Goal: Task Accomplishment & Management: Complete application form

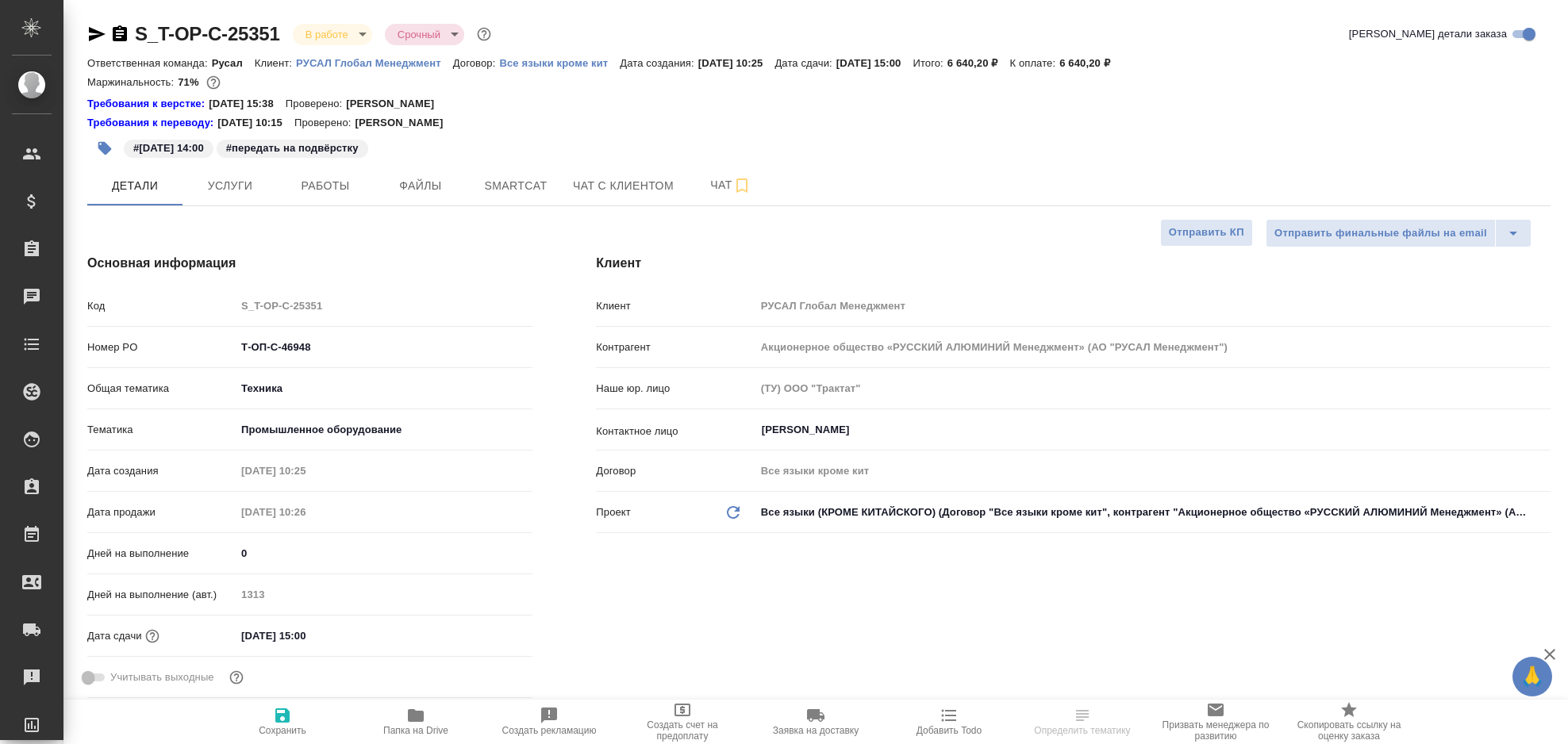
select select "RU"
type input "Авдеенко Кирилл"
type input "[PERSON_NAME]"
select select "RU"
type textarea "x"
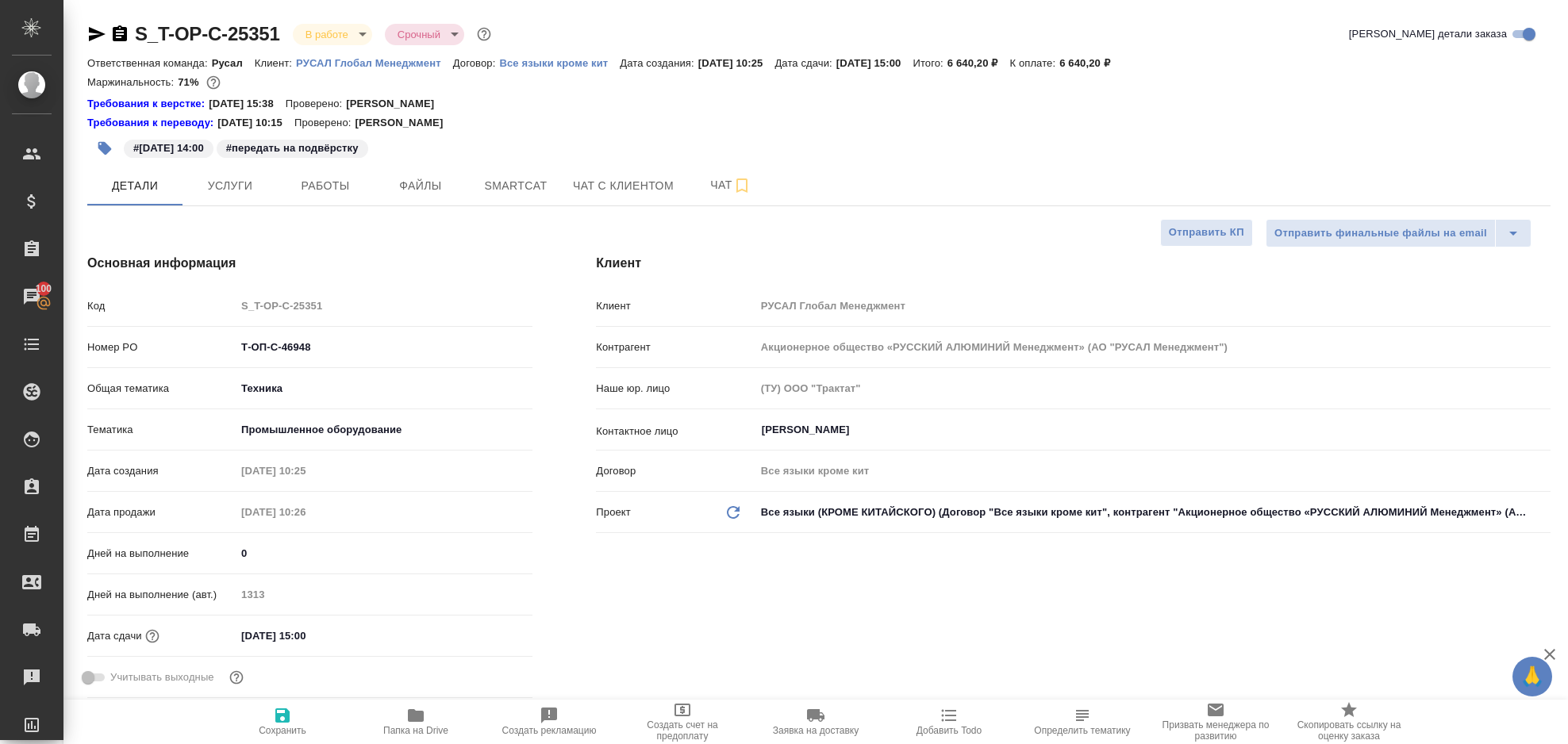
type textarea "x"
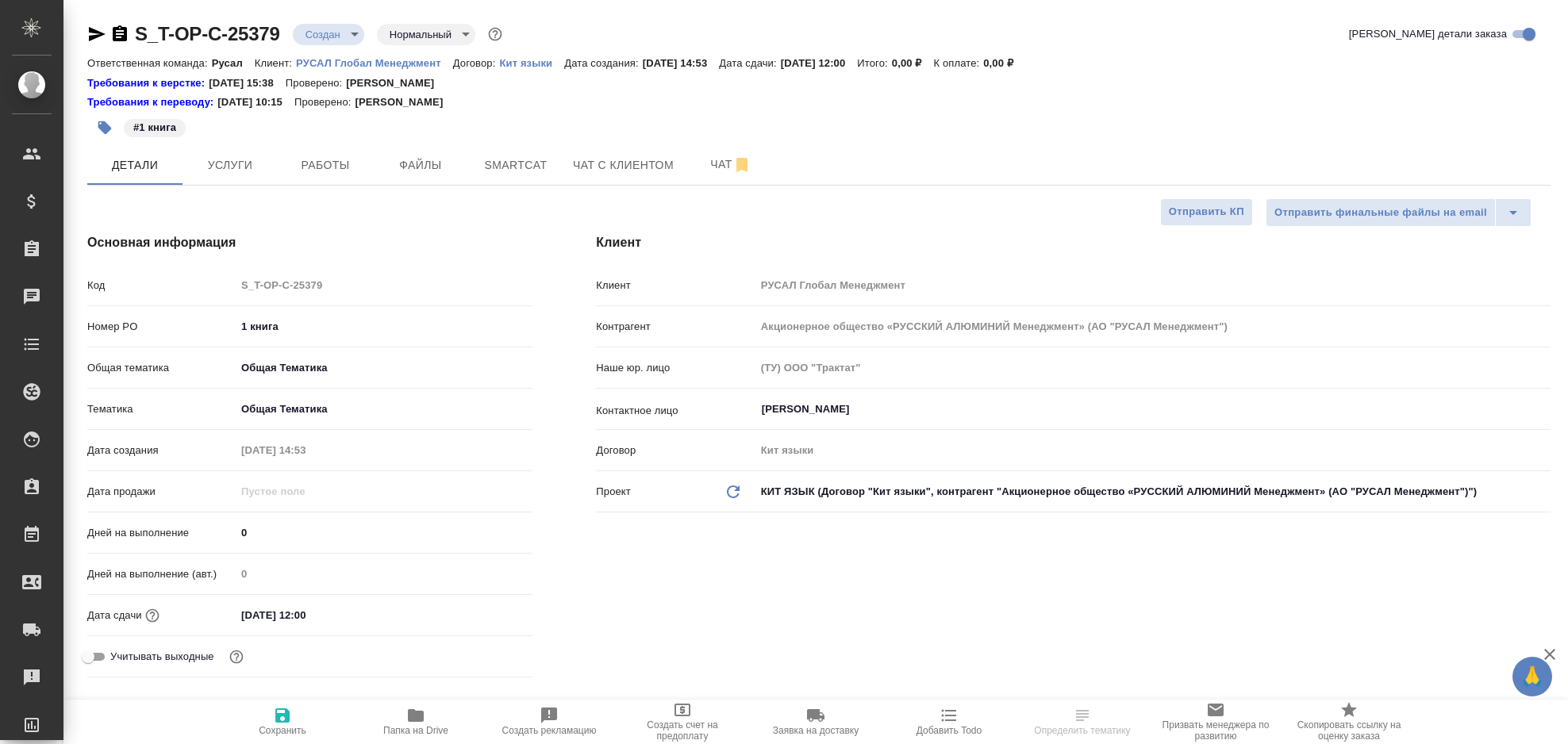
select select "RU"
type textarea "x"
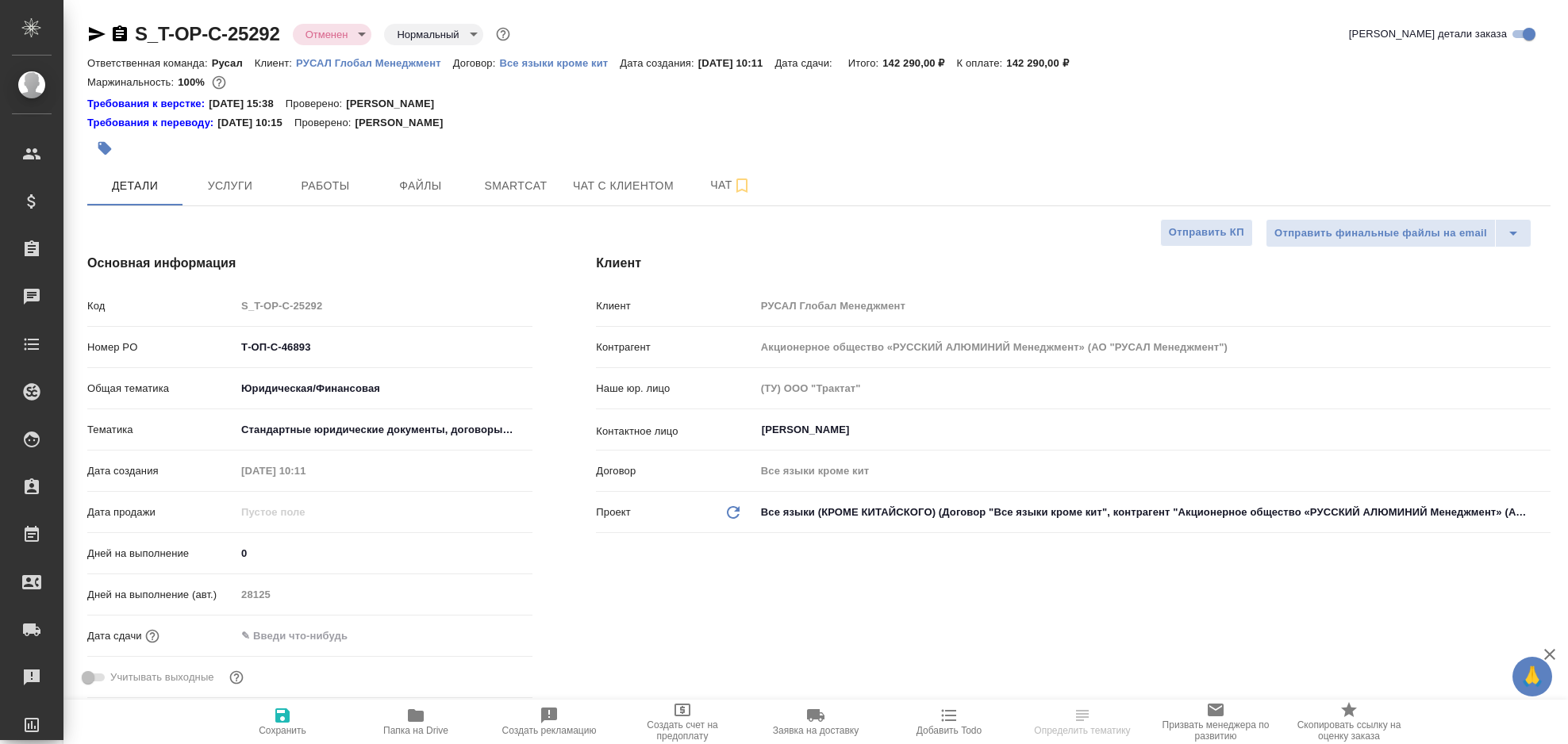
select select "RU"
type textarea "x"
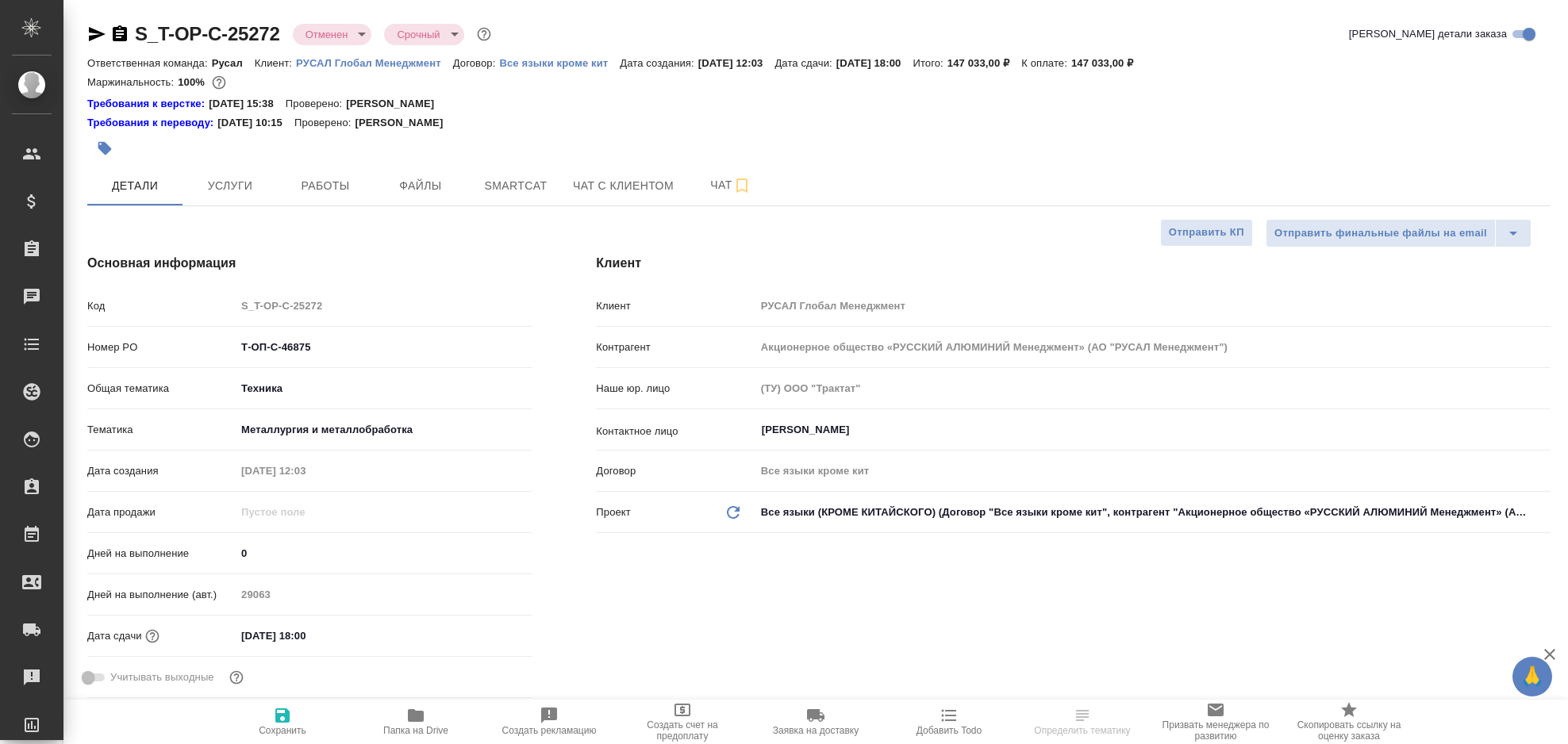
select select "RU"
type textarea "x"
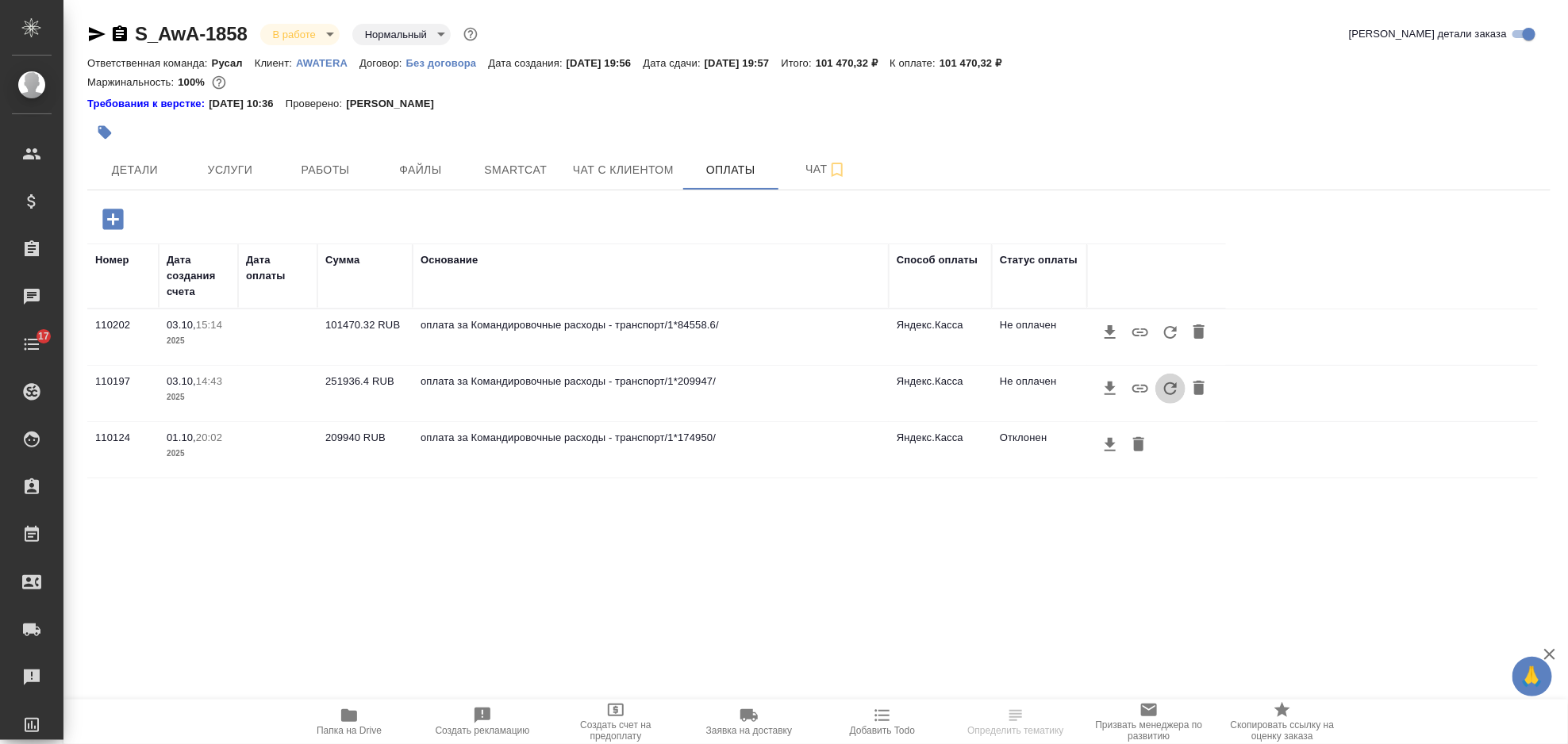
click at [1176, 394] on icon "button" at bounding box center [1171, 388] width 19 height 19
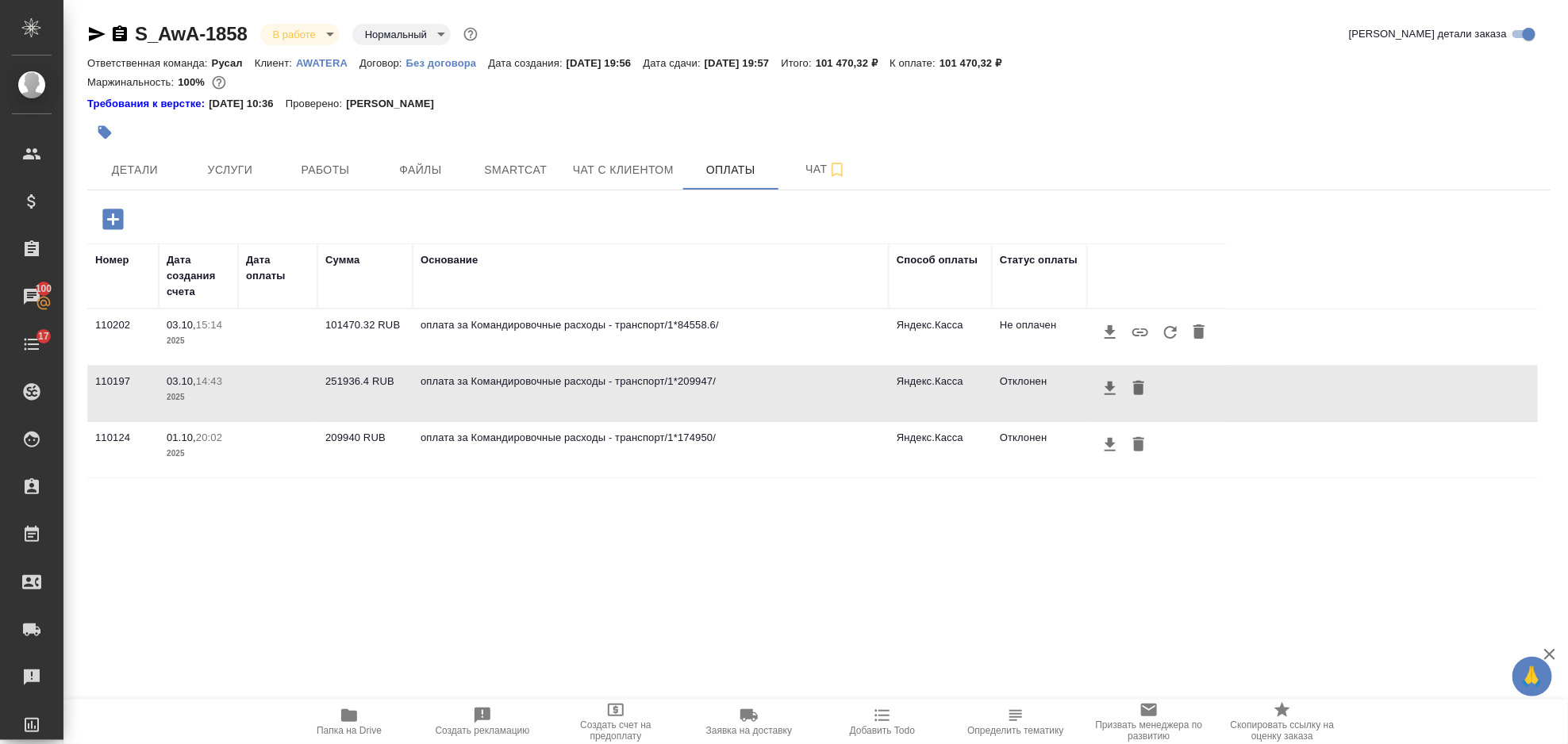
click at [1169, 331] on icon "button" at bounding box center [1171, 332] width 19 height 19
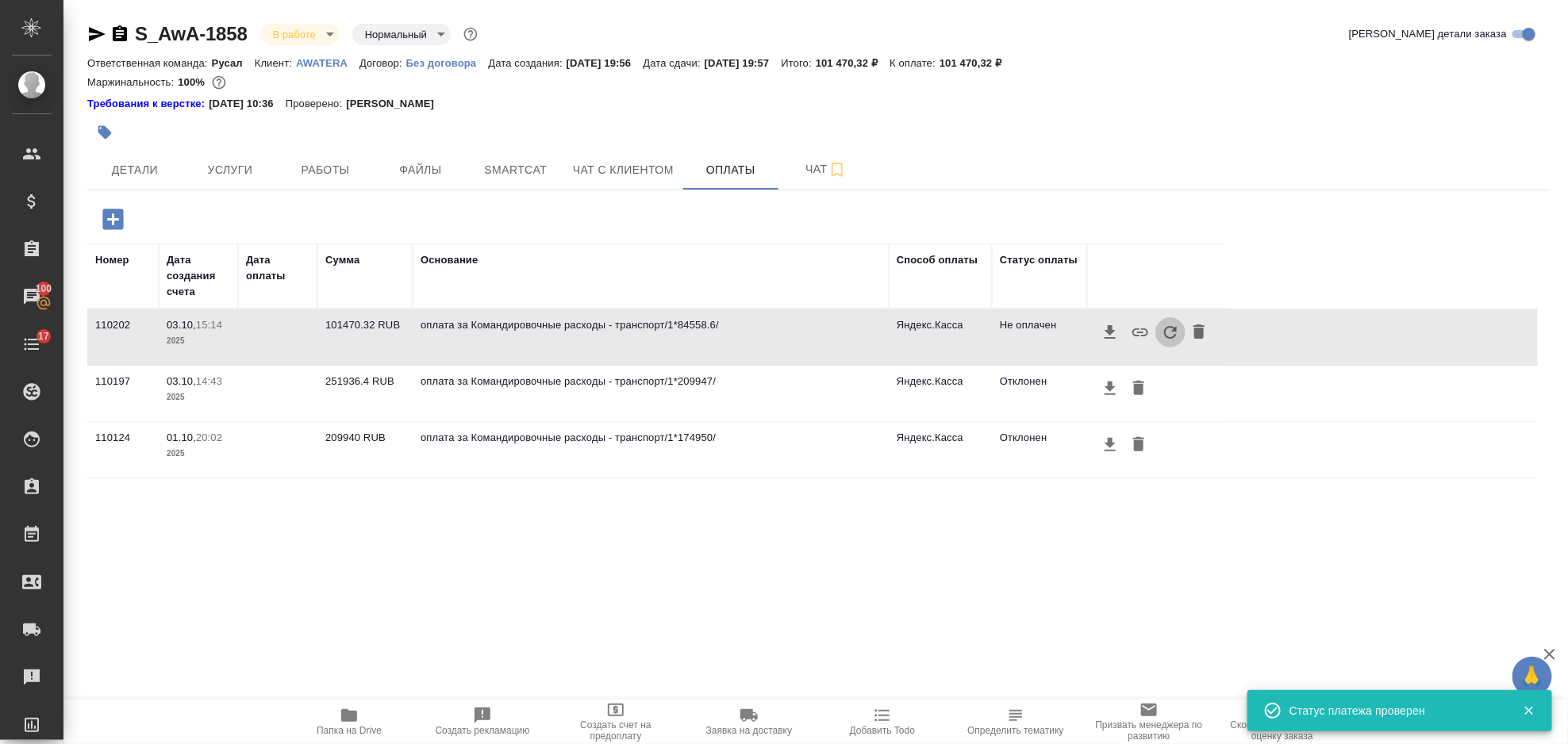
click at [1173, 333] on icon "button" at bounding box center [1171, 332] width 19 height 19
click at [1176, 147] on div at bounding box center [819, 133] width 1463 height 35
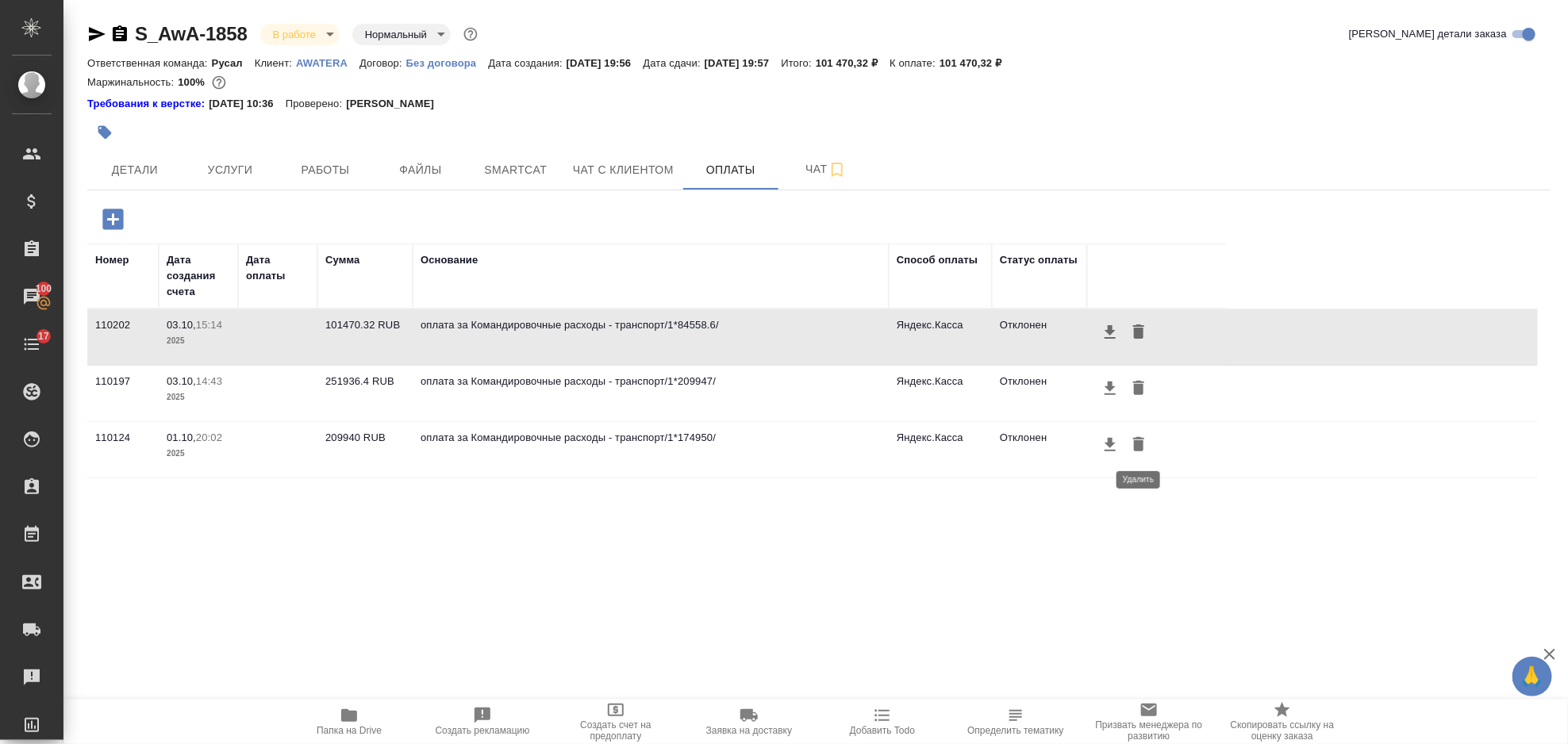
click at [1138, 451] on icon "button" at bounding box center [1138, 443] width 11 height 14
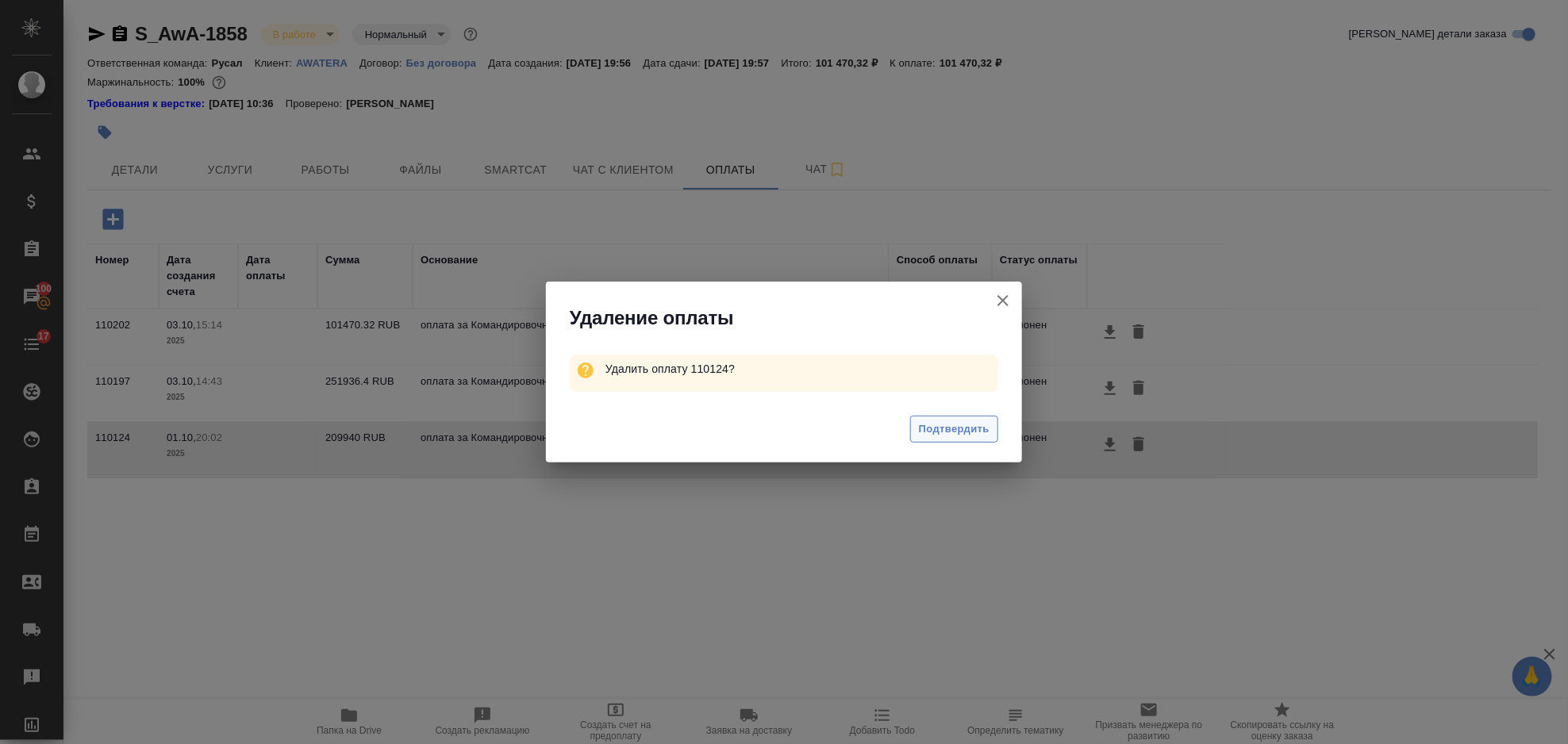
click at [965, 425] on span "Подтвердить" at bounding box center [955, 429] width 71 height 18
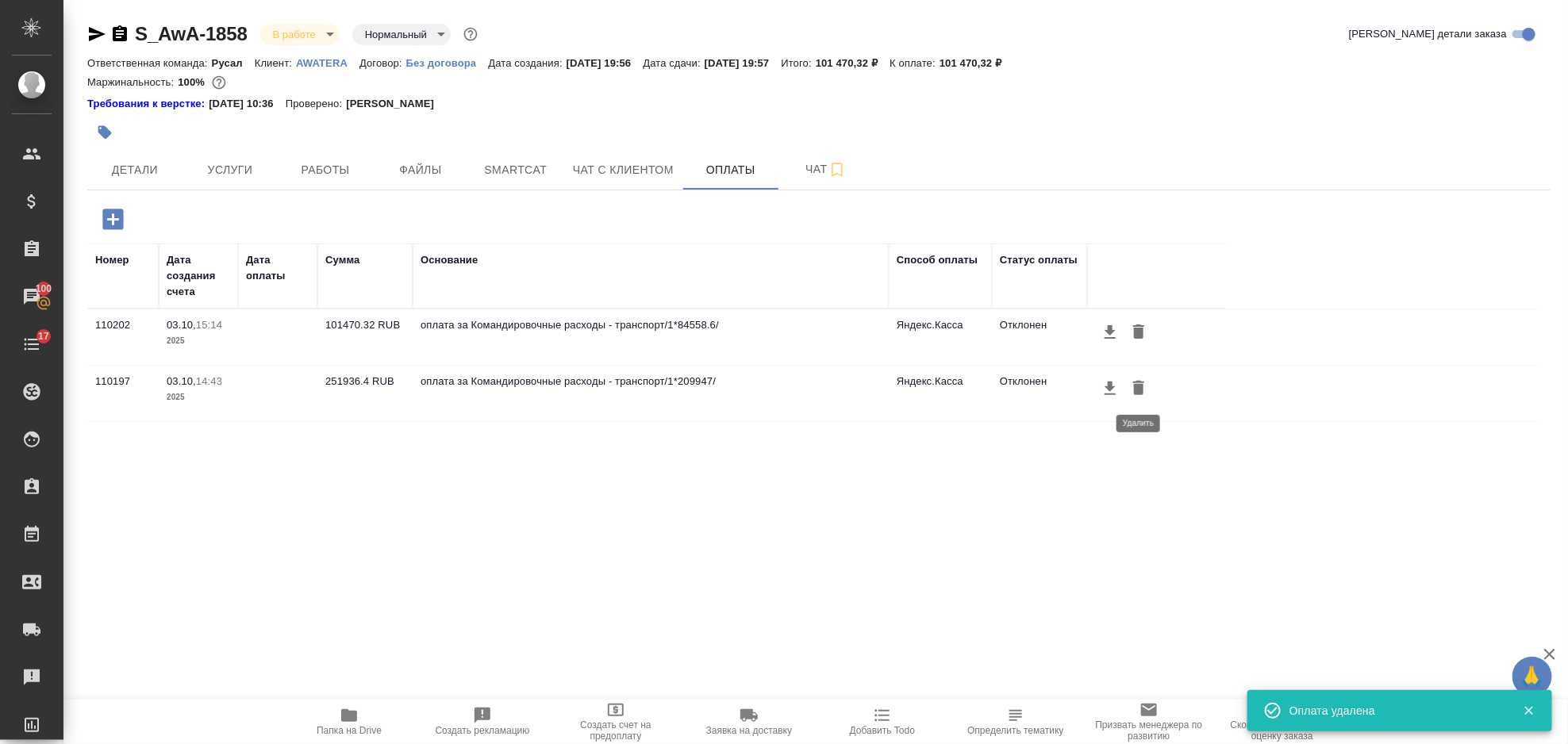
click at [1144, 389] on icon "button" at bounding box center [1138, 387] width 19 height 19
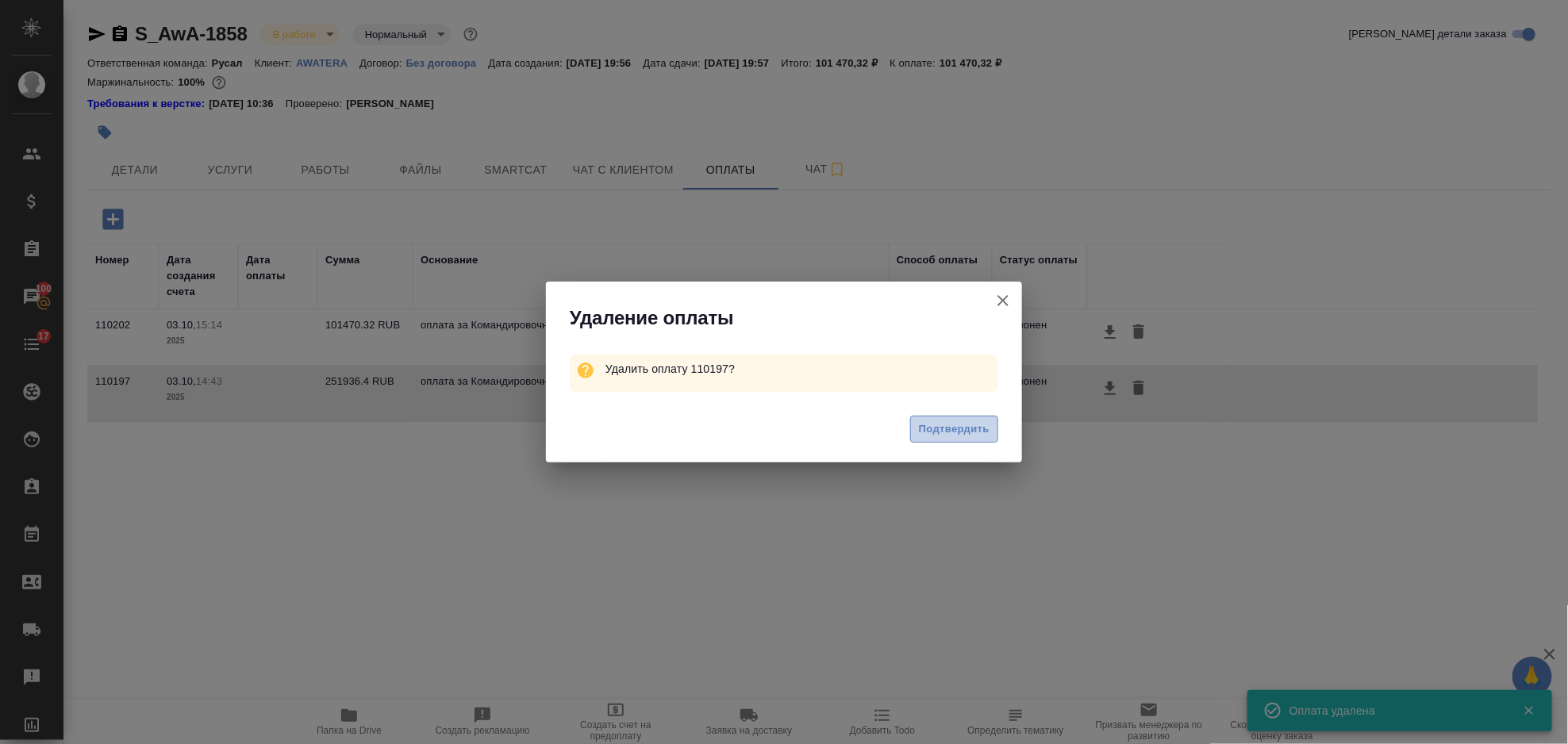
click at [982, 424] on span "Подтвердить" at bounding box center [955, 429] width 71 height 18
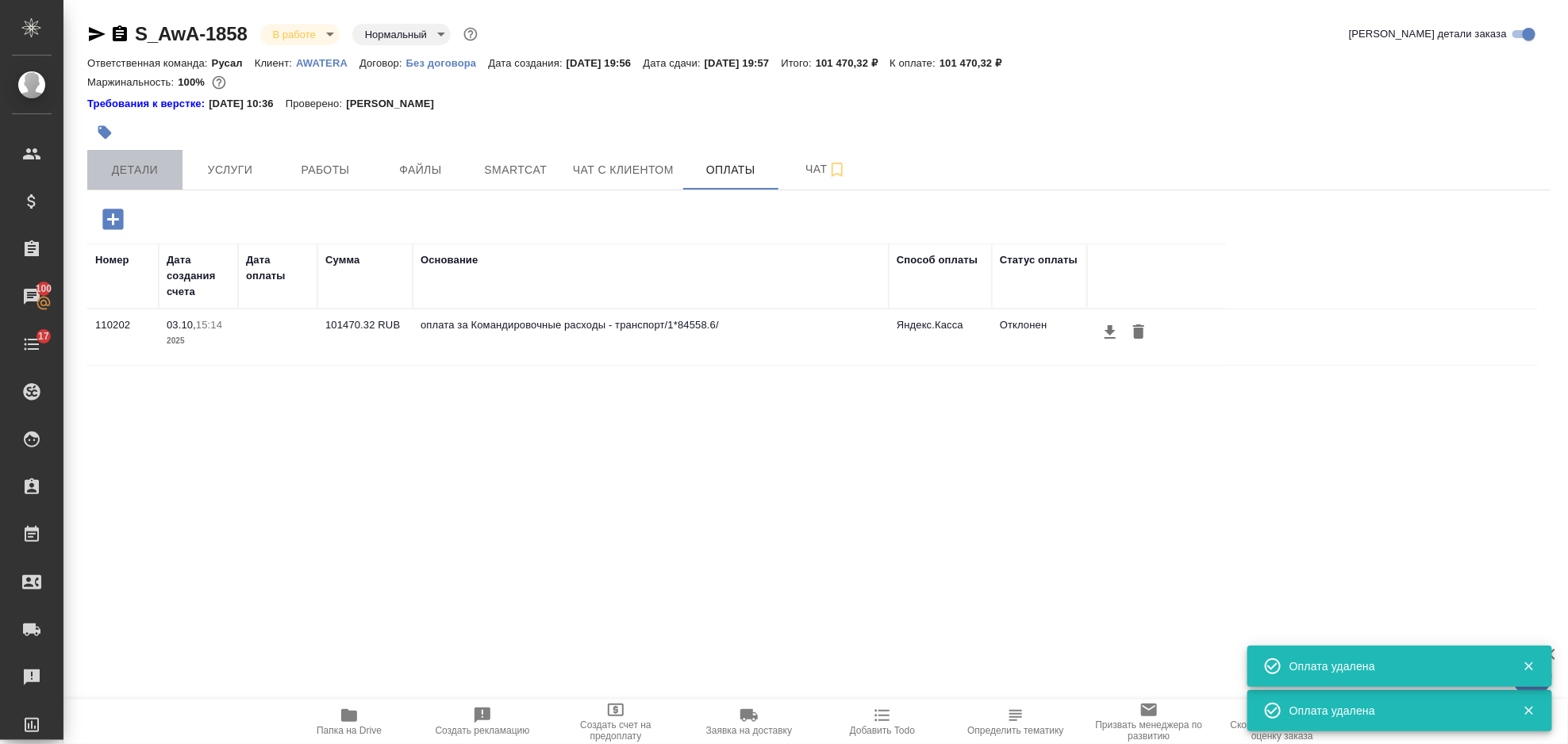
click at [133, 176] on span "Детали" at bounding box center [134, 170] width 76 height 20
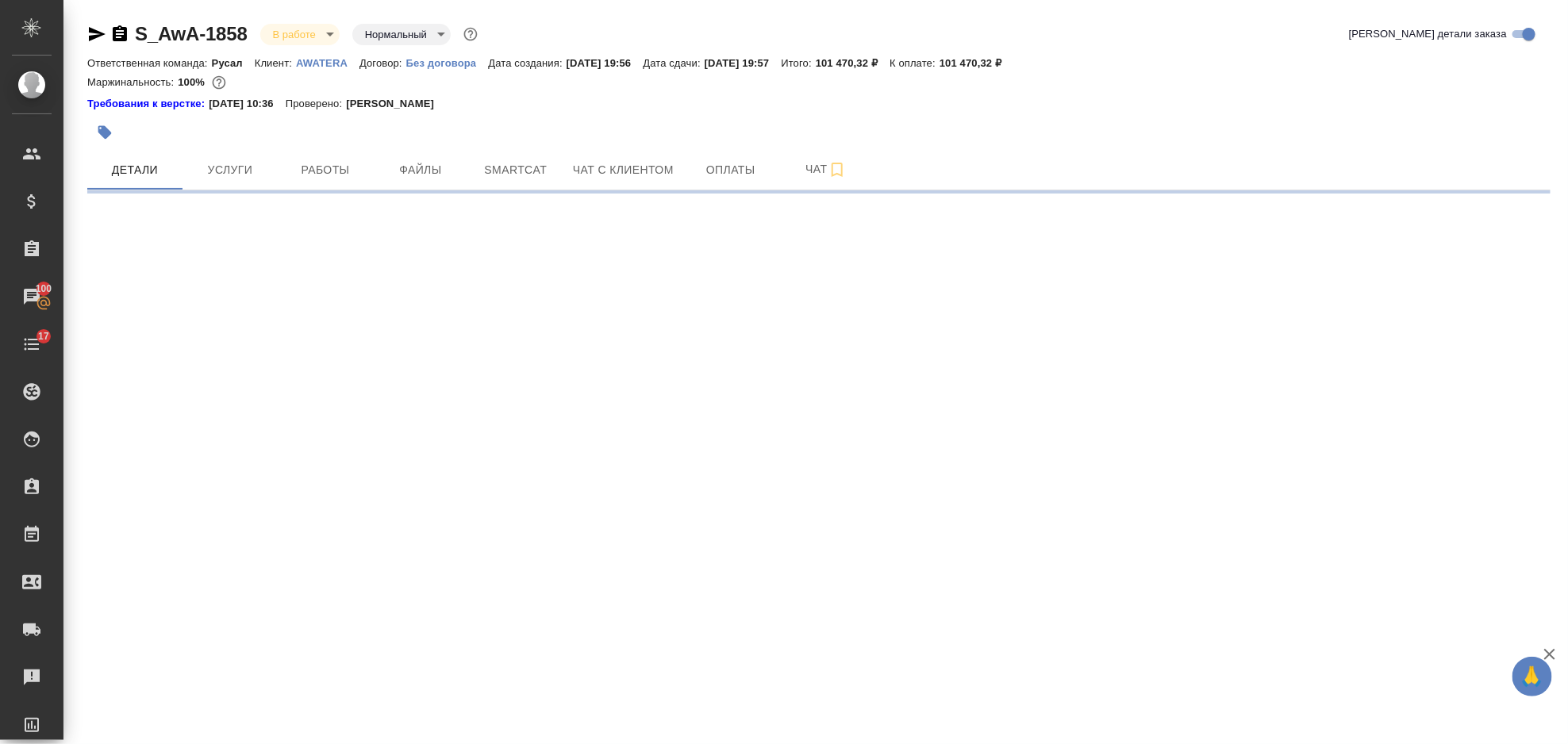
select select "RU"
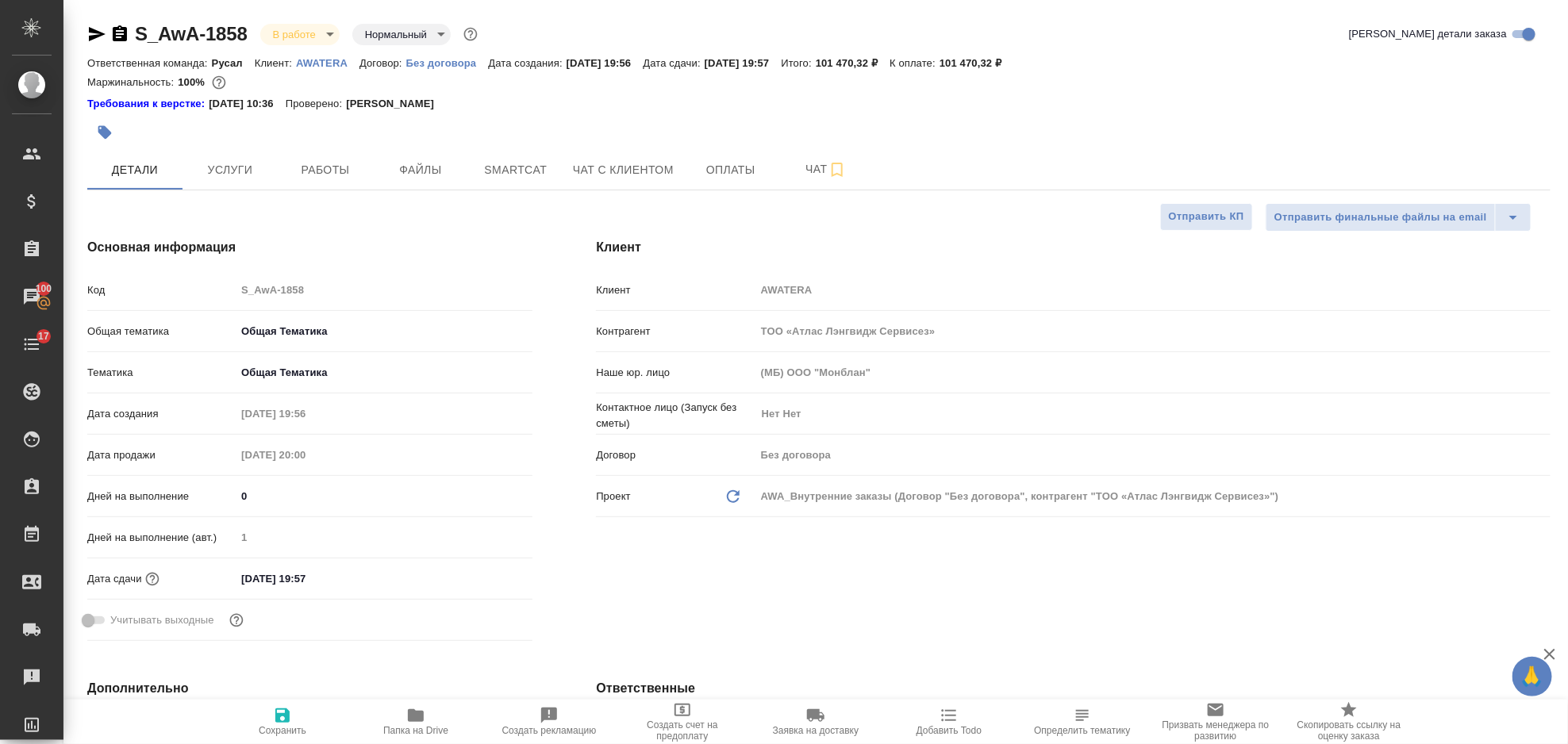
type textarea "x"
click at [577, 340] on div "Клиент Клиент AWATERA Контрагент TОО «Атлас Лэнгвидж Сервисез» Наше юр. лицо (М…" at bounding box center [1073, 442] width 1018 height 473
type textarea "x"
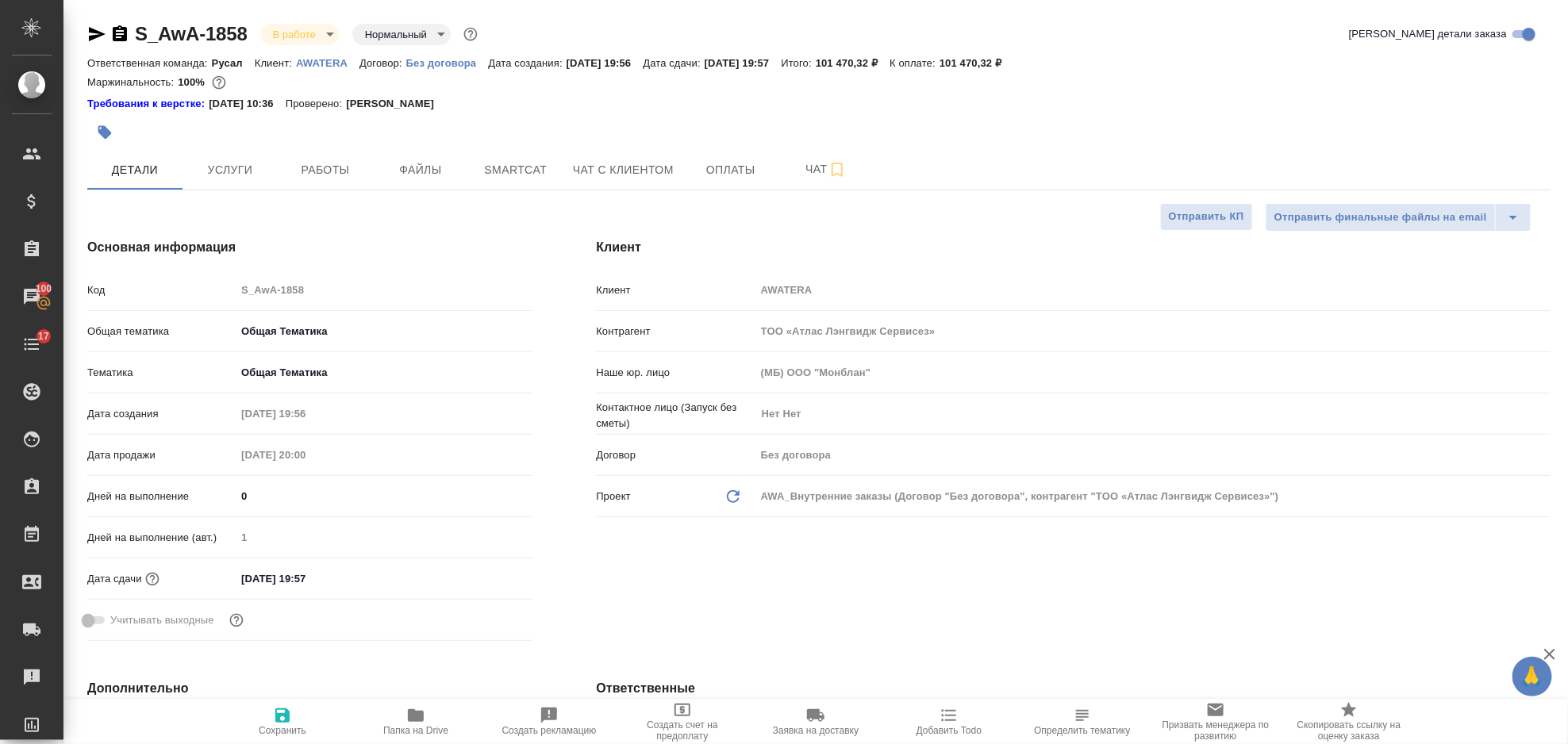
type textarea "x"
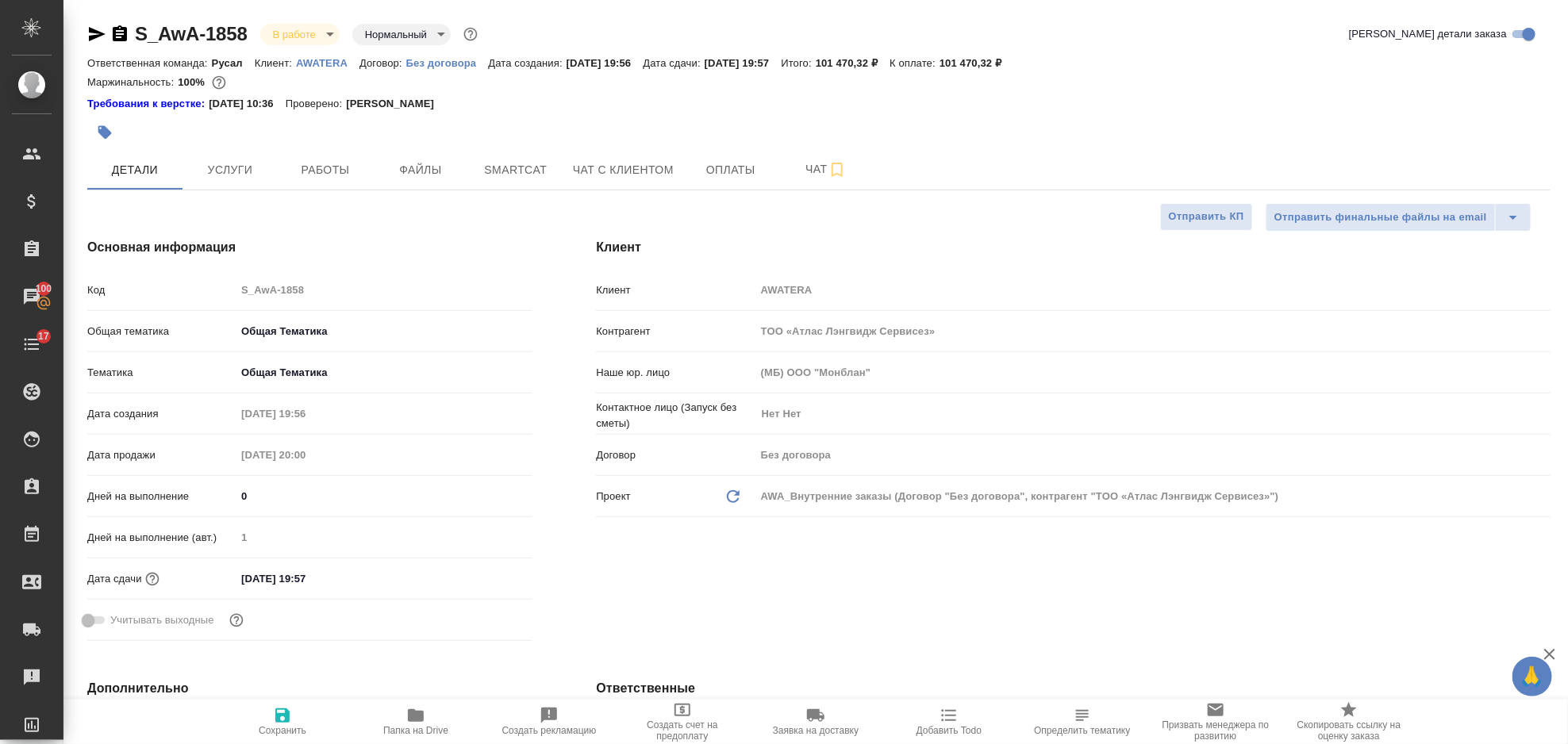
type textarea "x"
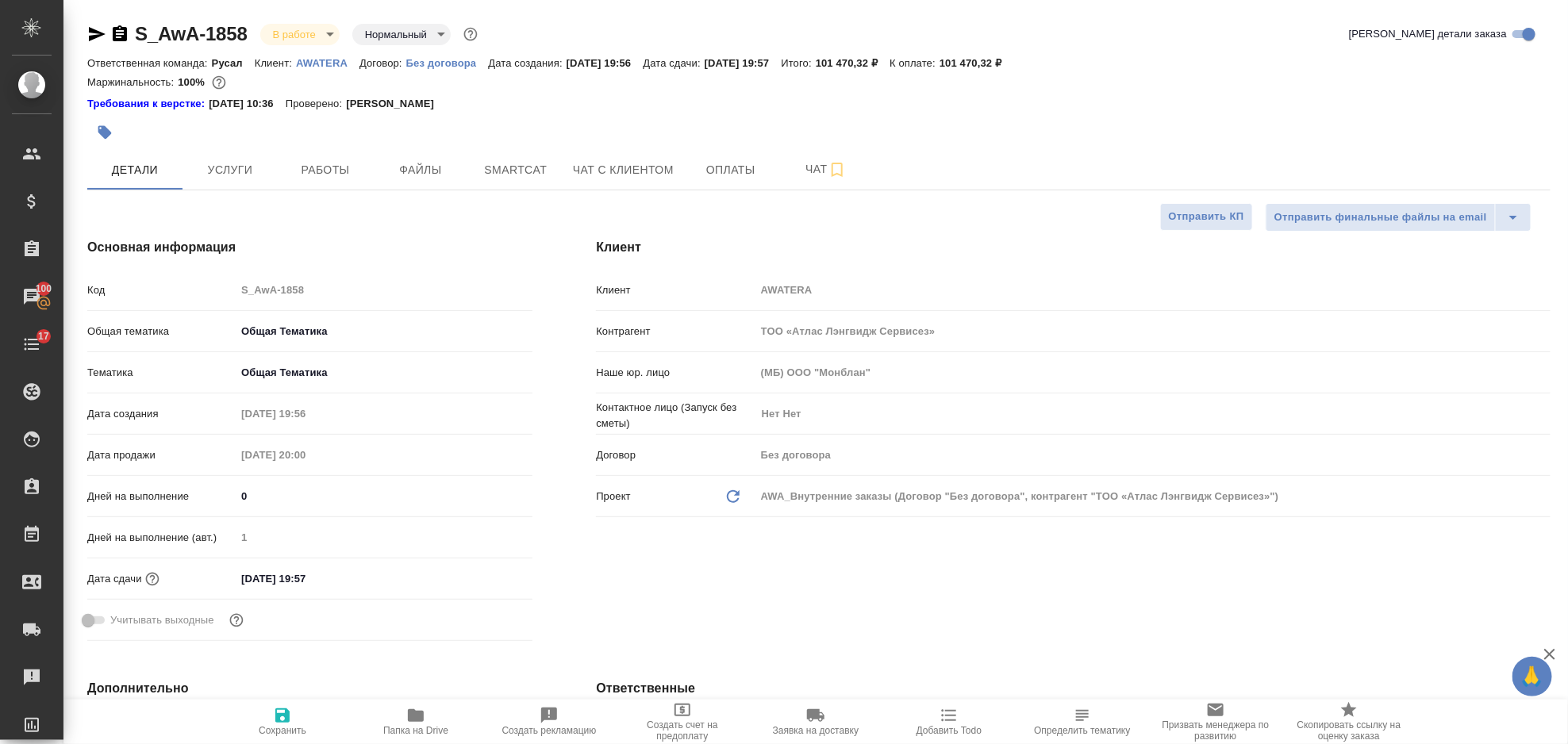
type textarea "x"
click at [92, 31] on icon "button" at bounding box center [97, 34] width 16 height 14
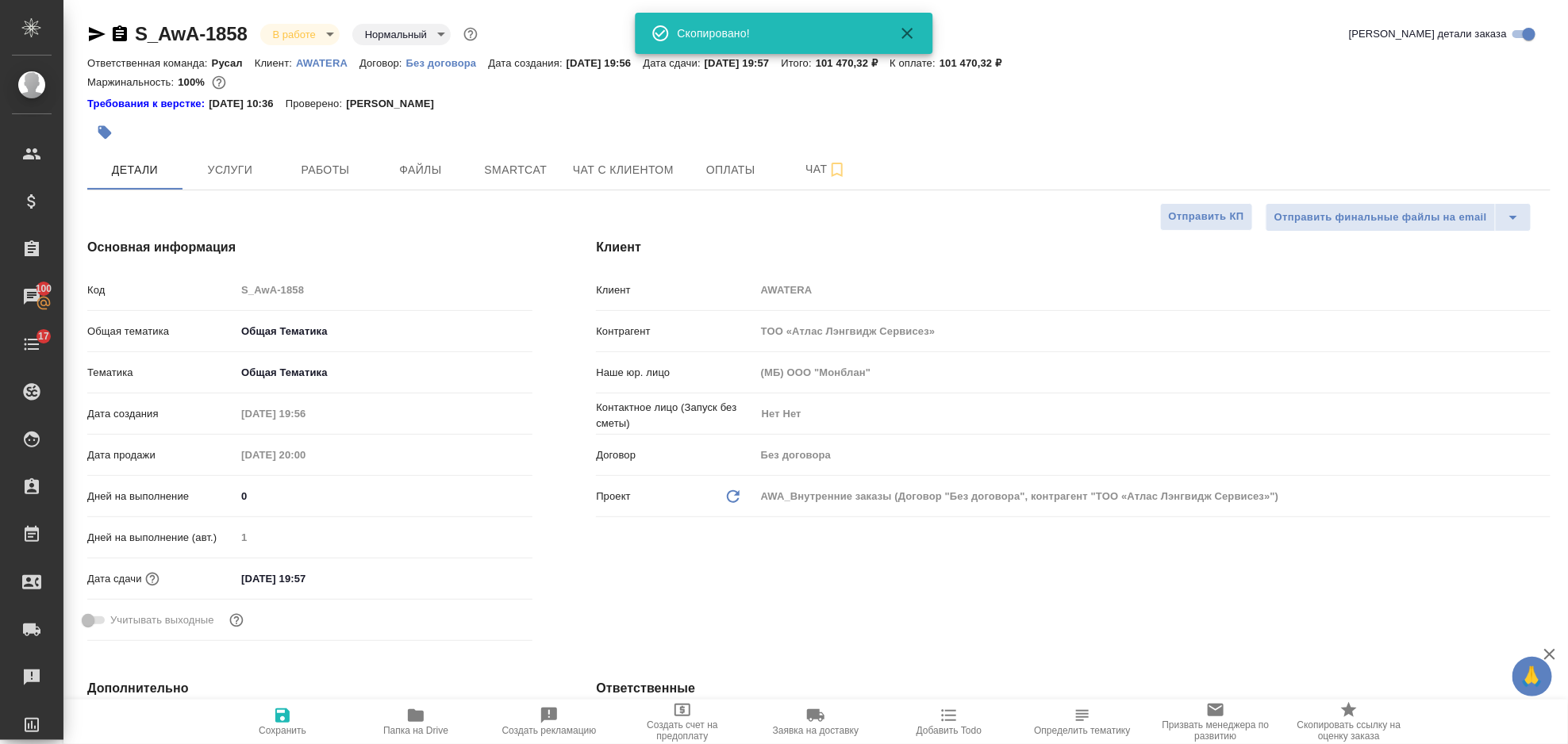
type textarea "x"
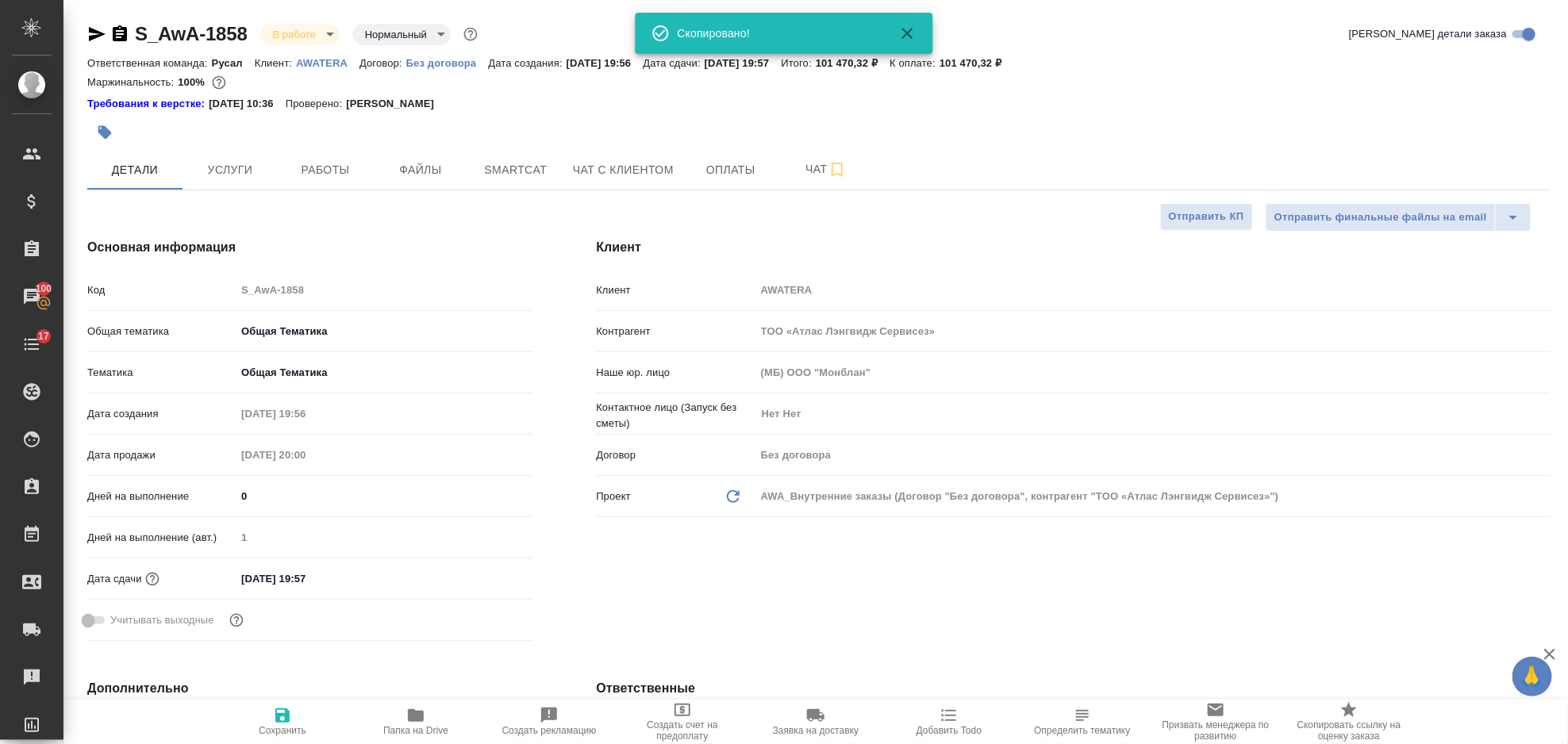
type textarea "x"
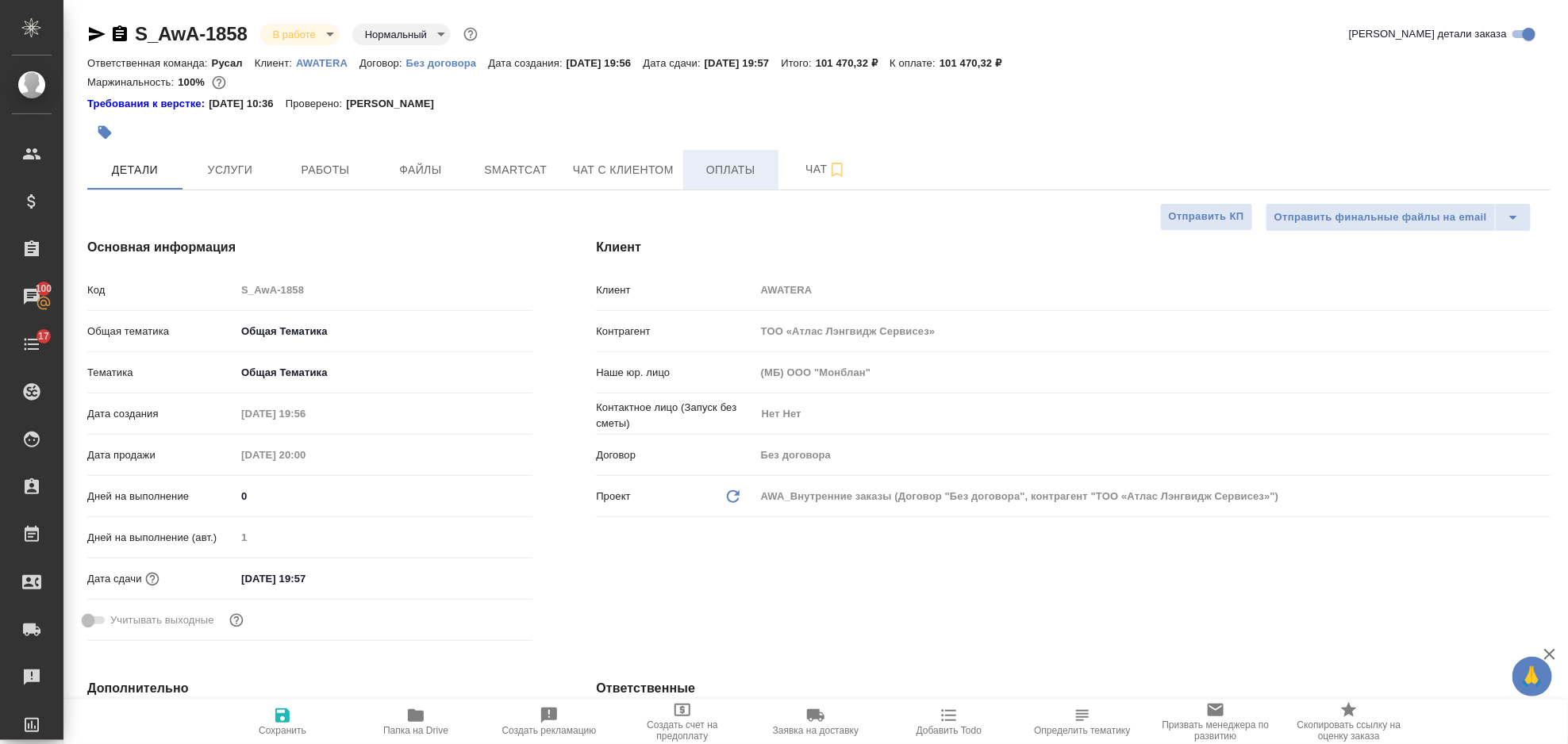
click at [694, 170] on span "Оплаты" at bounding box center [730, 170] width 76 height 20
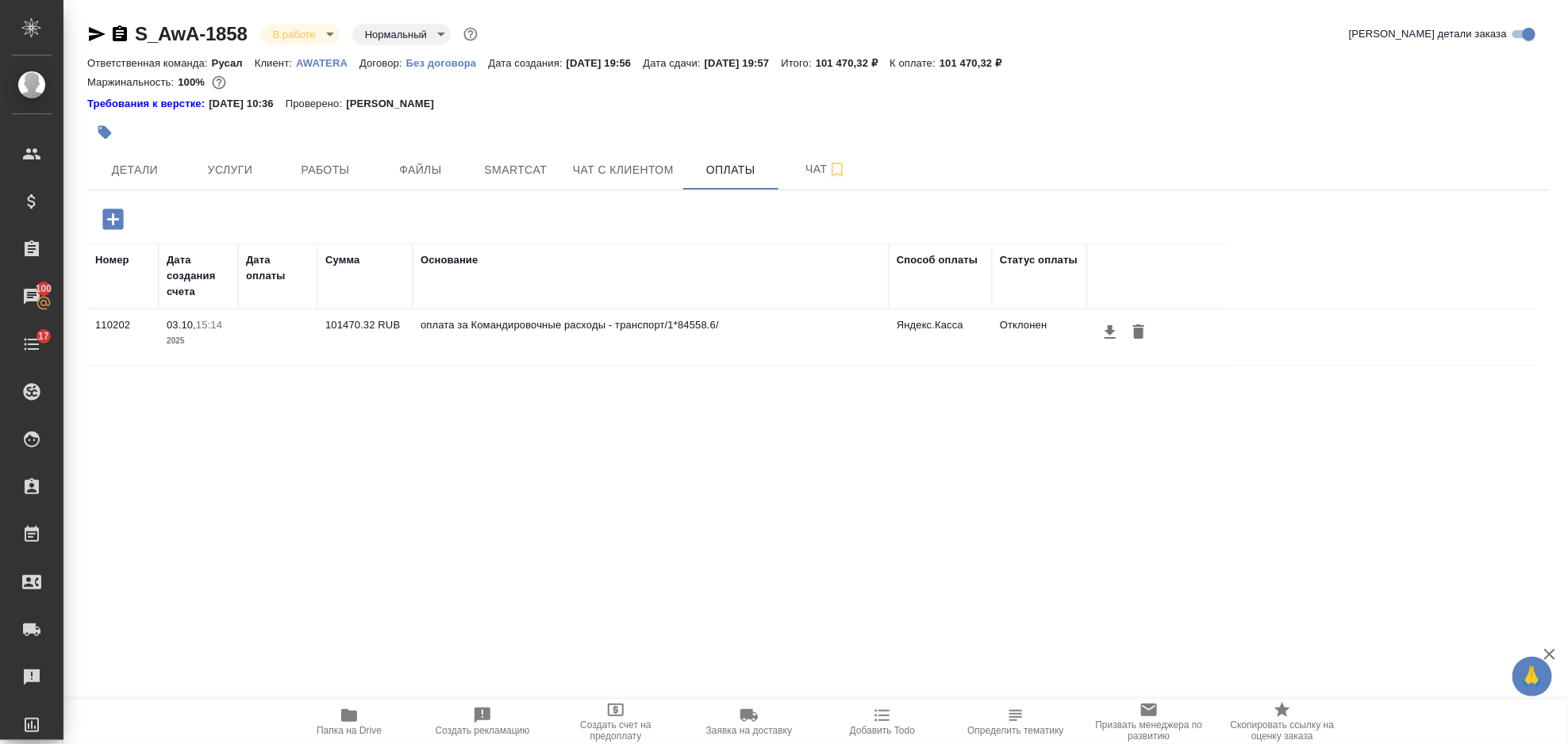
click at [1079, 133] on div at bounding box center [819, 133] width 1463 height 35
click at [260, 160] on span "Услуги" at bounding box center [230, 170] width 76 height 20
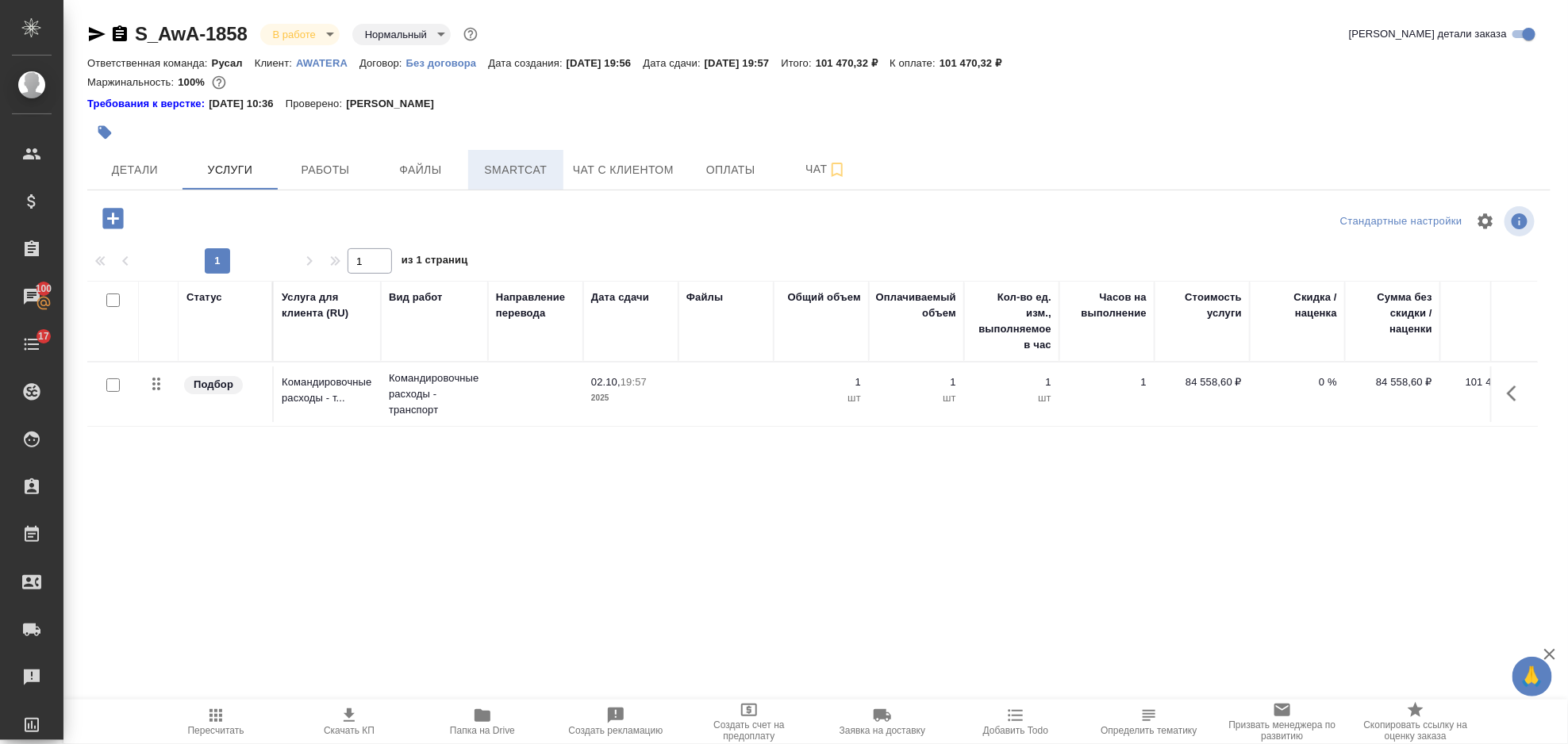
click at [522, 171] on span "Smartcat" at bounding box center [516, 170] width 76 height 20
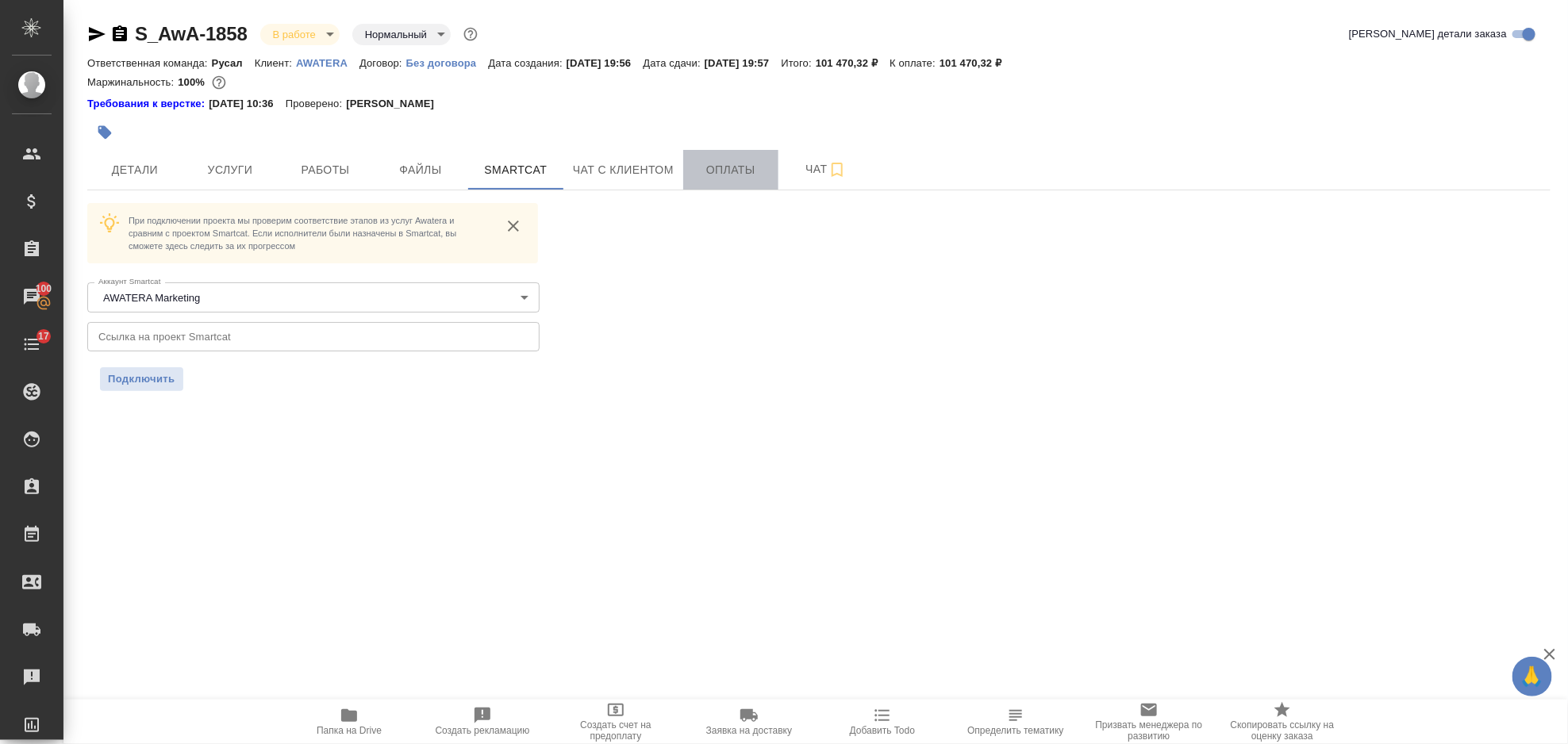
click at [730, 184] on button "Оплаты" at bounding box center [731, 170] width 96 height 40
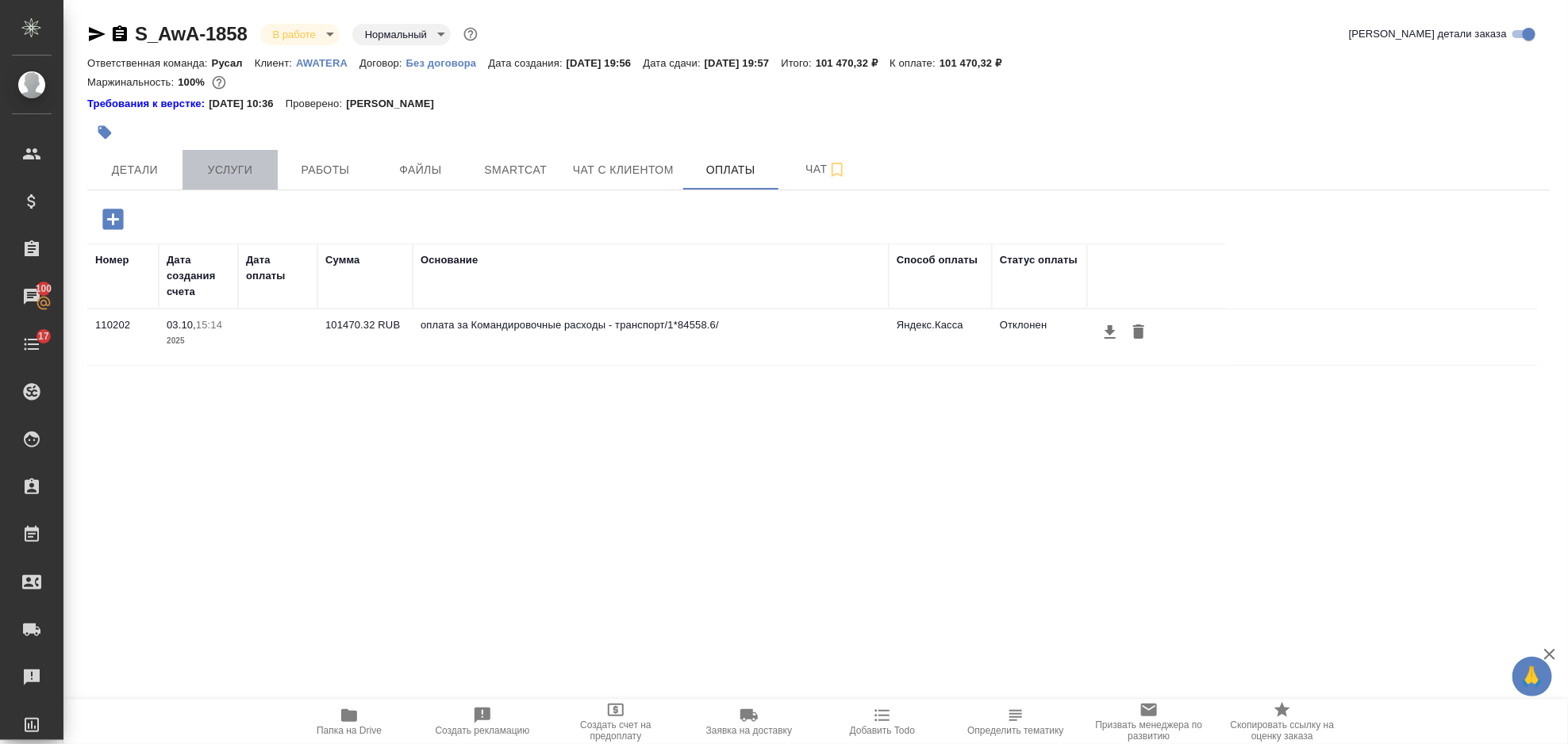
click at [232, 158] on button "Услуги" at bounding box center [230, 170] width 96 height 40
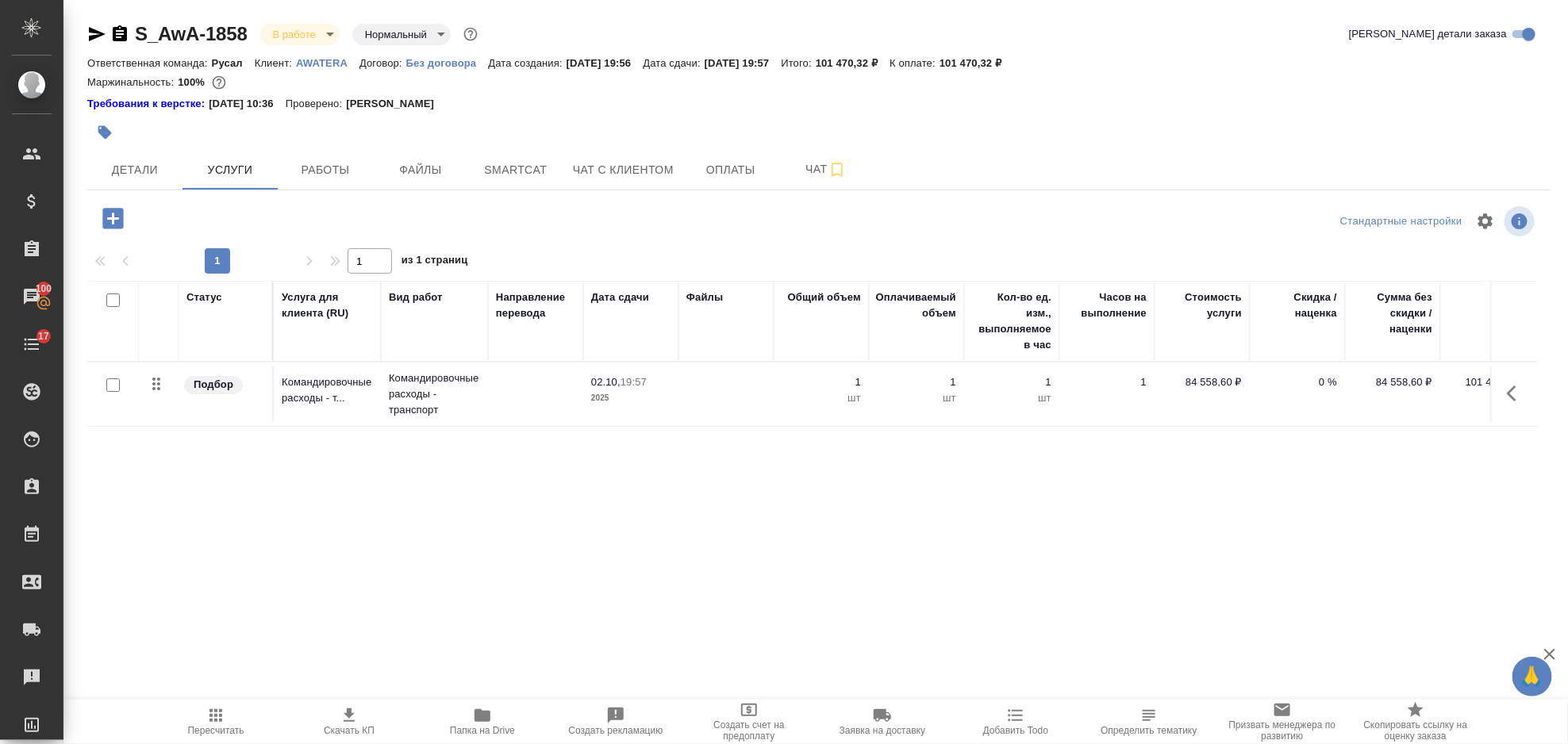
click at [1204, 480] on div "Статус Услуга для клиента (RU) Вид работ Направление перевода Дата сдачи Файлы …" at bounding box center [813, 452] width 1451 height 341
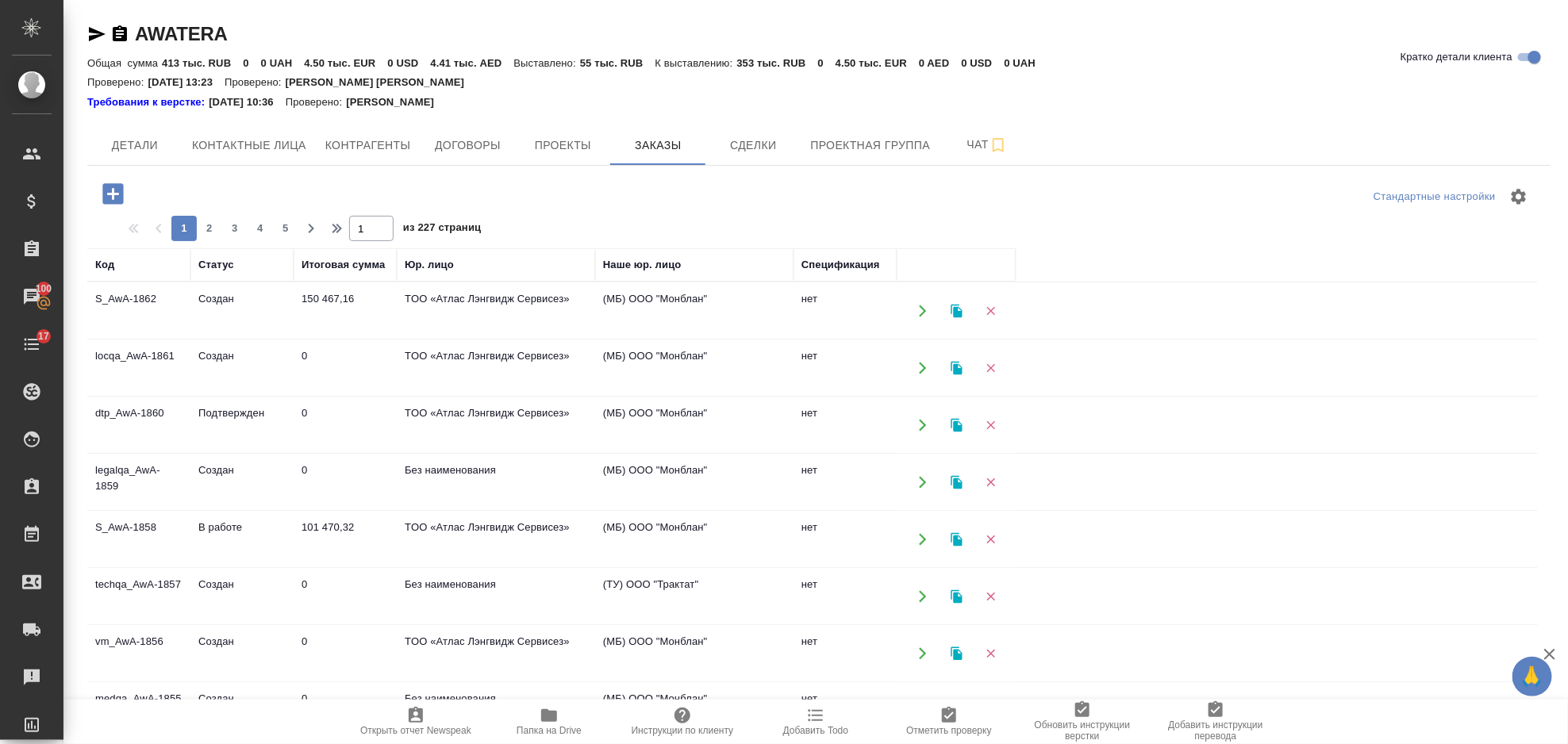
click at [608, 324] on td "(МБ) ООО "Монблан"" at bounding box center [694, 311] width 199 height 55
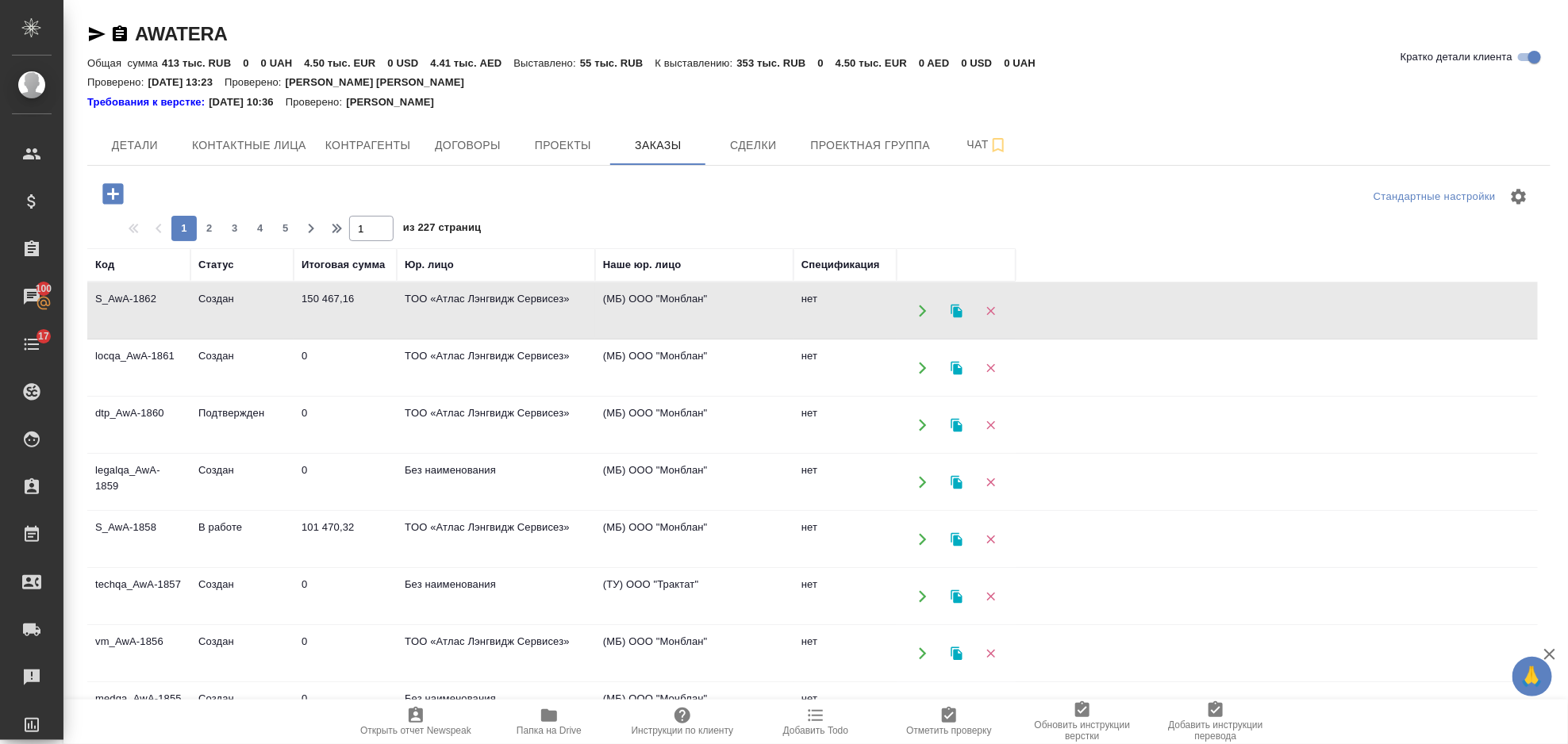
click at [607, 323] on td "(МБ) ООО "Монблан"" at bounding box center [694, 311] width 199 height 55
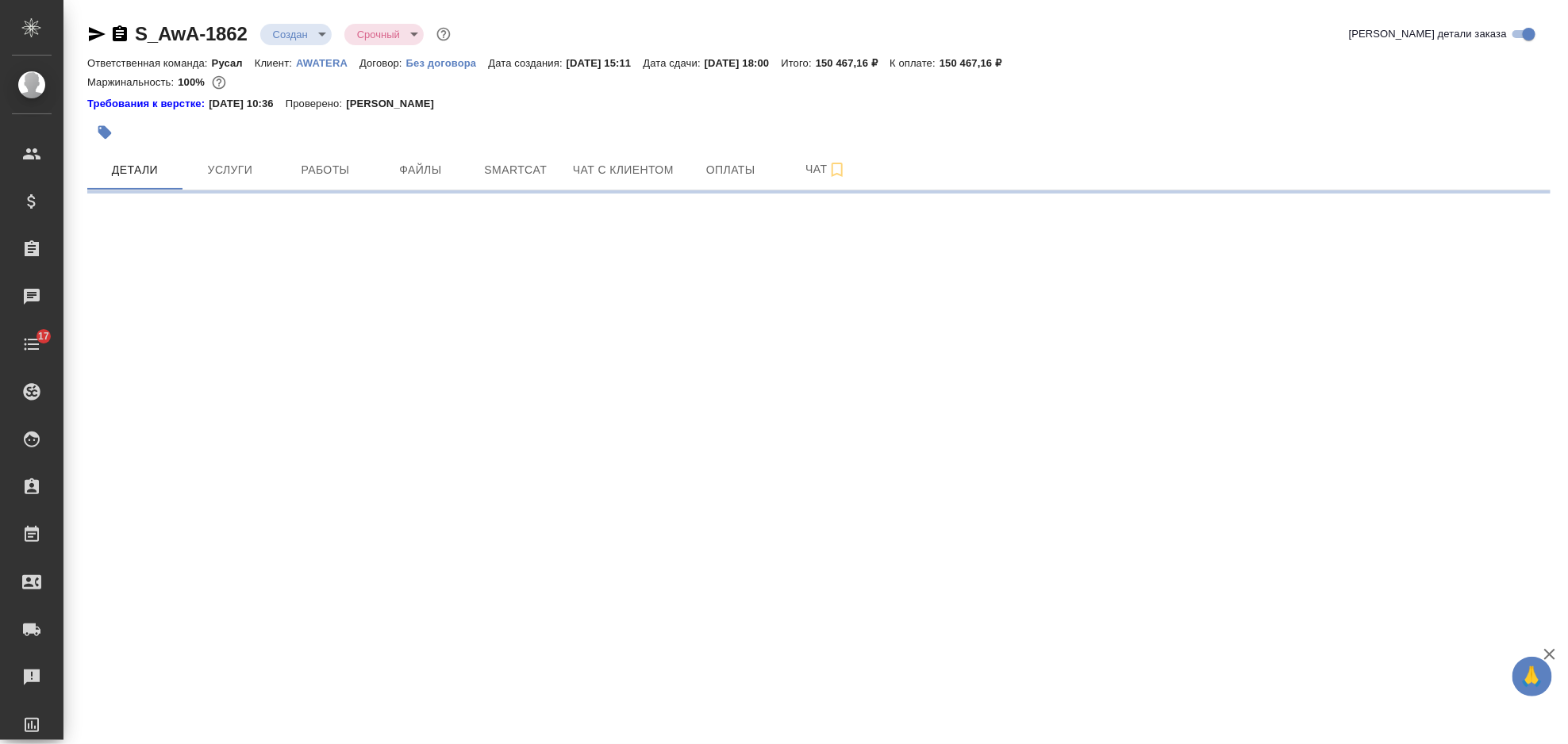
click at [295, 30] on body "🙏 .cls-1 fill:#fff; AWATERA [PERSON_NAME] Спецификации Заказы Чаты 17 Todo Прое…" at bounding box center [784, 372] width 1568 height 744
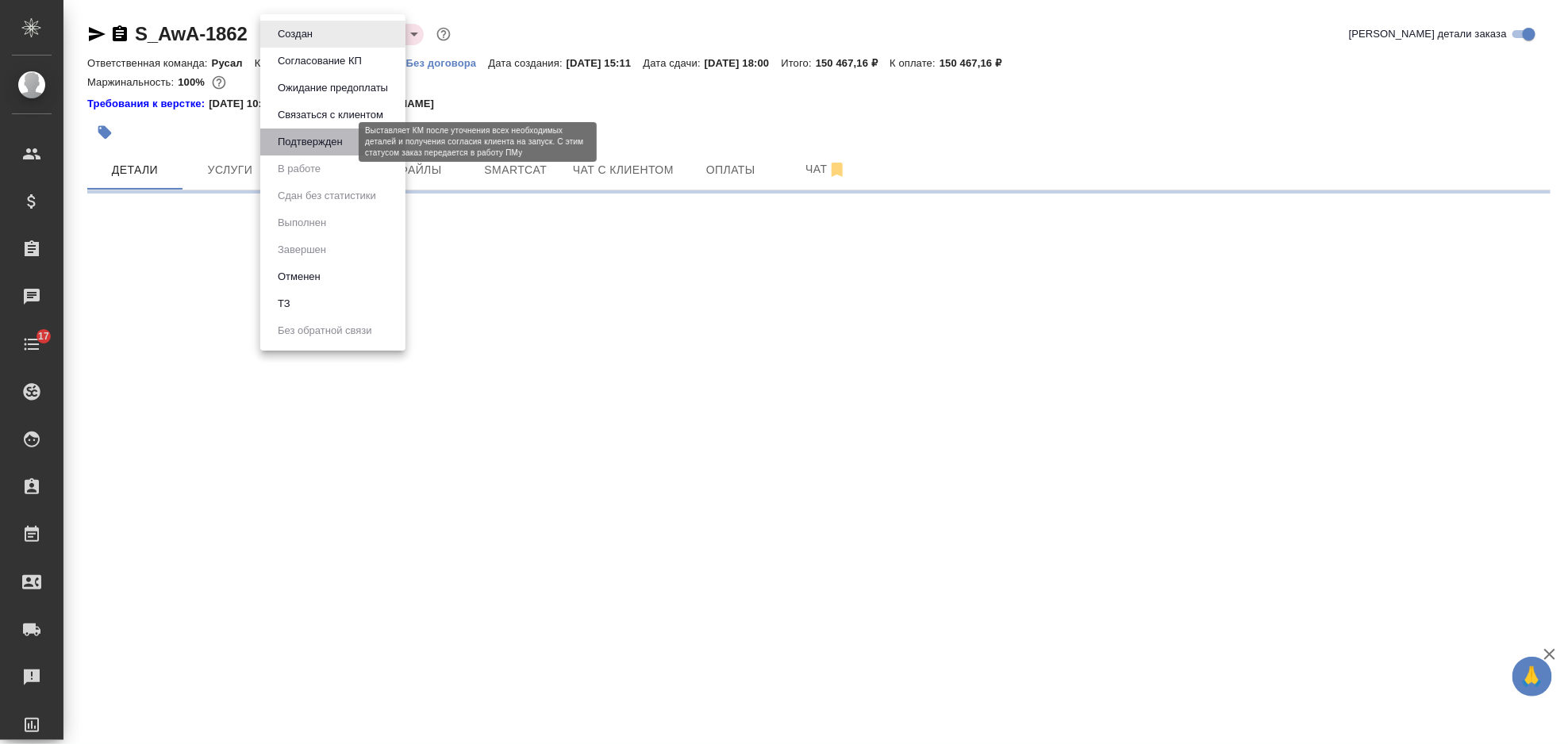
click at [314, 138] on button "Подтвержден" at bounding box center [310, 142] width 74 height 17
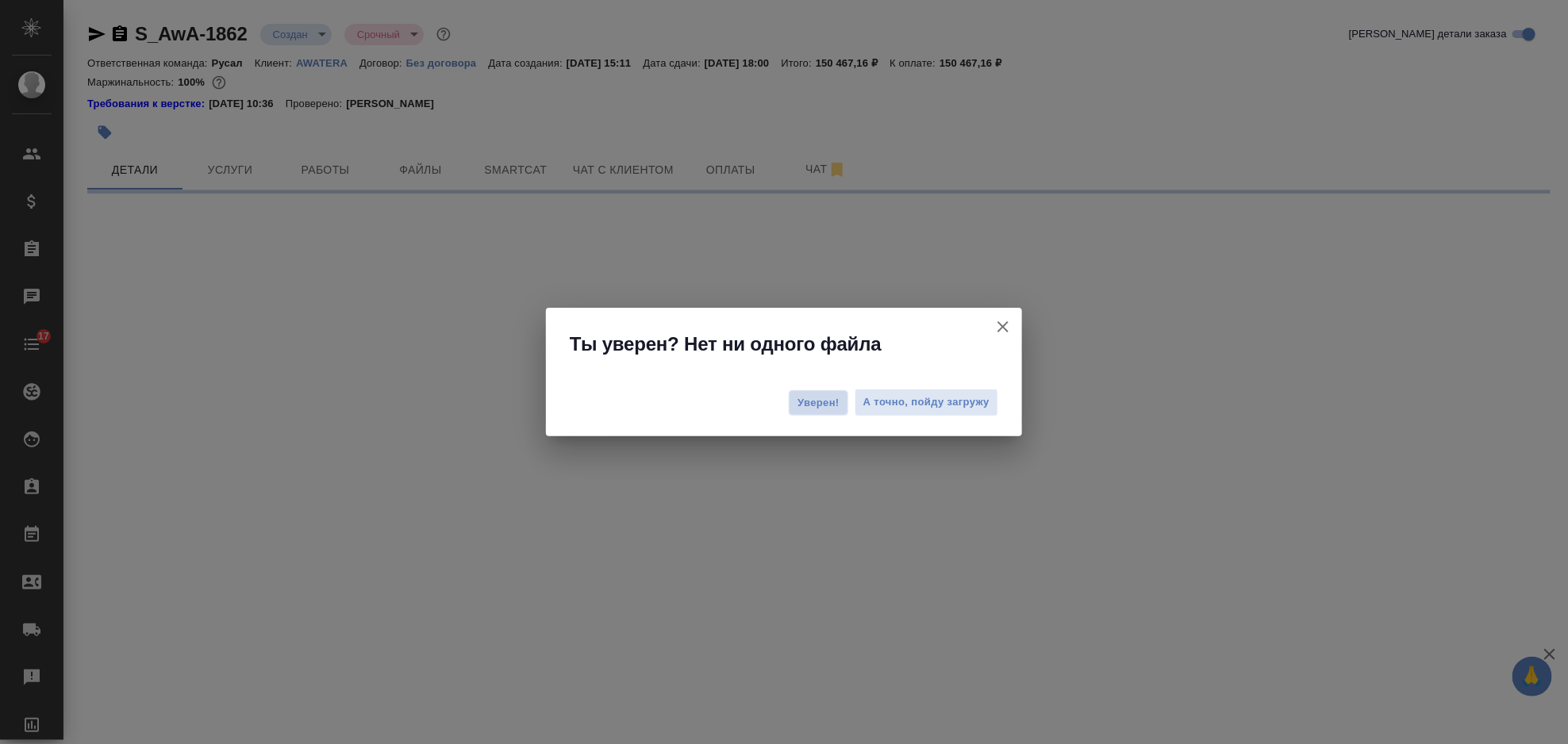
click at [812, 405] on span "Уверен!" at bounding box center [819, 402] width 42 height 16
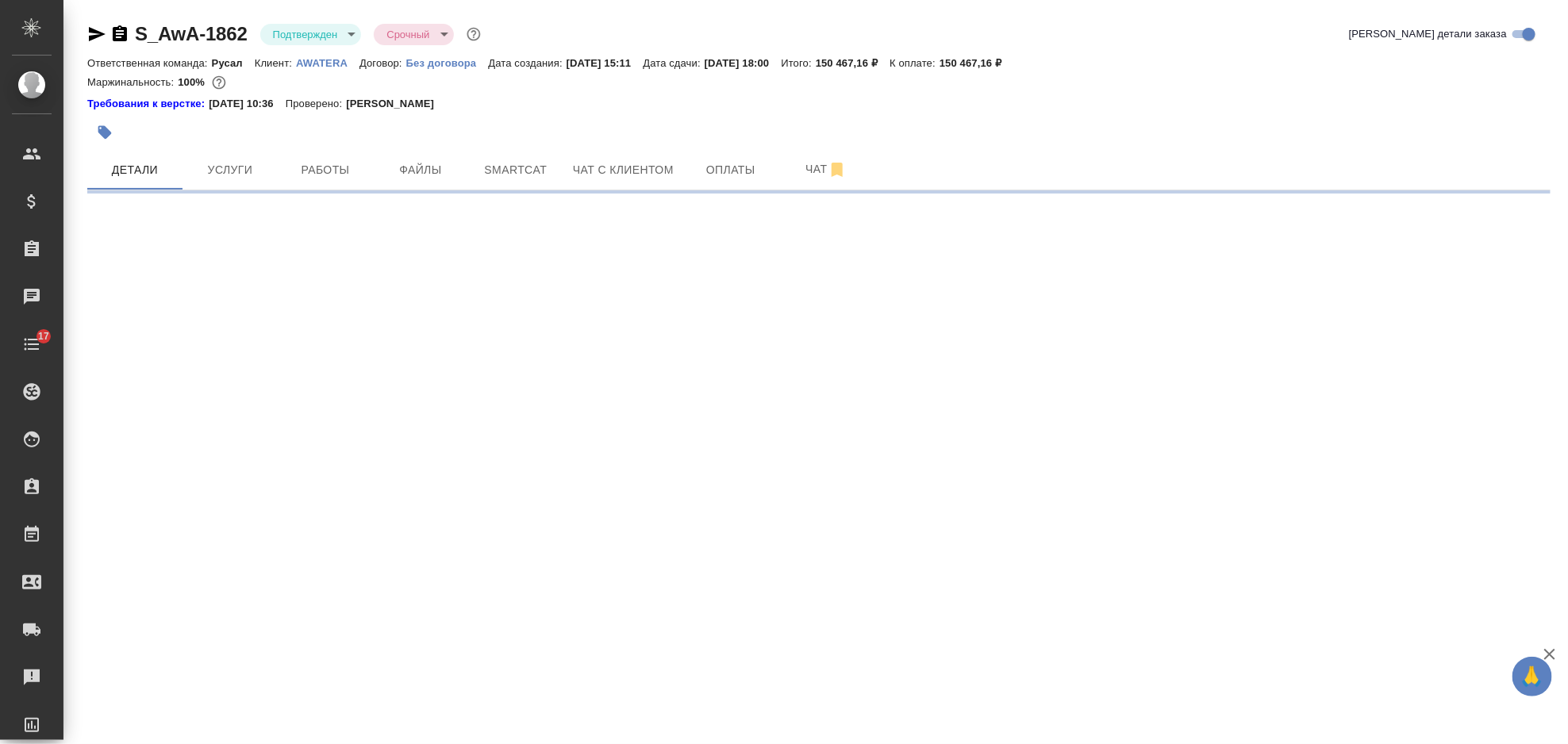
click at [348, 39] on body "🙏 .cls-1 fill:#fff; AWATERA Gorlenko Yuliua Клиенты Спецификации Заказы Чаты 17…" at bounding box center [784, 372] width 1568 height 744
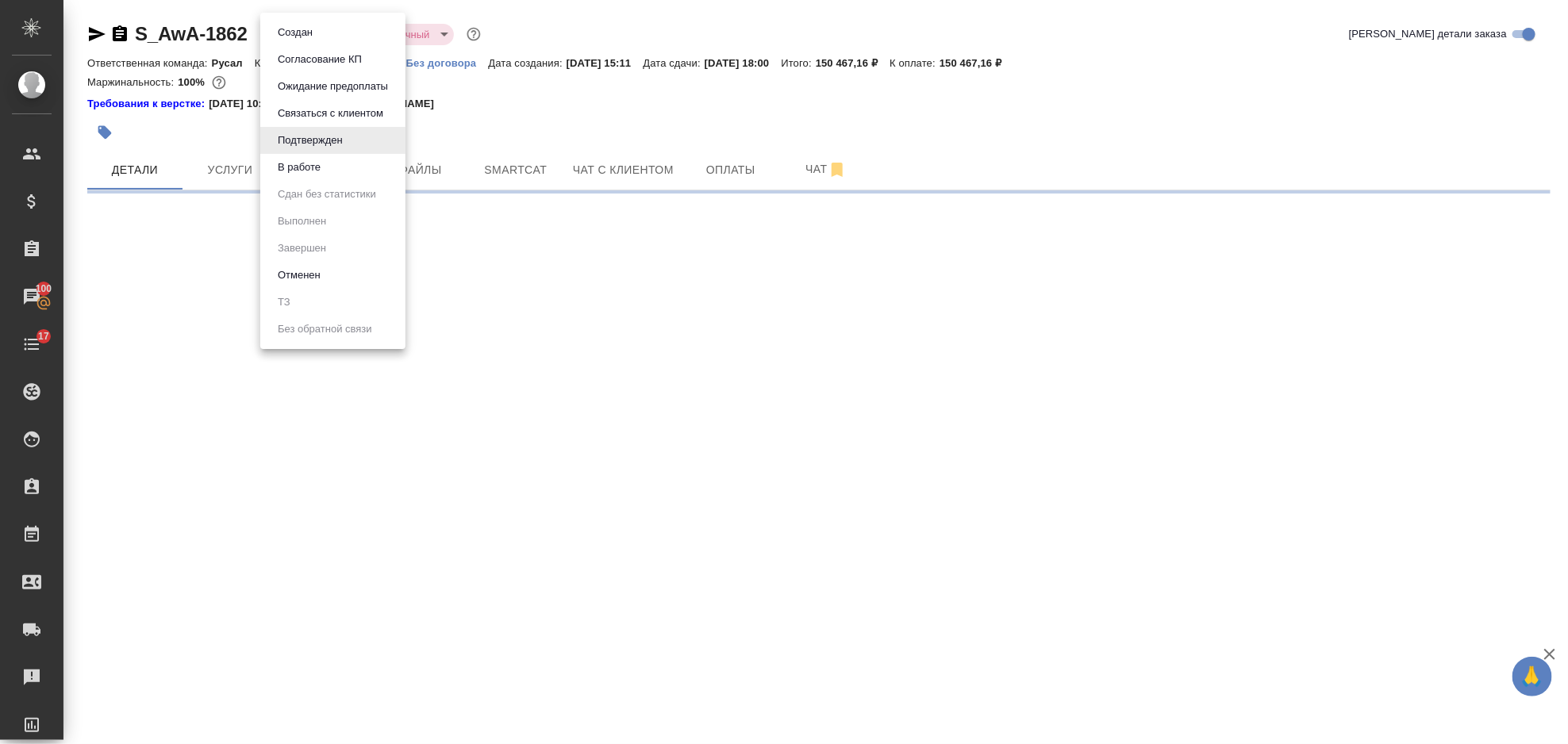
click at [346, 164] on li "В работе" at bounding box center [333, 167] width 145 height 27
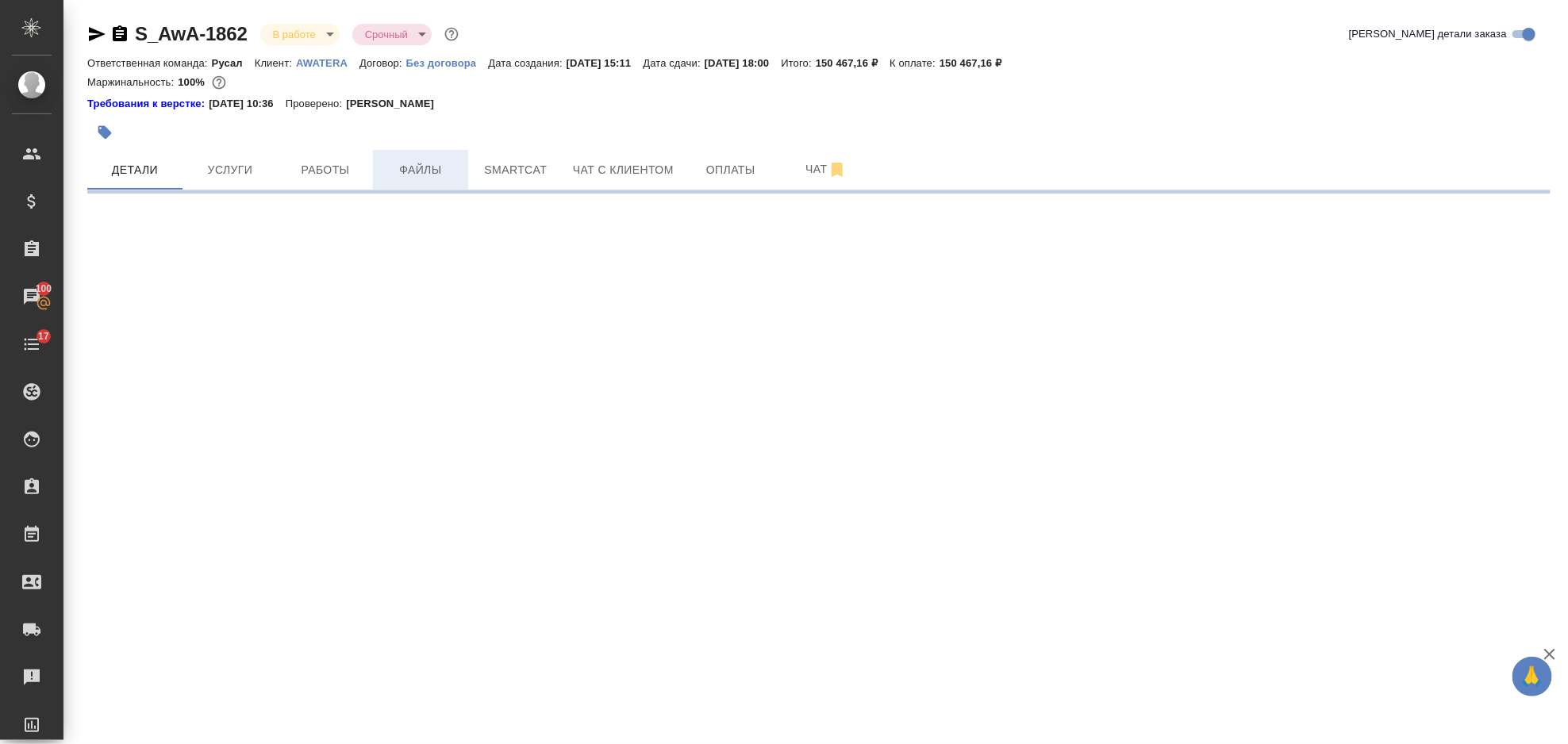
select select "RU"
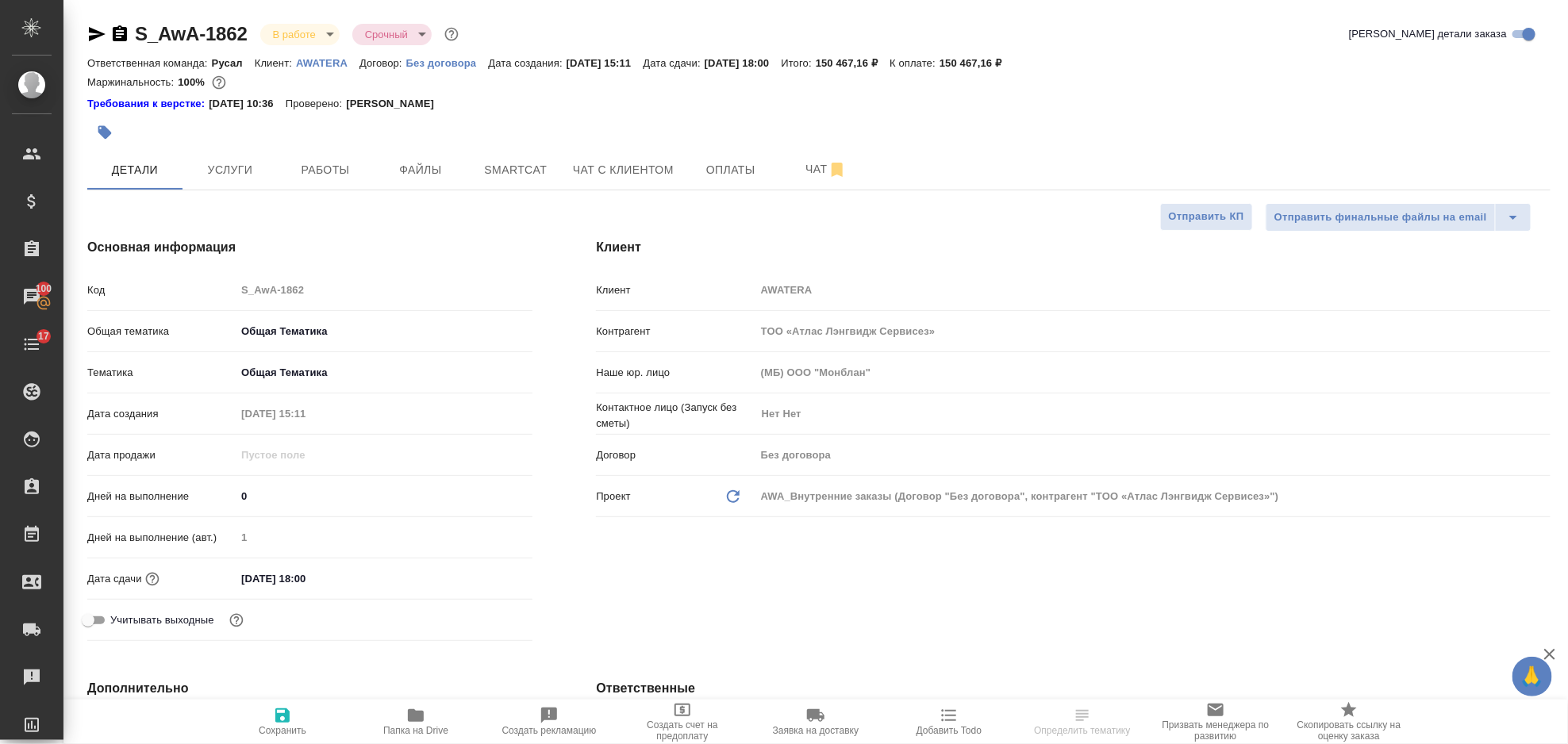
type textarea "x"
select select "RU"
type textarea "x"
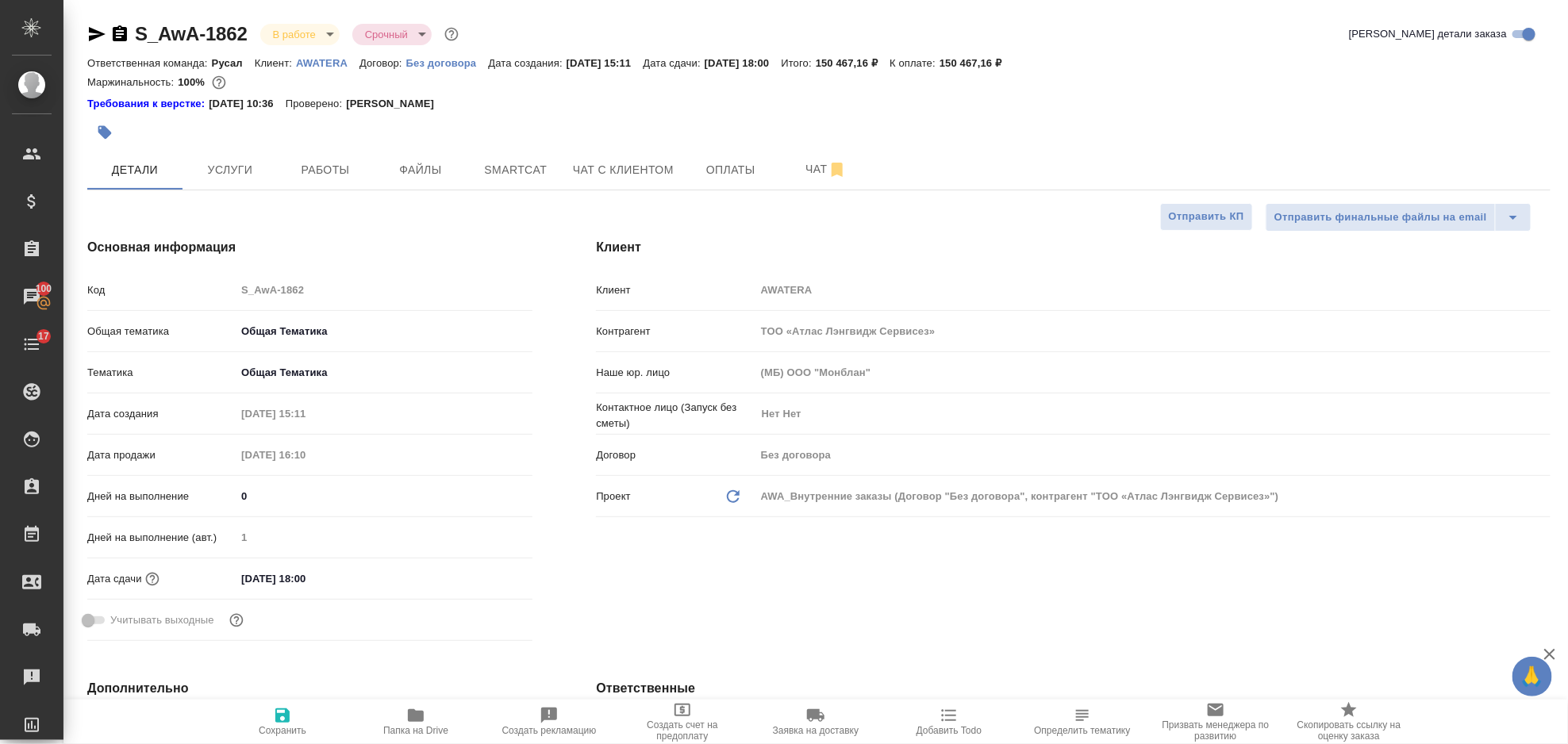
type textarea "x"
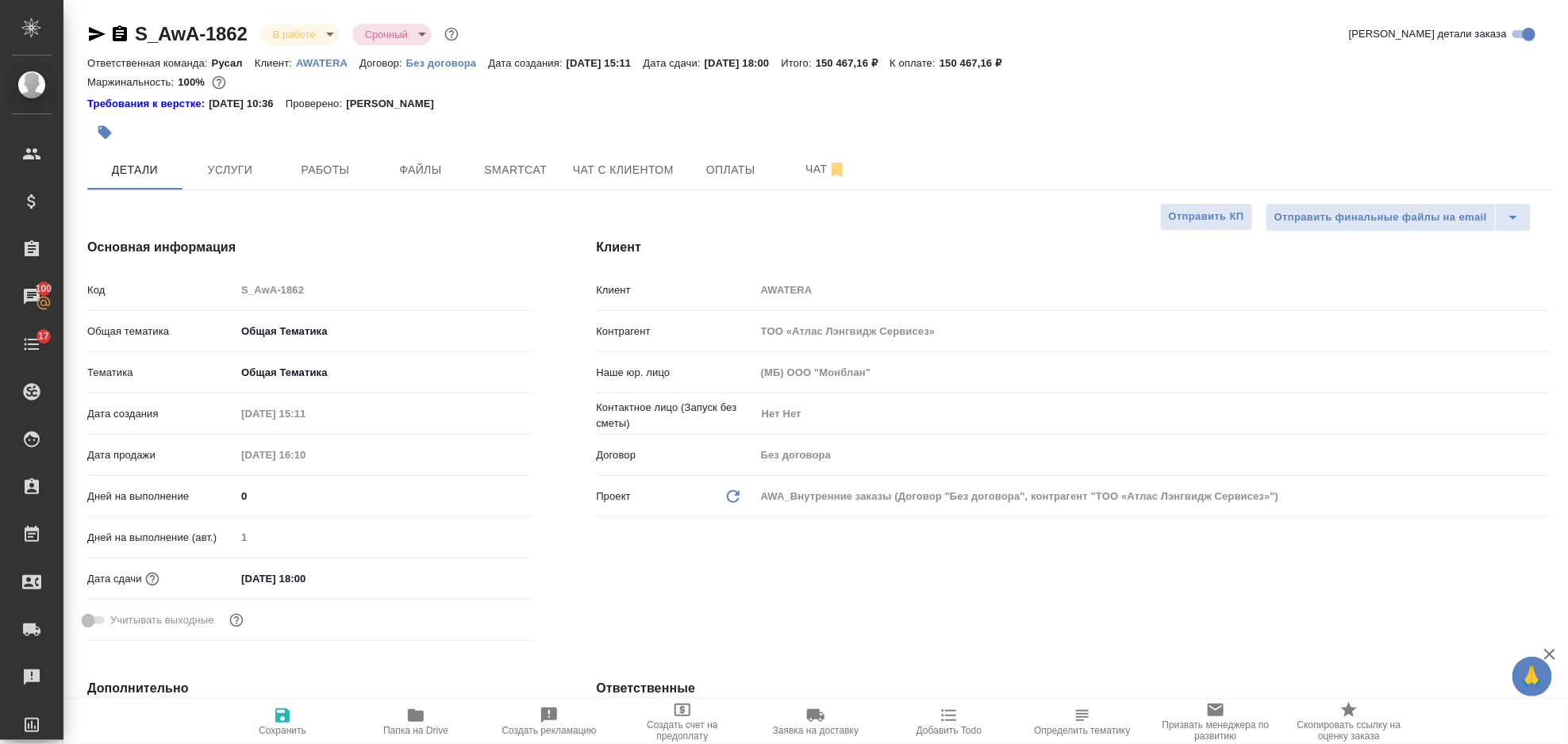
type textarea "x"
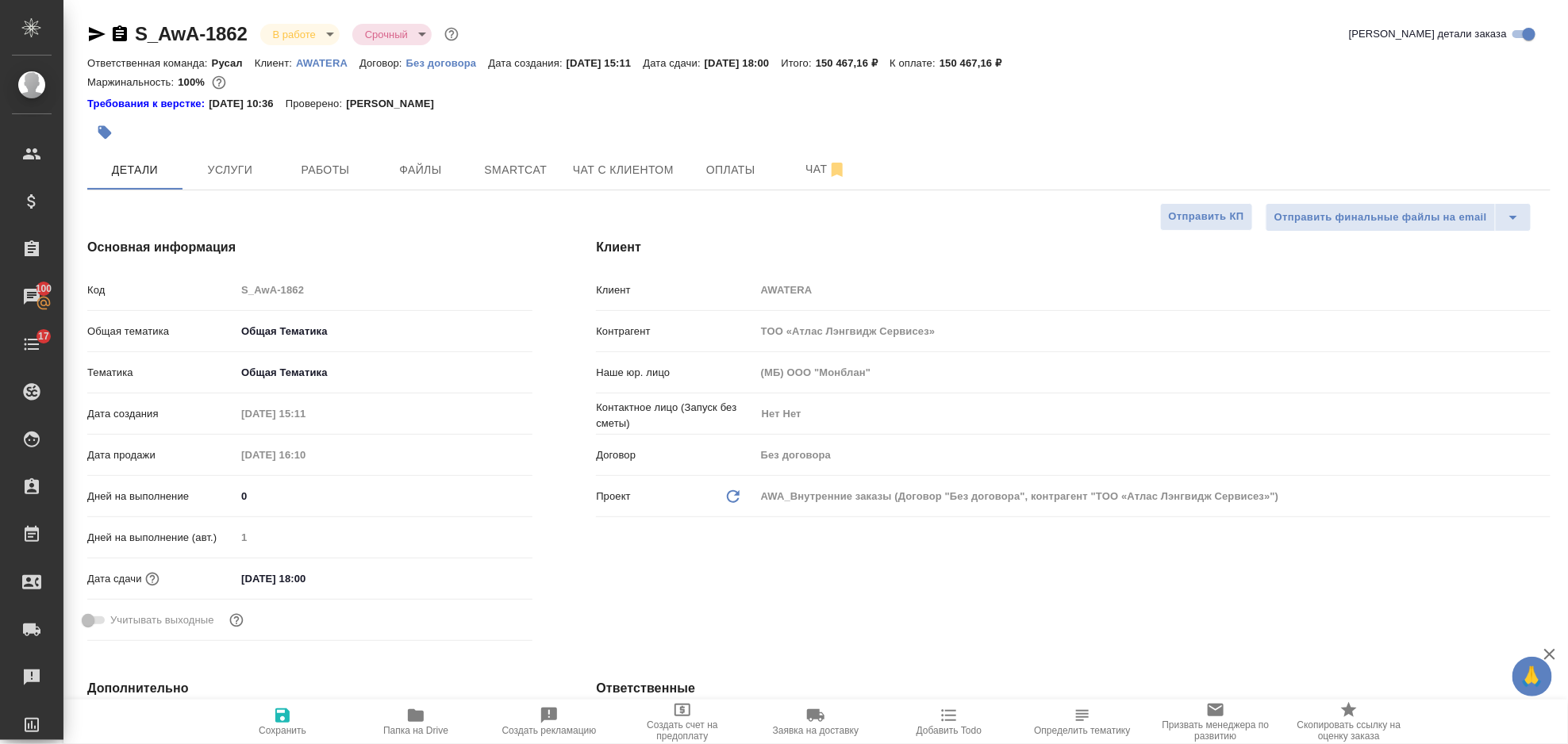
type textarea "x"
click at [491, 165] on span "Smartcat" at bounding box center [516, 170] width 76 height 20
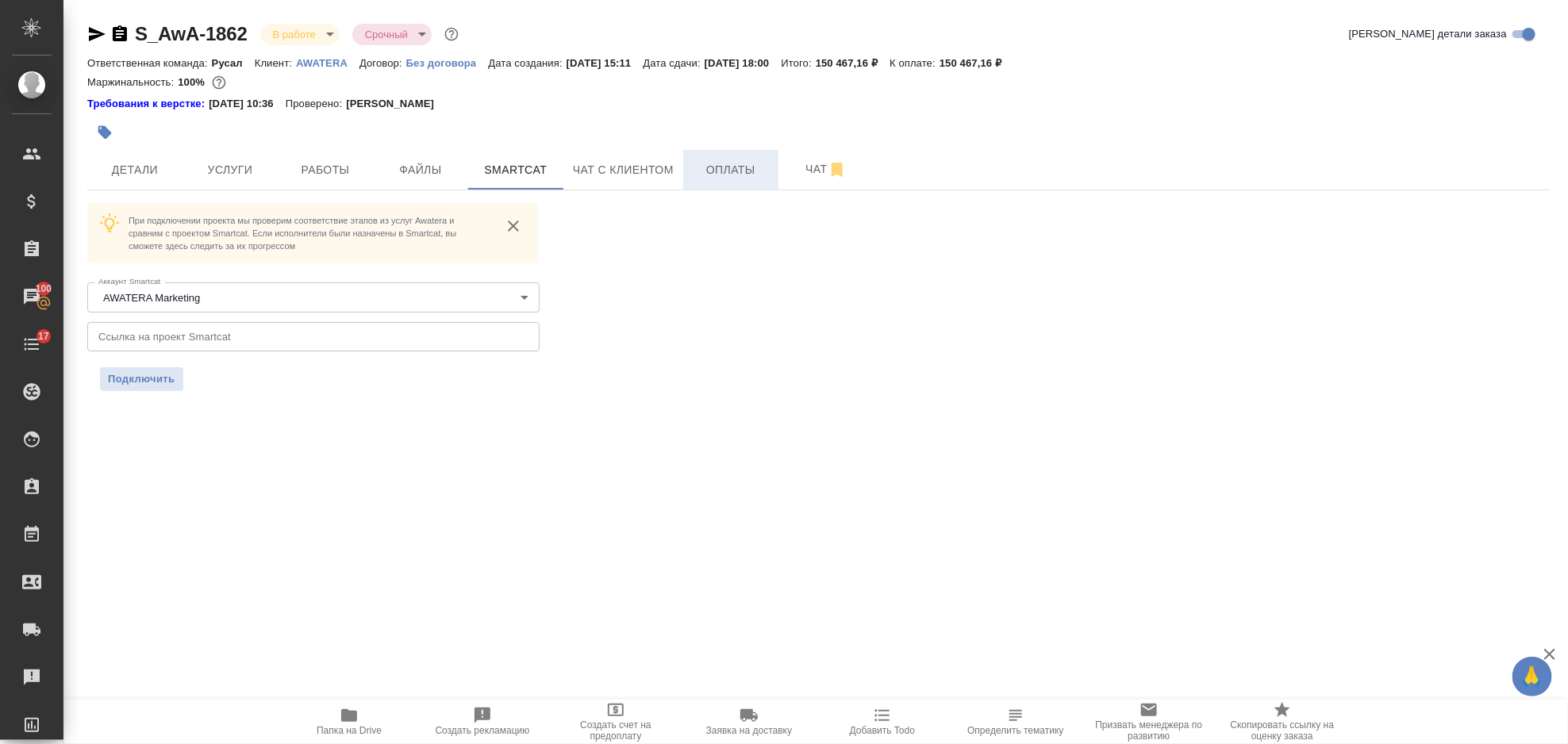
click at [707, 160] on span "Оплаты" at bounding box center [730, 170] width 76 height 20
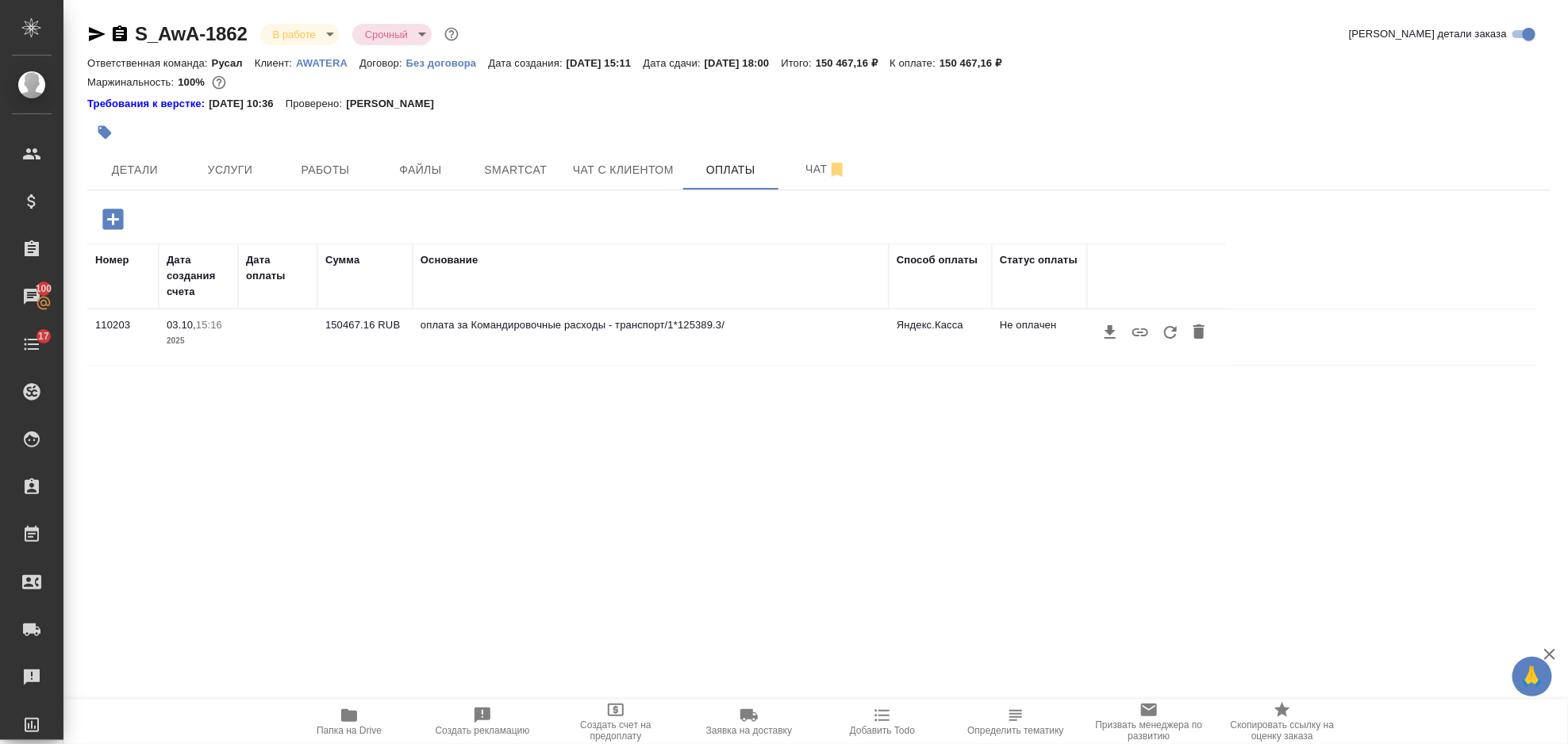
click at [1169, 336] on icon "button" at bounding box center [1171, 332] width 19 height 19
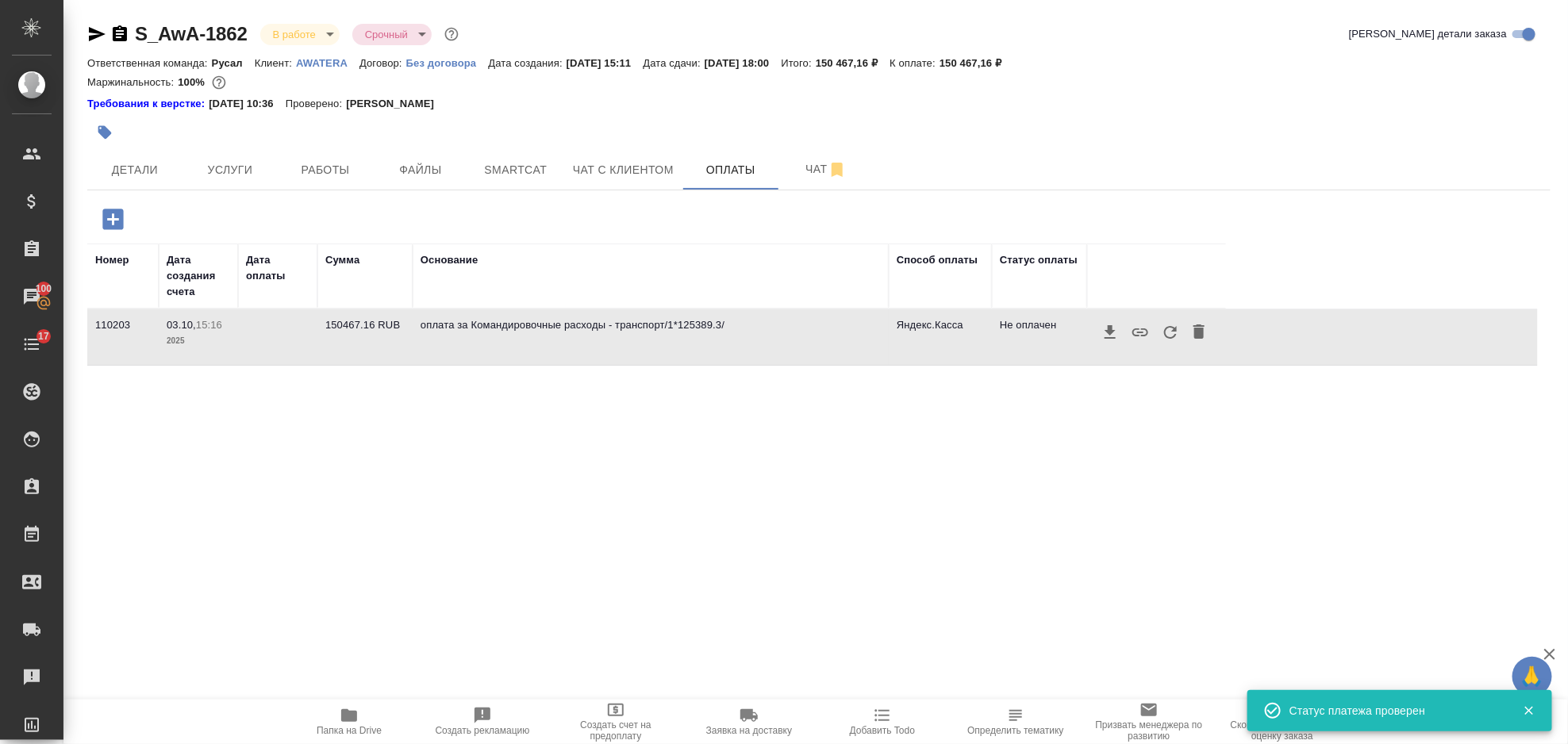
click at [1167, 412] on div "Номер Дата создания счета Дата оплаты Сумма Основание Способ оплаты Статус опла…" at bounding box center [813, 482] width 1451 height 476
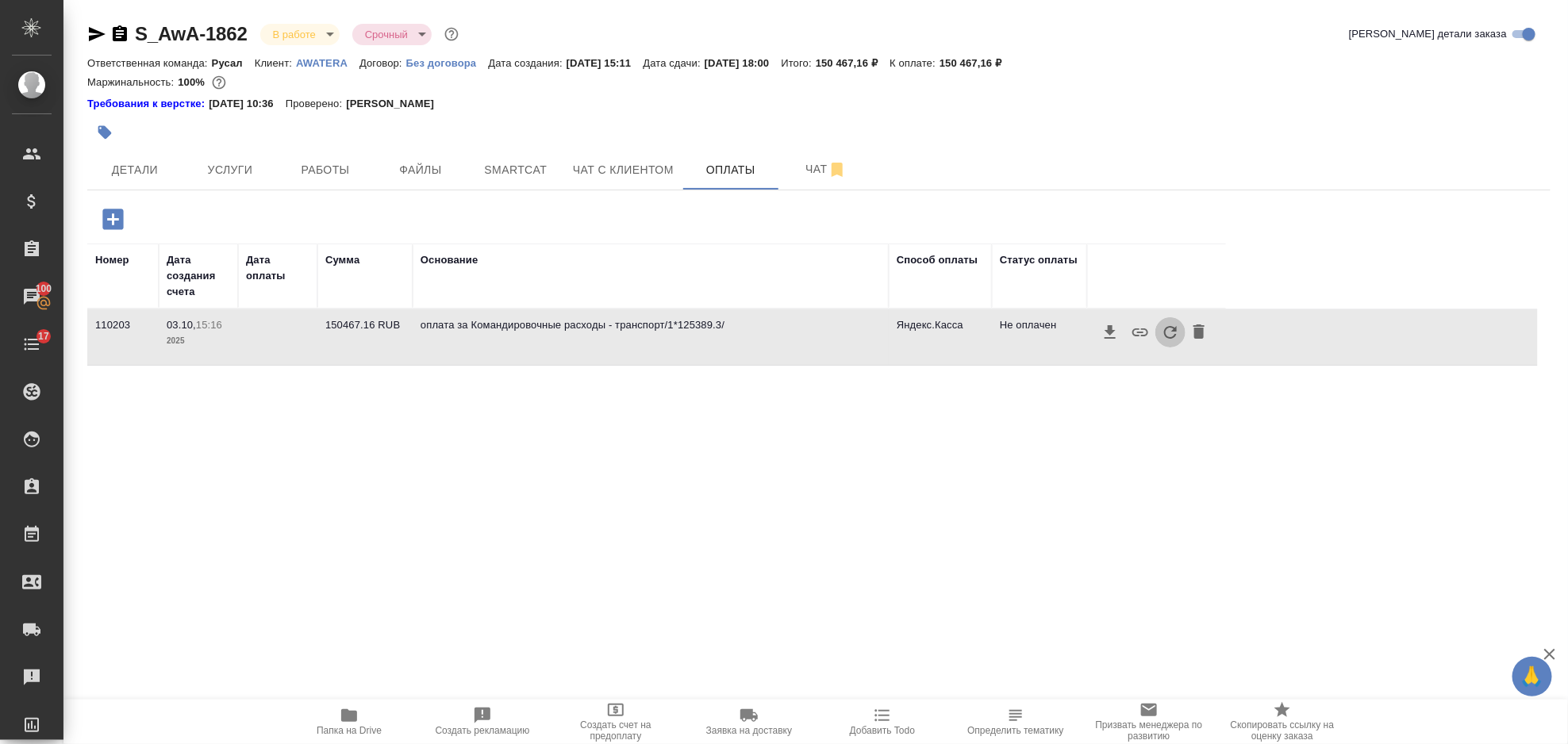
click at [1172, 339] on icon "button" at bounding box center [1171, 332] width 19 height 19
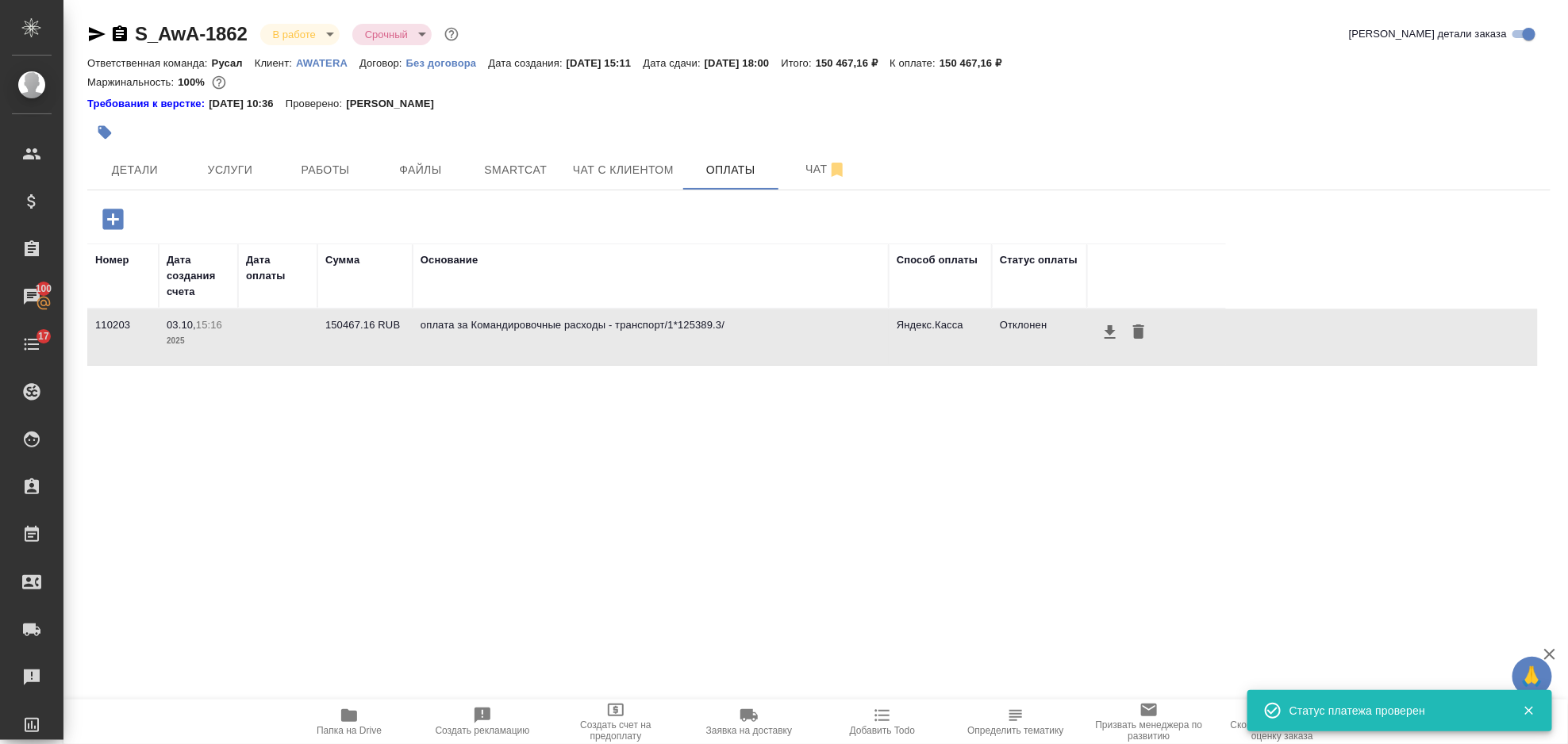
click at [132, 145] on div at bounding box center [575, 133] width 975 height 35
click at [154, 165] on span "Детали" at bounding box center [134, 170] width 76 height 20
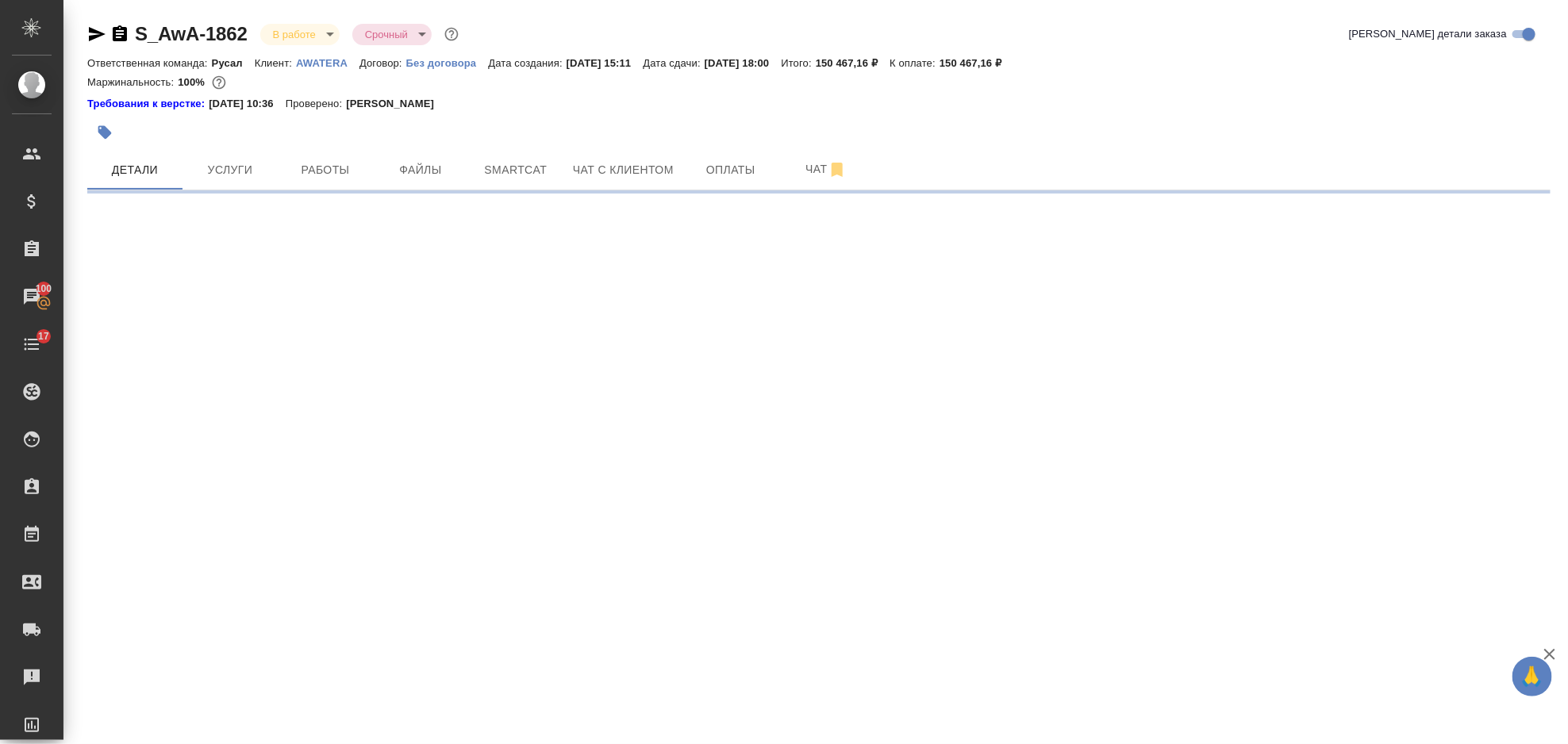
select select "RU"
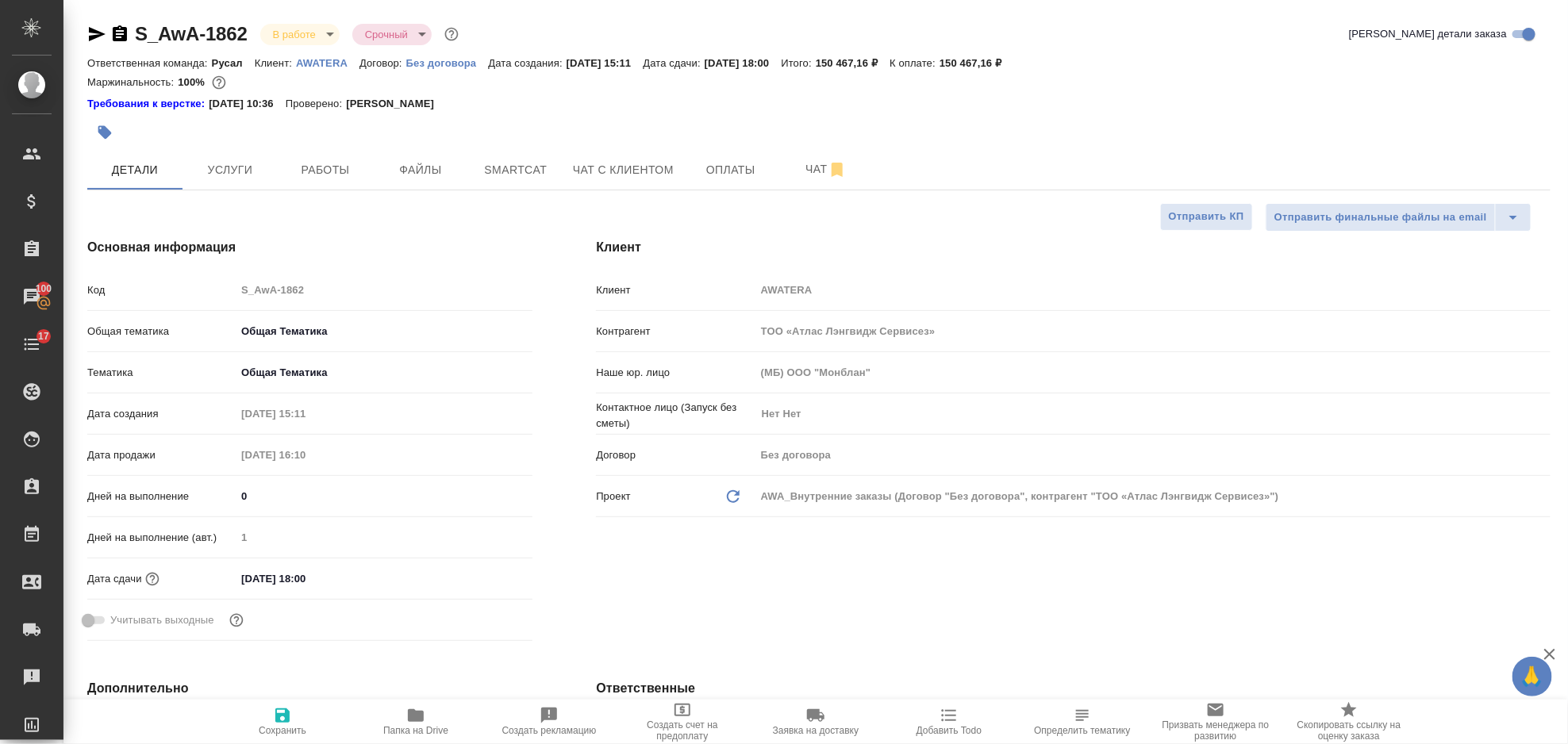
type textarea "x"
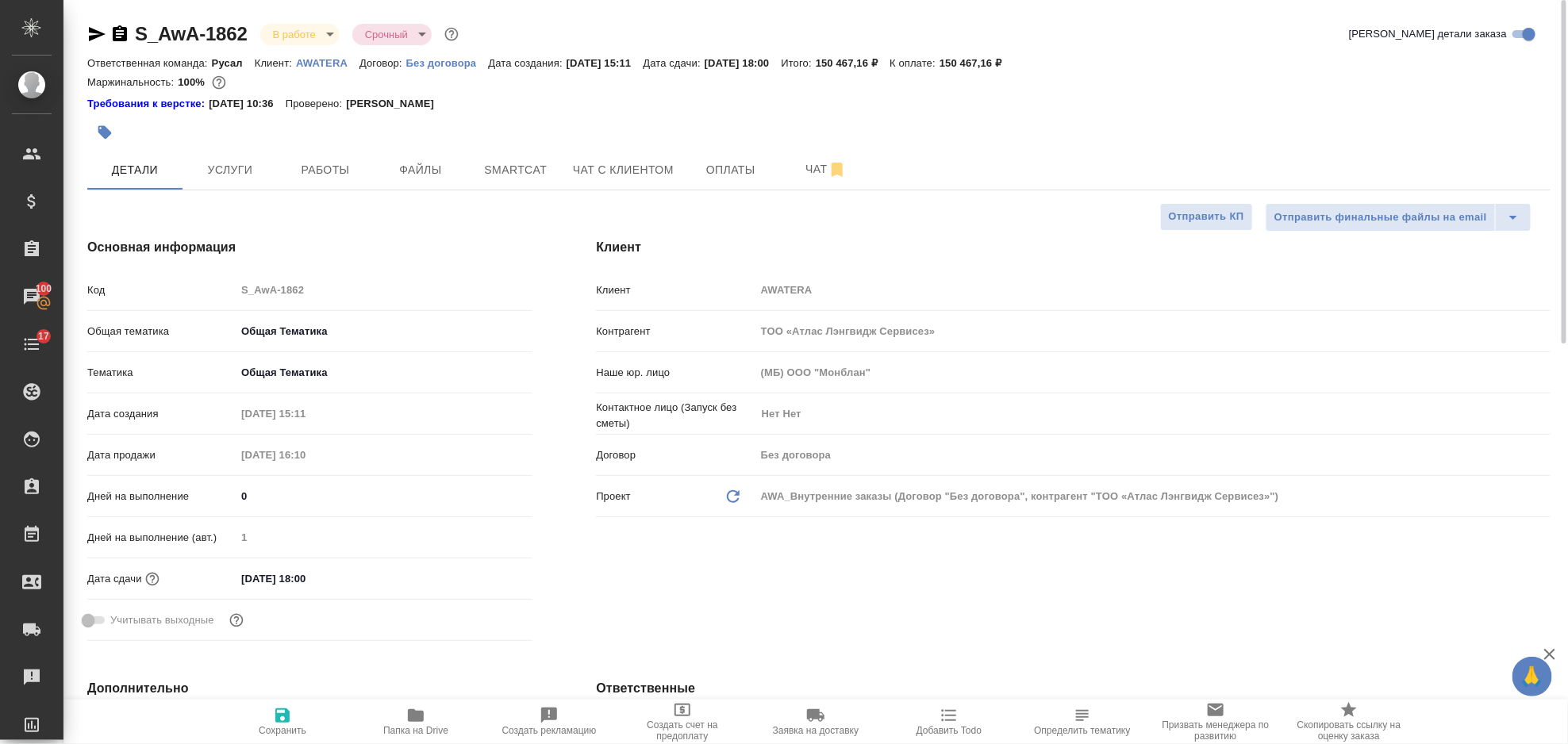
type textarea "x"
click at [236, 163] on span "Услуги" at bounding box center [230, 170] width 76 height 20
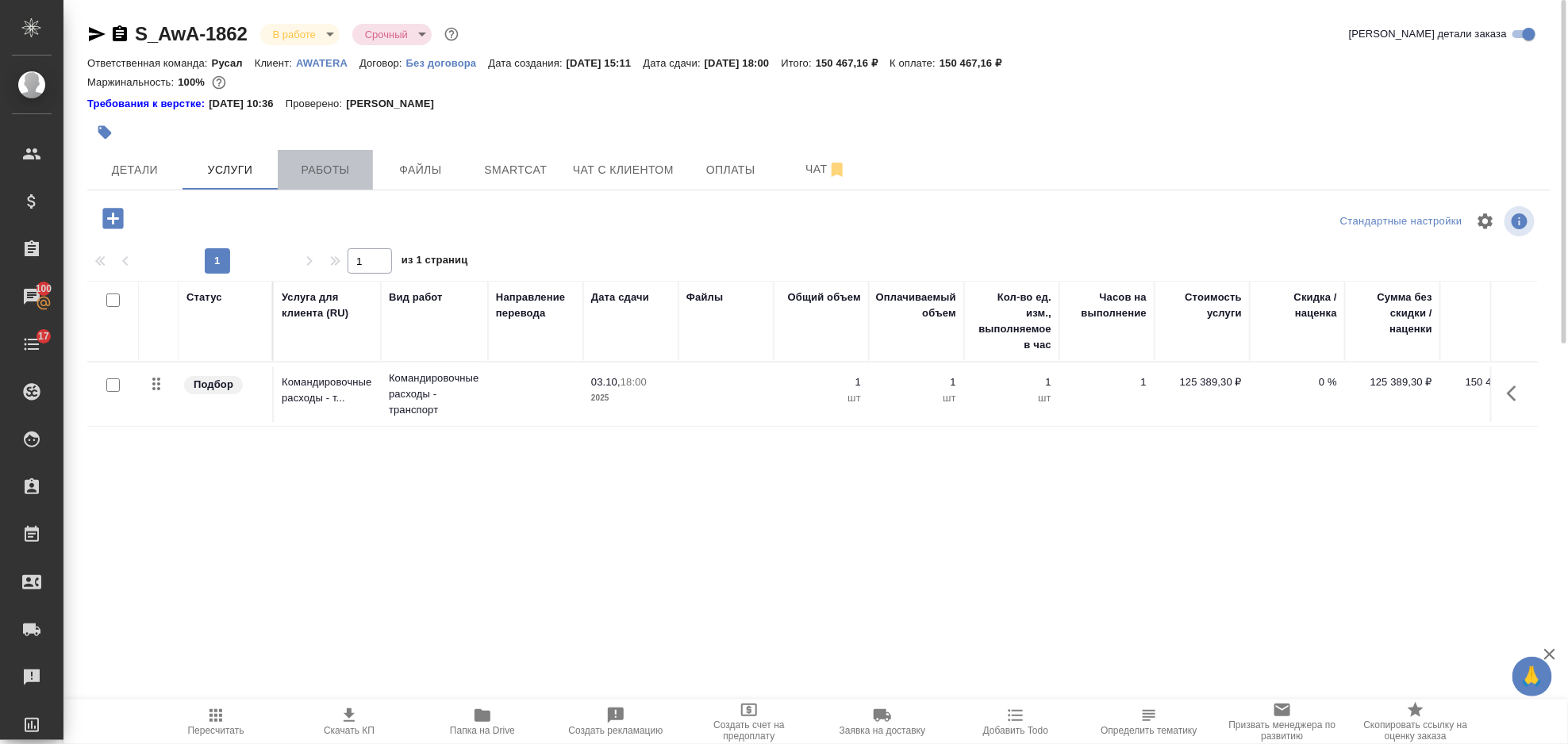
click at [355, 166] on span "Работы" at bounding box center [326, 170] width 76 height 20
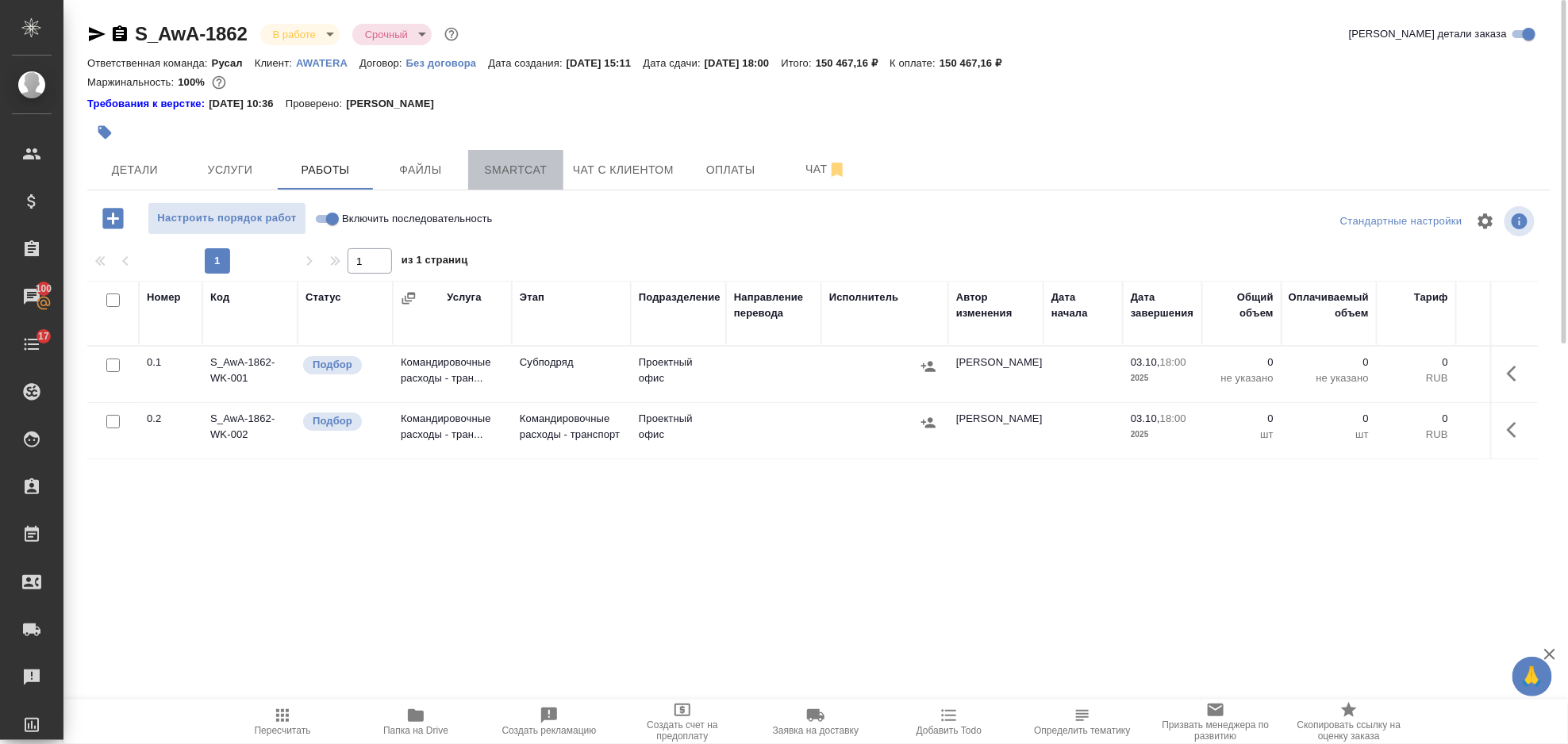
click at [513, 167] on span "Smartcat" at bounding box center [516, 170] width 76 height 20
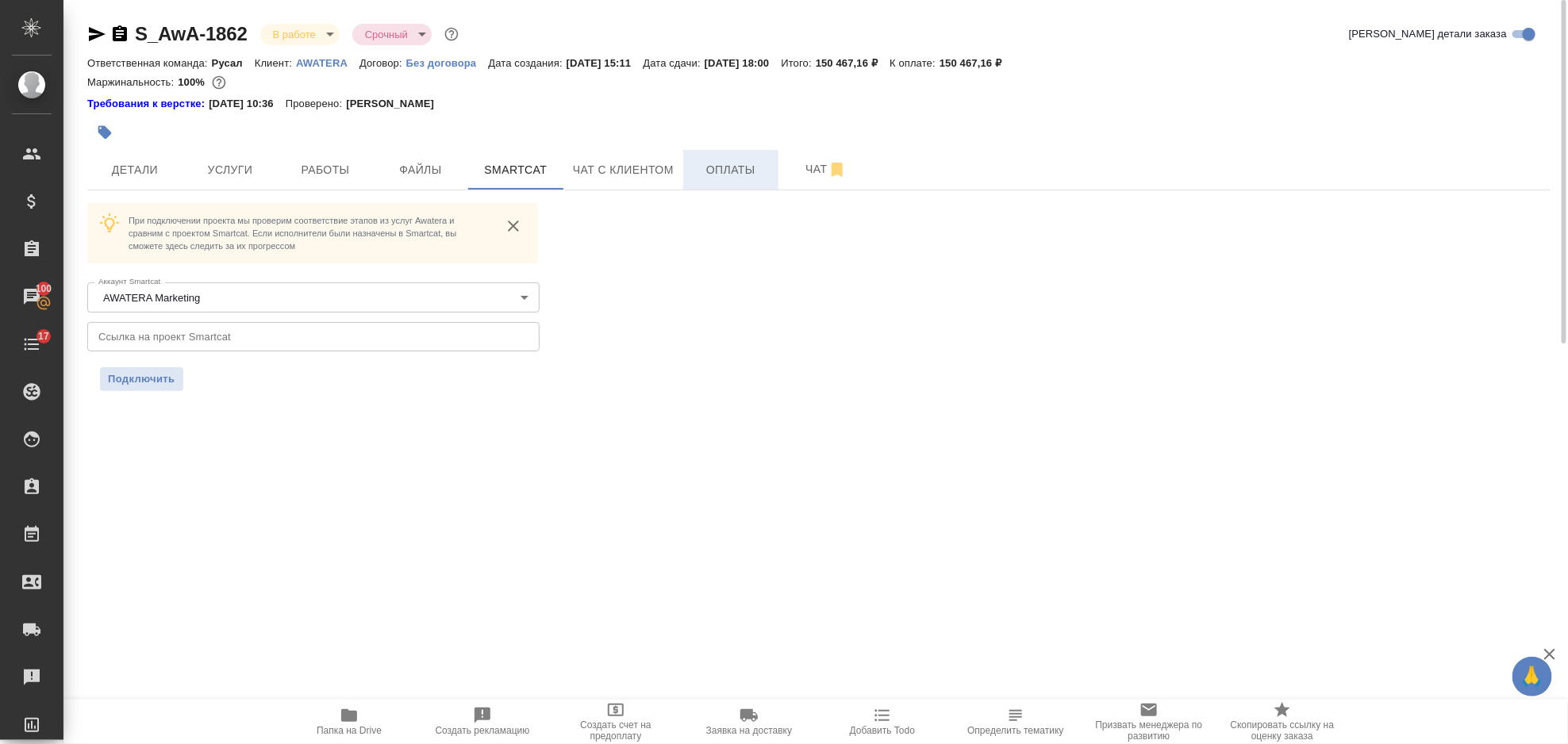
click at [749, 165] on span "Оплаты" at bounding box center [730, 170] width 76 height 20
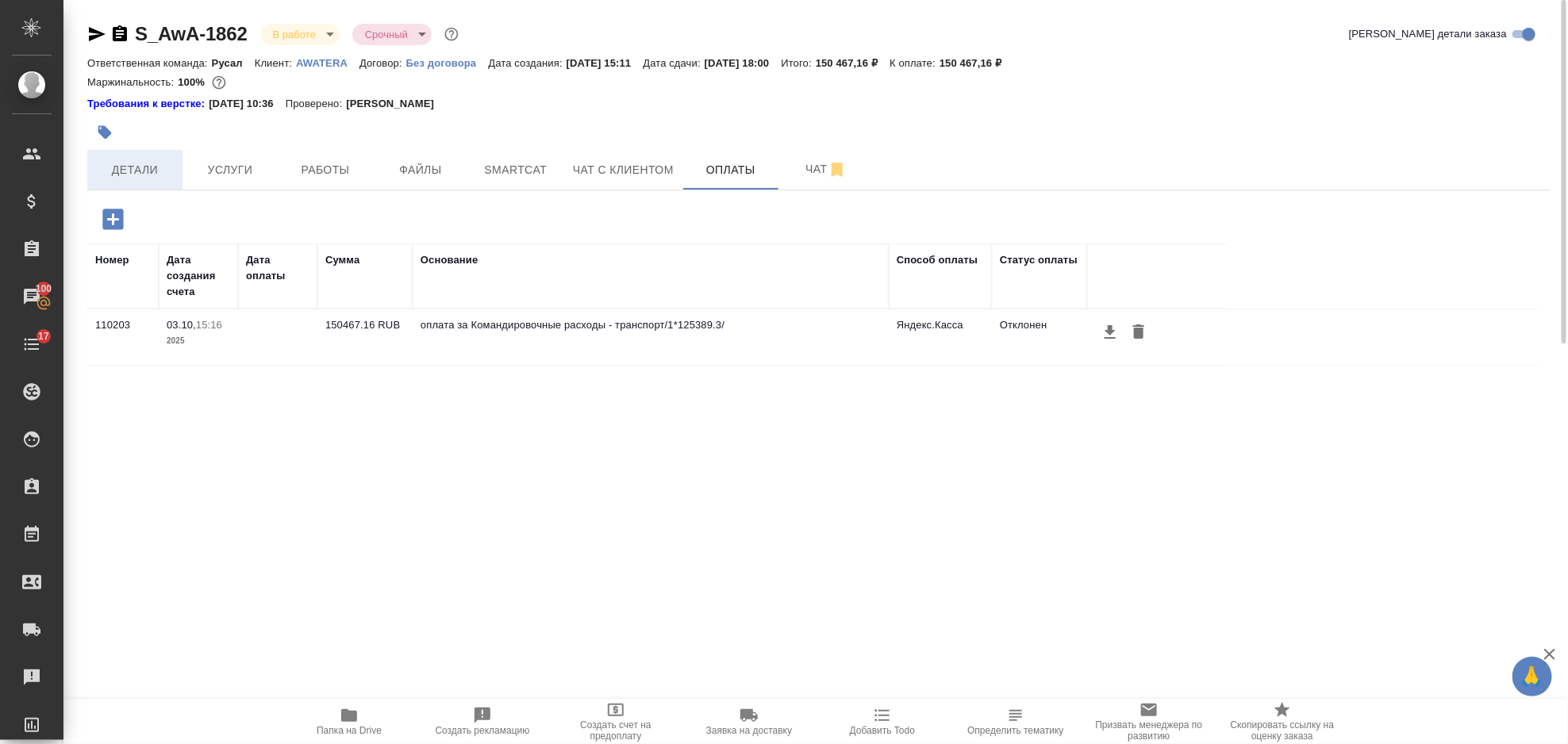
click at [132, 160] on span "Детали" at bounding box center [134, 170] width 76 height 20
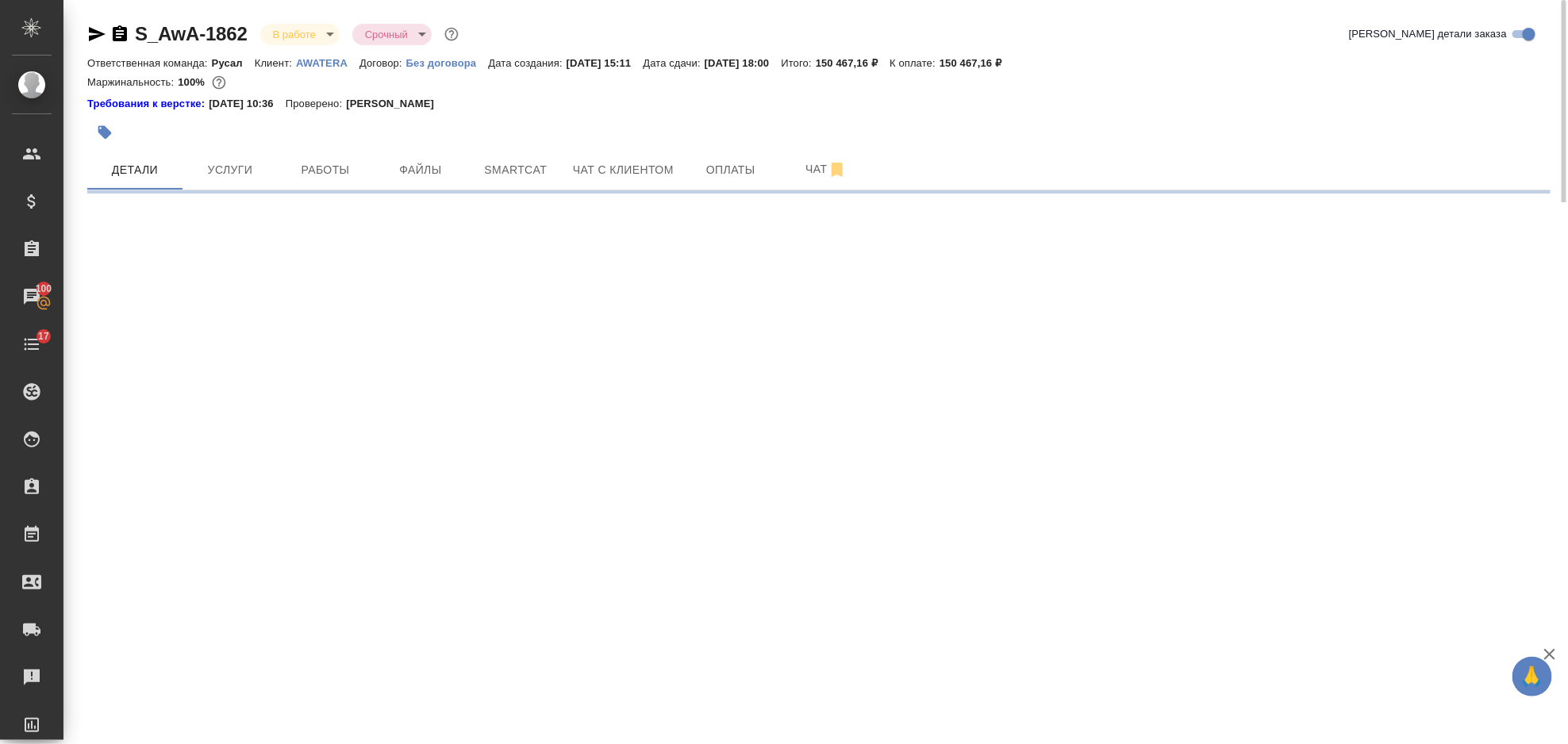
click at [94, 36] on icon "button" at bounding box center [97, 34] width 16 height 14
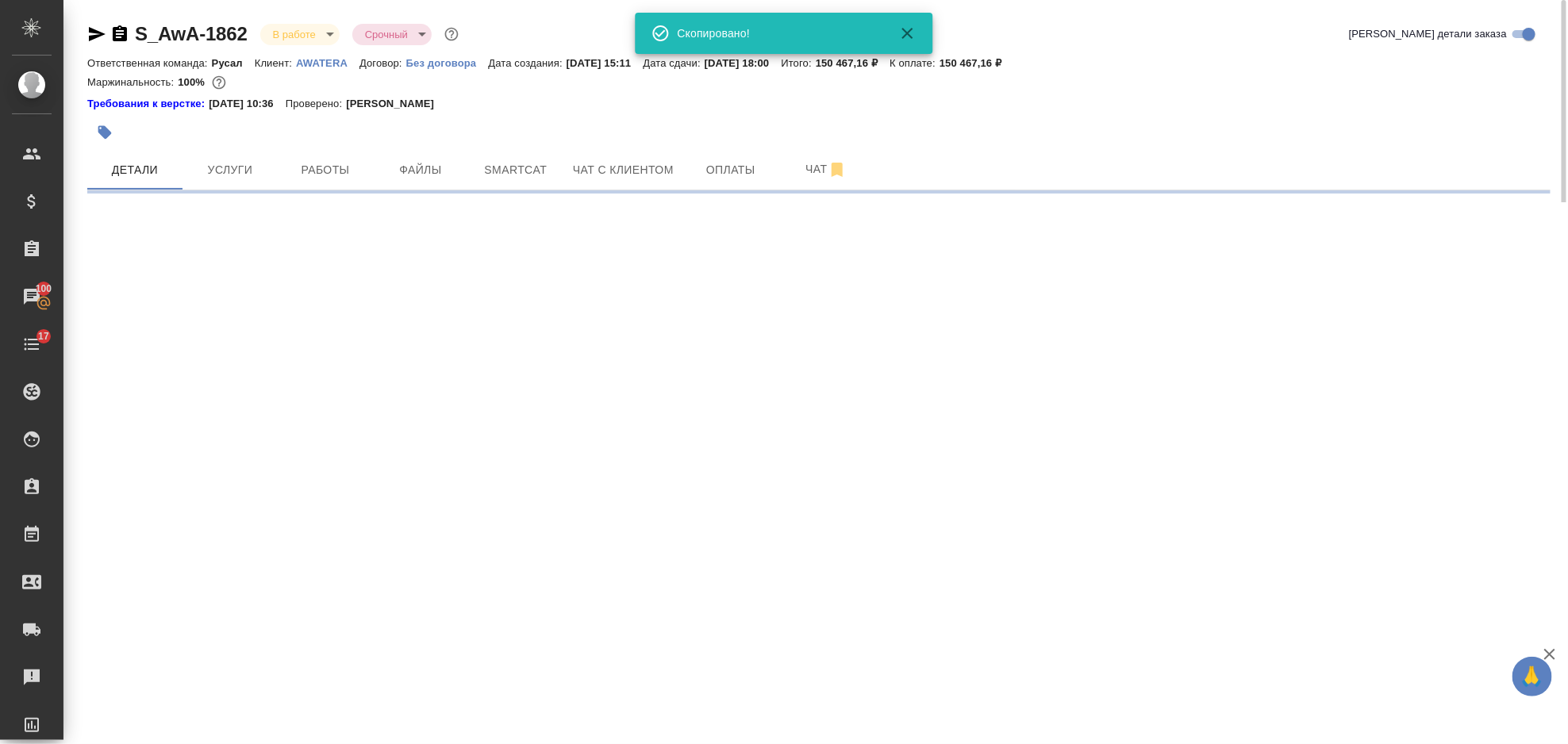
select select "RU"
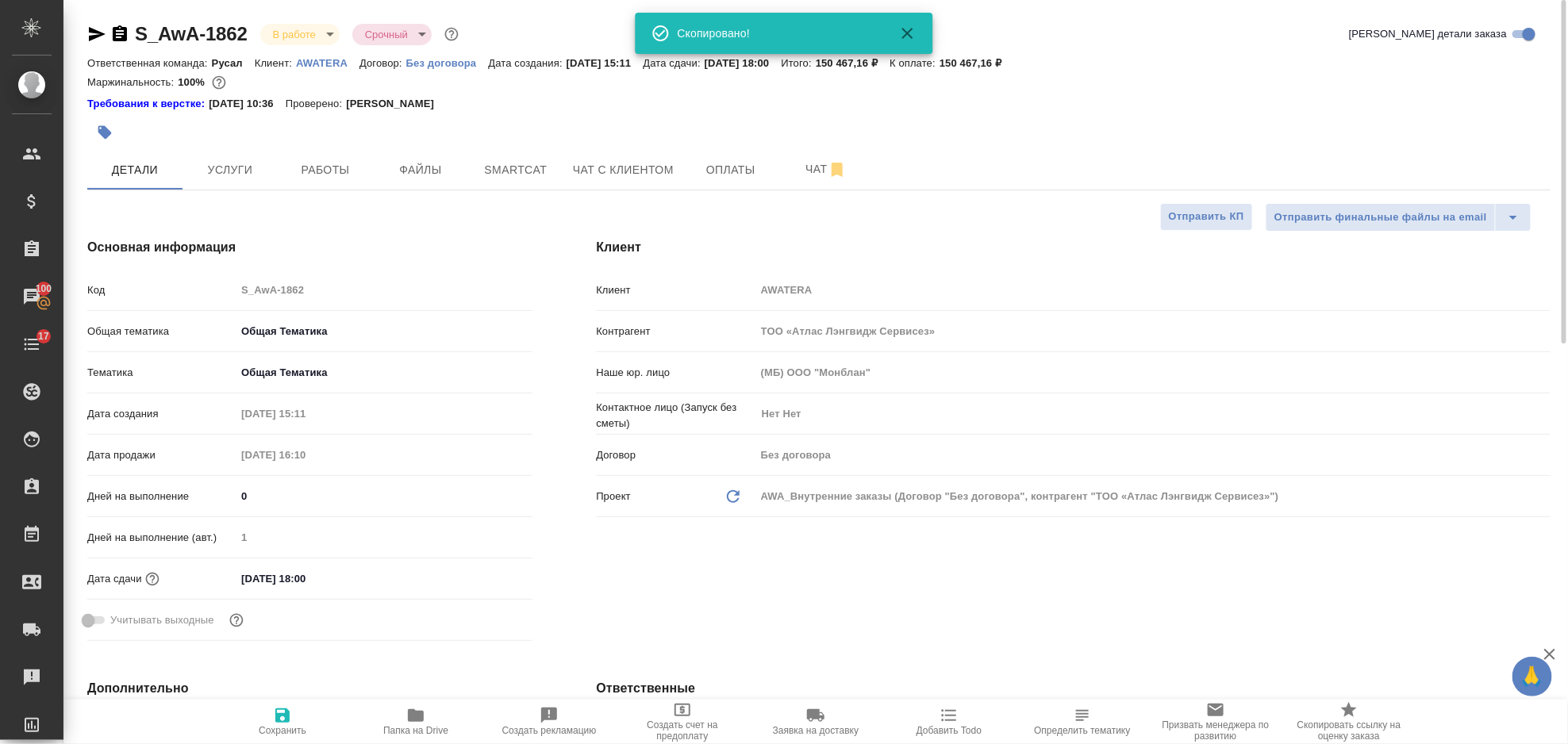
type textarea "x"
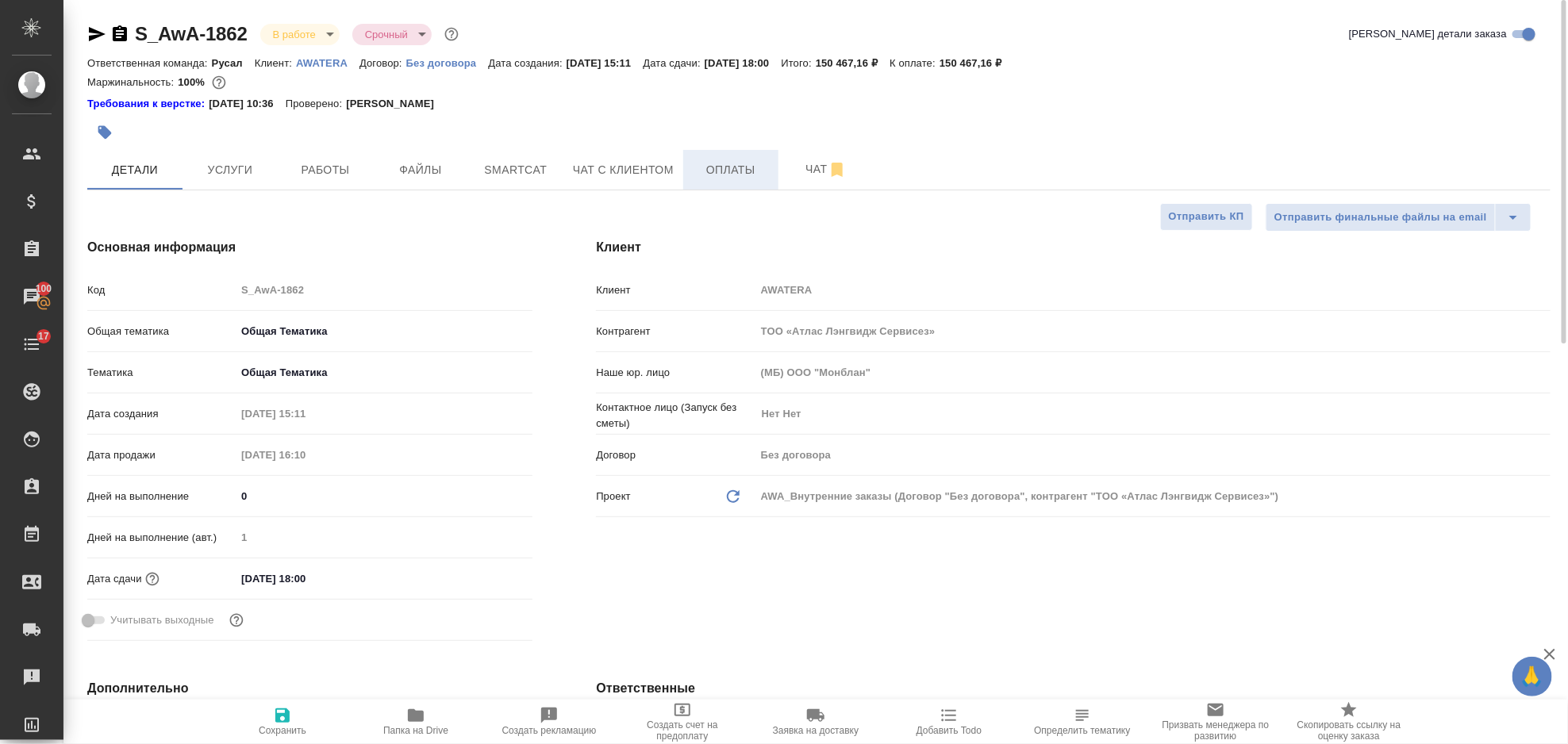
click at [724, 161] on span "Оплаты" at bounding box center [730, 170] width 76 height 20
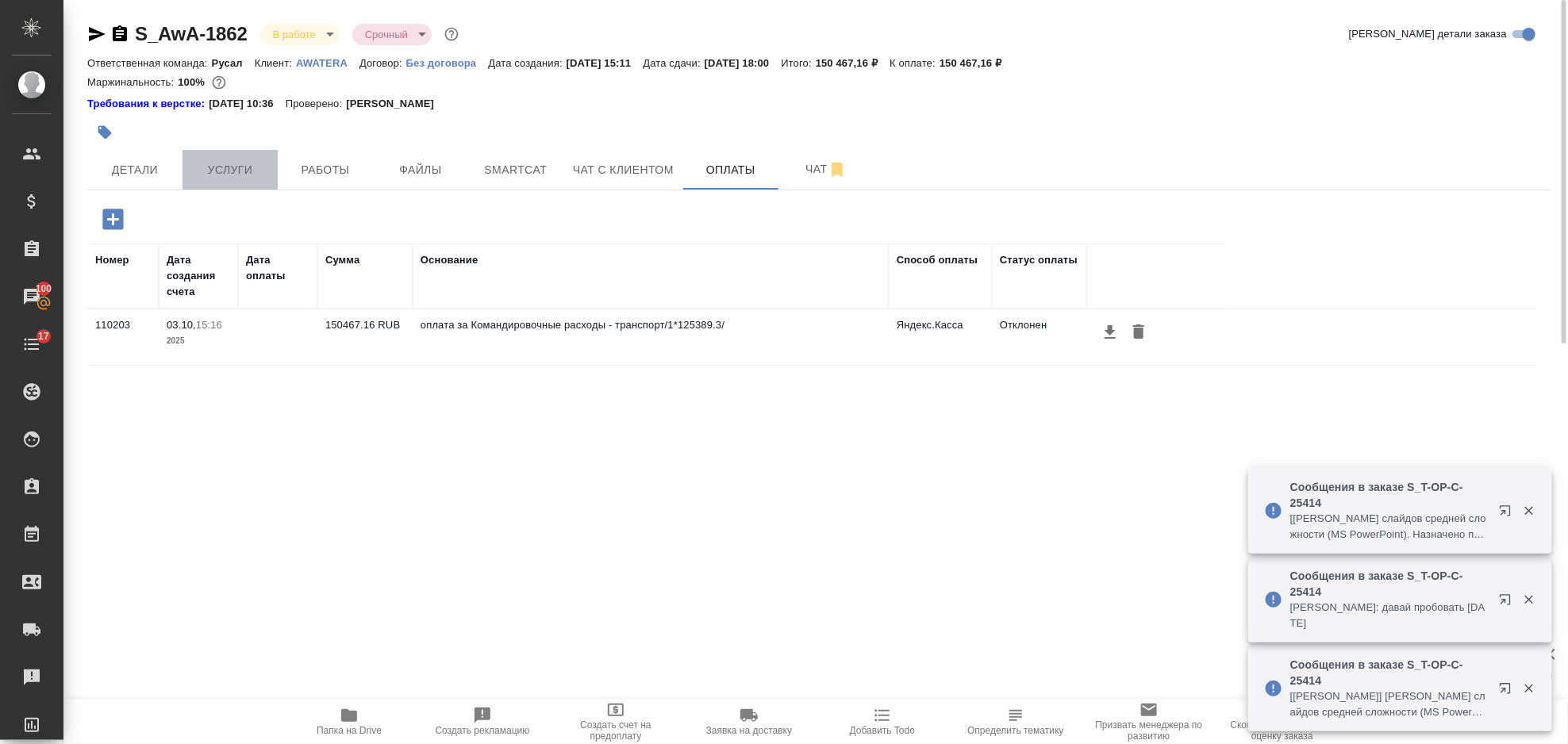
click at [242, 180] on button "Услуги" at bounding box center [230, 170] width 96 height 40
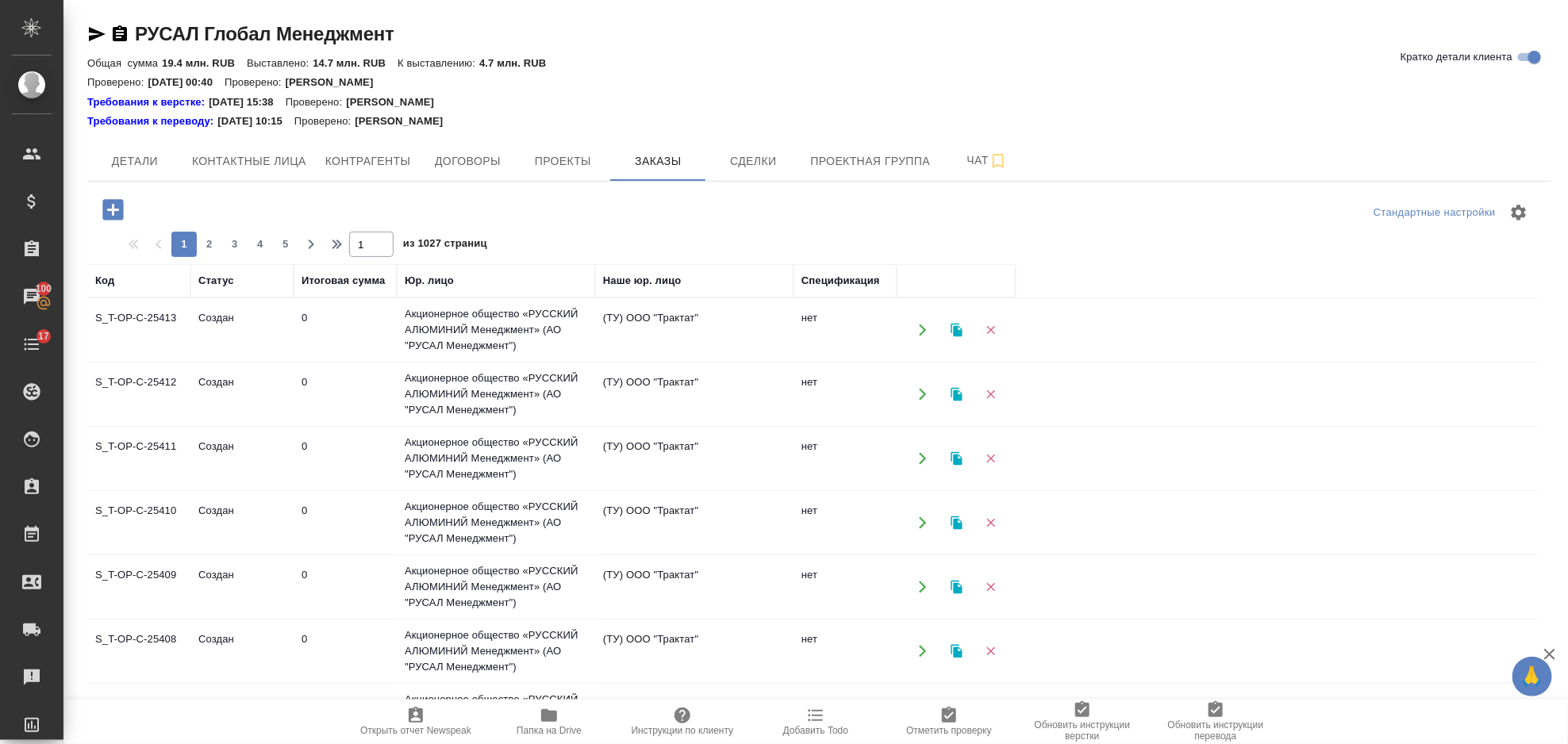
drag, startPoint x: 116, startPoint y: 203, endPoint x: 186, endPoint y: 214, distance: 70.9
click at [116, 204] on icon "button" at bounding box center [112, 209] width 21 height 21
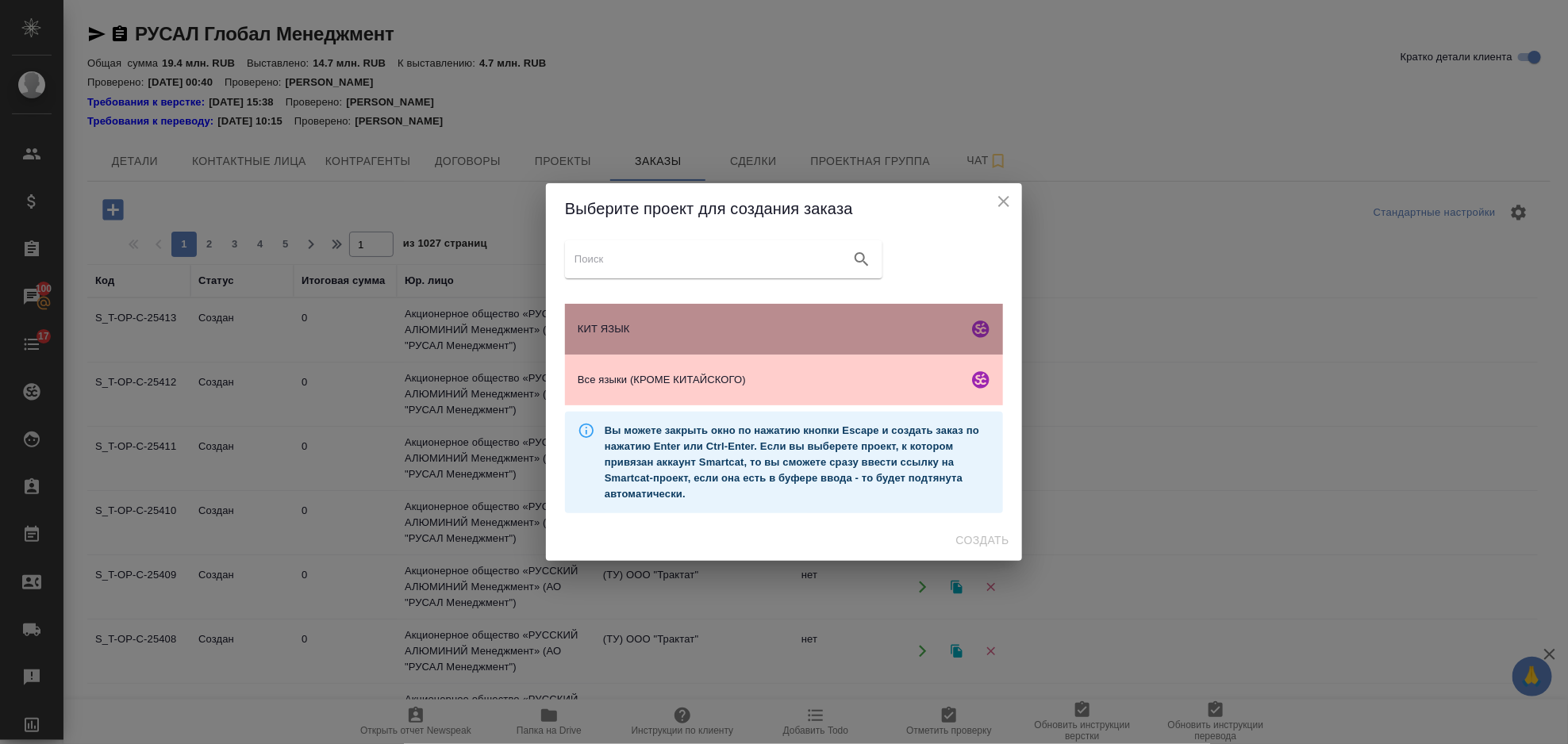
click at [769, 335] on span "КИТ ЯЗЫК" at bounding box center [770, 329] width 384 height 16
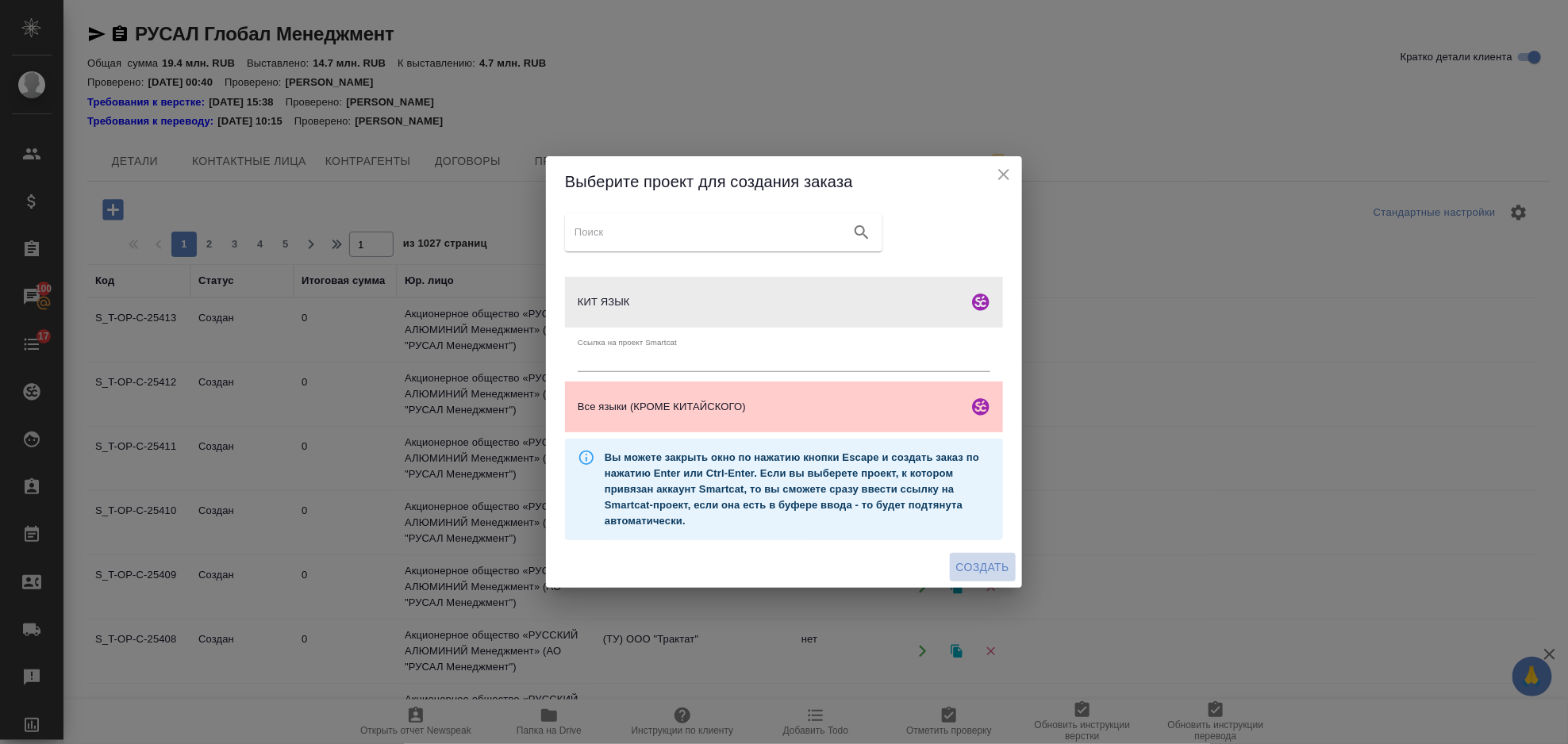
click at [988, 572] on span "Создать" at bounding box center [983, 568] width 54 height 20
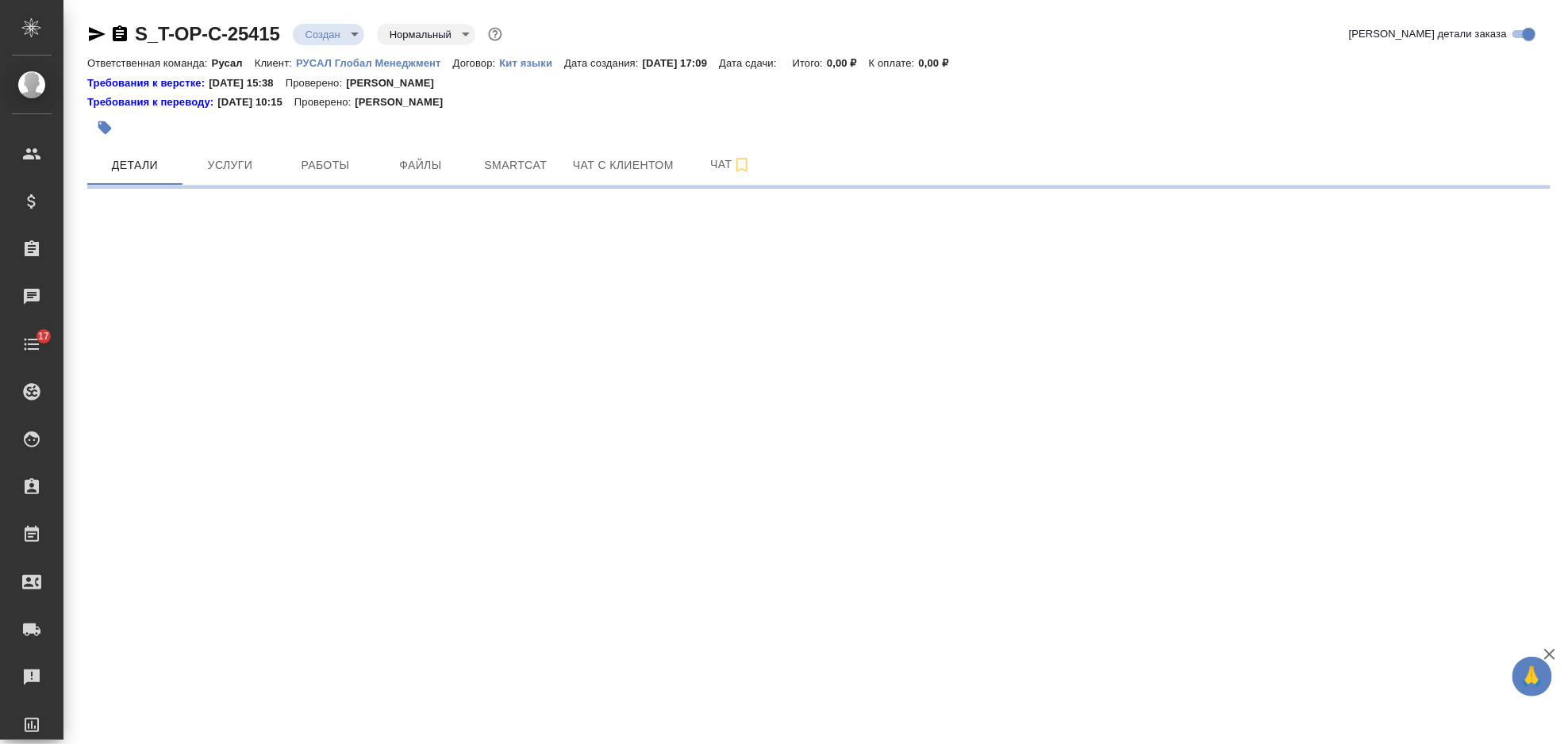
select select "RU"
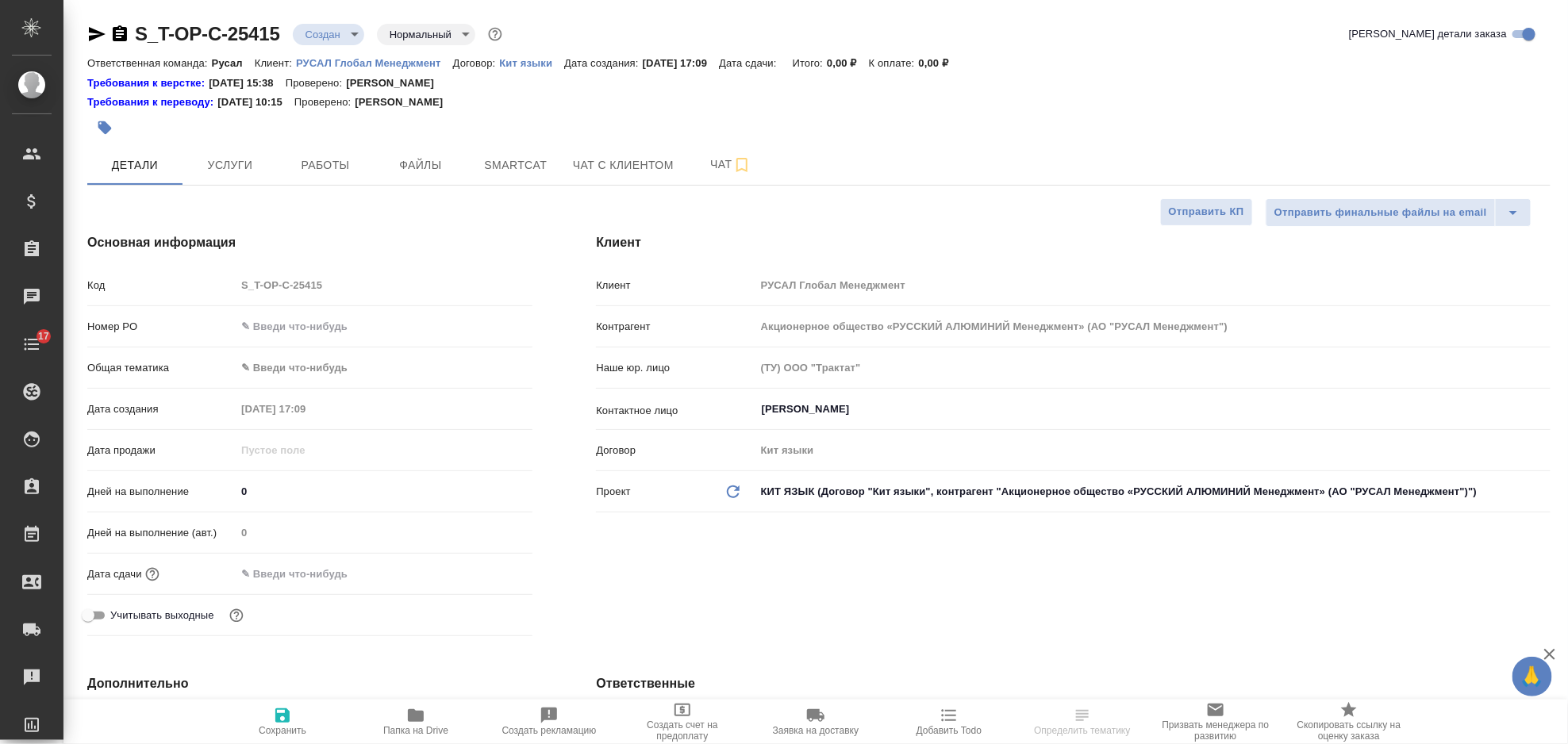
type textarea "x"
type input "[PERSON_NAME]"
click at [298, 310] on div "Код S_T-OP-C-25415" at bounding box center [310, 292] width 445 height 41
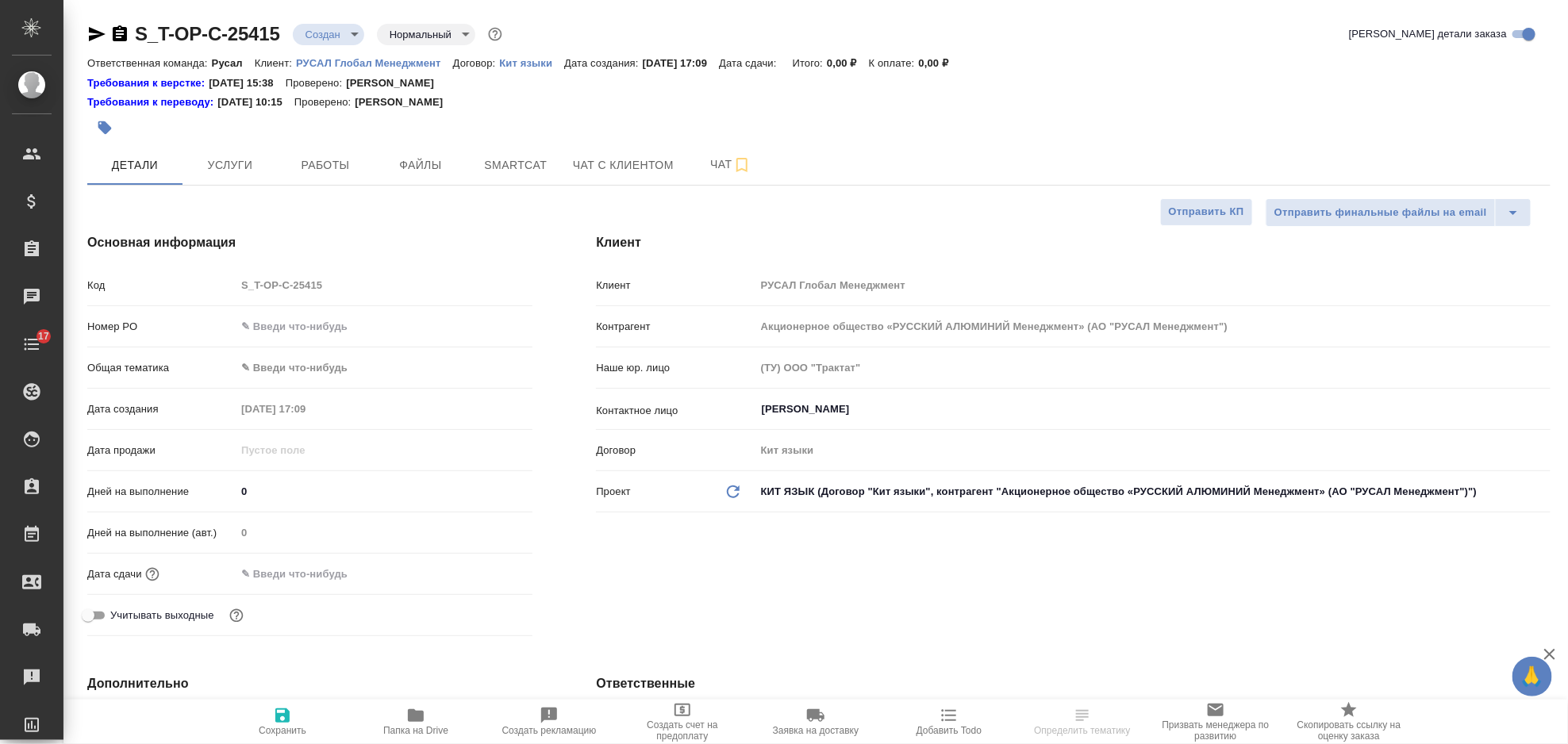
type textarea "x"
click at [303, 320] on input "text" at bounding box center [384, 326] width 297 height 23
paste input "Т-ОП-С-46985"
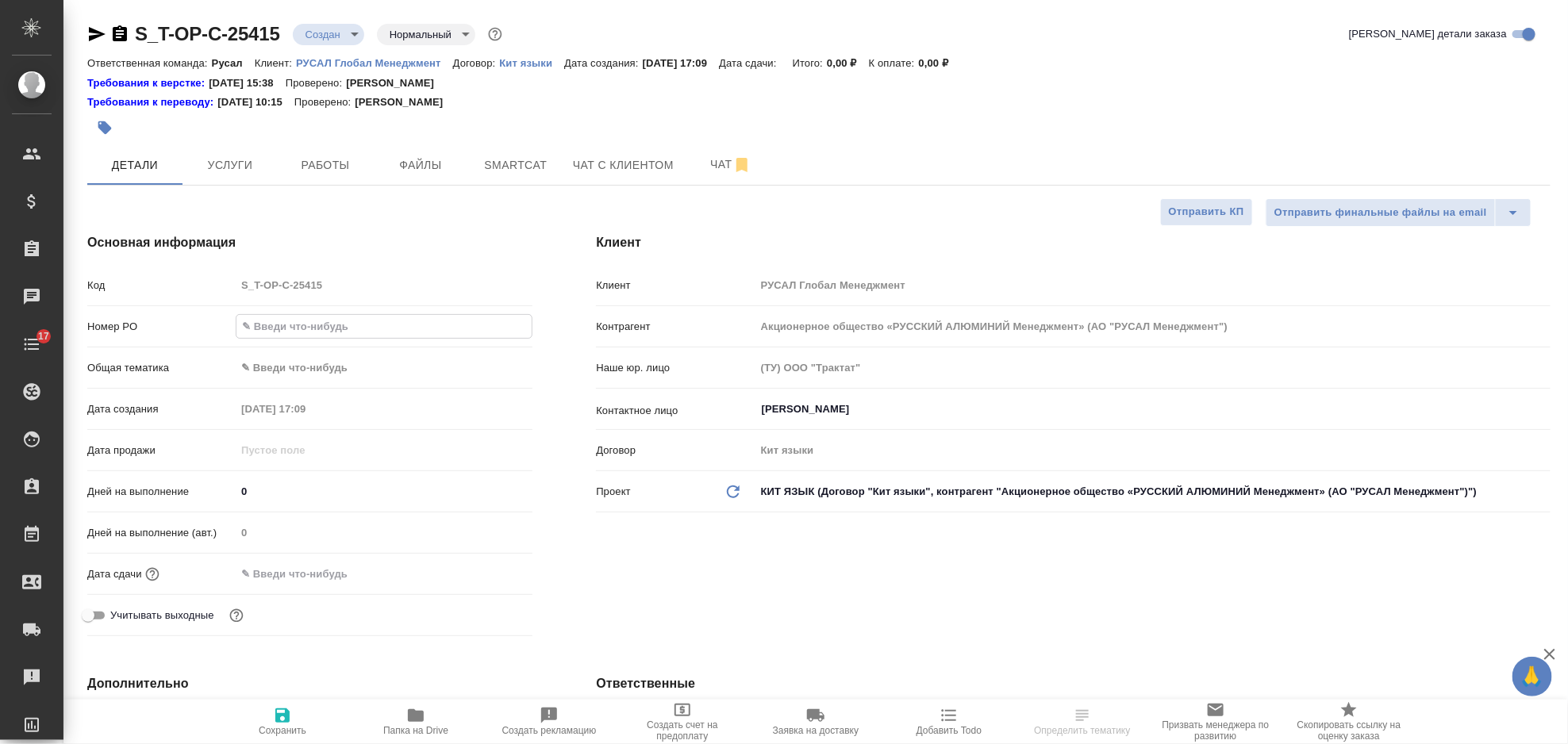
type input "Т-ОП-С-46985"
type textarea "x"
type input "Т-ОП-С-46985"
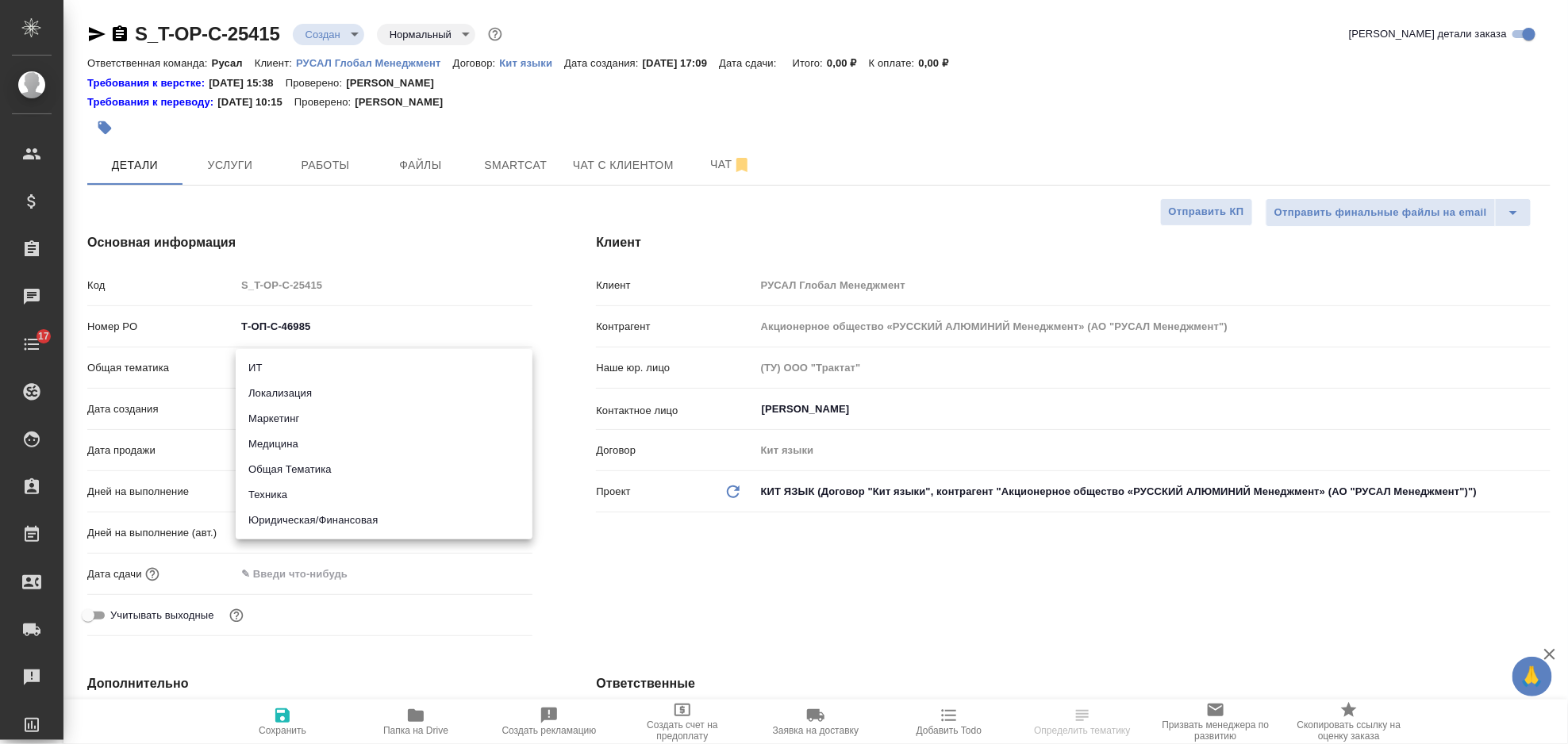
click at [275, 359] on body "🙏 .cls-1 fill:#fff; AWATERA Gorlenko [PERSON_NAME] Спецификации Заказы Чаты 17 …" at bounding box center [784, 372] width 1568 height 744
click at [335, 522] on li "Юридическая/Финансовая" at bounding box center [384, 520] width 297 height 26
type input "yr-fn"
type textarea "x"
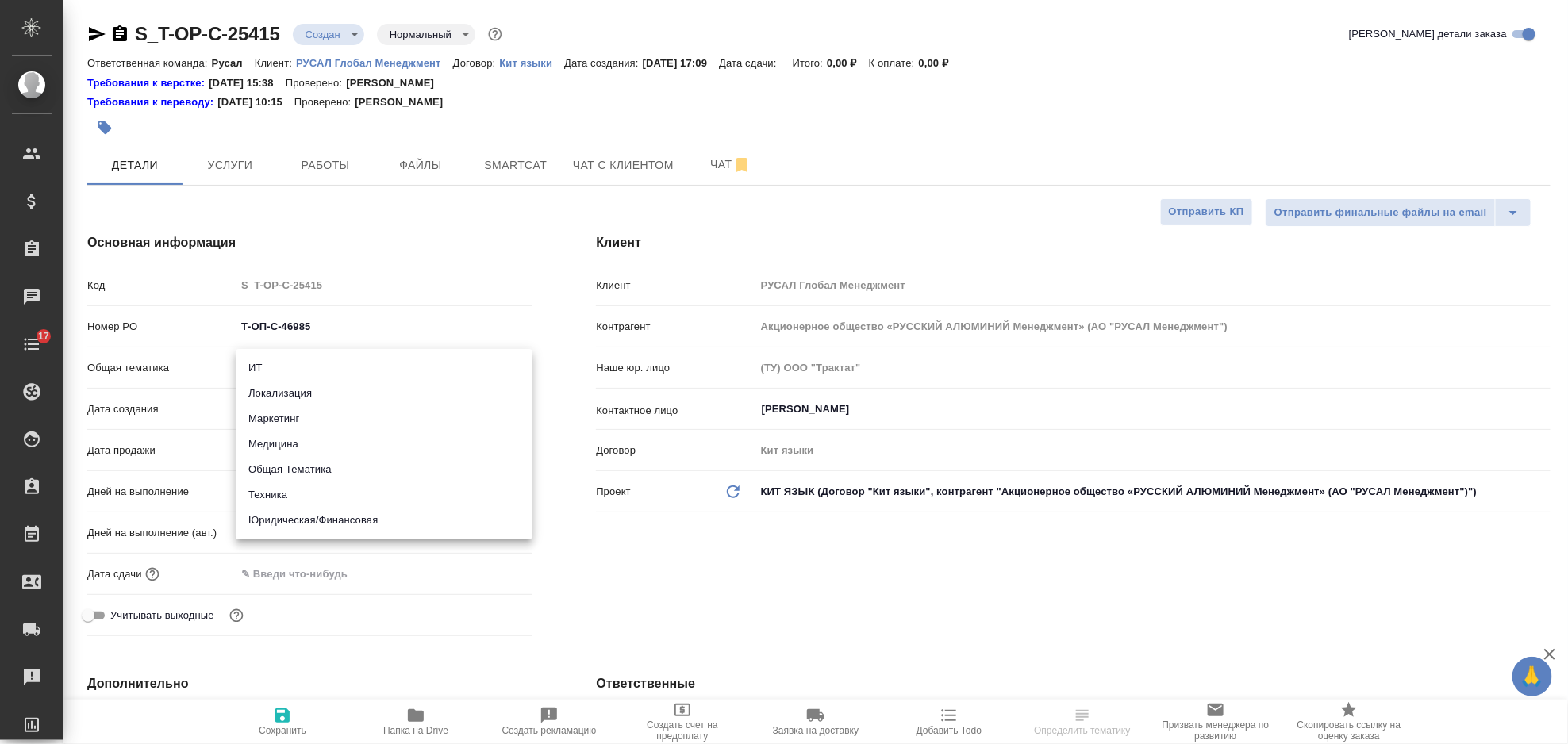
type textarea "x"
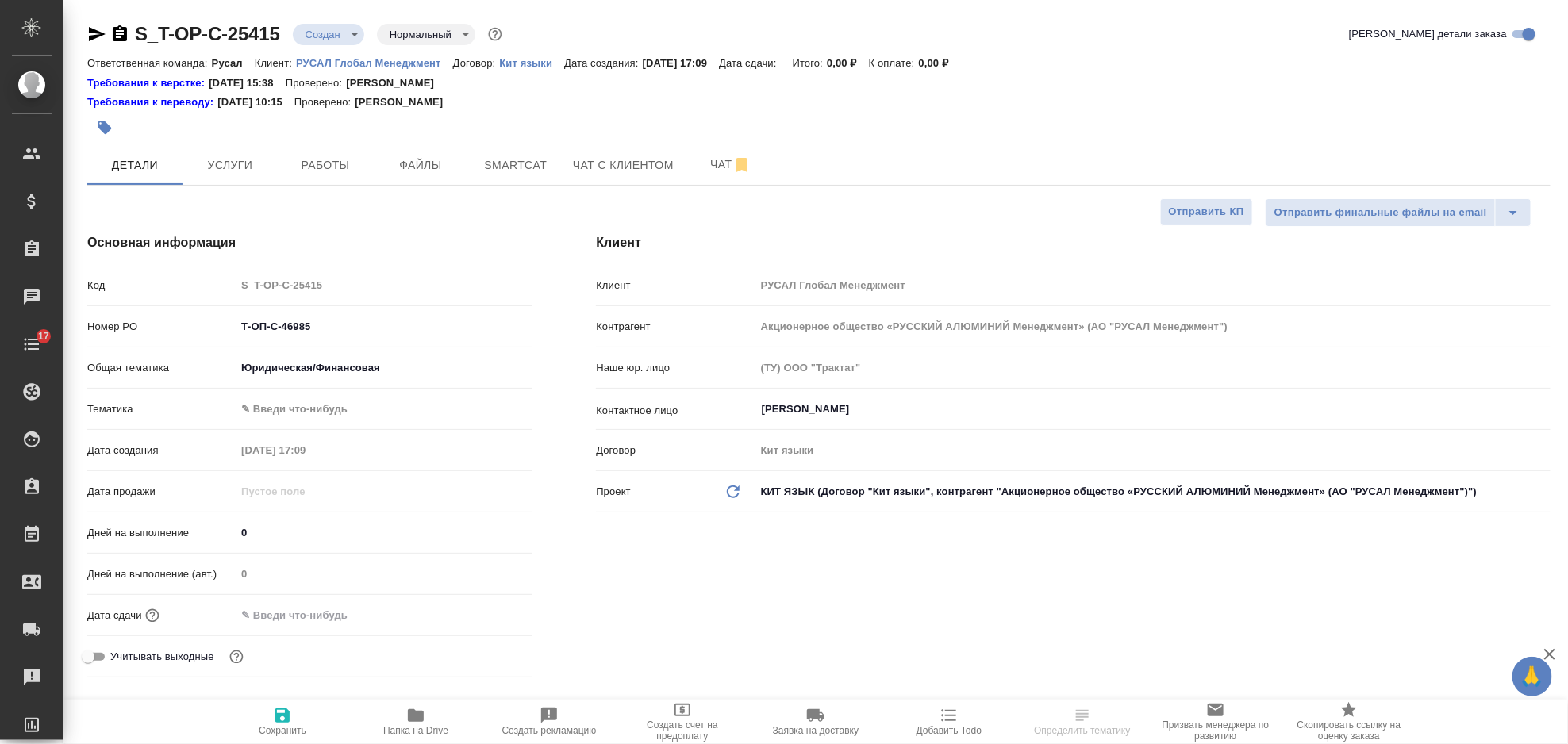
click at [312, 411] on body "🙏 .cls-1 fill:#fff; AWATERA Gorlenko [PERSON_NAME] Спецификации Заказы Чаты 17 …" at bounding box center [784, 372] width 1568 height 744
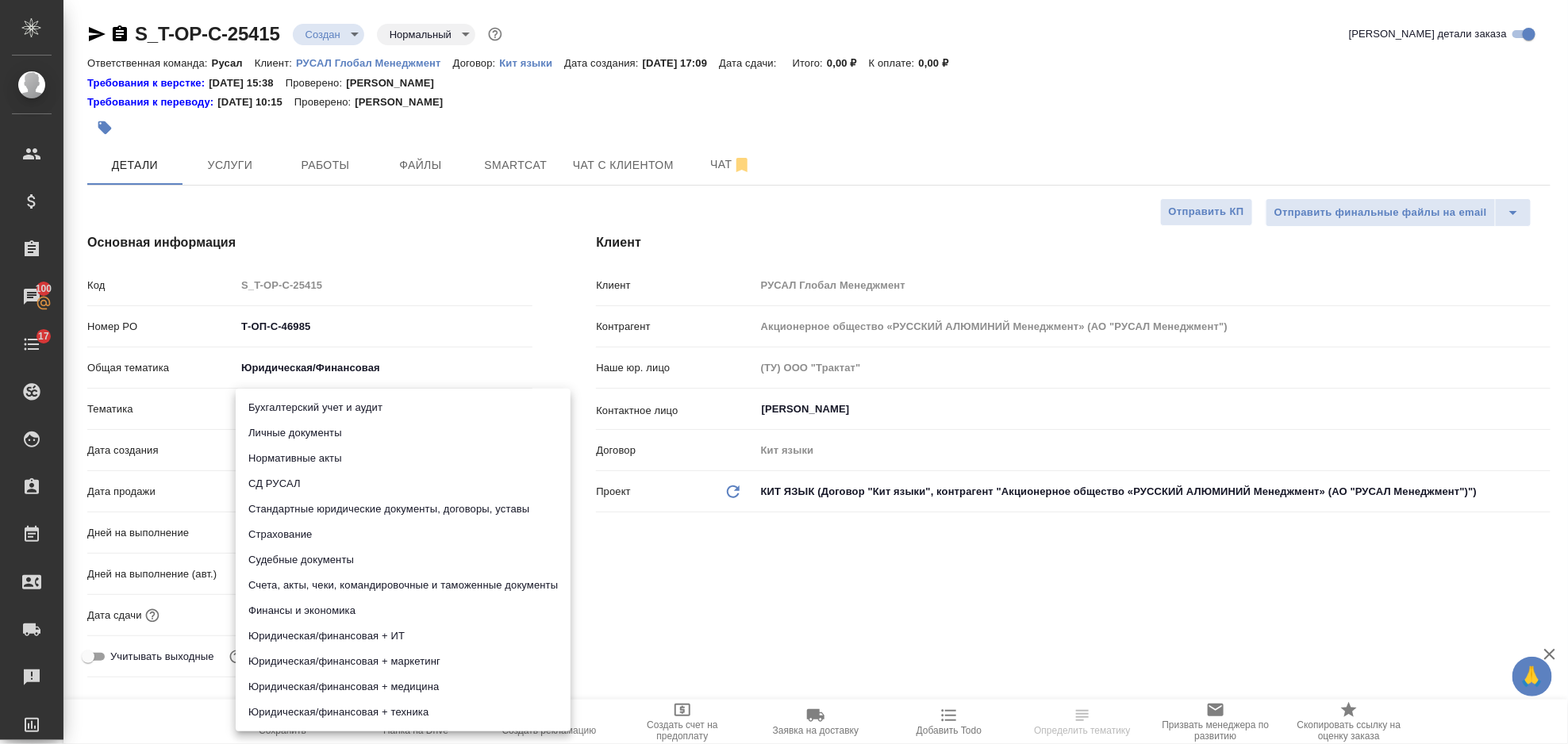
click at [407, 507] on li "Стандартные юридические документы, договоры, уставы" at bounding box center [403, 509] width 335 height 26
type textarea "x"
type input "5f647205b73bc97568ca66bf"
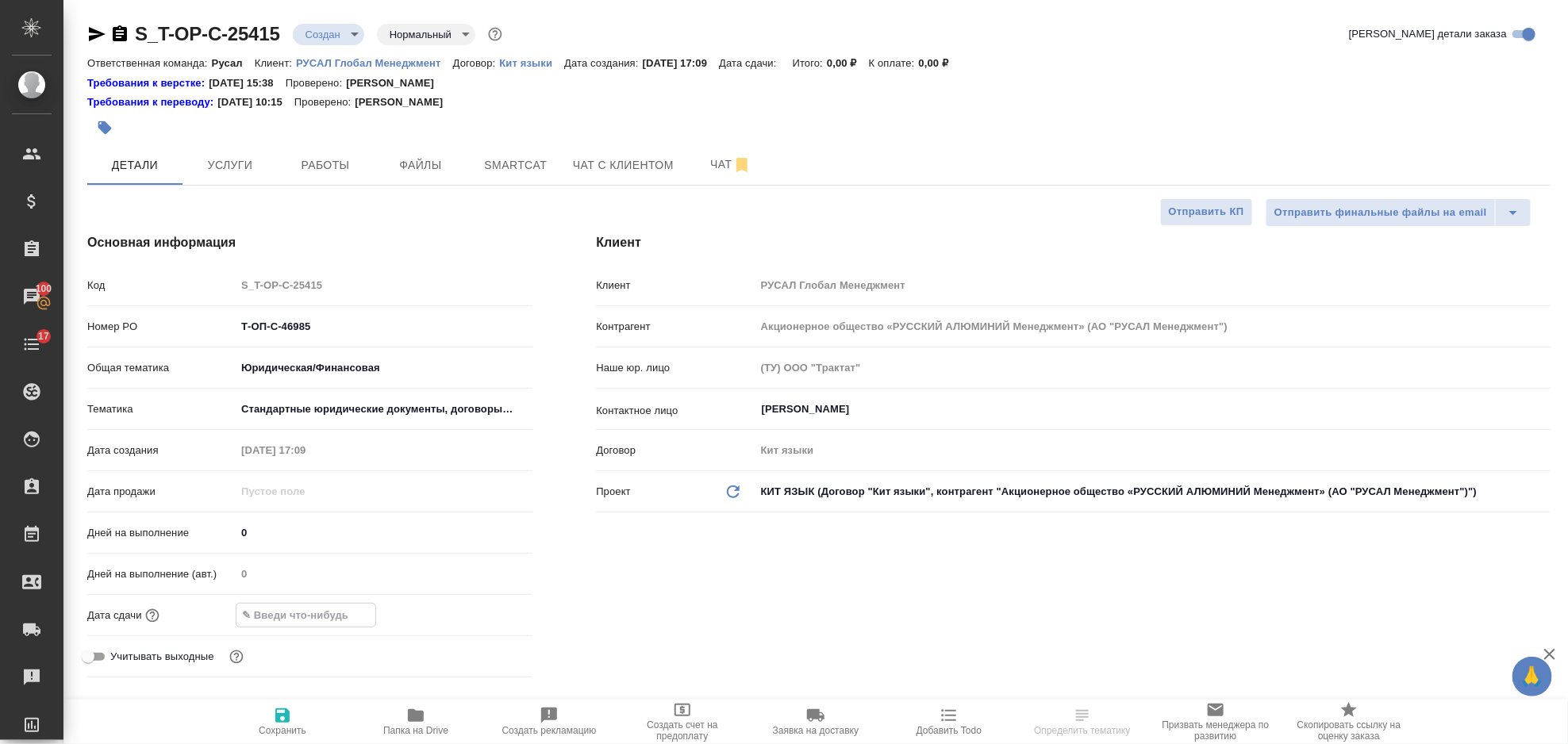
click at [319, 606] on input "text" at bounding box center [306, 615] width 138 height 23
click at [480, 613] on icon "button" at bounding box center [486, 613] width 14 height 16
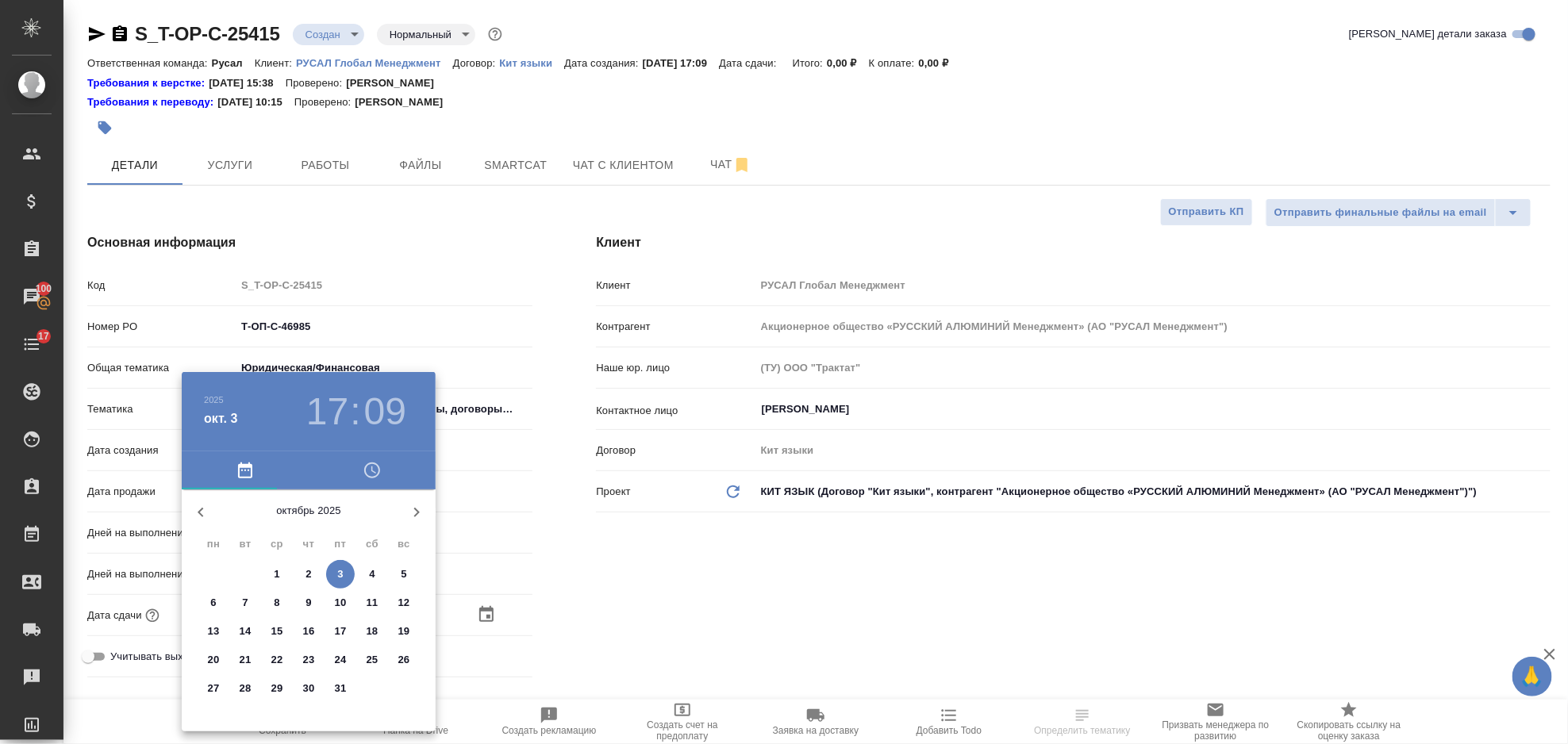
click at [211, 602] on p "6" at bounding box center [213, 602] width 6 height 16
type input "[DATE] 17:09"
type textarea "x"
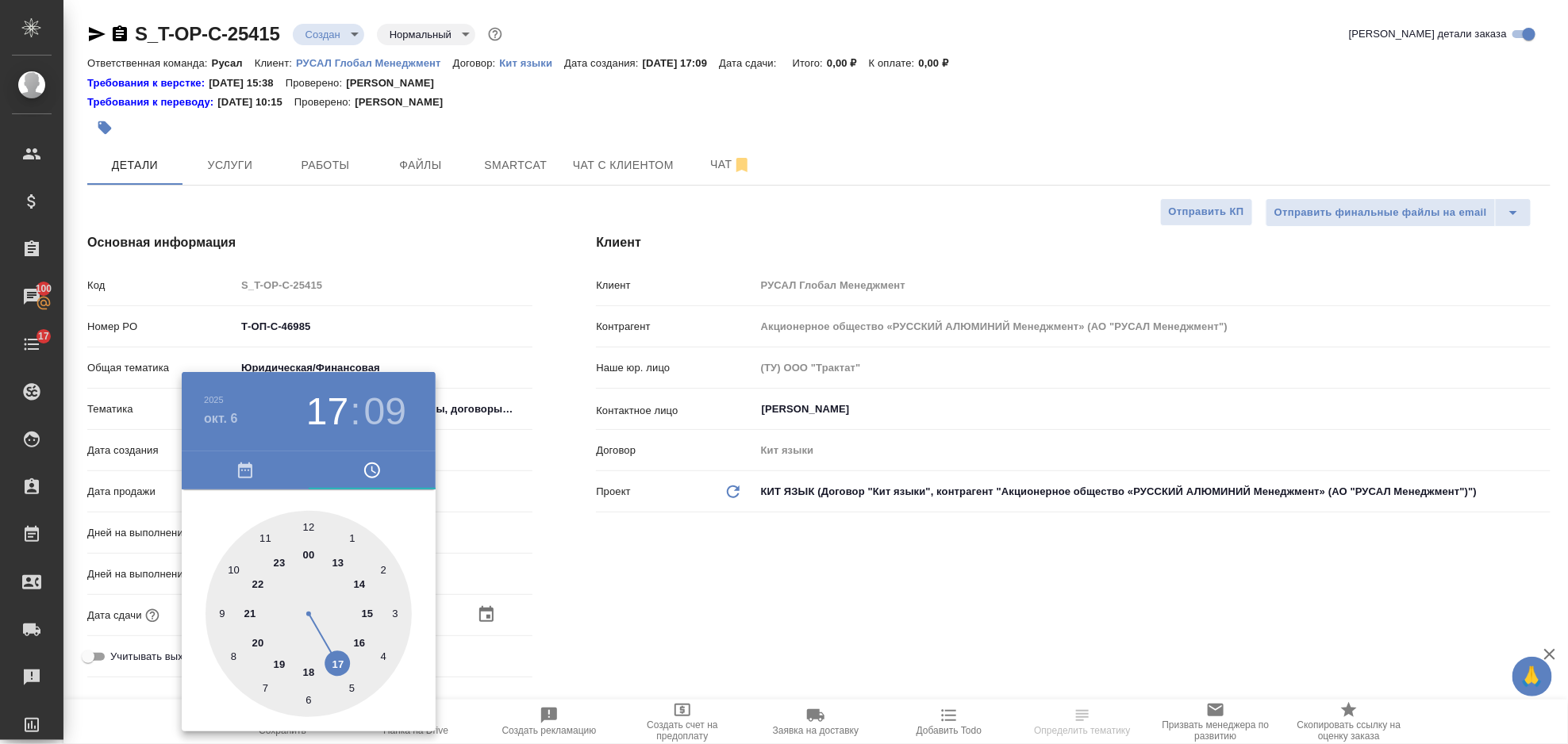
click at [235, 564] on div at bounding box center [308, 614] width 206 height 206
type input "[DATE] 10:09"
type textarea "x"
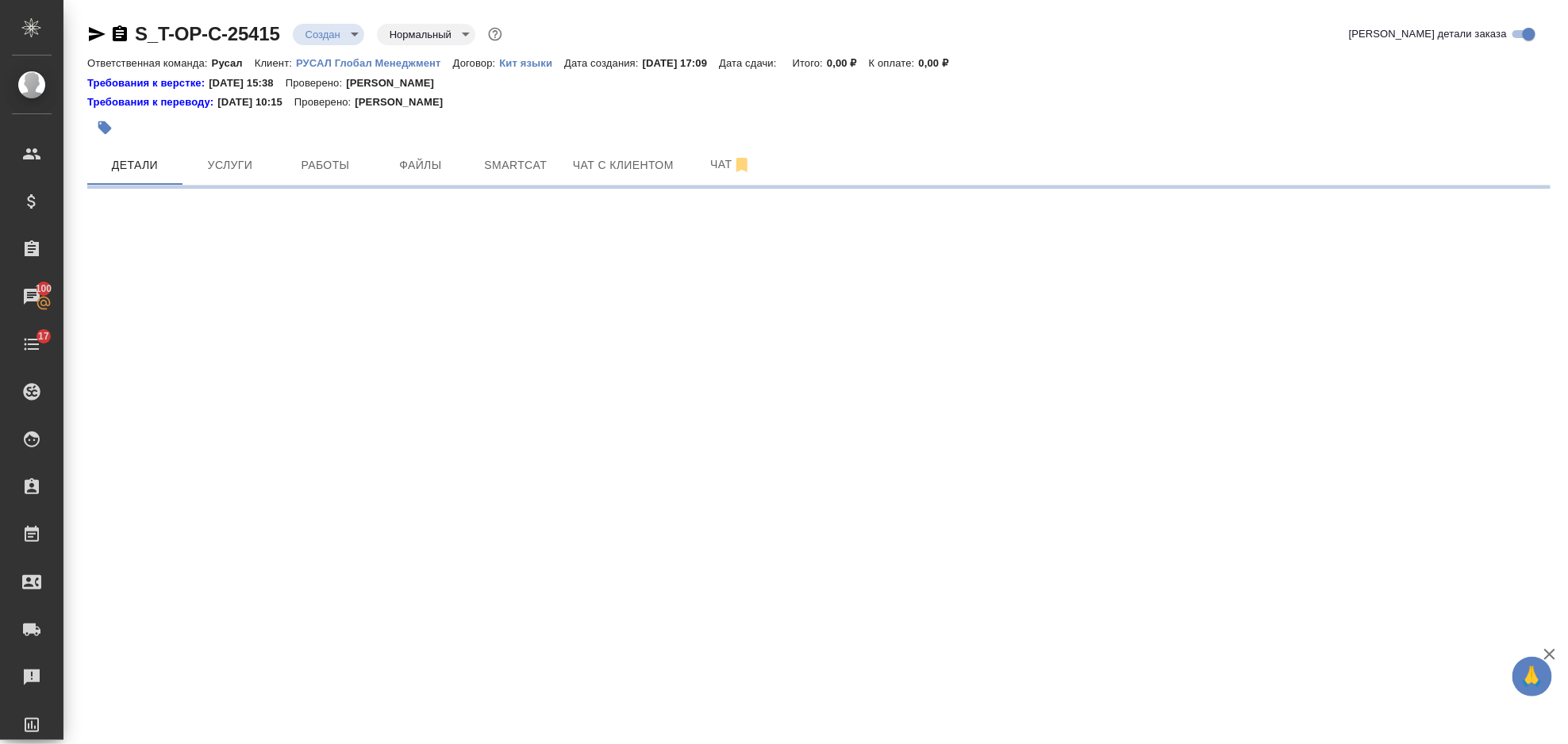
select select "RU"
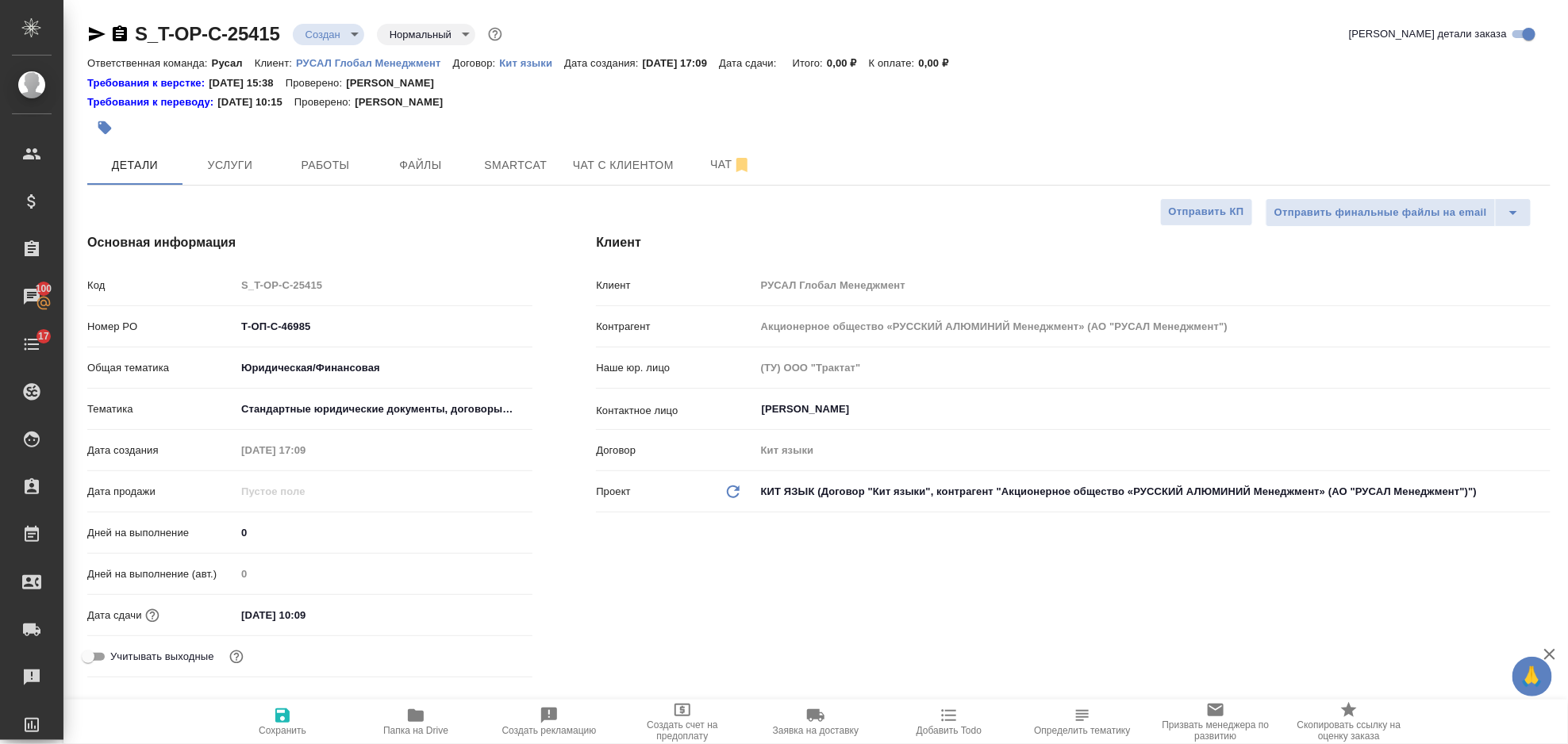
type textarea "x"
click at [346, 609] on input "[DATE] 10:09" at bounding box center [305, 615] width 138 height 23
click at [491, 605] on icon "button" at bounding box center [486, 614] width 19 height 19
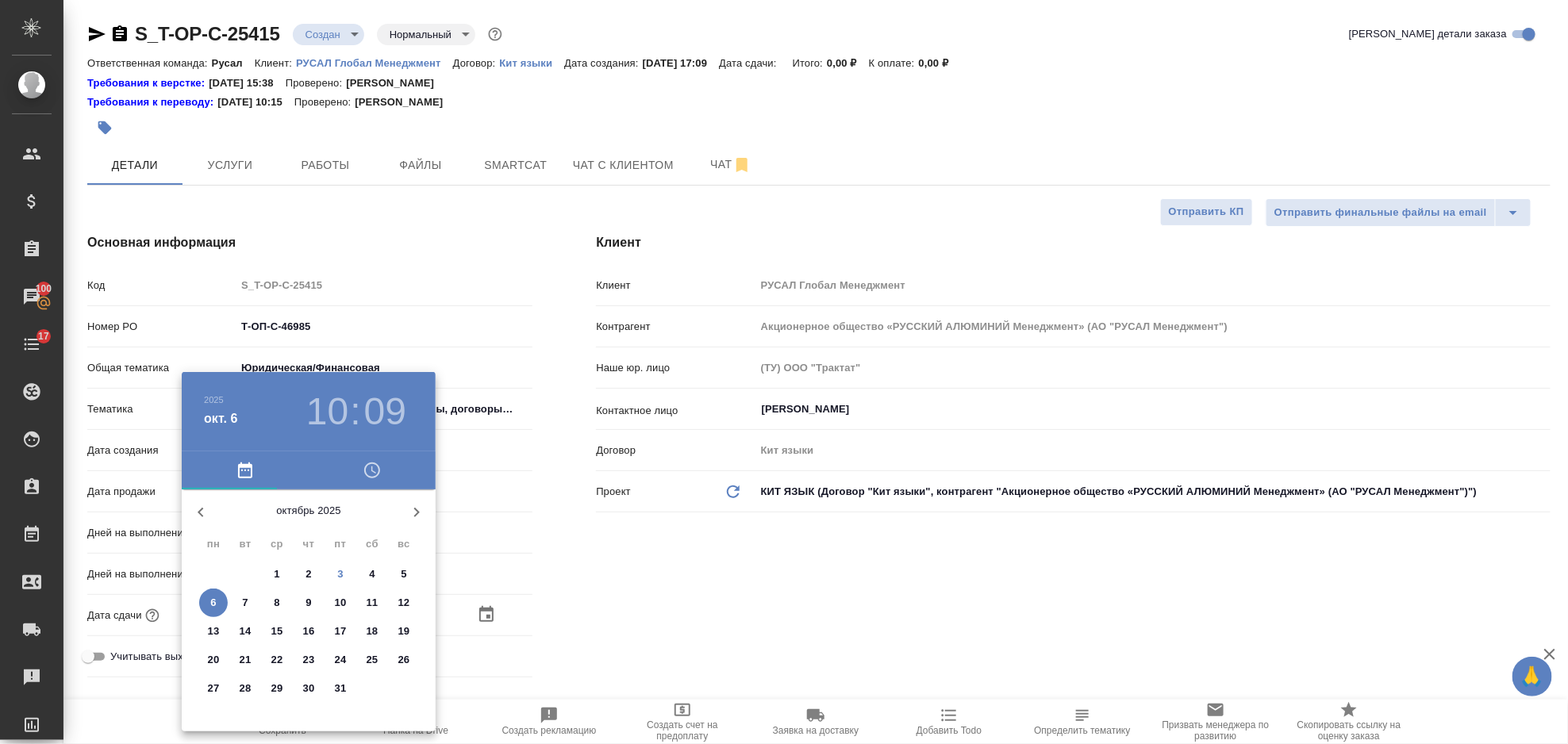
click at [221, 604] on span "6" at bounding box center [214, 602] width 29 height 16
type textarea "x"
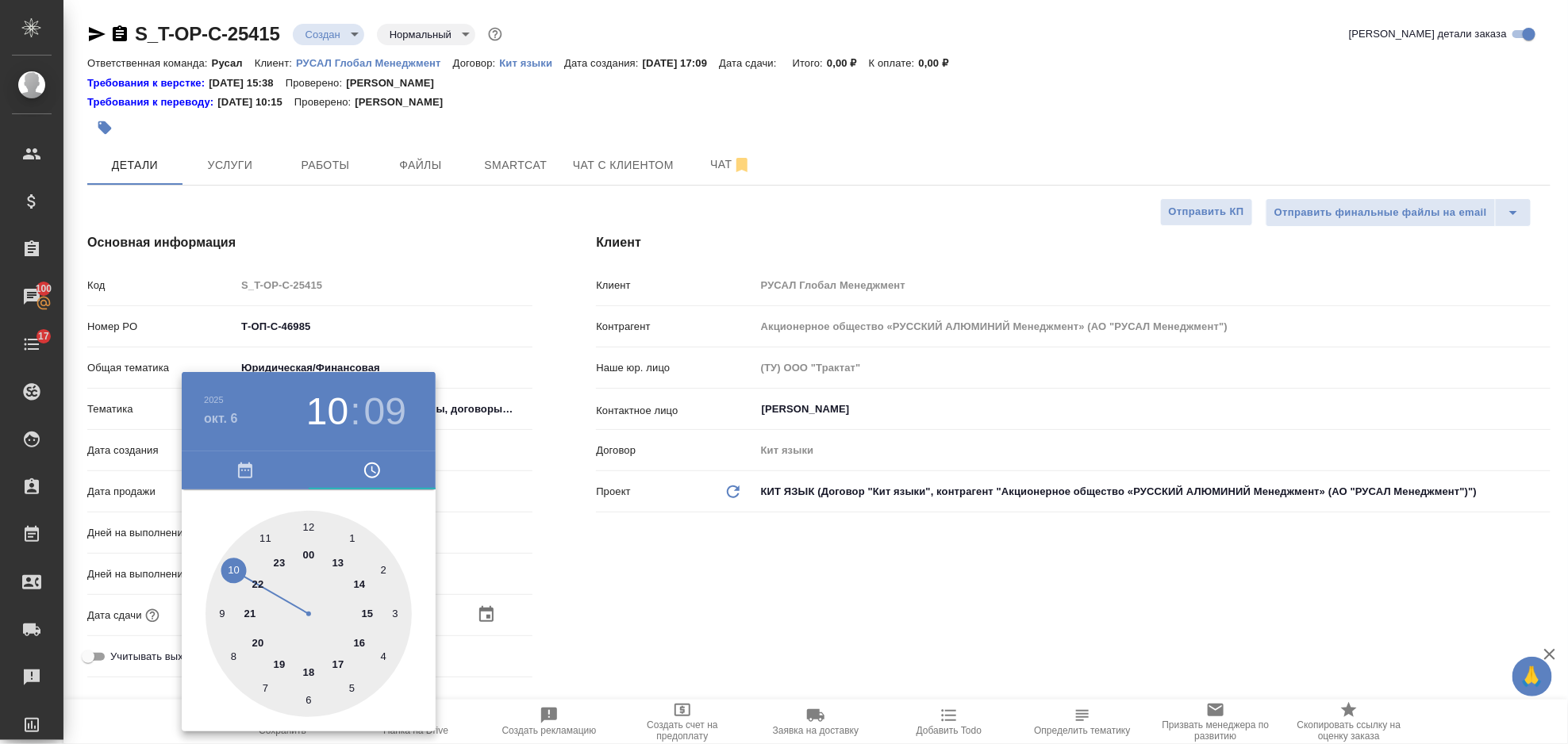
click at [233, 564] on div at bounding box center [308, 614] width 206 height 206
type textarea "x"
click at [307, 522] on div at bounding box center [308, 614] width 206 height 206
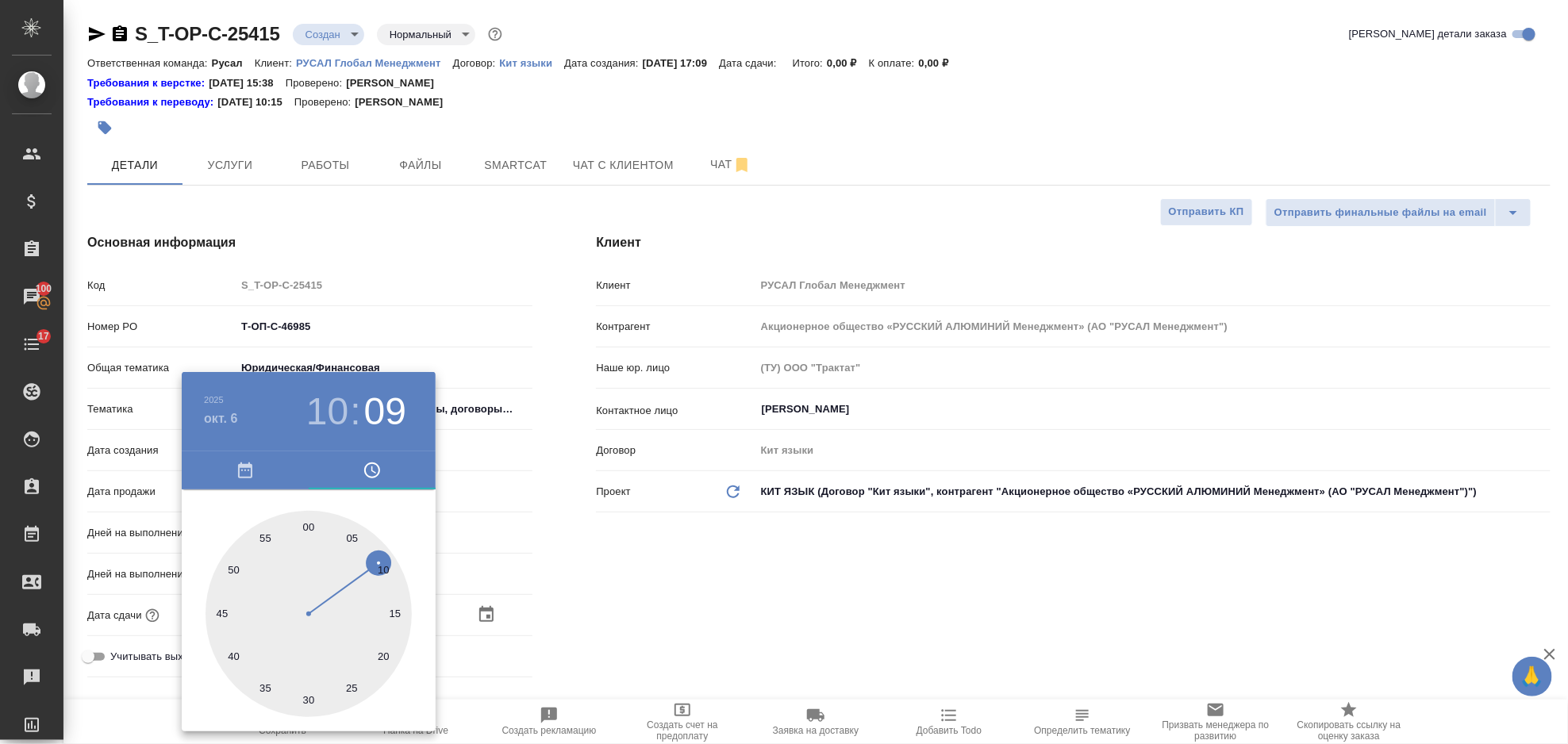
type input "[DATE] 10:00"
type textarea "x"
click at [551, 550] on div at bounding box center [784, 372] width 1568 height 744
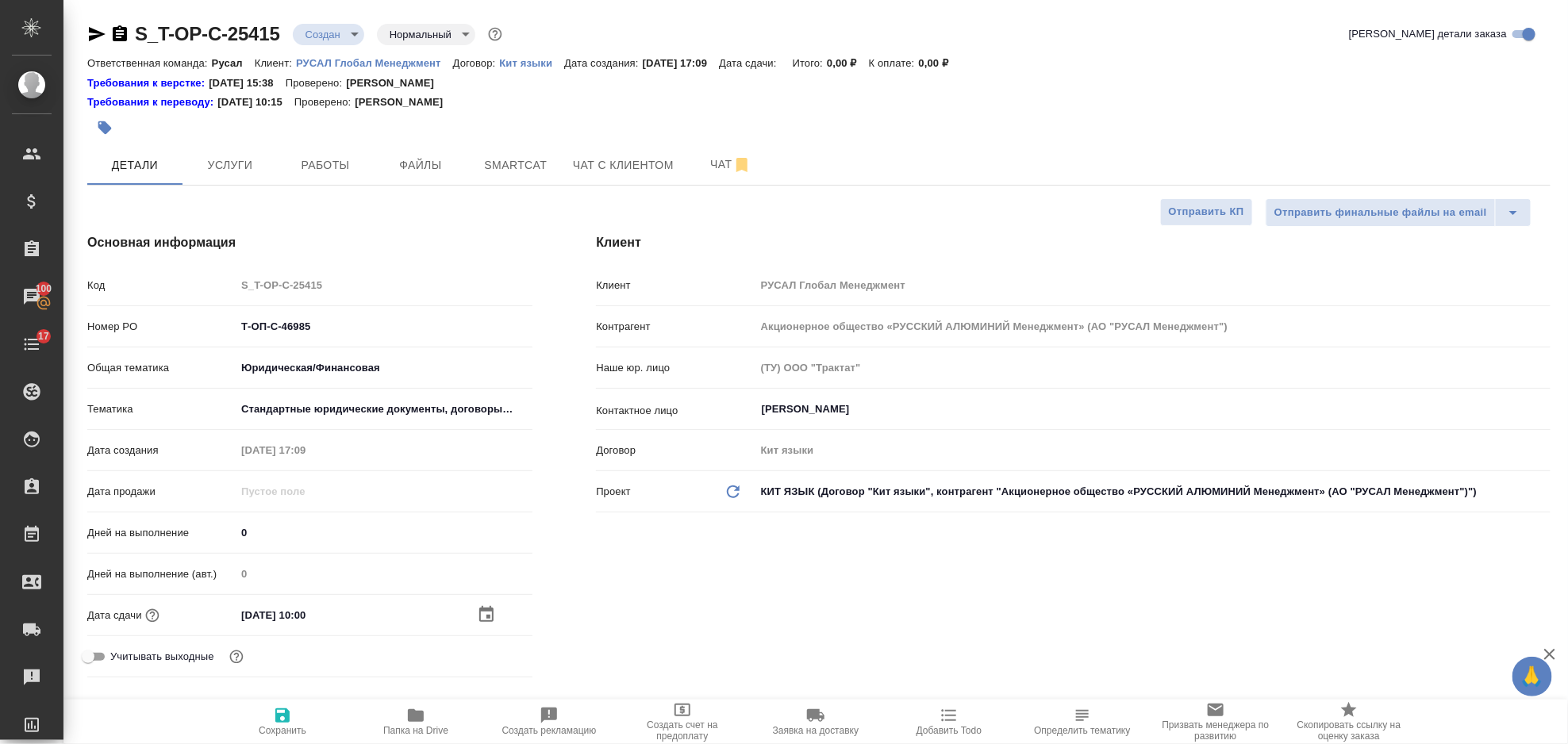
click at [279, 714] on icon "button" at bounding box center [282, 715] width 14 height 14
type textarea "x"
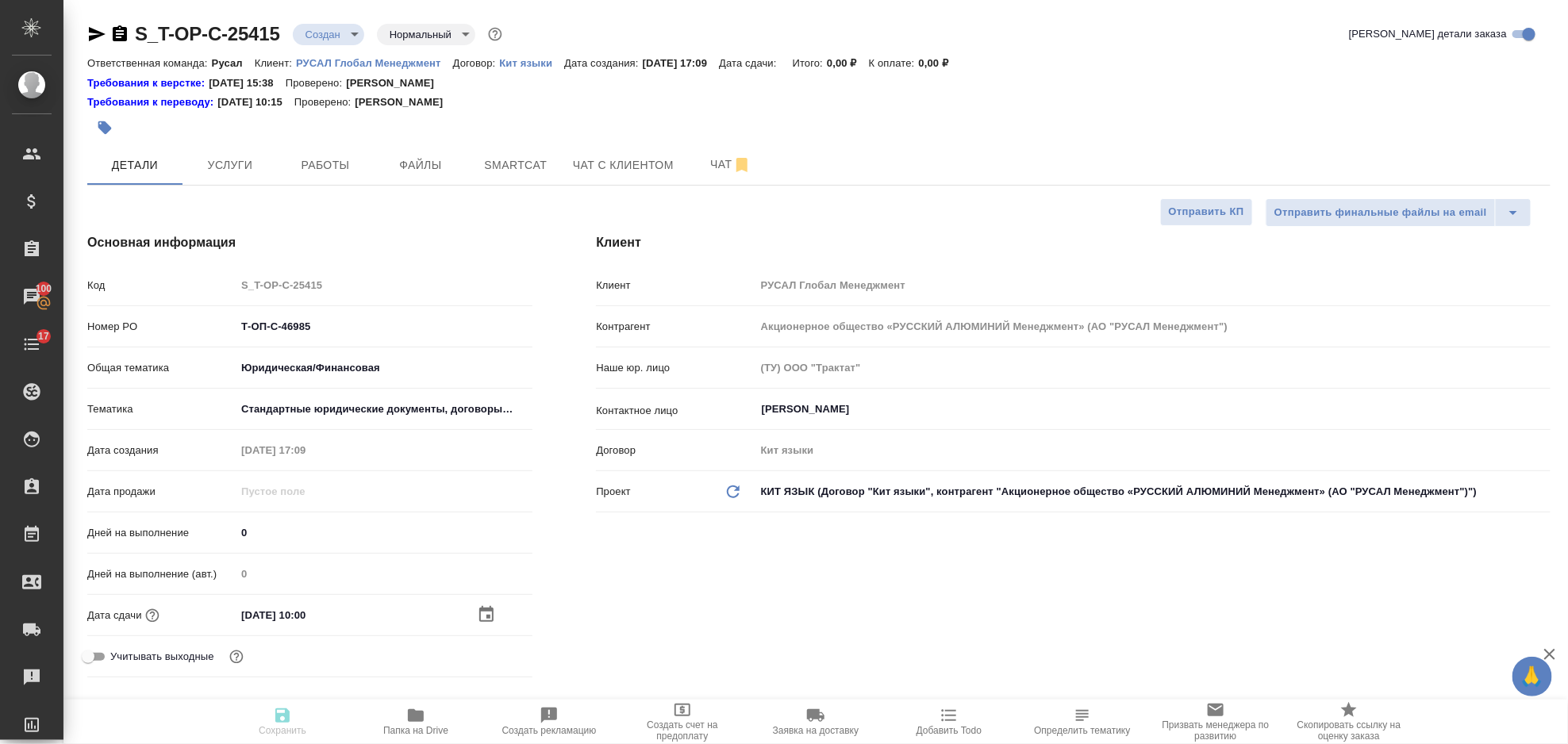
type textarea "x"
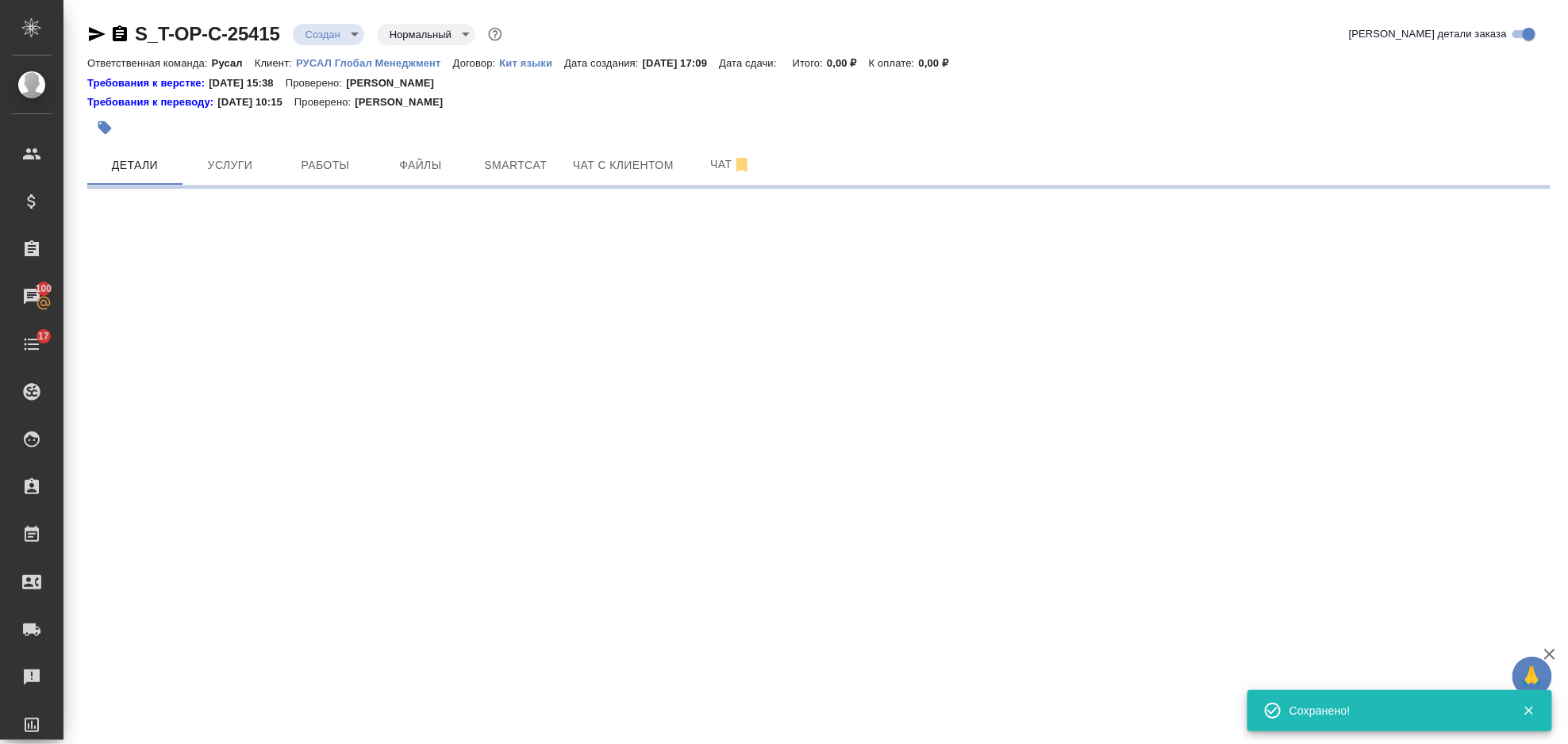
select select "RU"
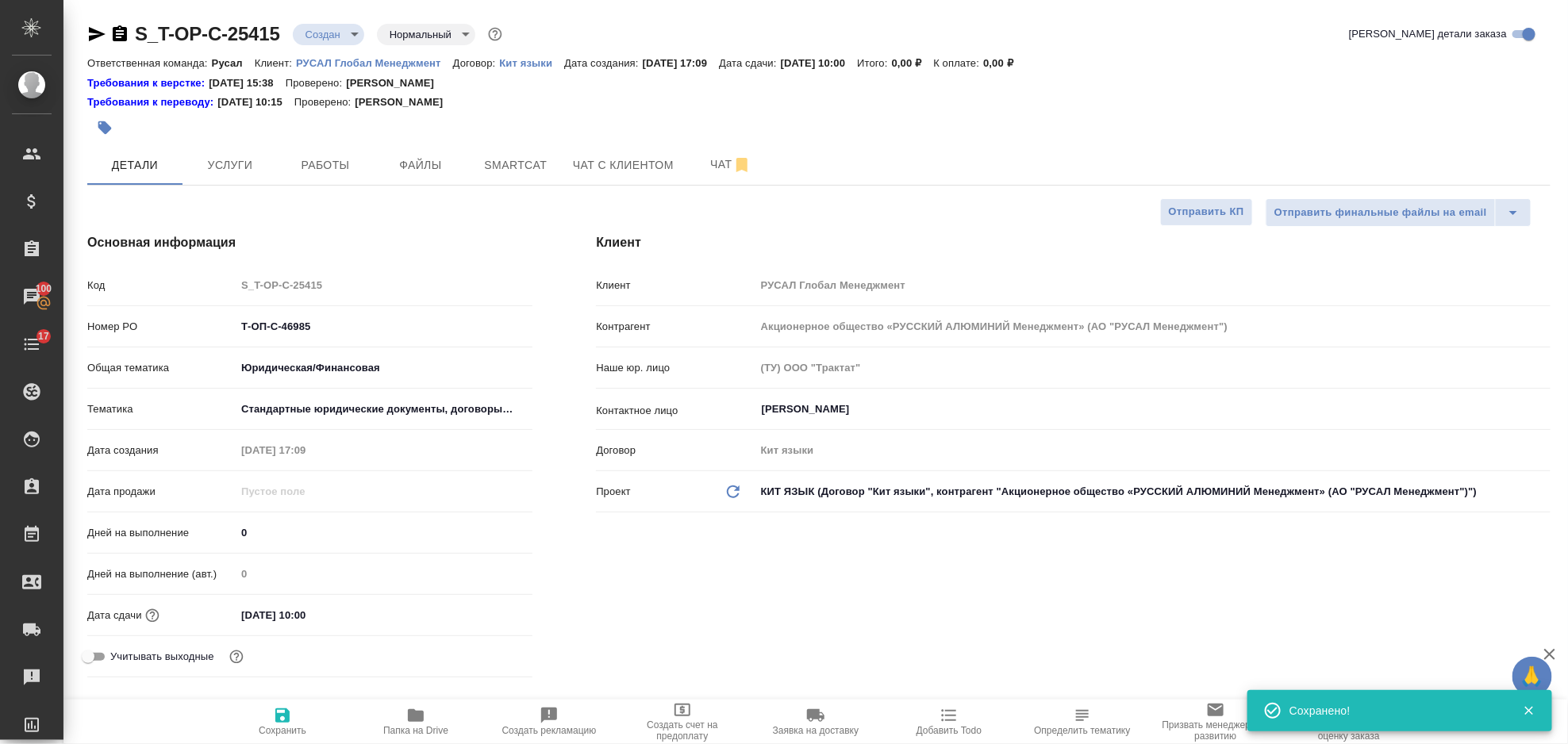
type textarea "x"
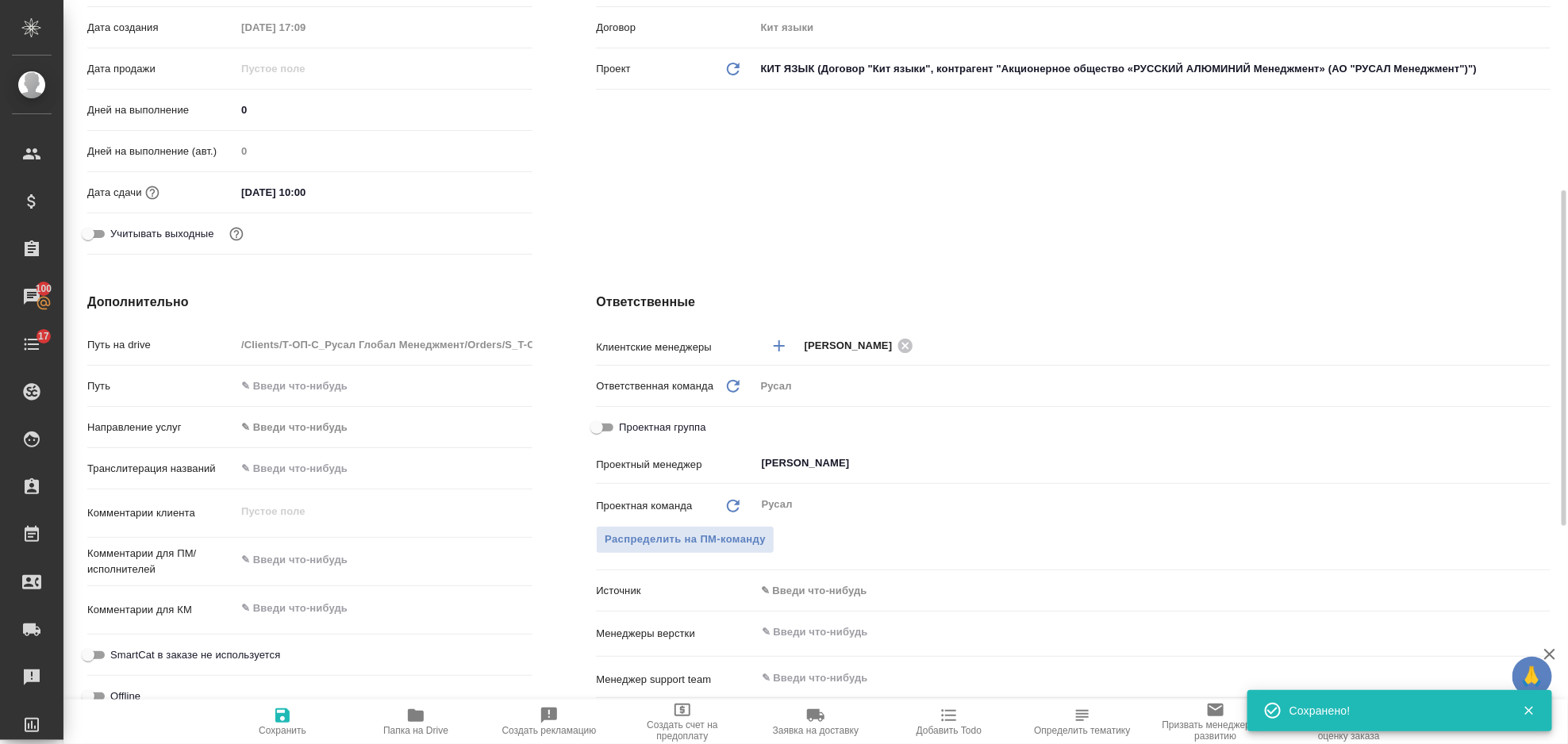
type textarea "x"
click at [326, 563] on textarea at bounding box center [384, 559] width 297 height 27
type textarea "[PERSON_NAME]"
type textarea "x"
type textarea "ан"
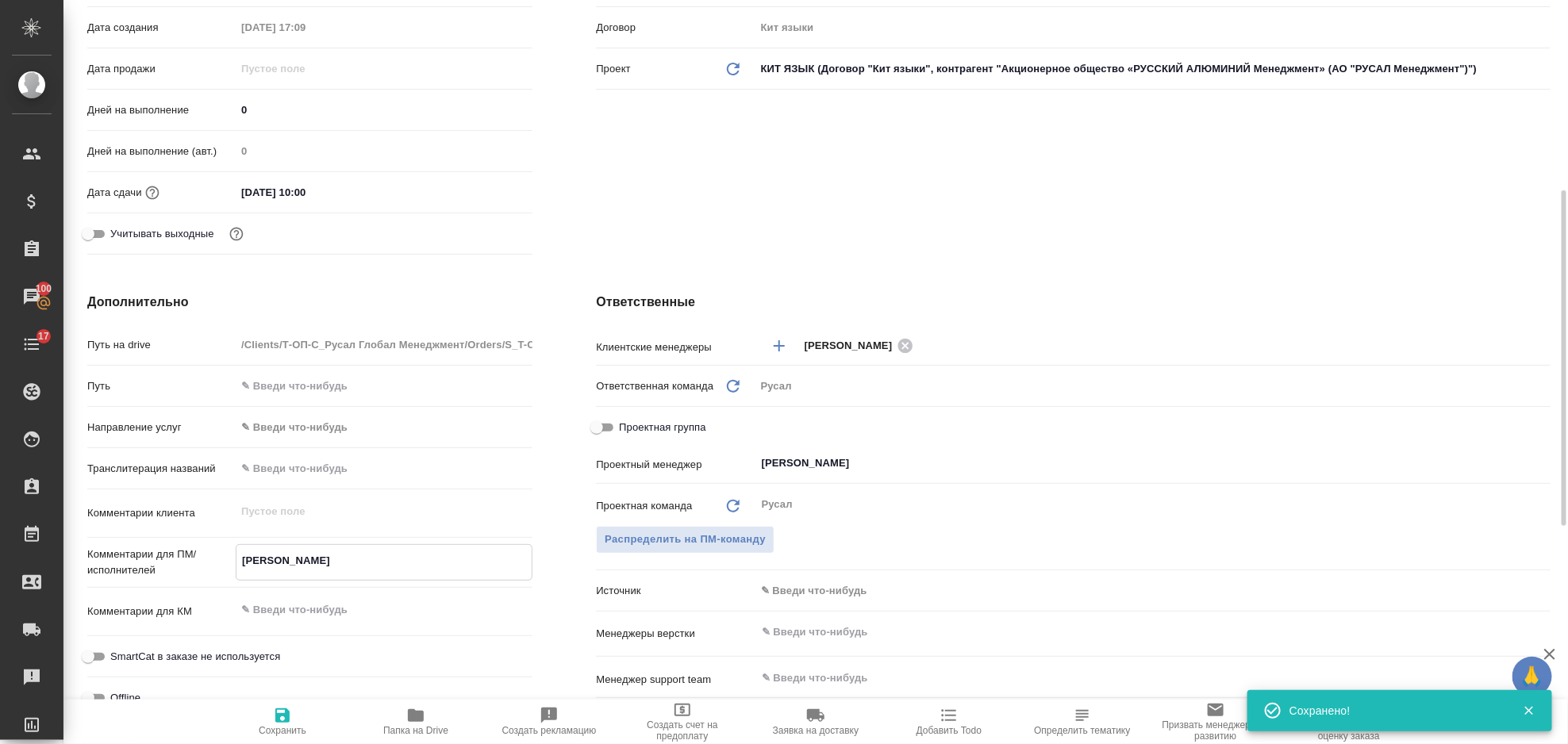
type textarea "x"
type textarea "анг"
type textarea "x"
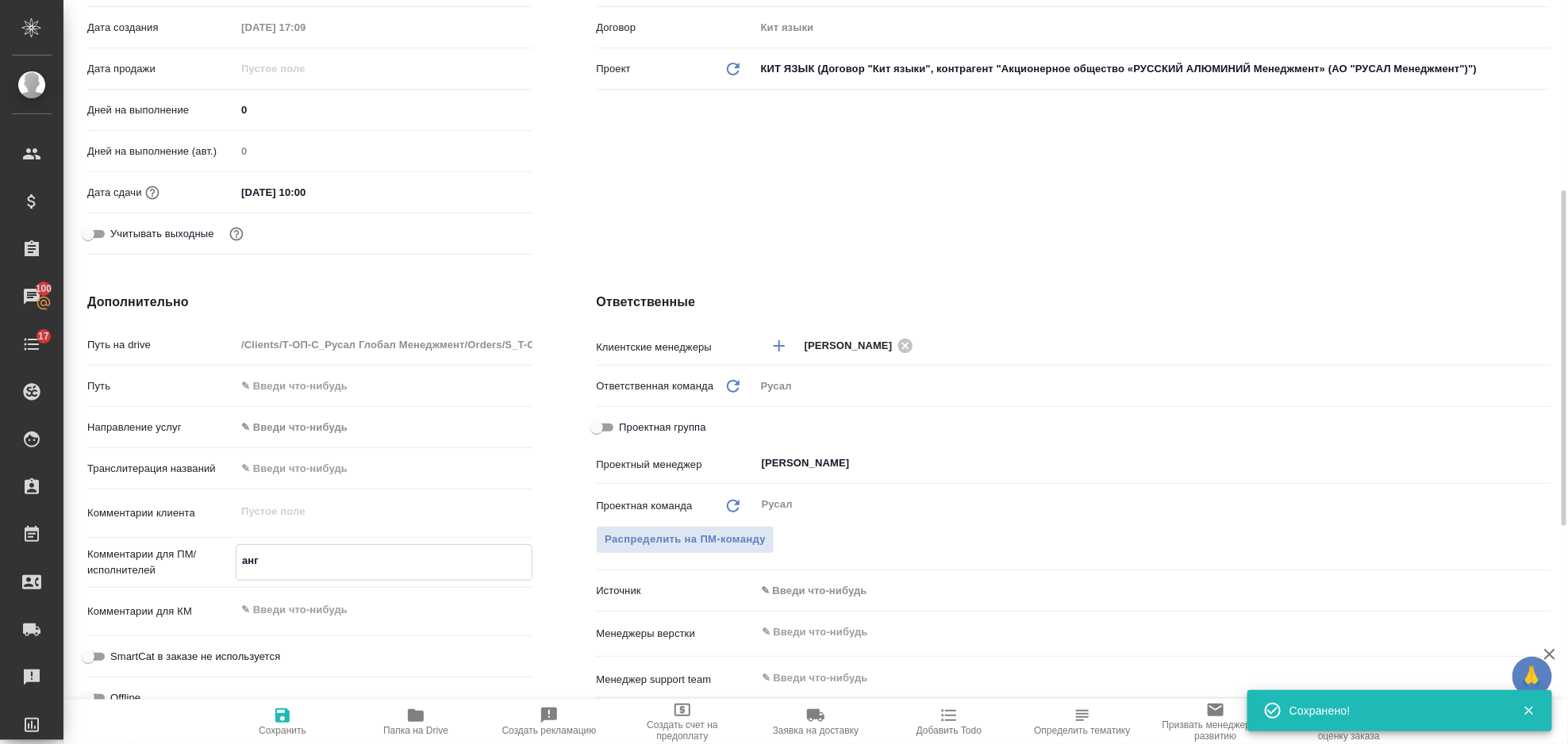
type textarea "x"
type textarea "англ"
type textarea "x"
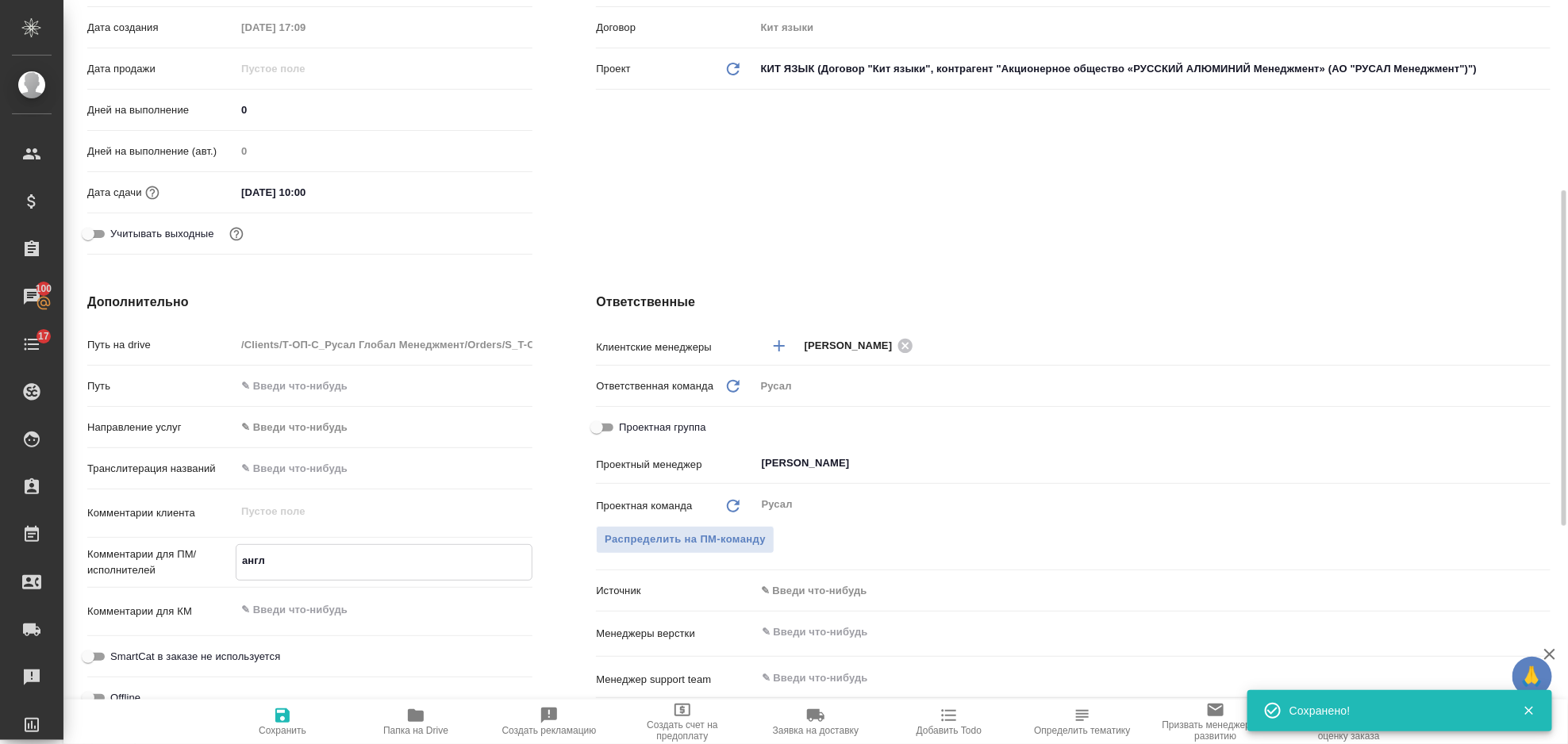
type textarea "англ-"
type textarea "x"
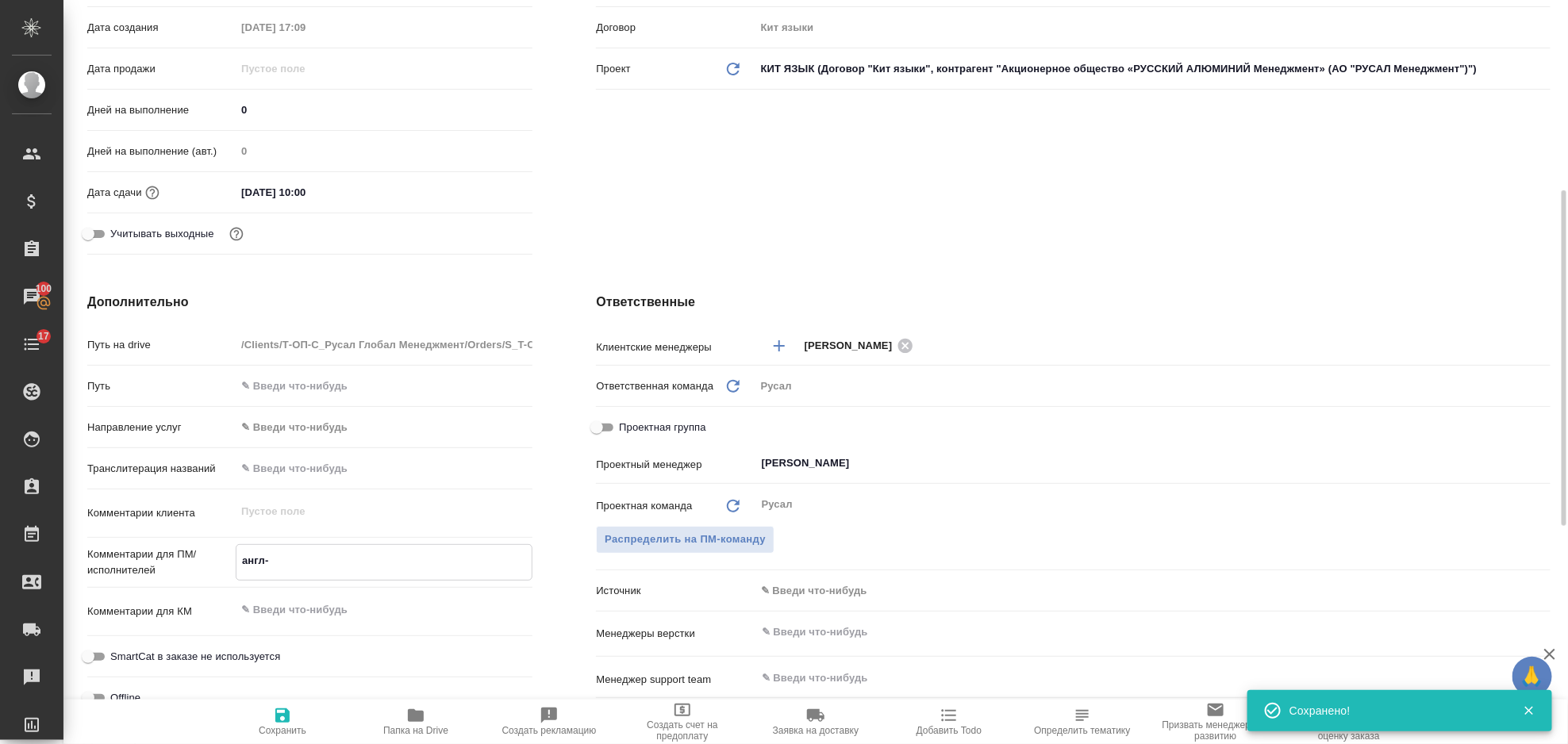
type textarea "англ-к"
type textarea "x"
type textarea "англ-ки"
type textarea "x"
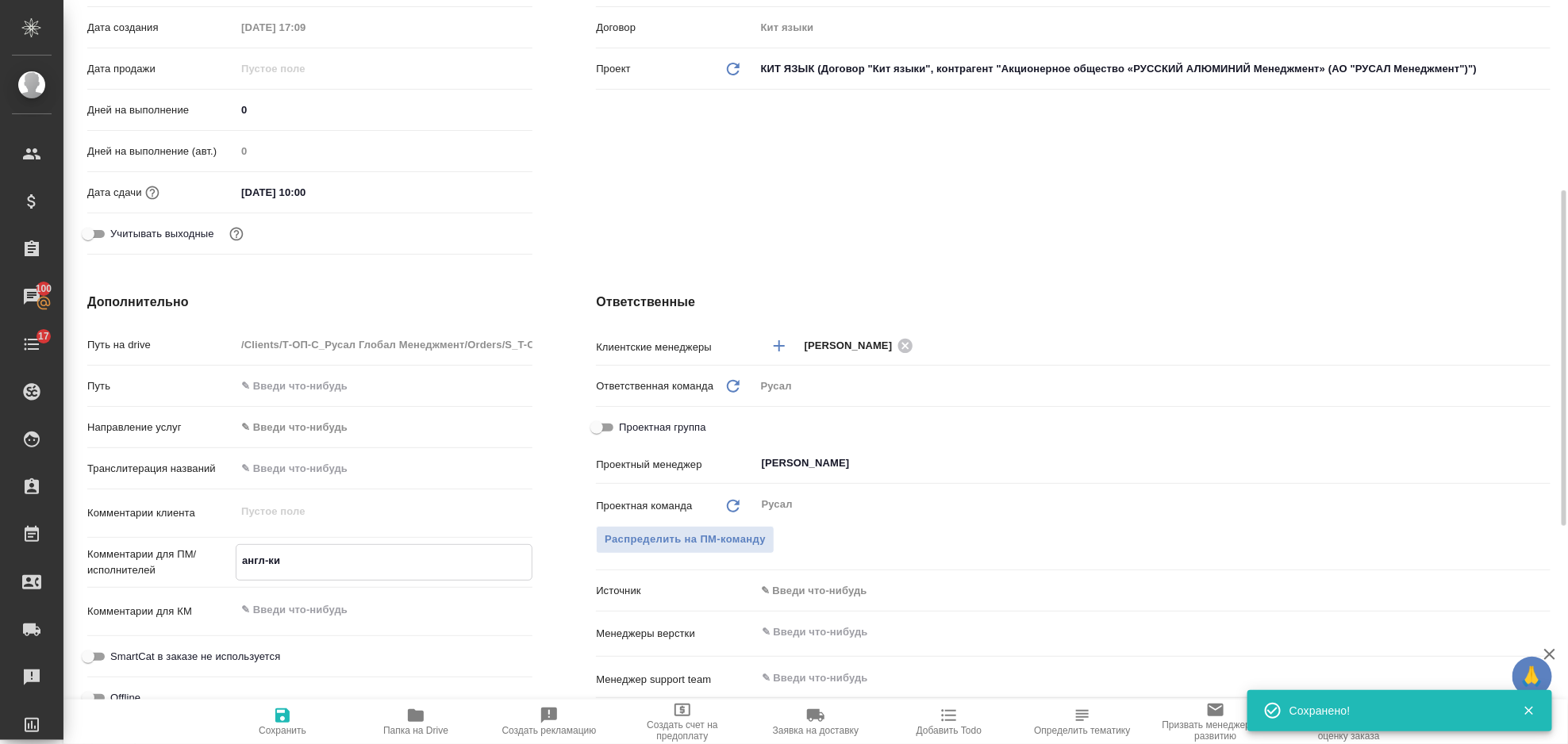
type textarea "x"
type textarea "англ-кит"
type textarea "x"
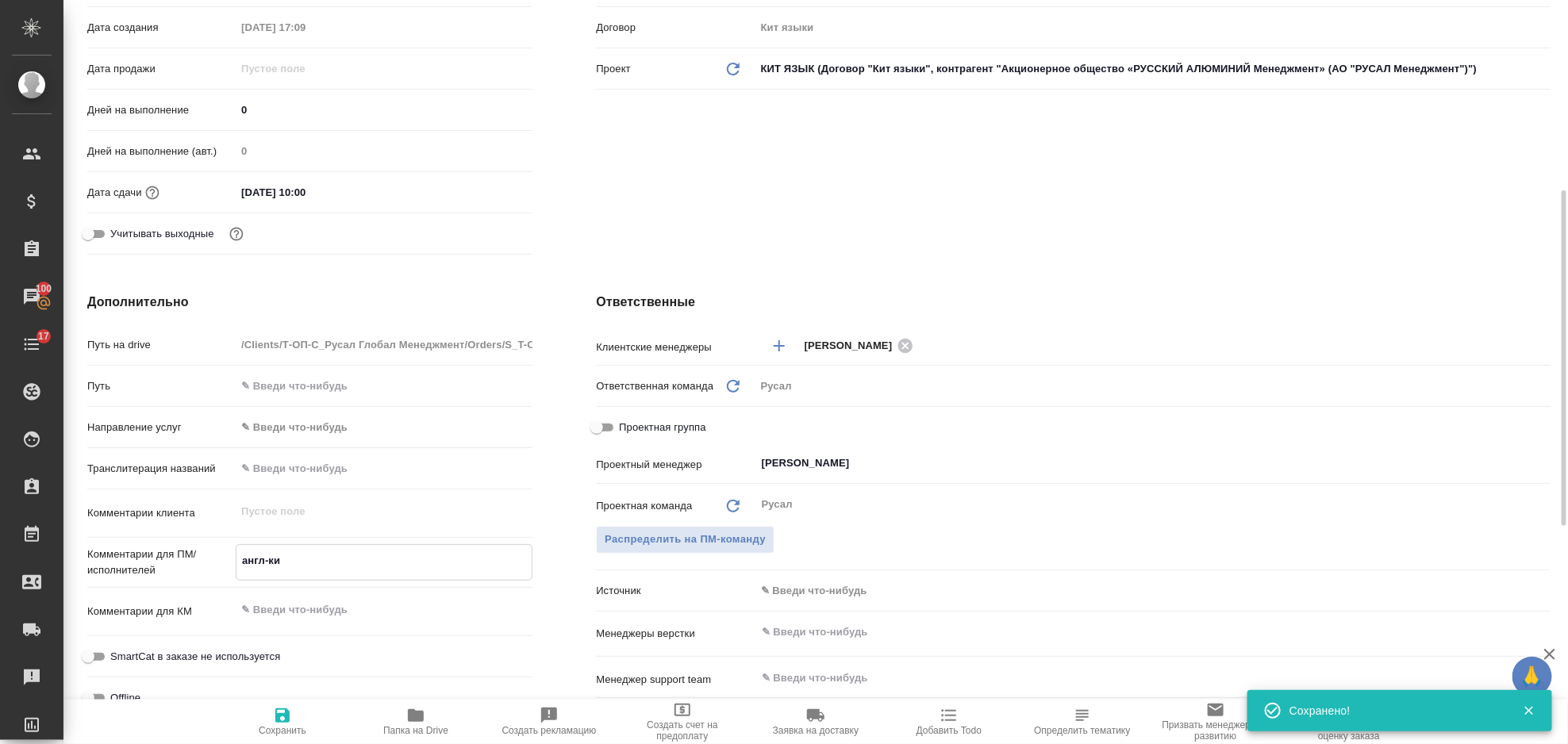
type textarea "x"
type textarea "англ-кит"
type textarea "x"
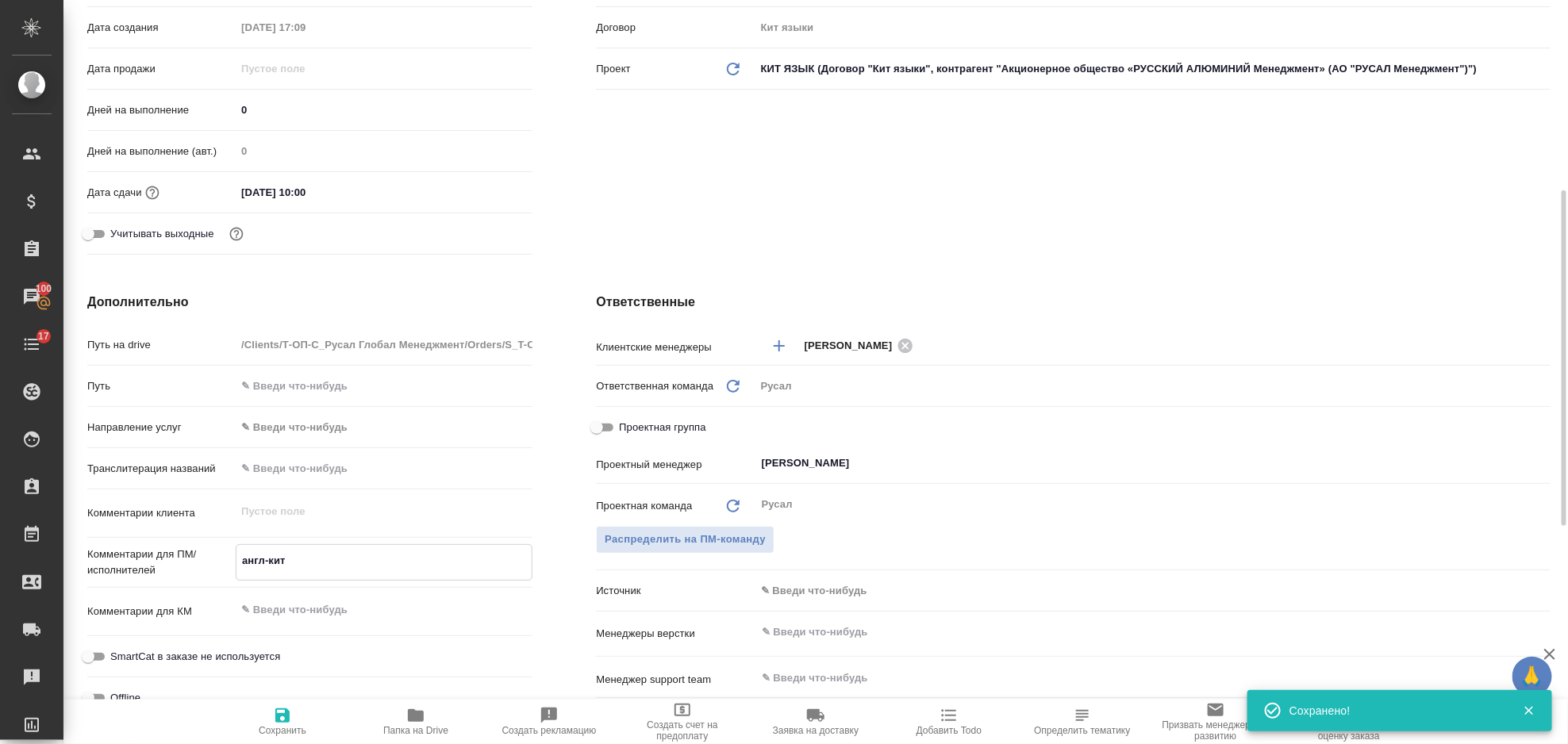
type textarea "англ-кит ("
type textarea "x"
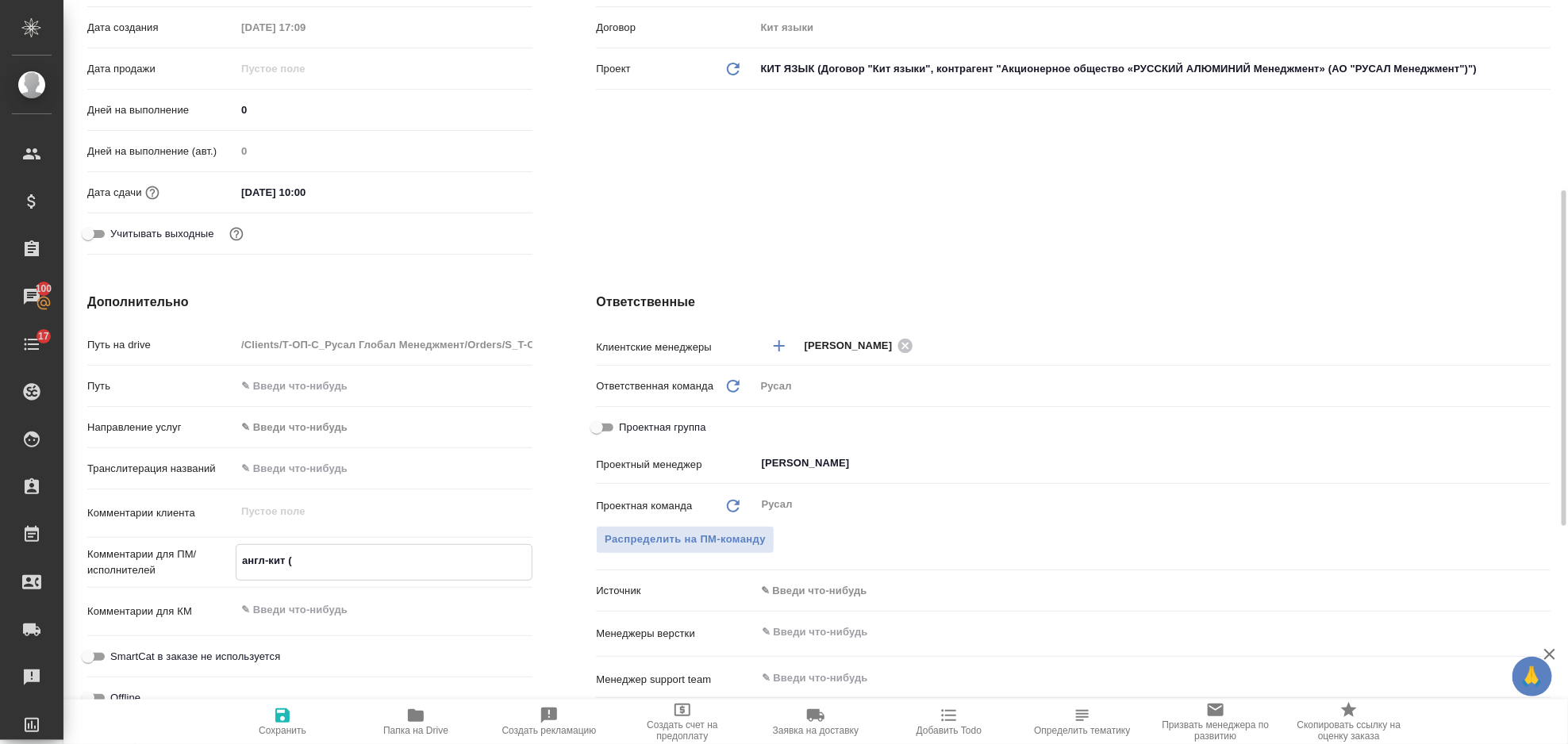
type textarea "x"
type textarea "англ-кит (Т"
type textarea "x"
type textarea "англ-кит (ТР"
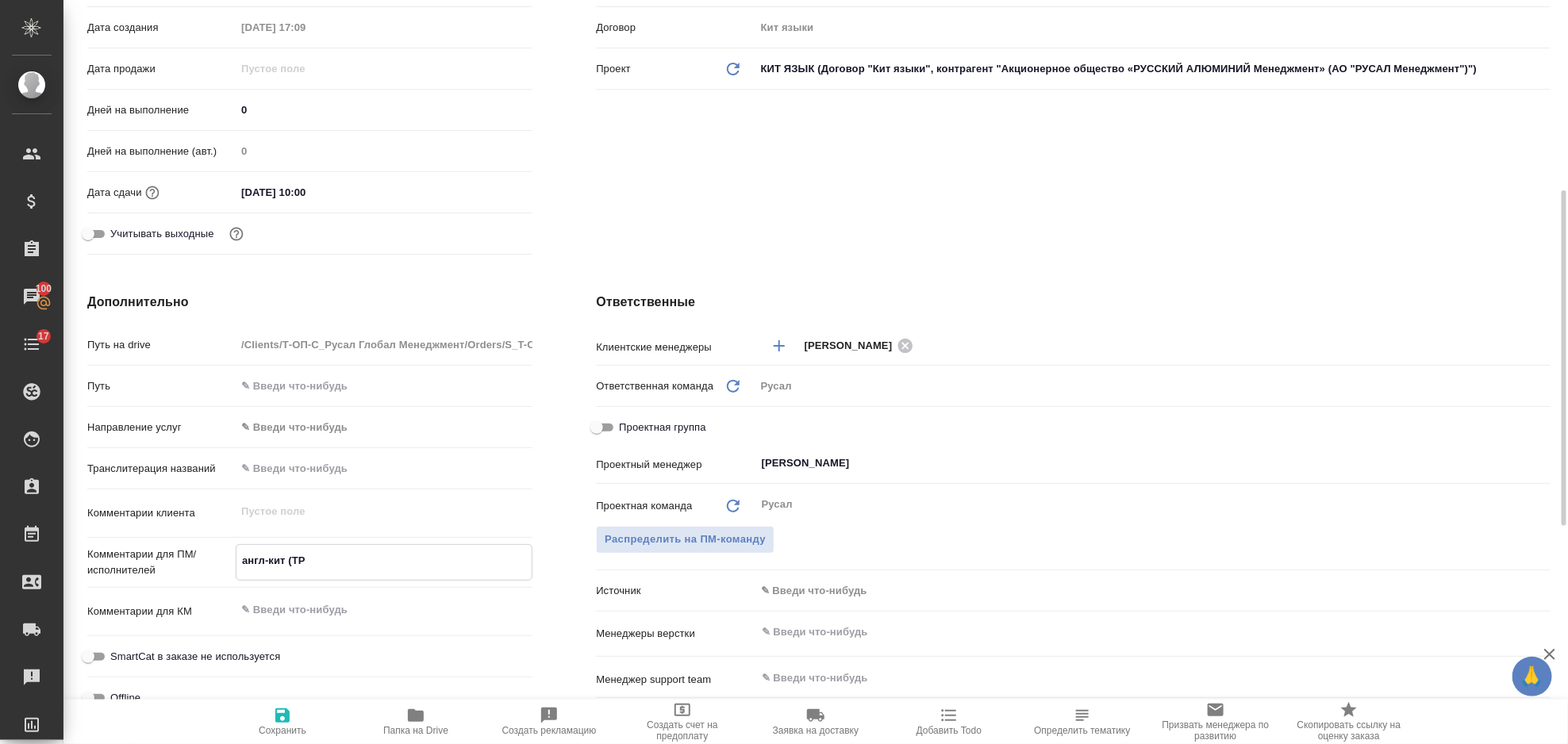
type textarea "x"
type textarea "англ-кит (ТРА"
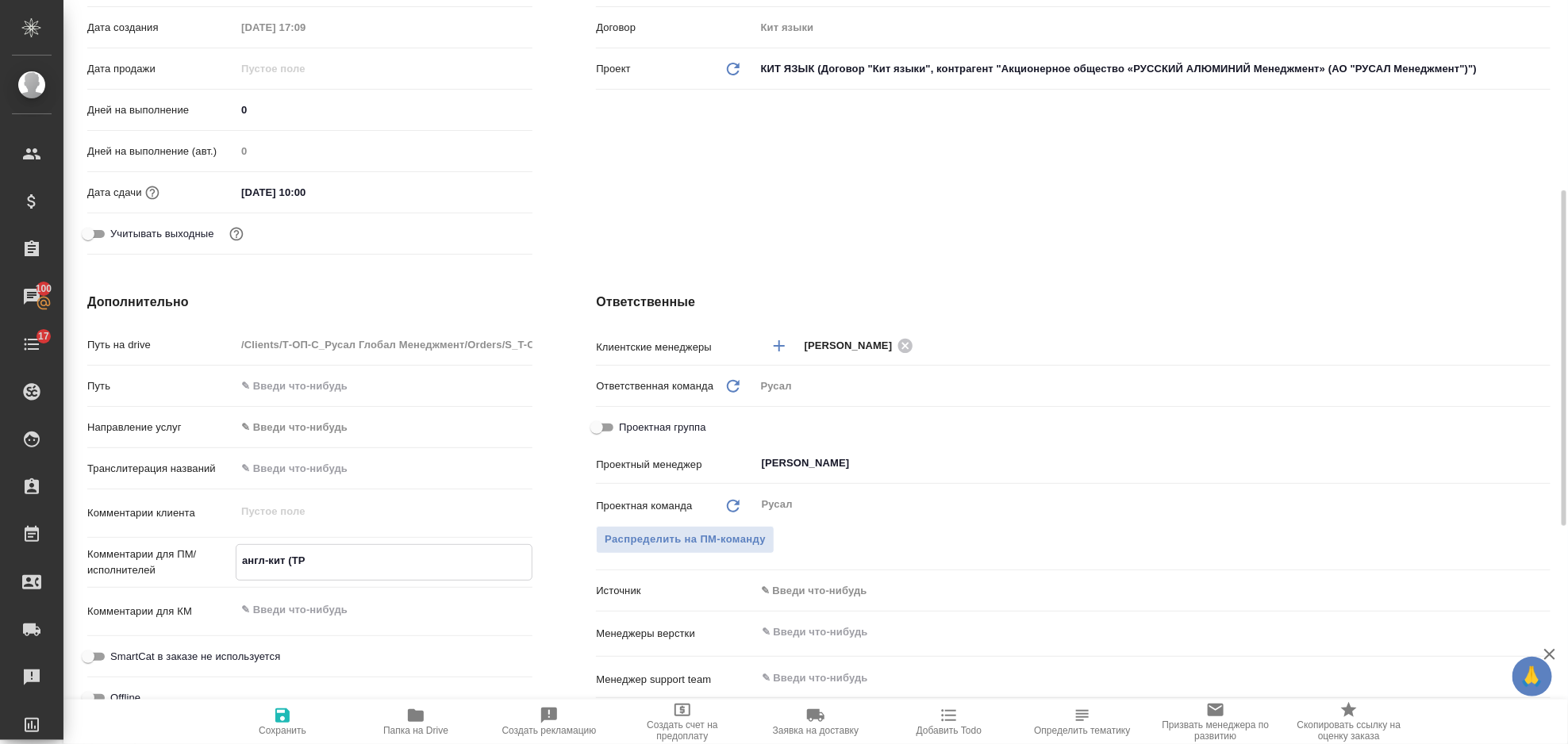
type textarea "x"
type textarea "англ-кит (ТРАД"
type textarea "x"
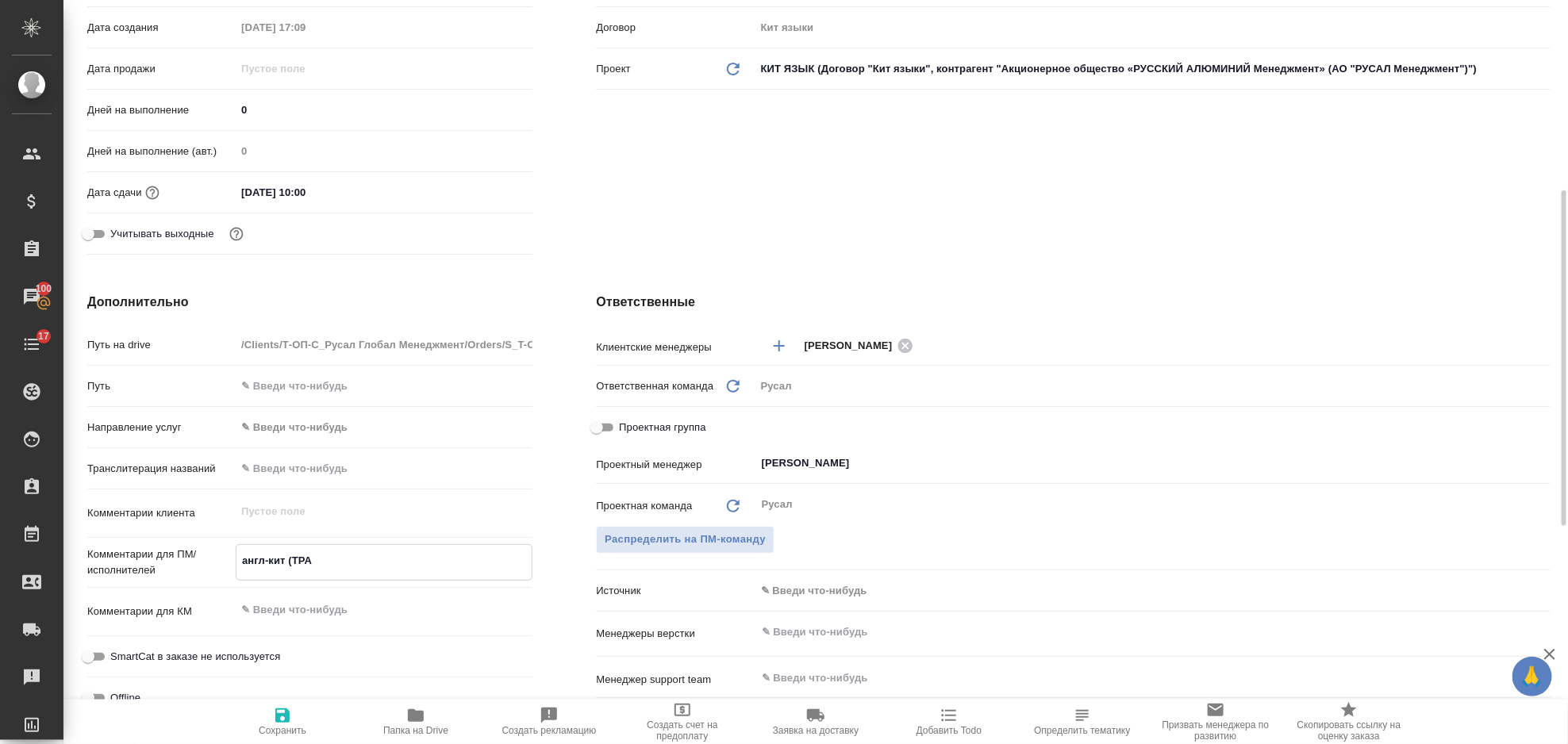
type textarea "x"
type textarea "англ-кит (ТРАДИ"
type textarea "x"
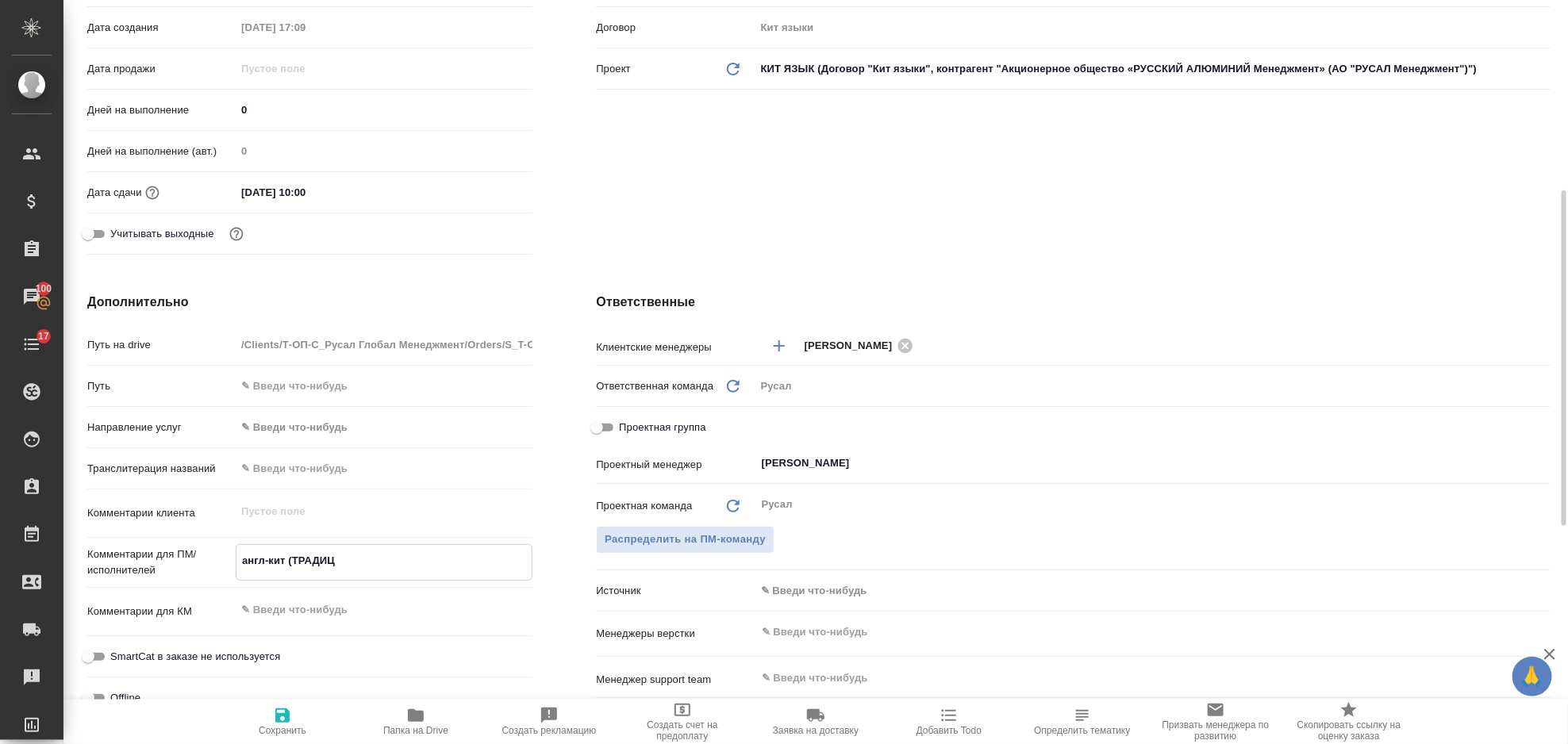
type textarea "англ-кит (ТРАДИЦИ"
type textarea "x"
type textarea "англ-кит (ТРАДИЦИО"
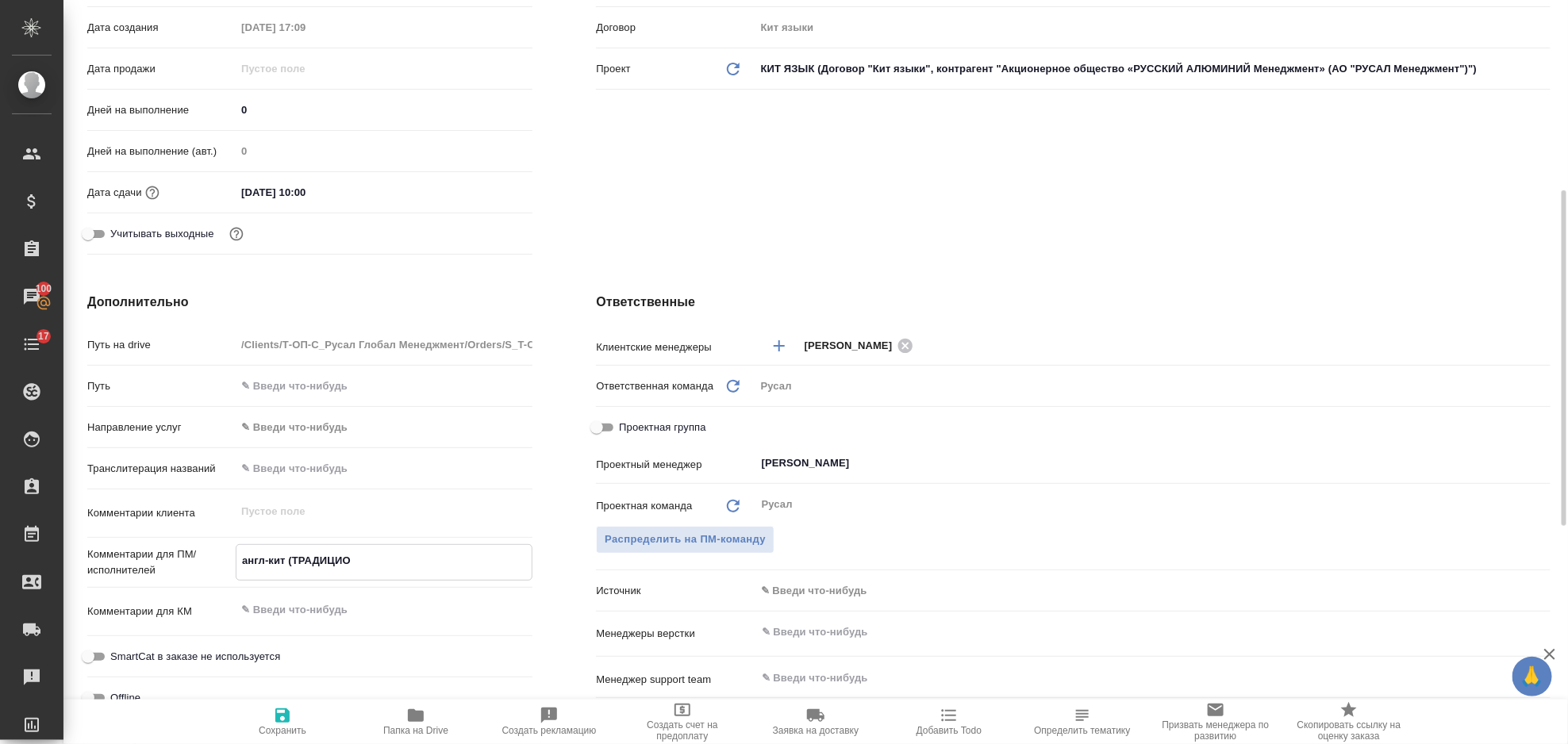
type textarea "x"
type textarea "англ-кит (ТРАДИЦИОН"
type textarea "x"
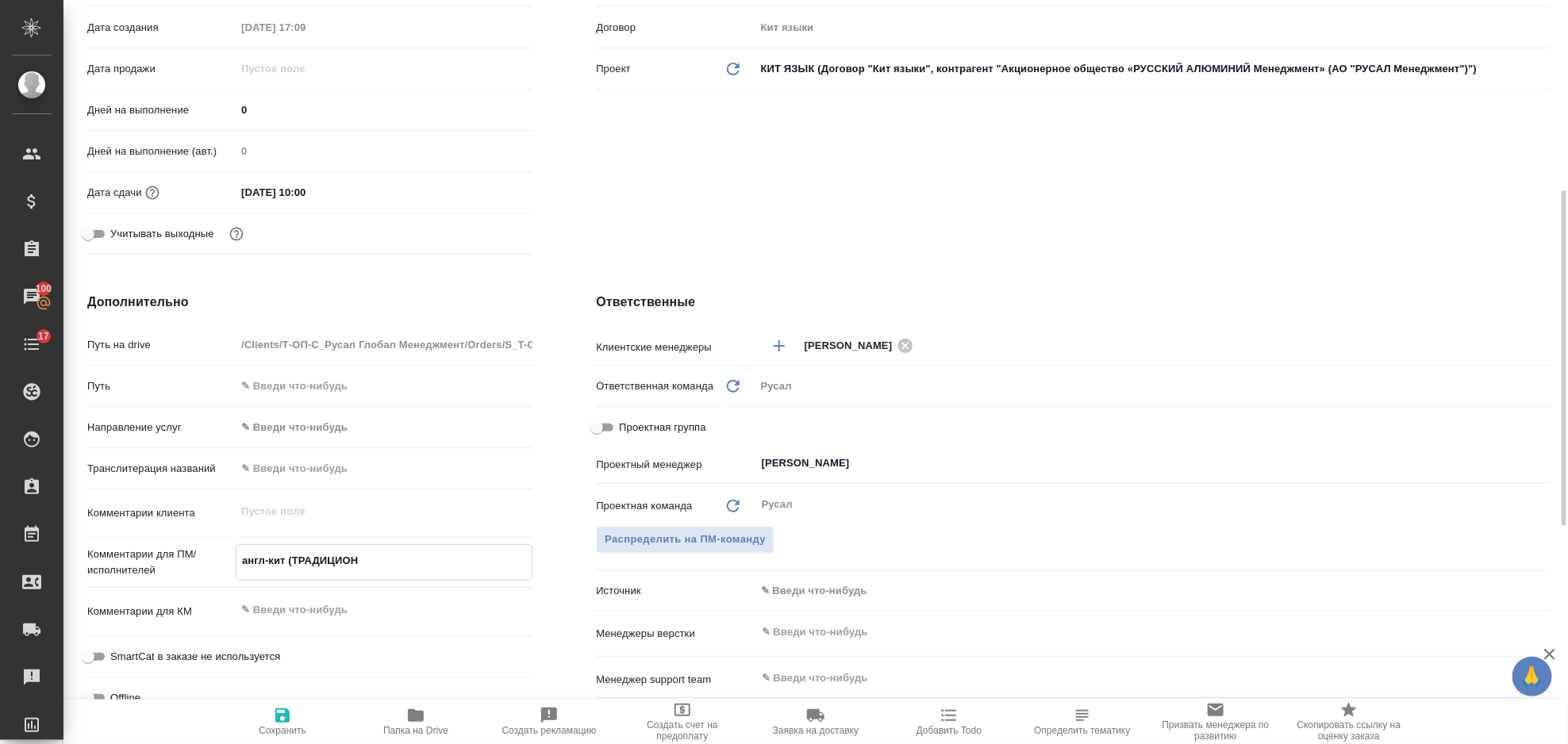
type textarea "x"
type textarea "англ-кит (ТРАДИЦИОННЫ"
type textarea "x"
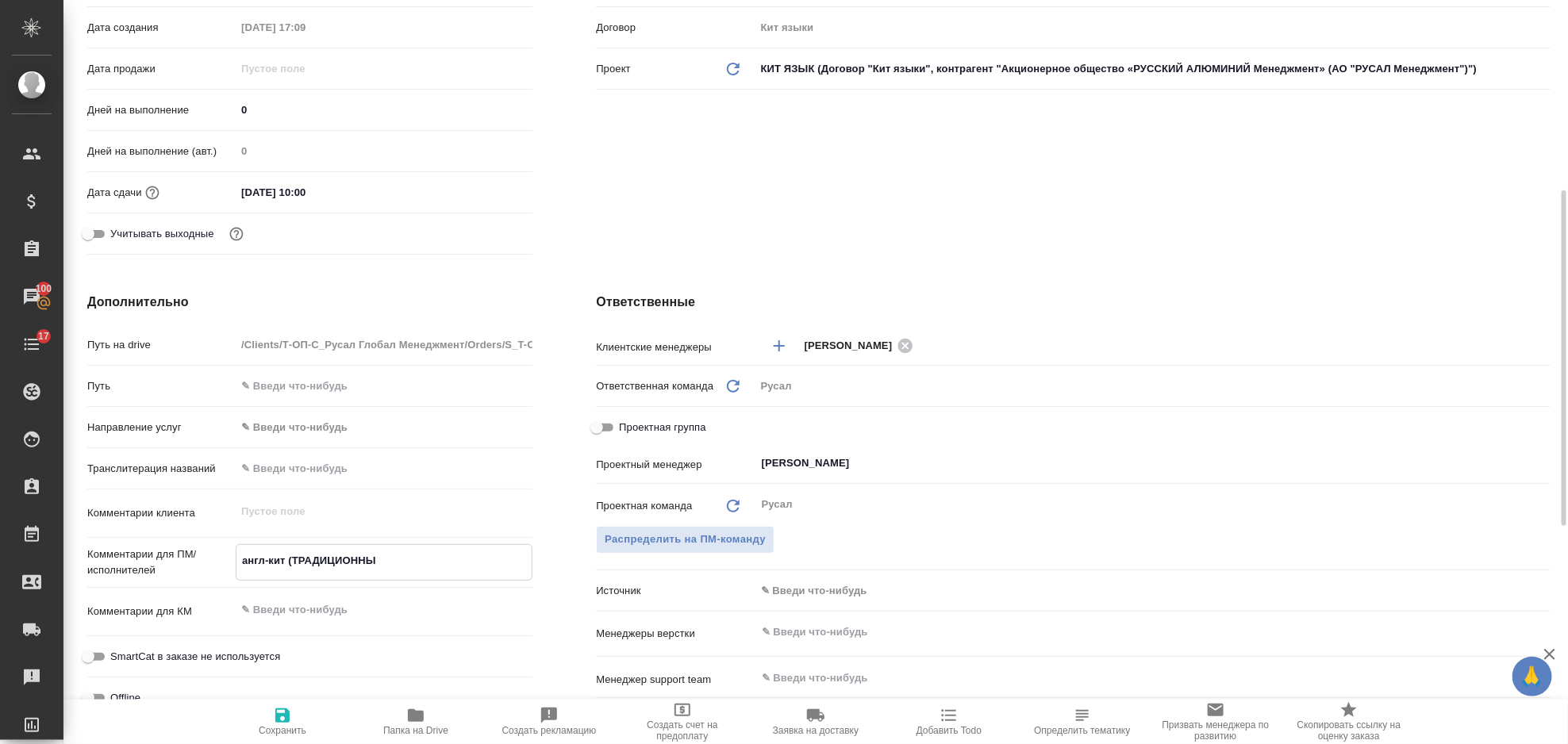
type textarea "x"
type textarea "англ-кит (ТРАДИЦИОННЫЙ"
type textarea "x"
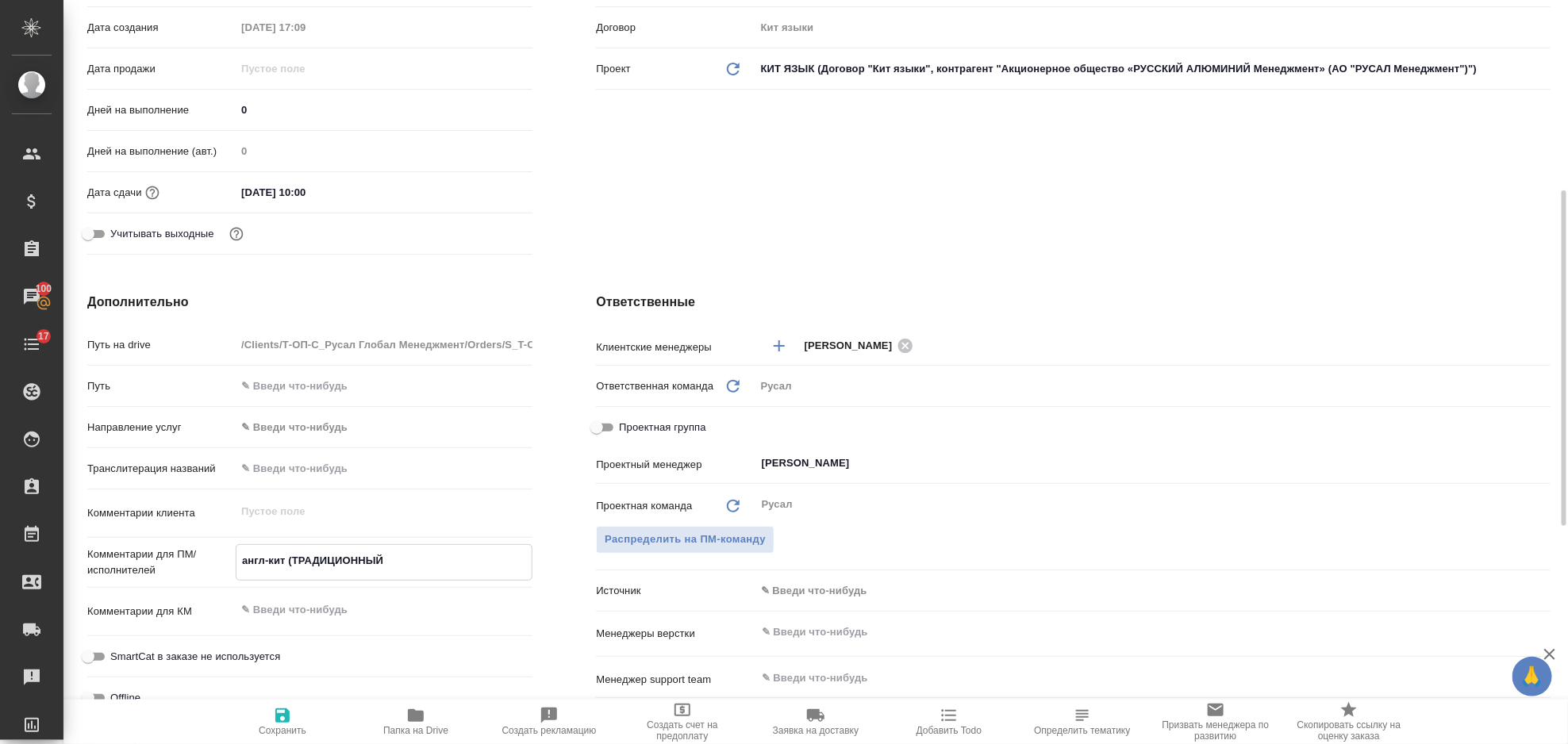
type textarea "англ-кит (ТРАДИЦИОННЫЙ )"
type textarea "x"
type textarea "англ-кит (ТРАДИЦИОННЫЙ"
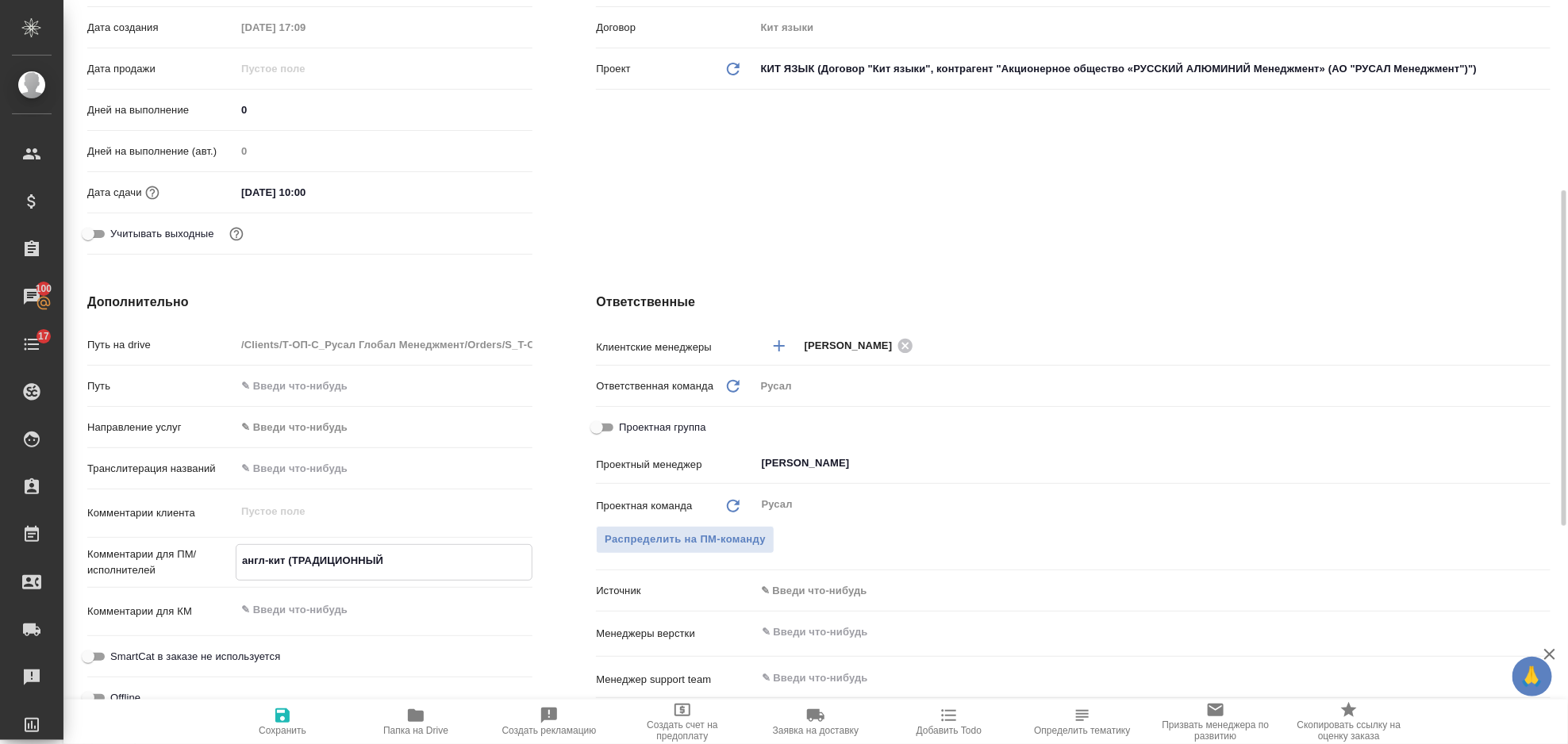
type textarea "x"
type textarea "англ-кит (ТРАДИЦИОННЫЙ"
type textarea "x"
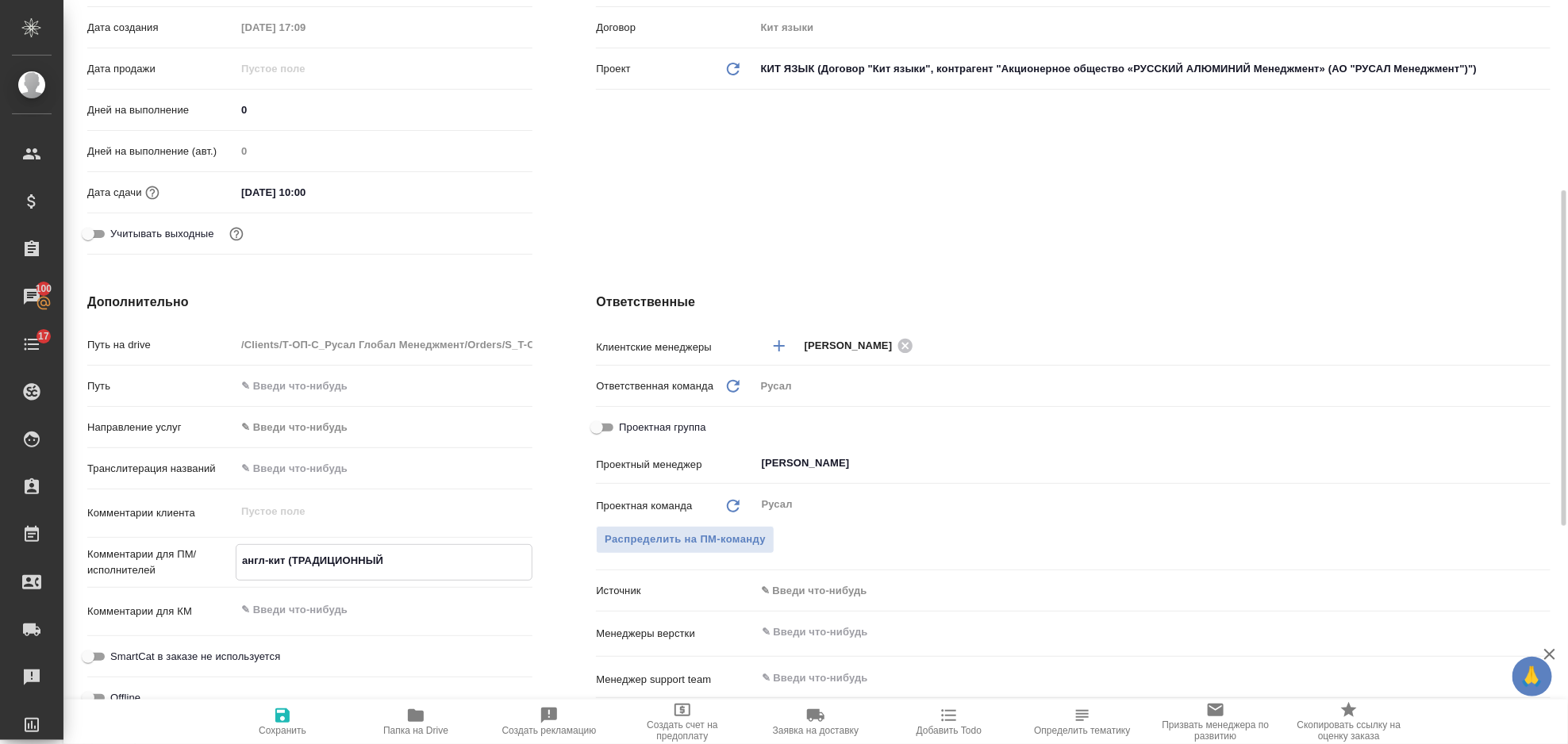
type textarea "x"
type textarea "англ-кит (ТРАДИЦИОННЫЙ)"
type textarea "x"
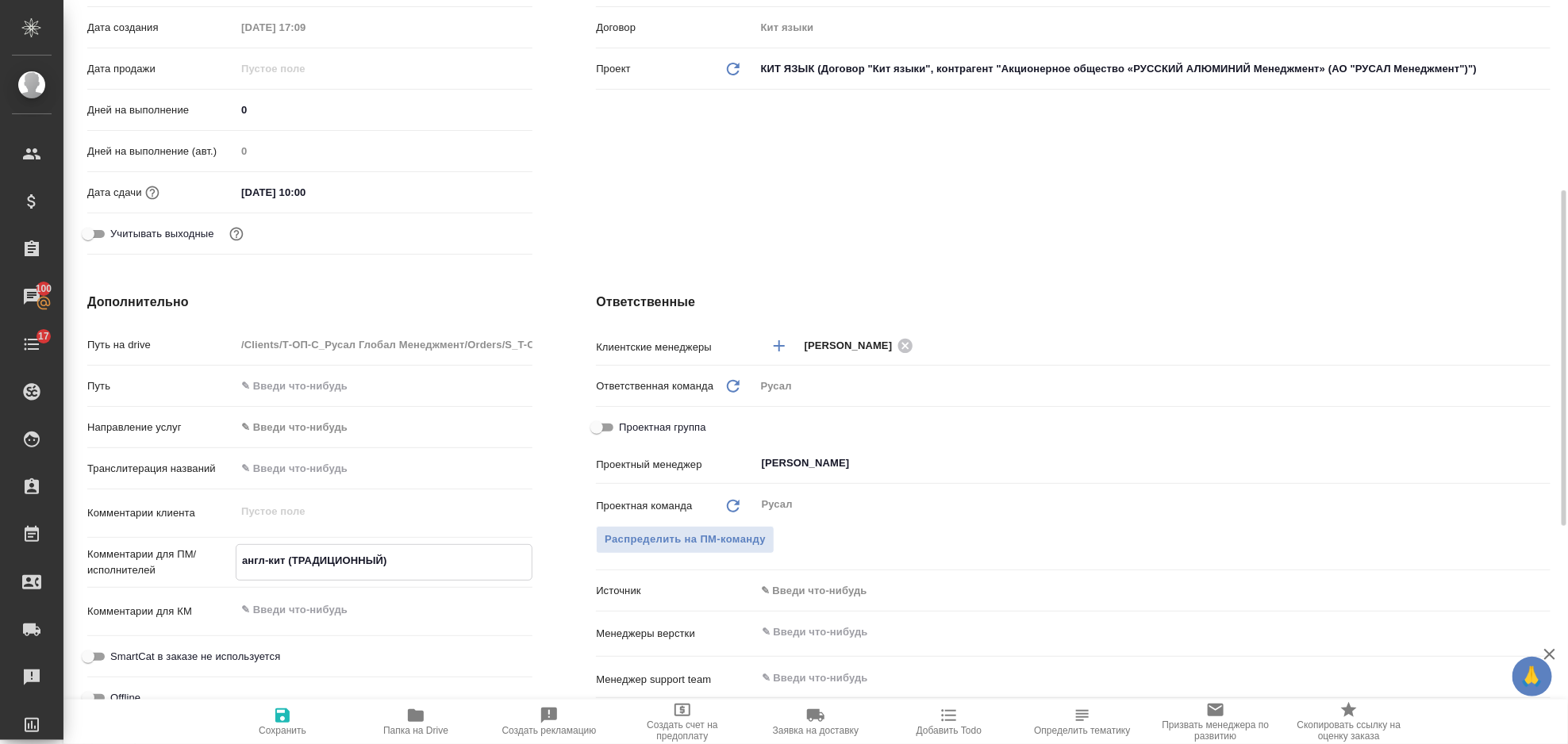
type textarea "x"
type textarea "англ-кит (ТРАДИЦИОННЫЙ)"
type textarea "x"
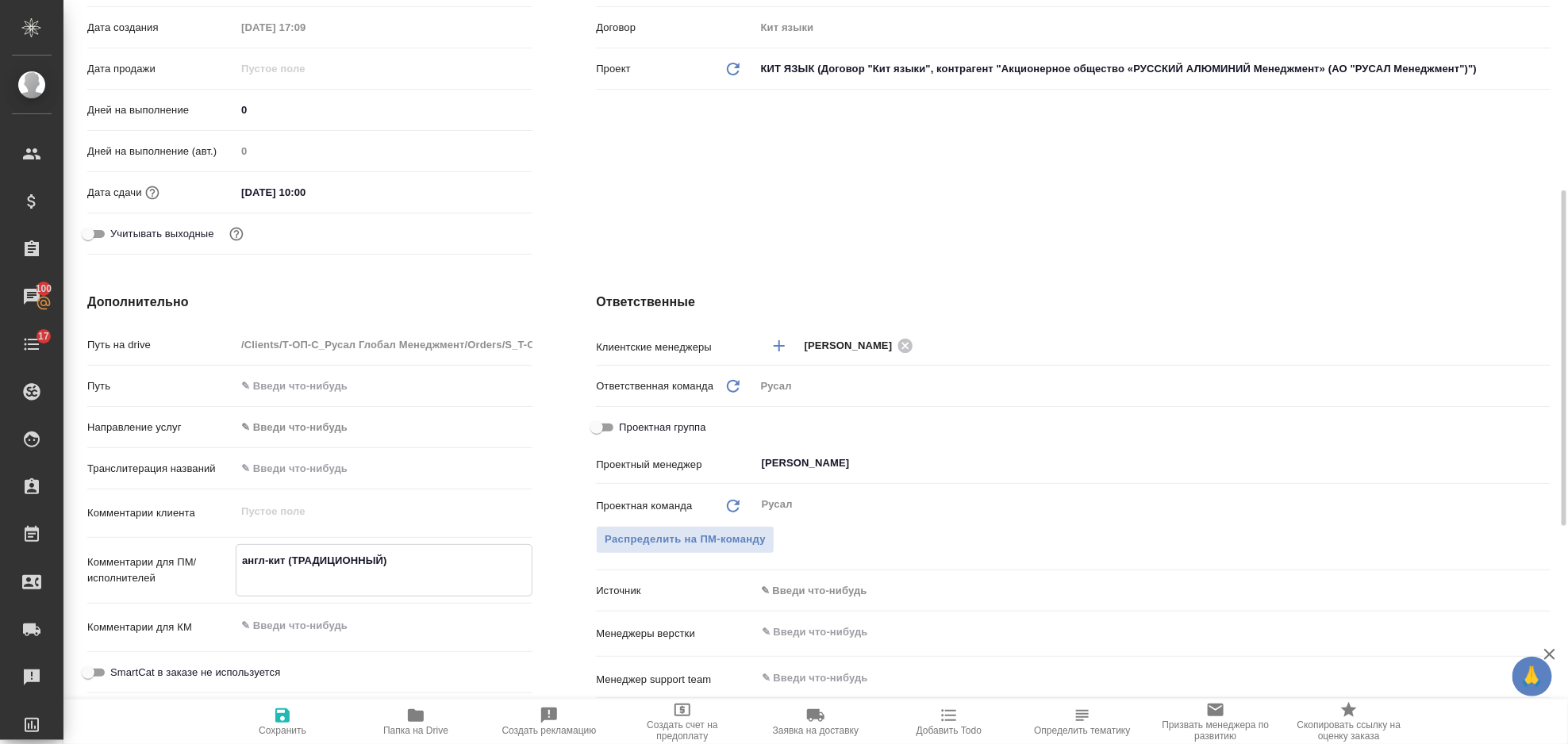
type textarea "англ-кит (ТРАДИЦИОННЫЙ)"
type textarea "x"
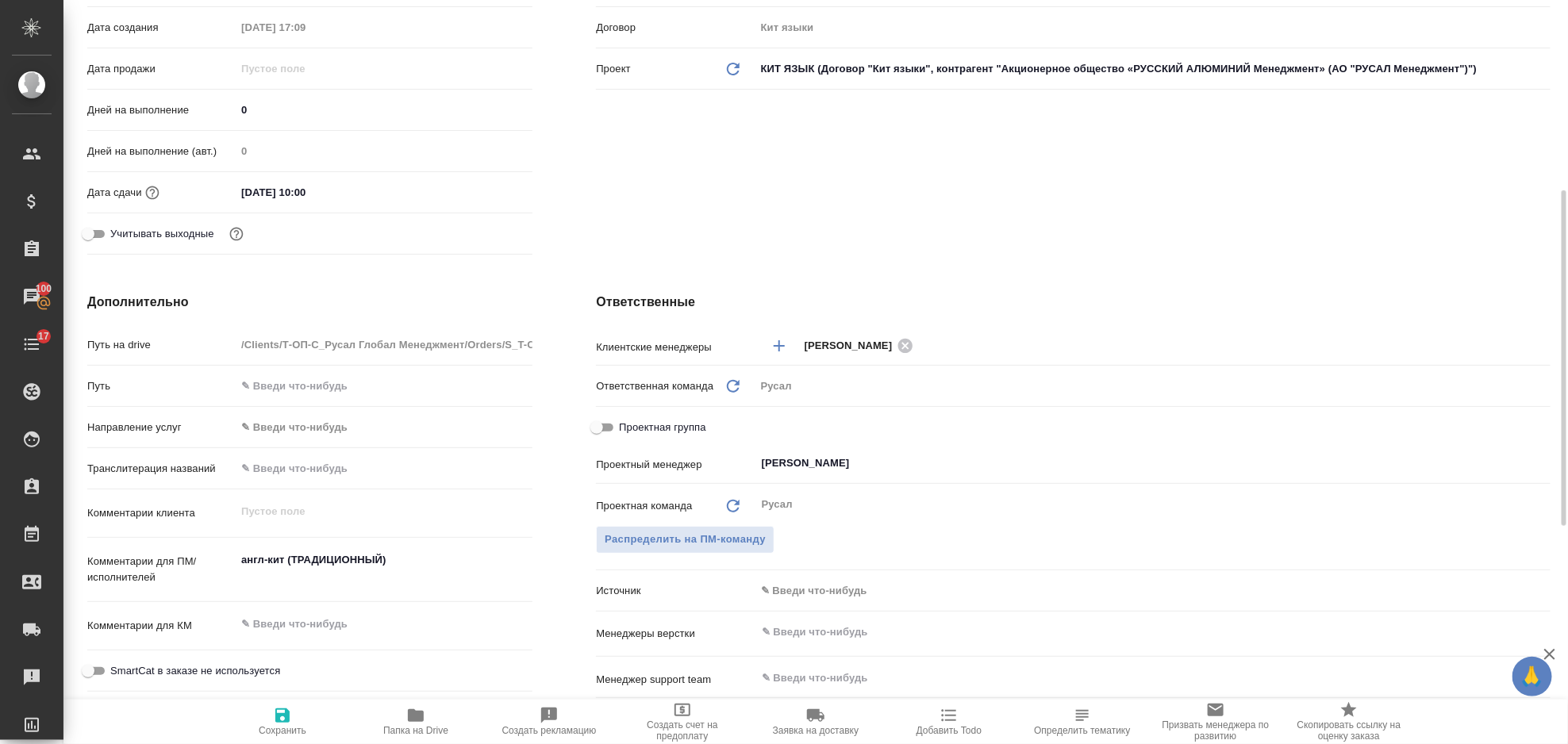
type textarea "x"
paste textarea "добавить перевод новых пунктов на китайский в правый столбец того же файла"
type textarea "англ-кит (ТРАДИЦИОННЫЙ) добавить перевод новых пунктов на китайский в правый ст…"
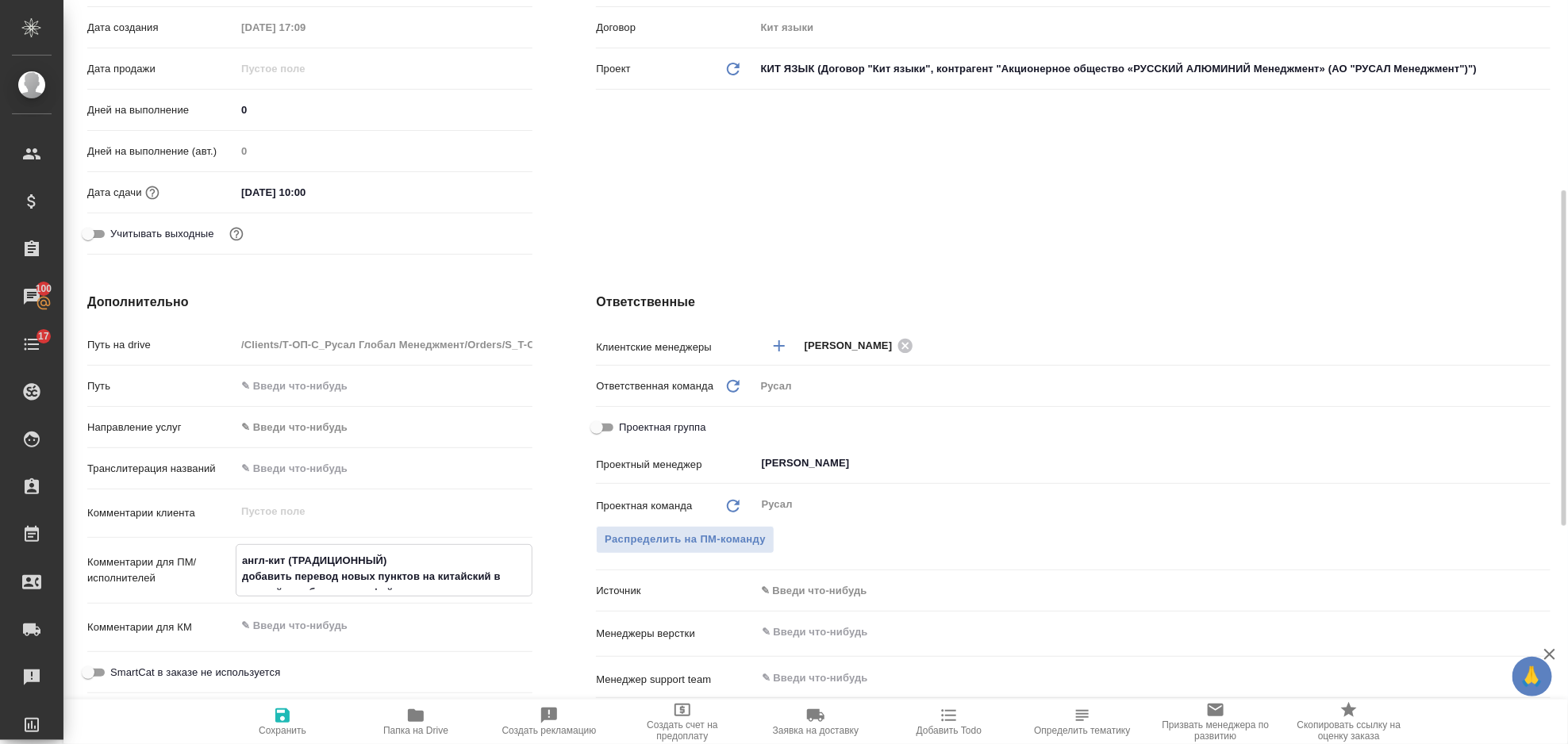
type textarea "x"
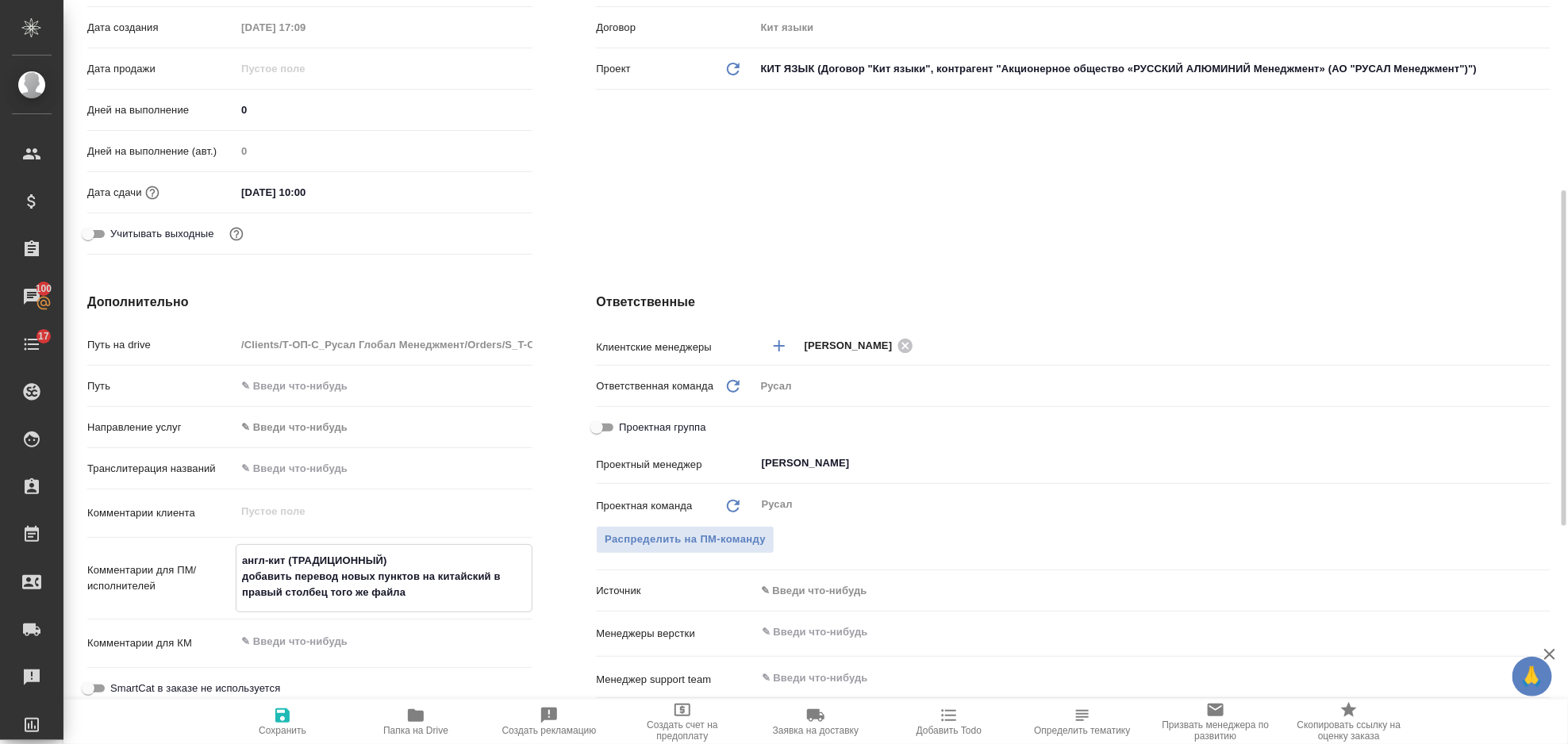
type textarea "x"
type textarea "англ-кит (ТРАДИЦИОННЫЙ) добавить перевод новых пунктов на китайский в правый ст…"
type textarea "x"
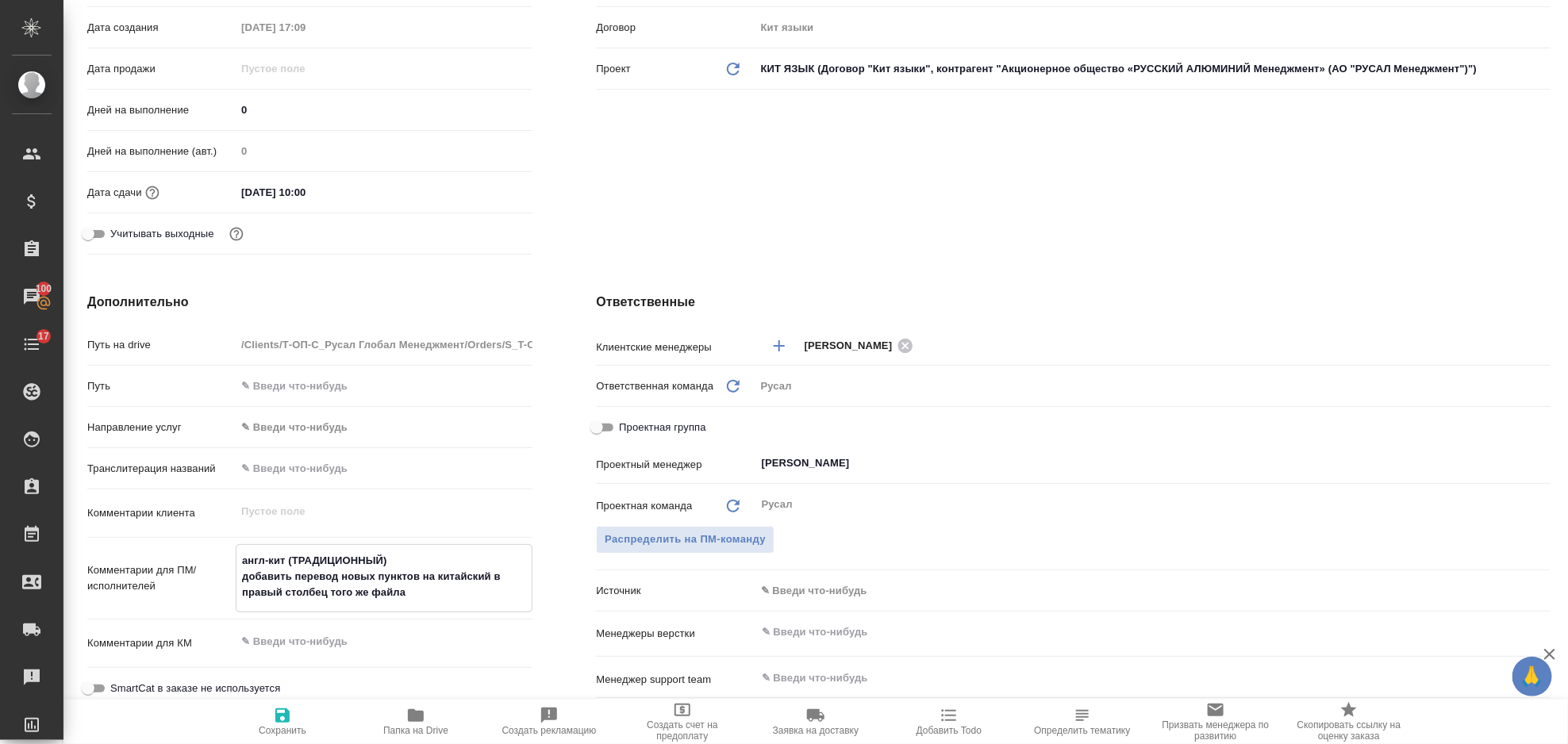
click at [296, 728] on span "Сохранить" at bounding box center [283, 730] width 48 height 11
type textarea "x"
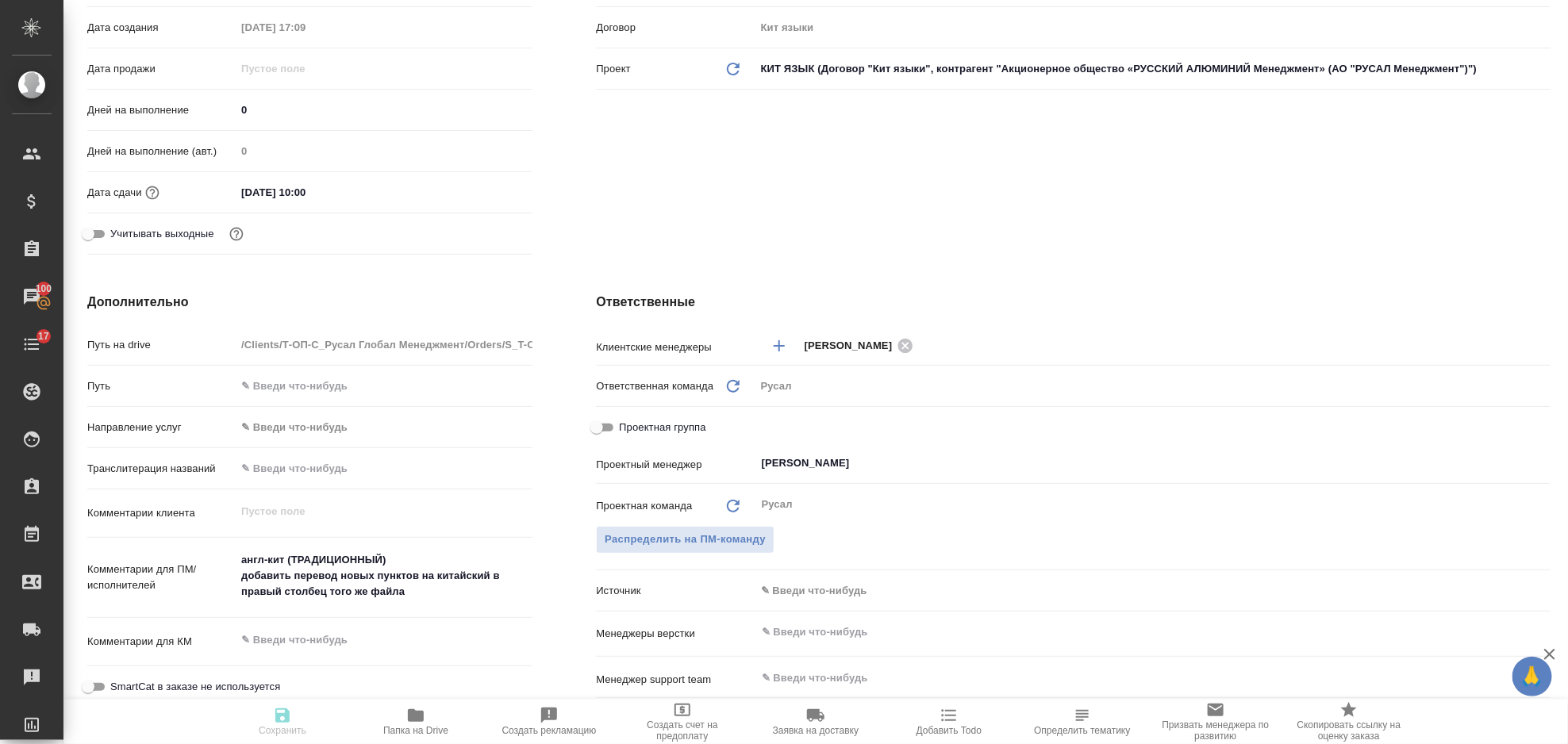
type textarea "x"
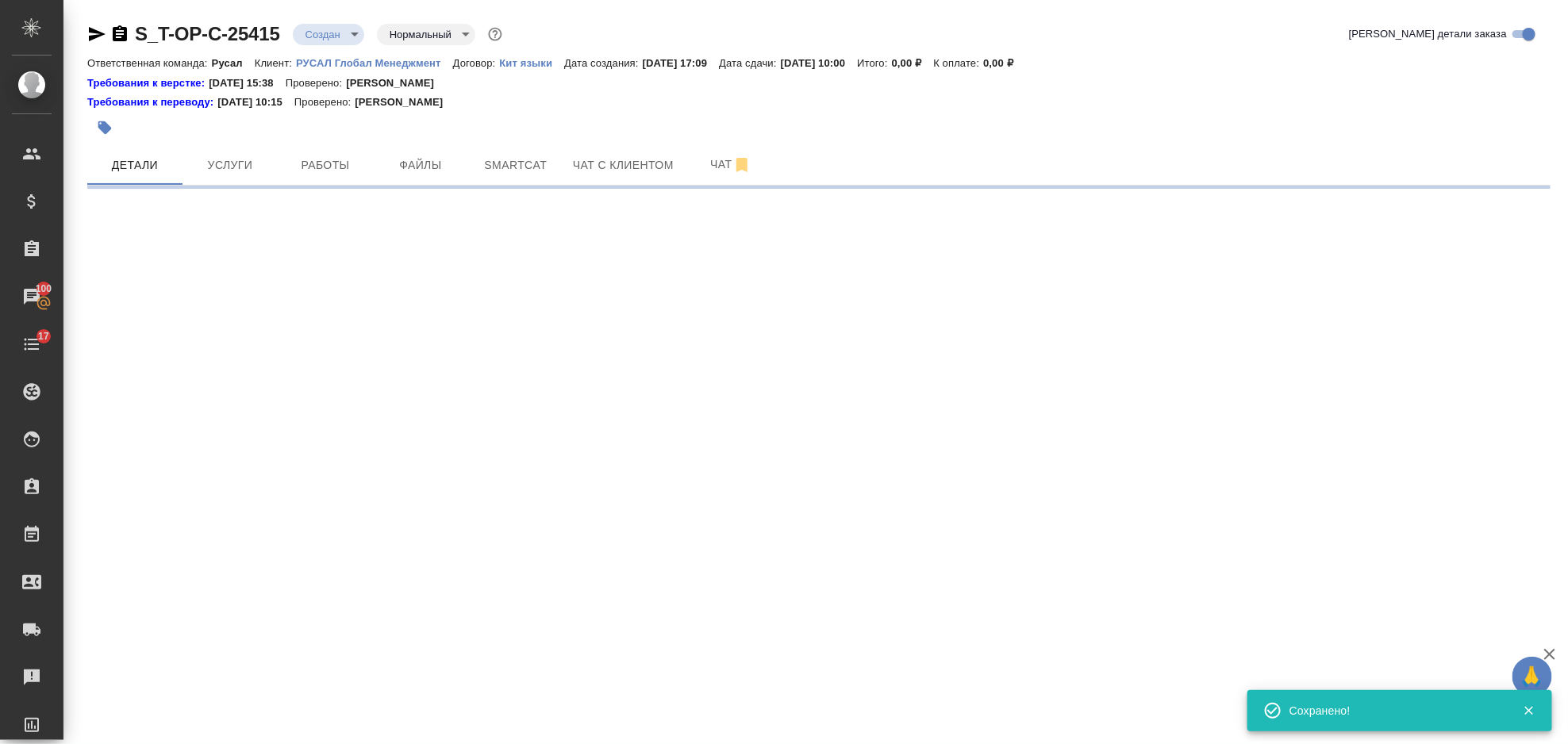
scroll to position [0, 0]
select select "RU"
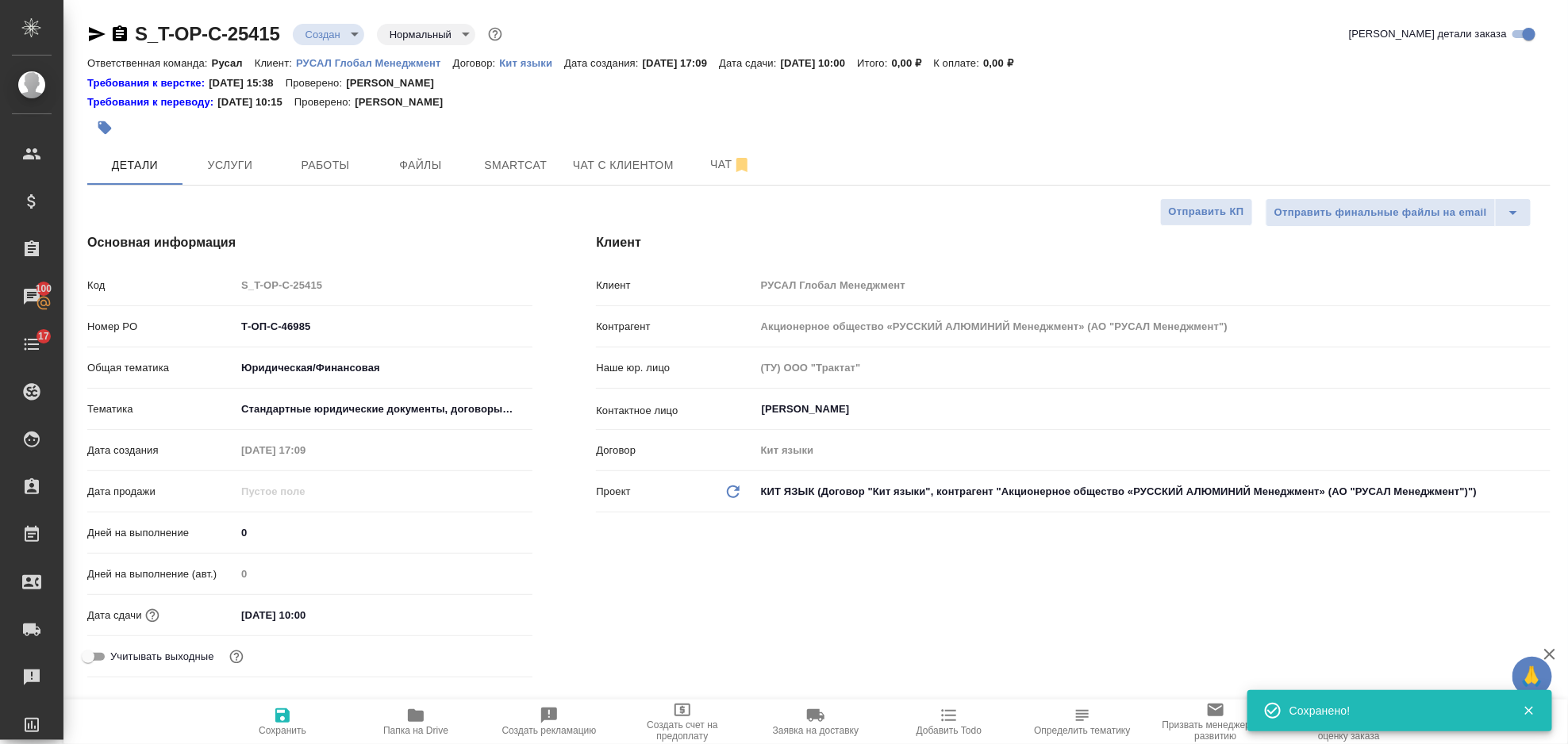
type textarea "x"
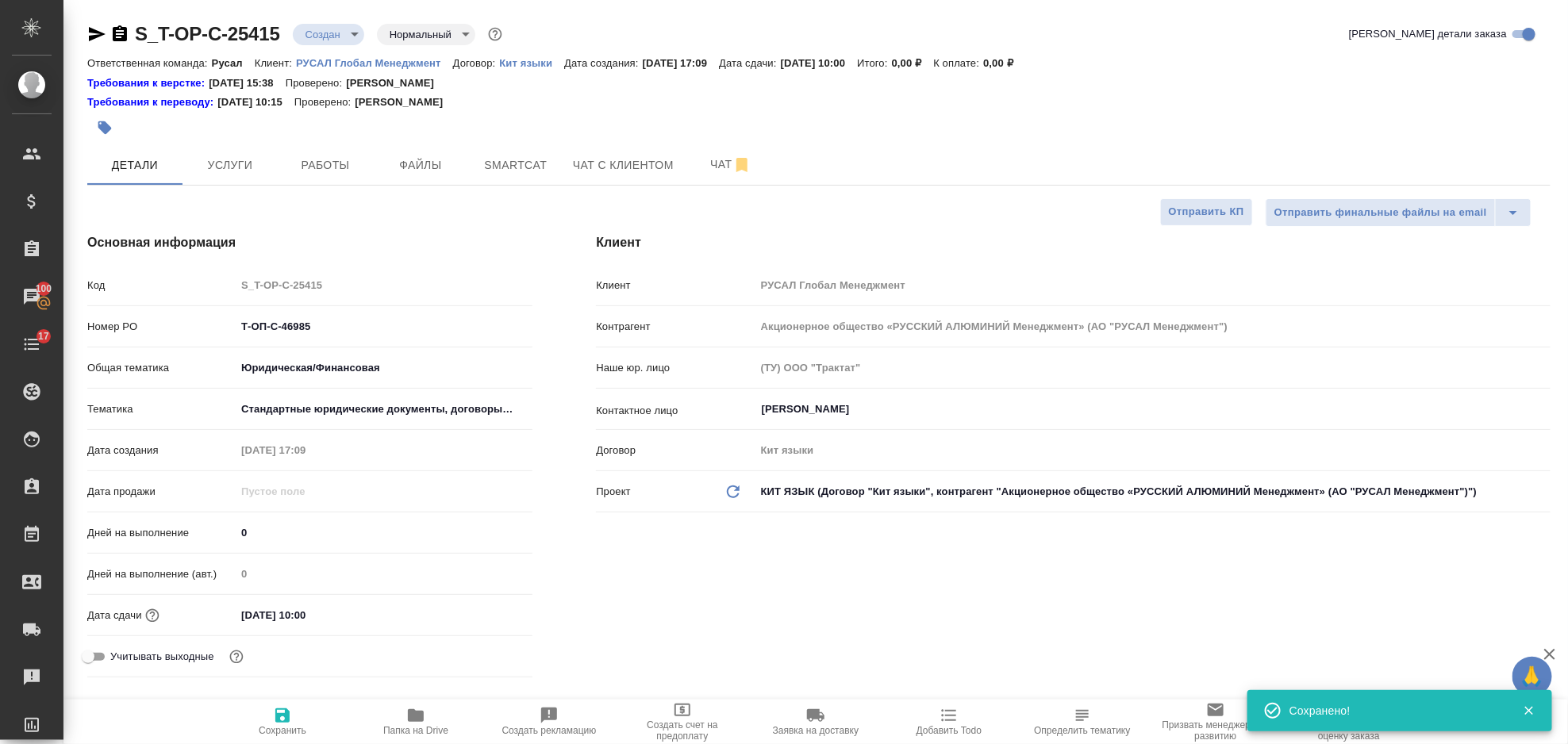
type textarea "x"
click at [404, 162] on span "Файлы" at bounding box center [420, 166] width 76 height 20
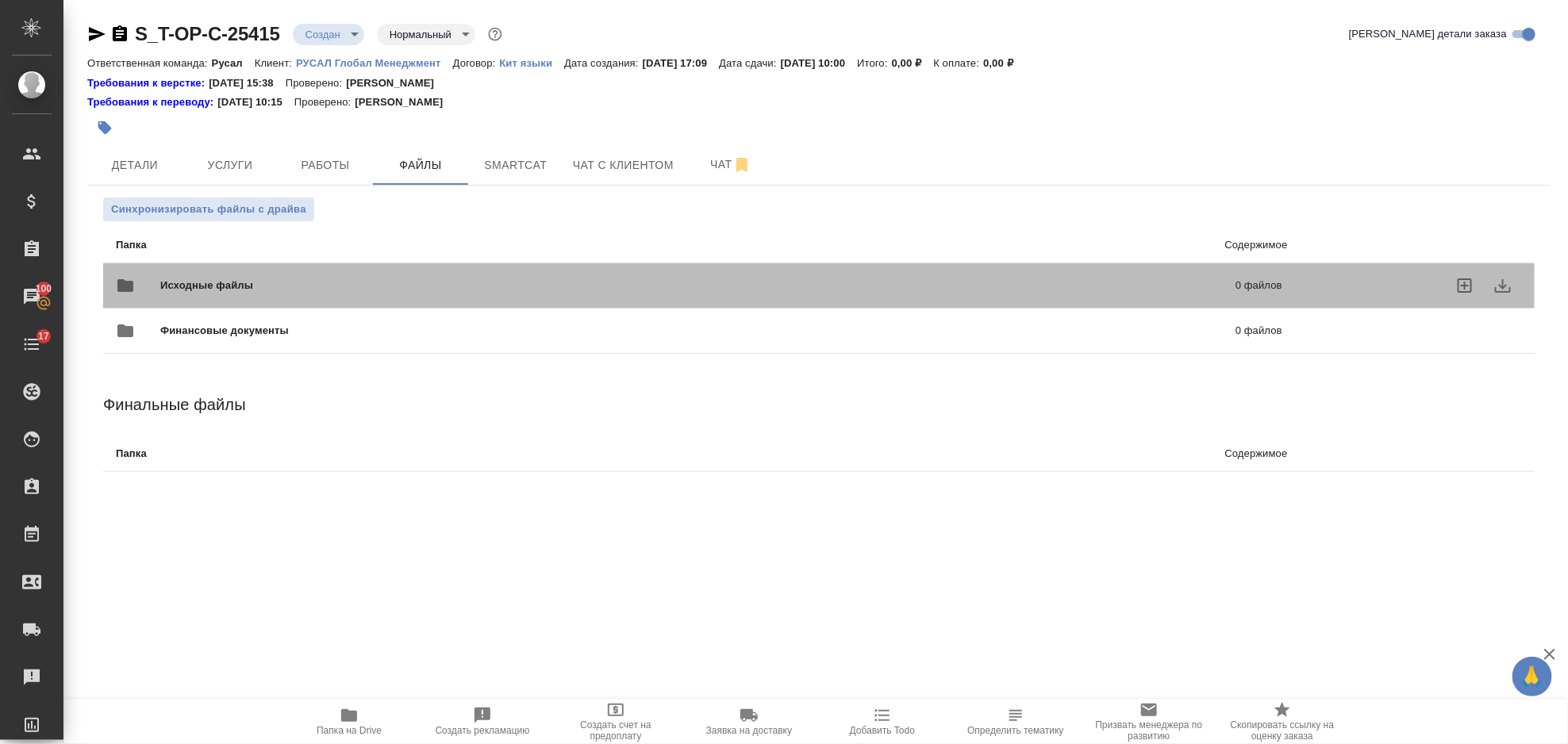
click at [246, 289] on span "Исходные файлы" at bounding box center [452, 285] width 584 height 16
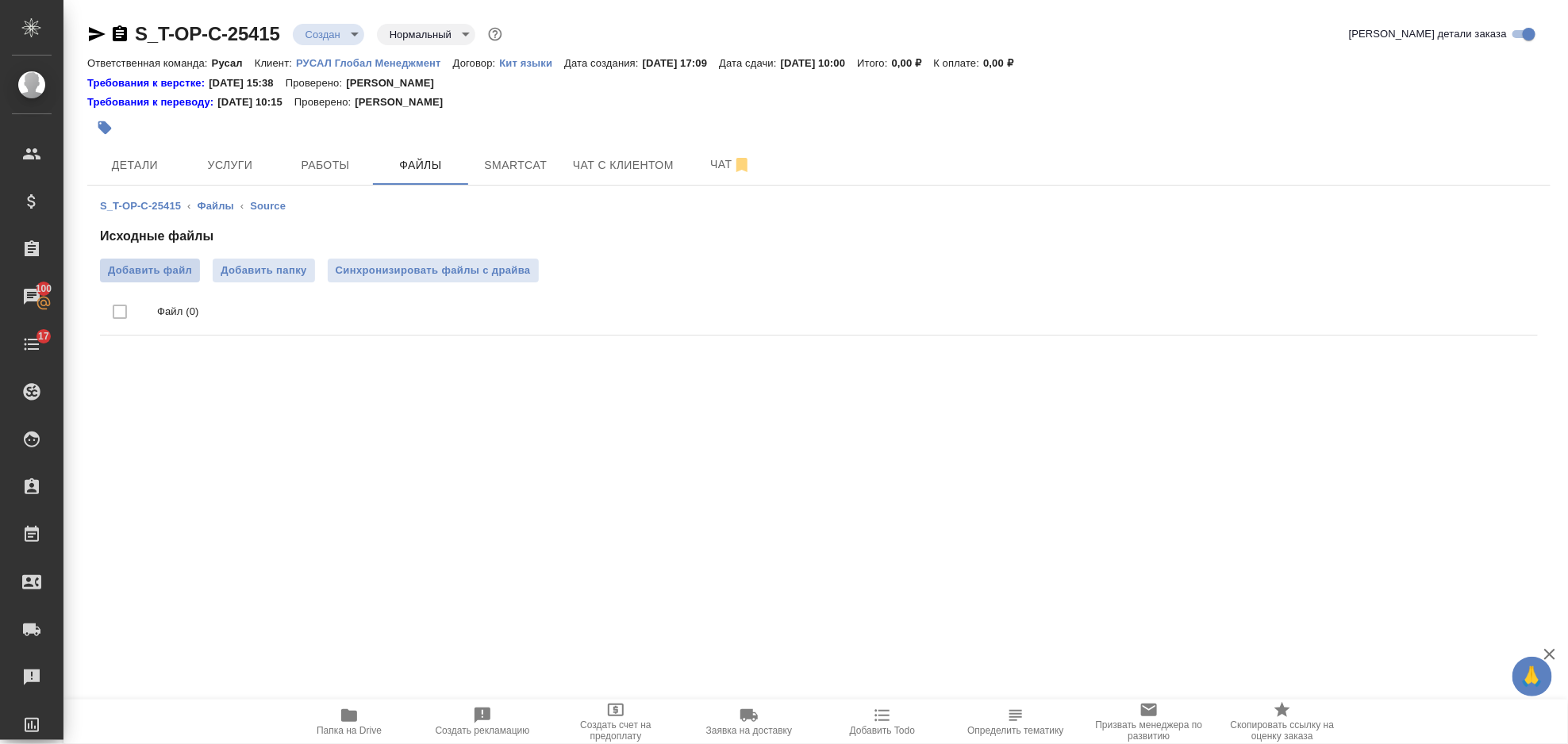
click at [152, 259] on label "Добавить файл" at bounding box center [149, 270] width 100 height 24
click at [0, 0] on input "Добавить файл" at bounding box center [0, 0] width 0 height 0
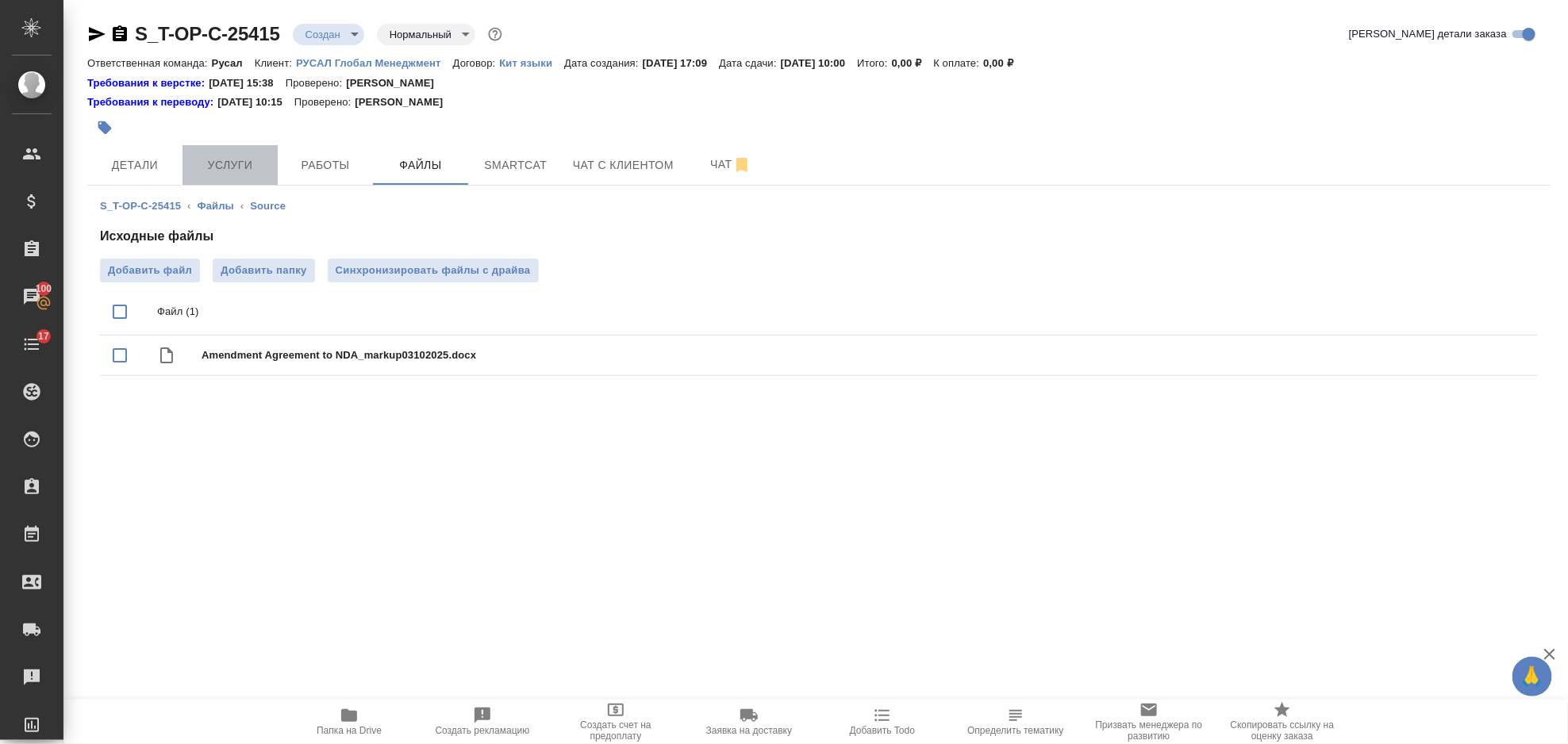
click at [264, 170] on span "Услуги" at bounding box center [230, 166] width 76 height 20
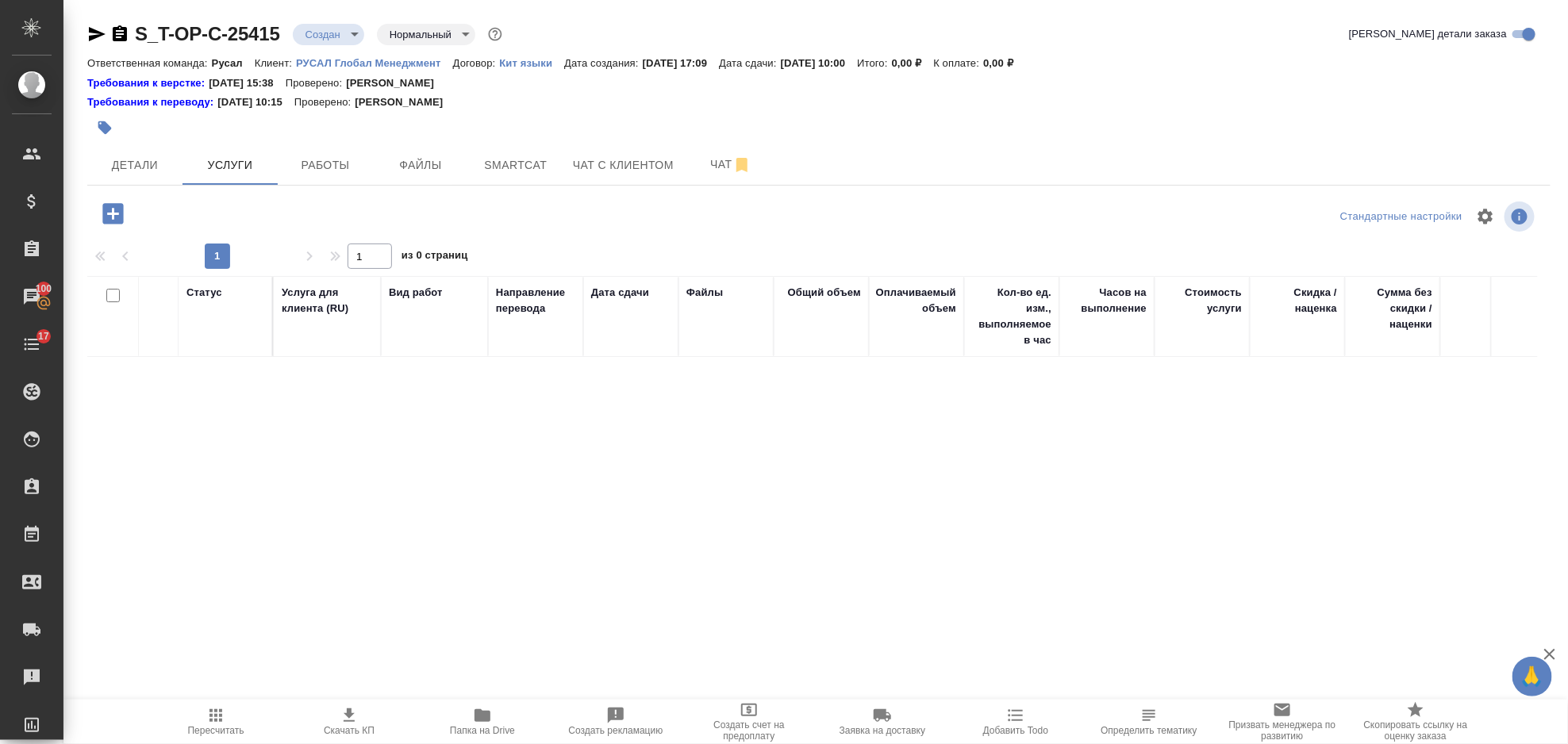
click at [92, 231] on div at bounding box center [331, 217] width 488 height 38
click at [112, 214] on icon "button" at bounding box center [113, 214] width 28 height 28
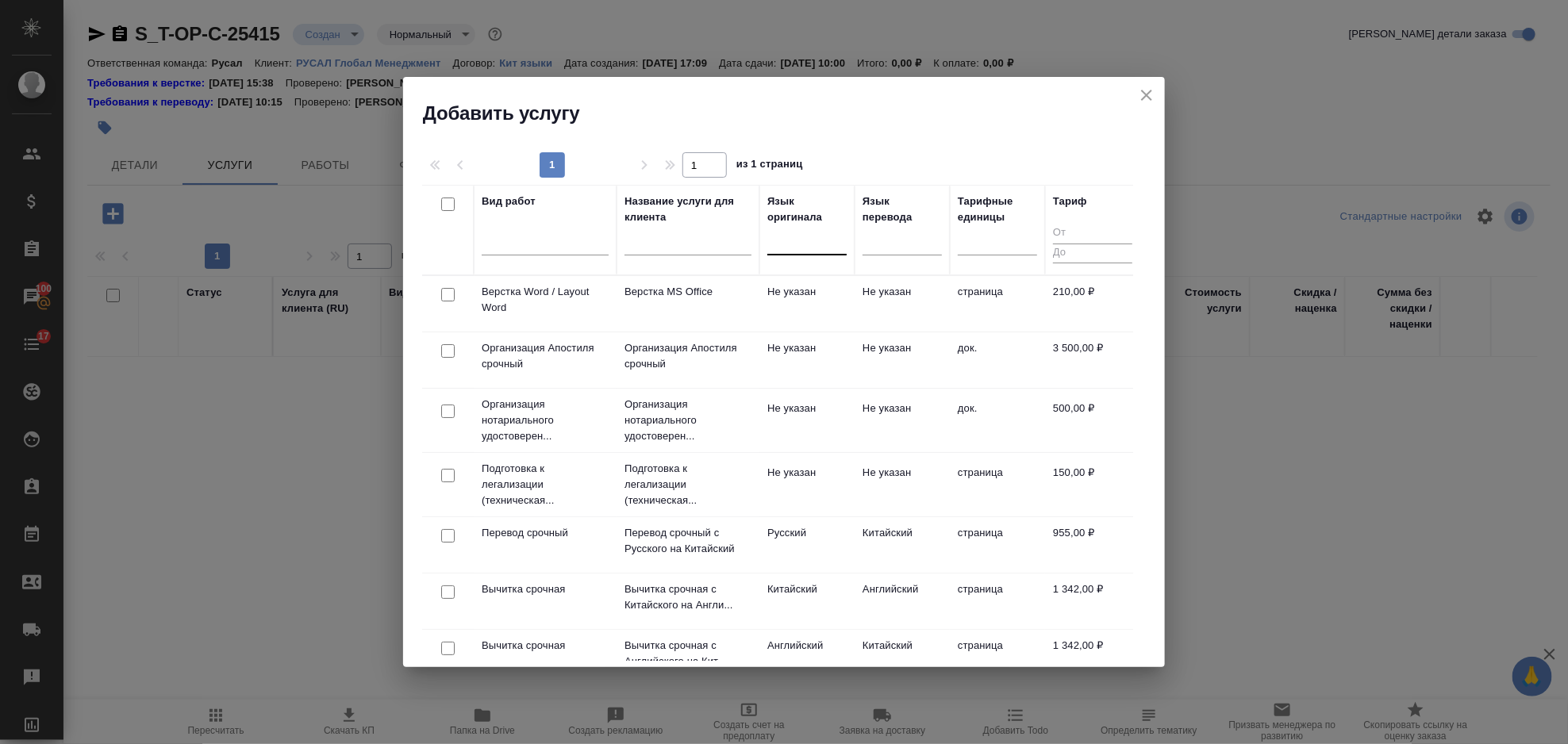
click at [786, 246] on div at bounding box center [807, 239] width 79 height 23
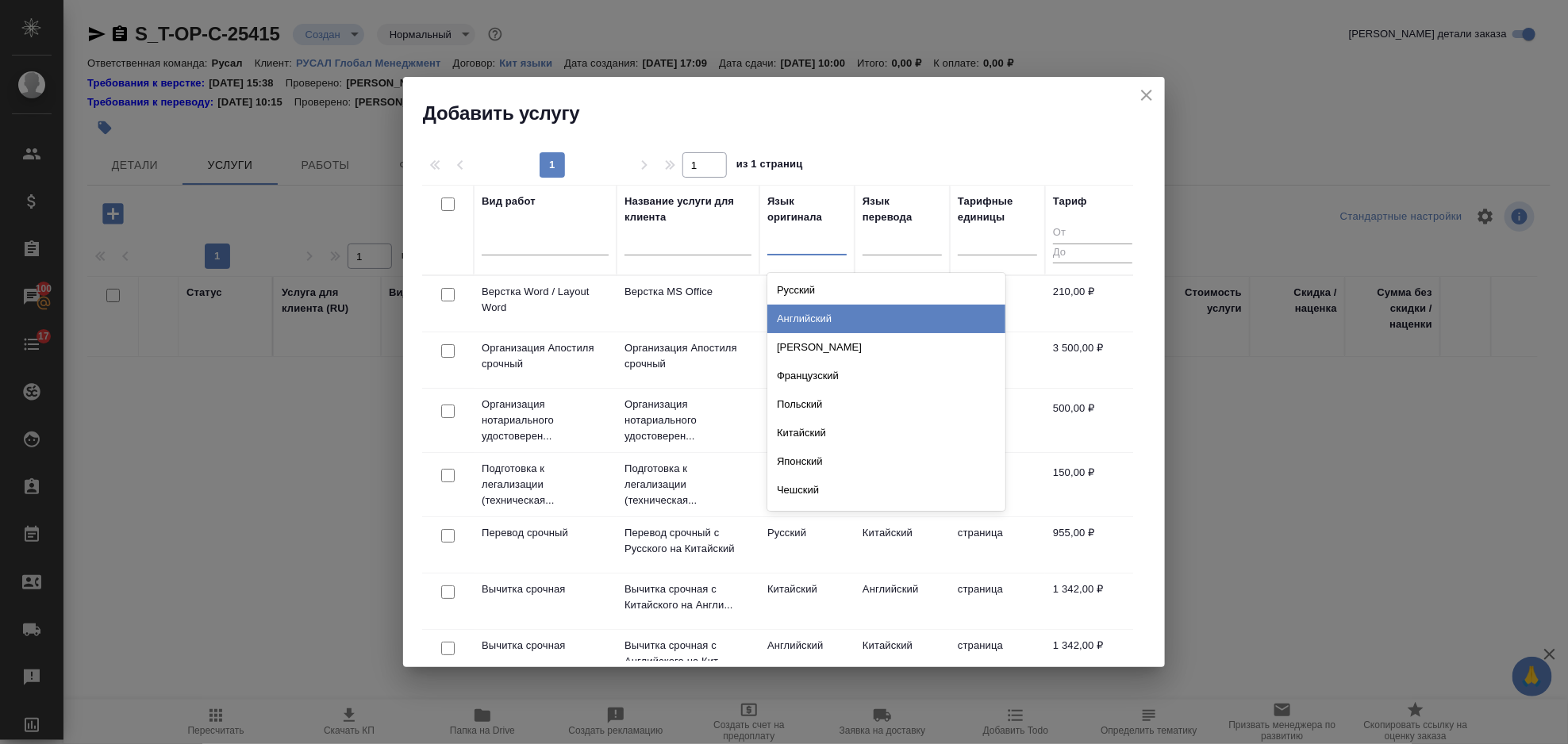
drag, startPoint x: 857, startPoint y: 325, endPoint x: 880, endPoint y: 286, distance: 45.3
click at [857, 324] on div "Английский" at bounding box center [886, 319] width 238 height 29
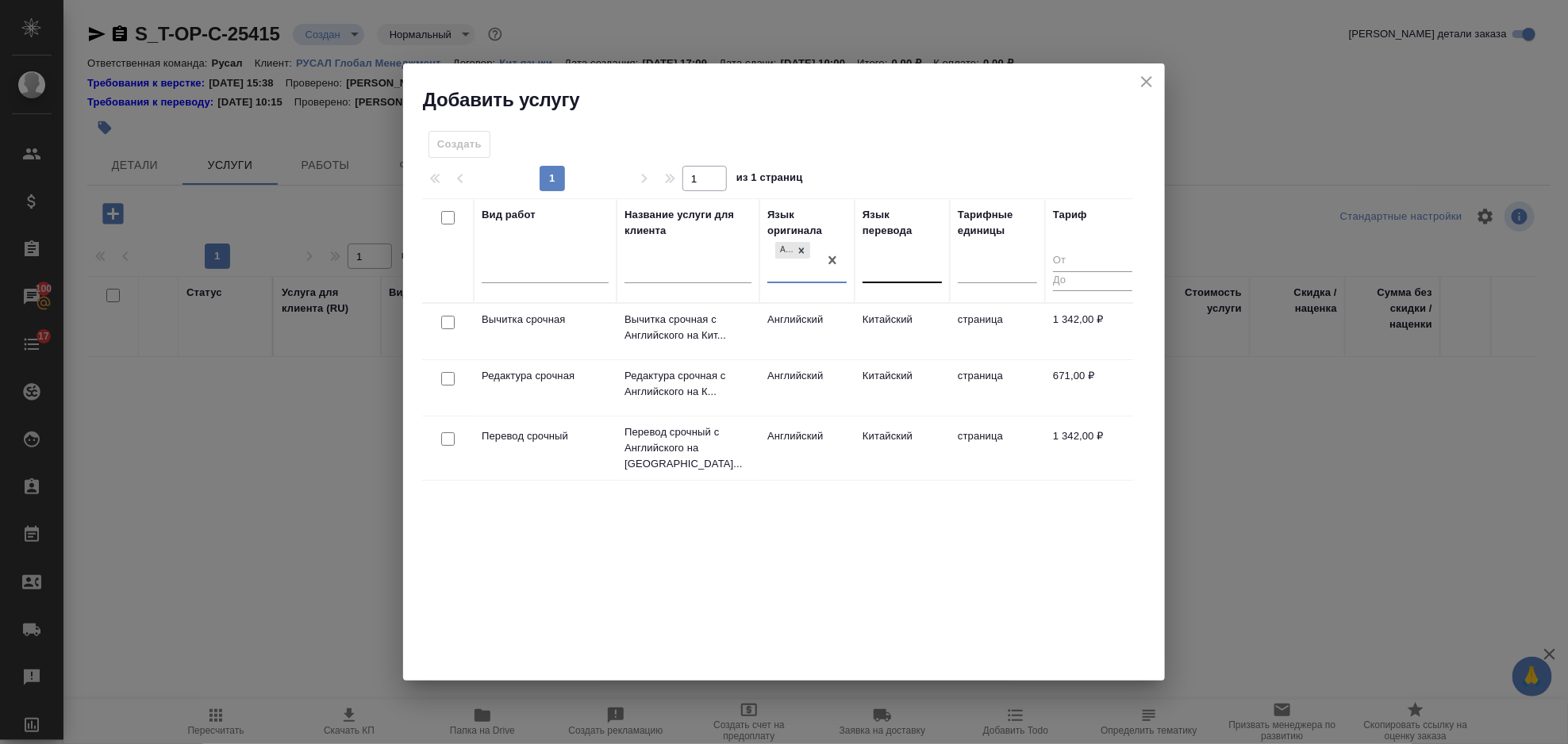
click at [880, 273] on div at bounding box center [903, 268] width 79 height 23
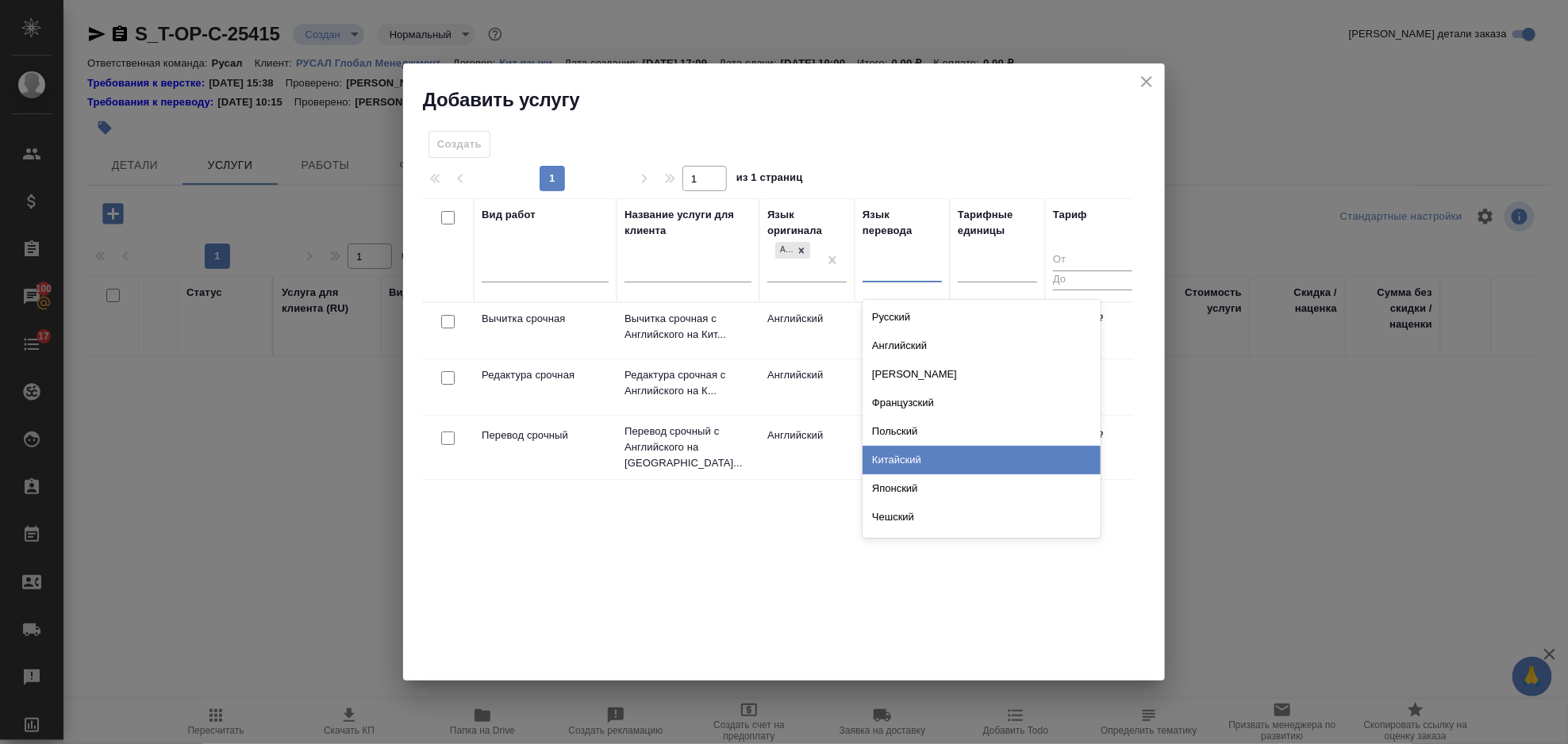
click at [922, 459] on div "Китайский" at bounding box center [982, 460] width 238 height 29
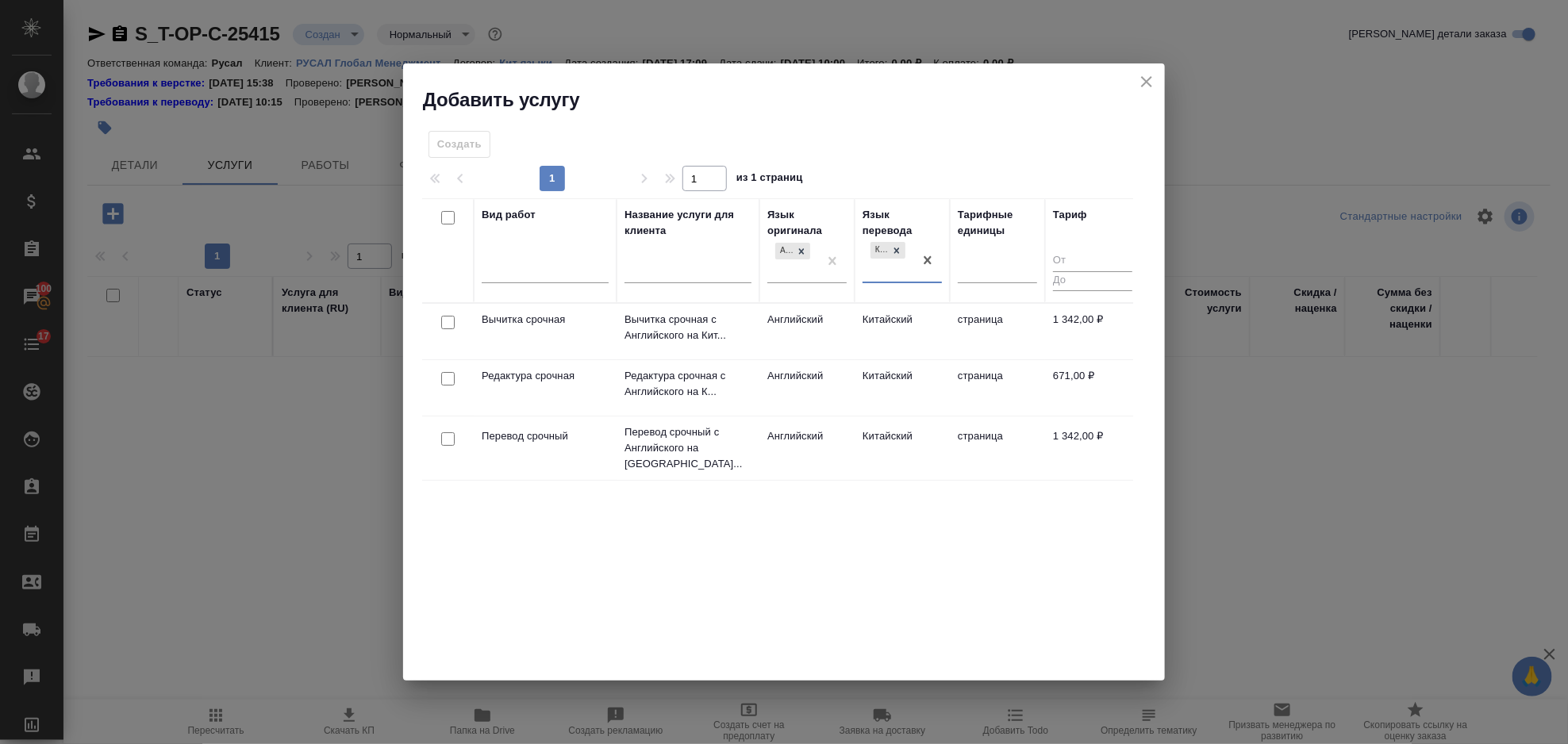
click at [446, 381] on input "checkbox" at bounding box center [448, 379] width 13 height 13
checkbox input "true"
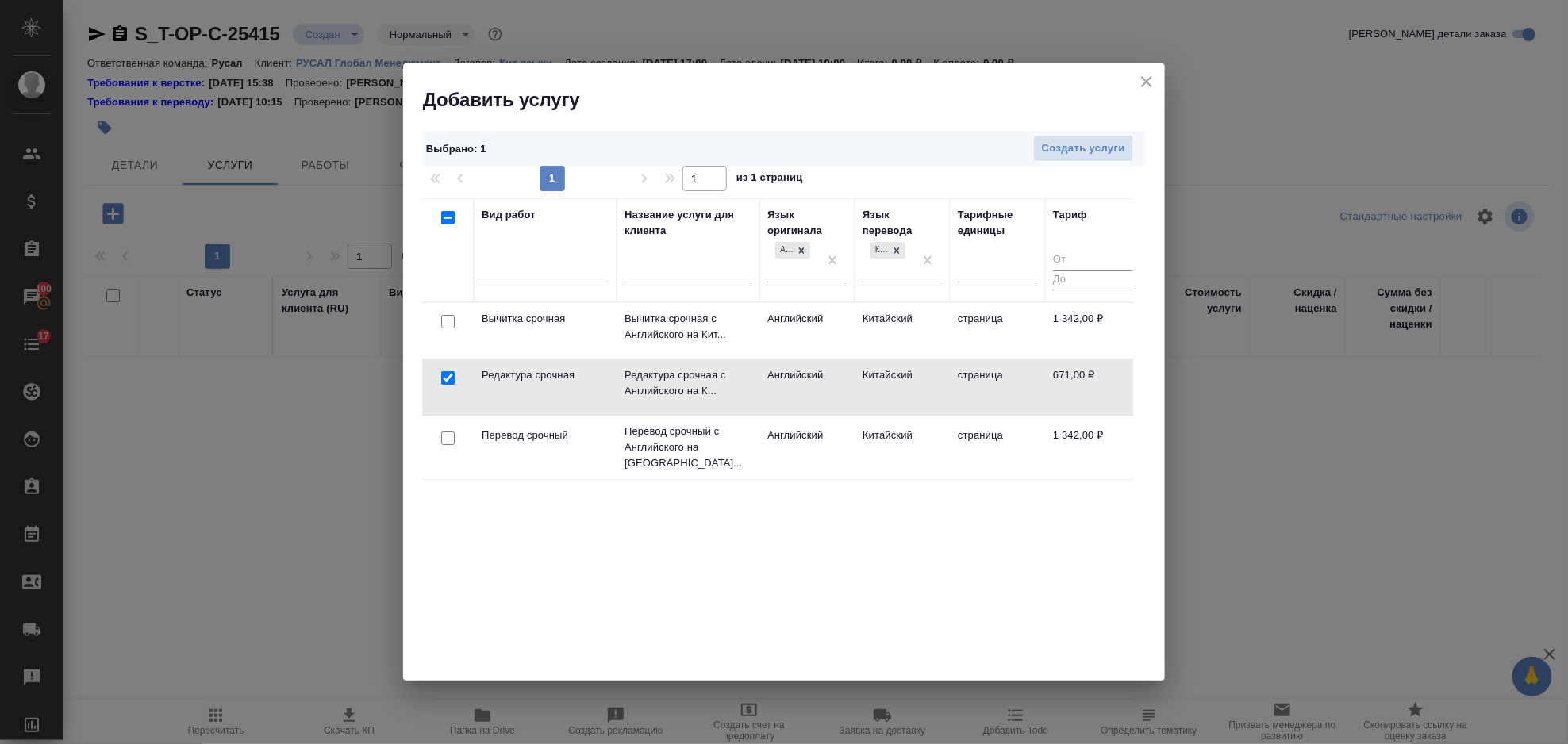
click at [442, 433] on input "checkbox" at bounding box center [448, 438] width 13 height 13
checkbox input "true"
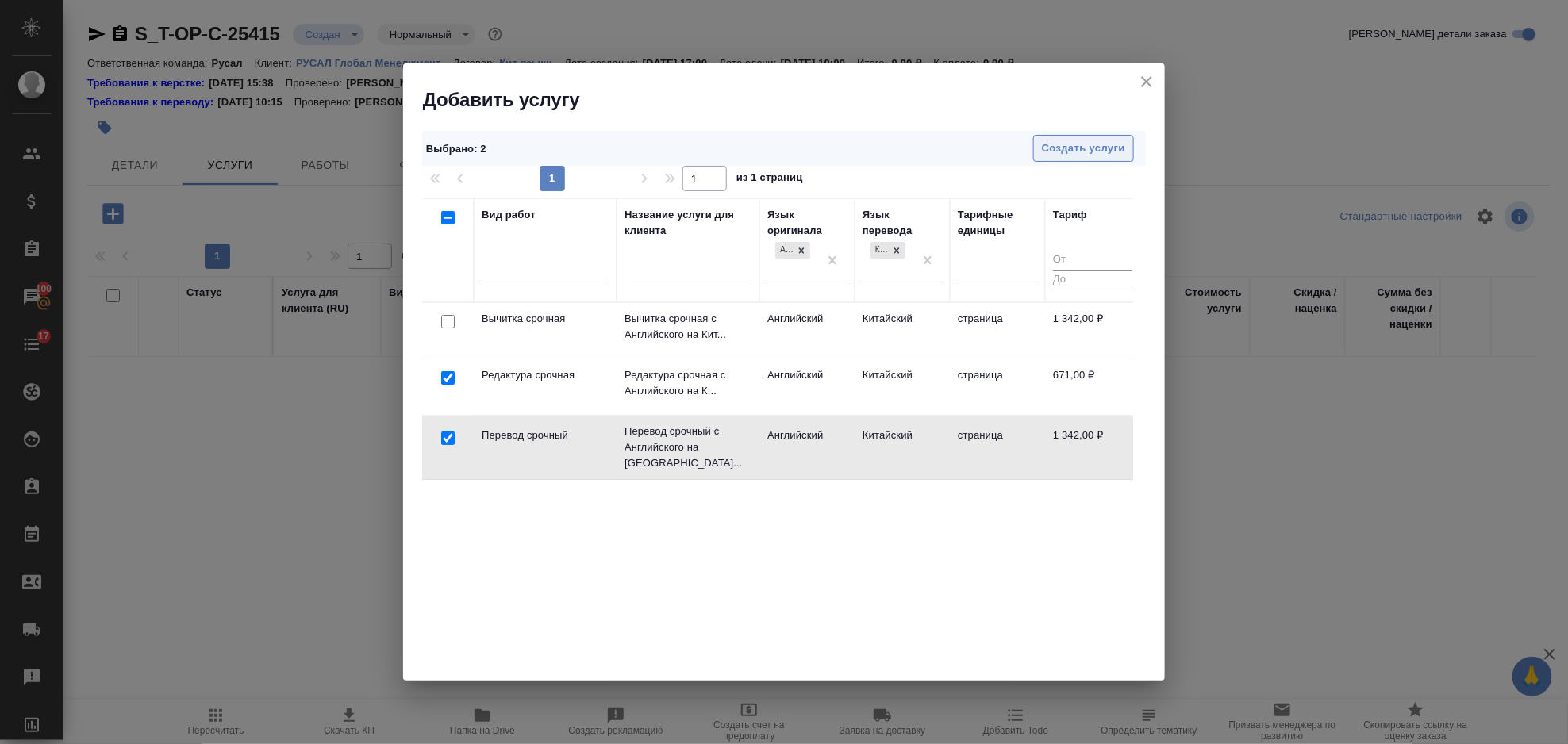
click at [1073, 152] on span "Создать услуги" at bounding box center [1083, 148] width 83 height 18
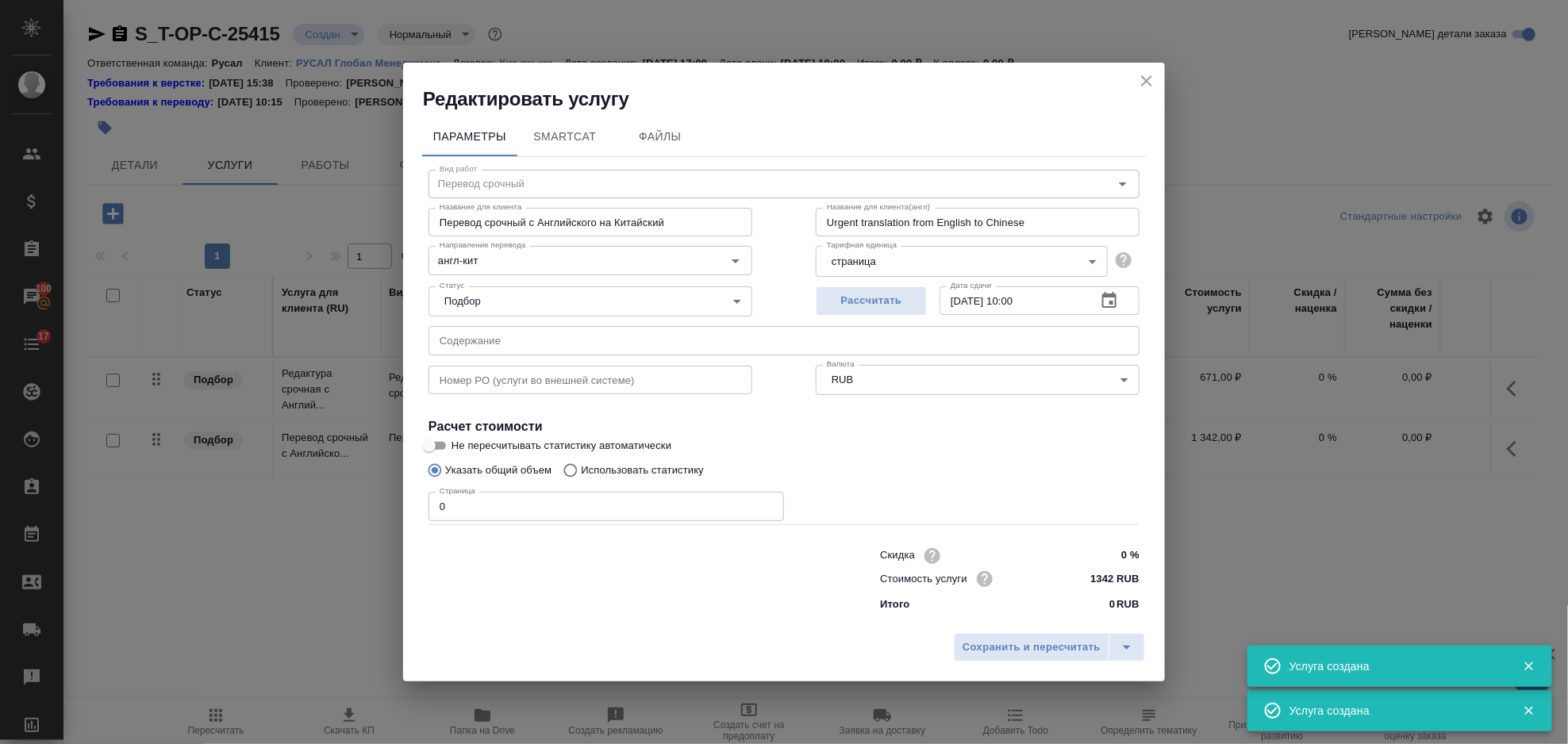
type input "Перевод срочный"
type input "Перевод срочный с Английского на Китайский"
type input "Urgent translation from English to Chinese"
type input "1342 RUB"
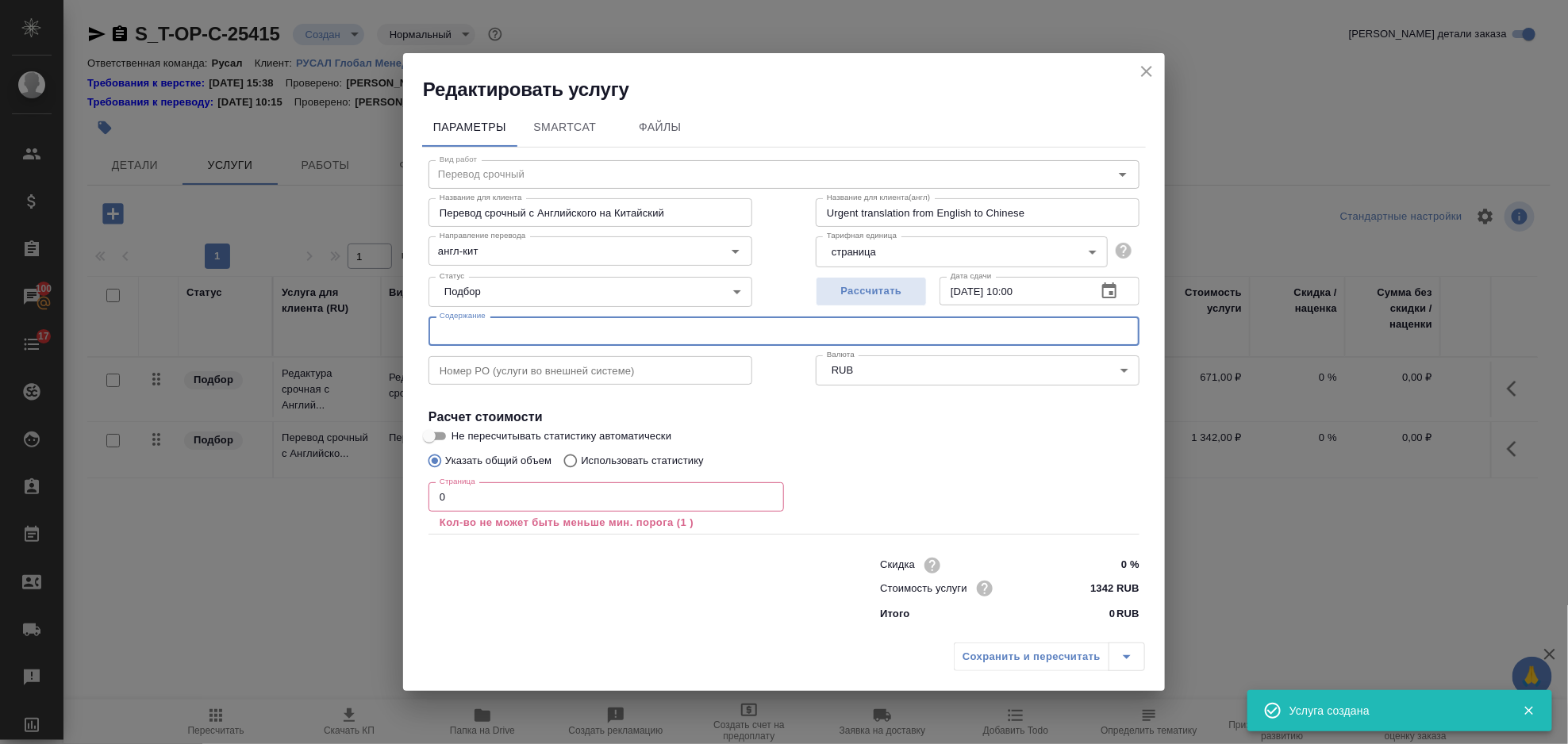
click at [608, 327] on input "text" at bounding box center [784, 330] width 711 height 29
paste input "Amendment Agreement to NDA_markup03102025"
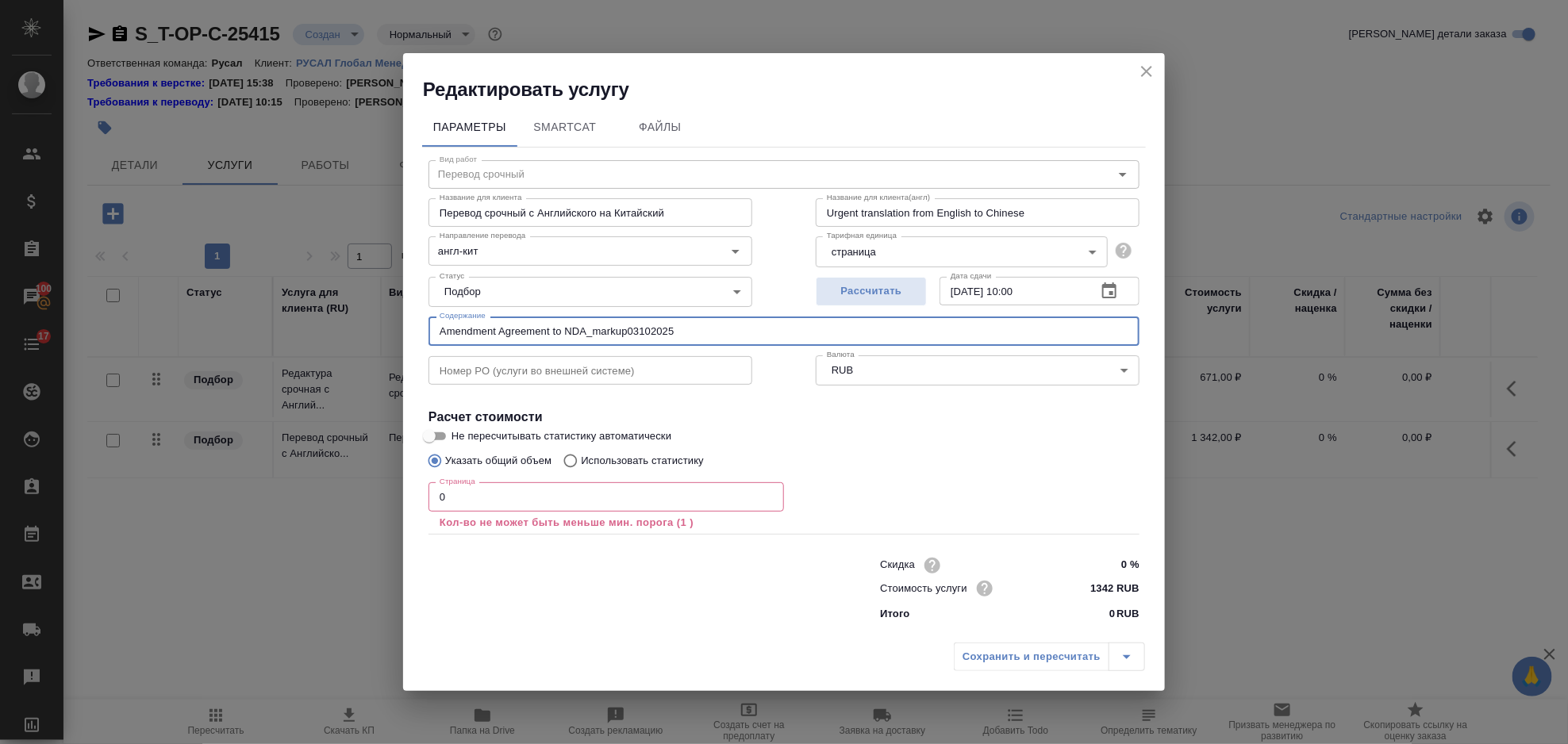
type input "Amendment Agreement to NDA_markup03102025"
click at [543, 478] on div "Страница 0 Страница Кол-во не может быть меньше мин. порога (1 )" at bounding box center [606, 504] width 355 height 57
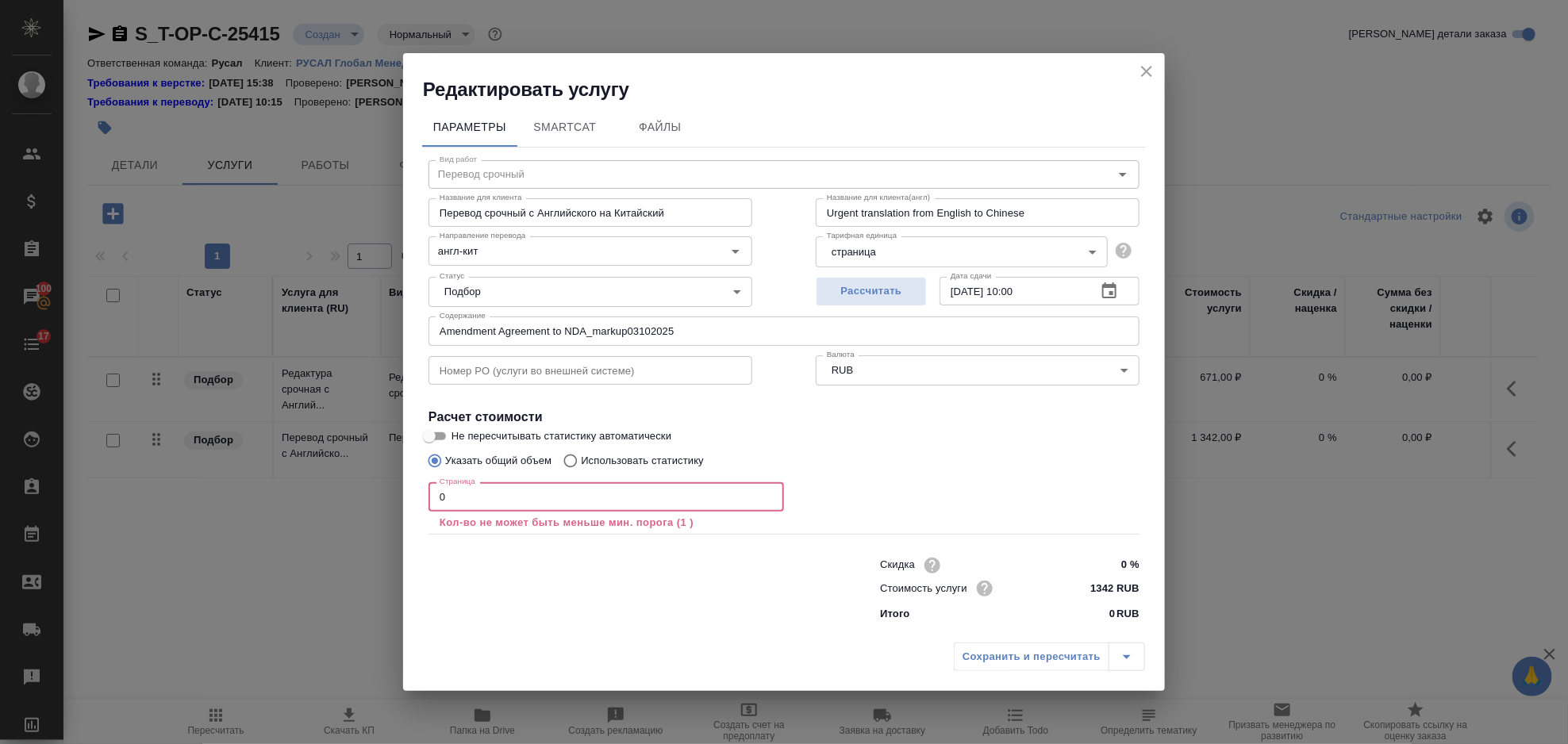
click at [544, 489] on input "0" at bounding box center [606, 496] width 355 height 29
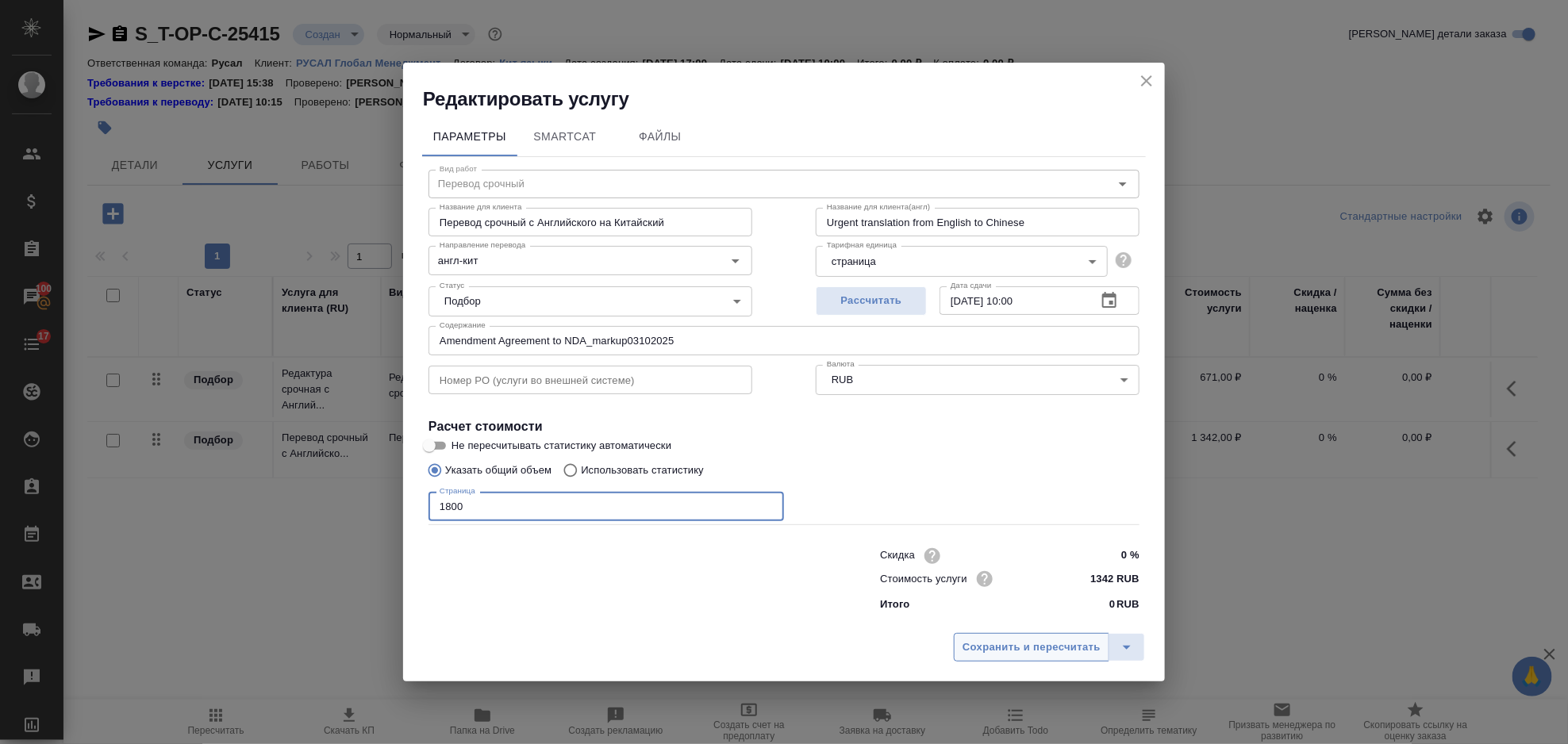
type input "1800"
click at [1037, 643] on span "Сохранить и пересчитать" at bounding box center [1032, 648] width 138 height 18
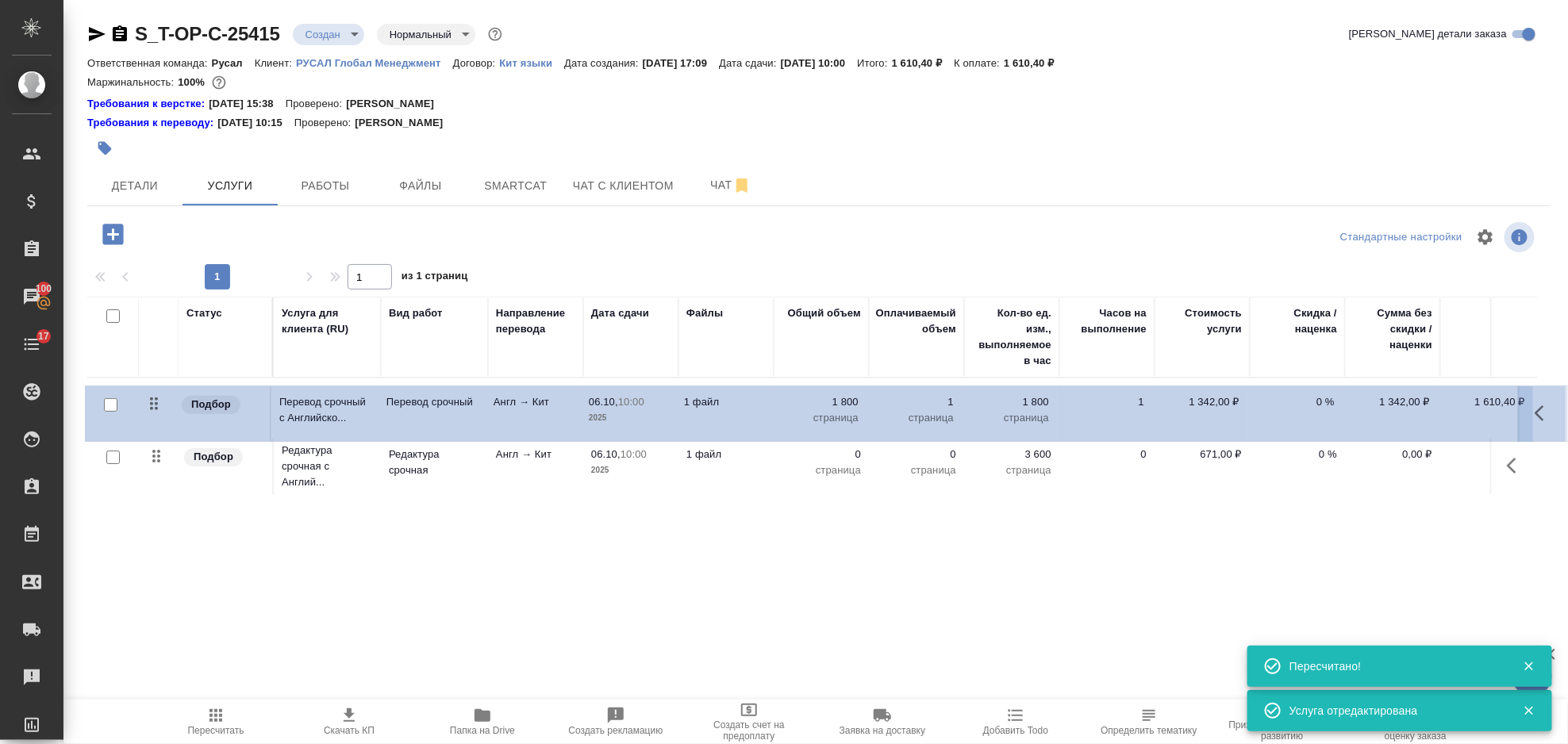
drag, startPoint x: 160, startPoint y: 458, endPoint x: 157, endPoint y: 394, distance: 64.1
click at [157, 396] on table "Статус Услуга для клиента (RU) Вид работ Направление перевода Дата сдачи Файлы …" at bounding box center [835, 398] width 1496 height 203
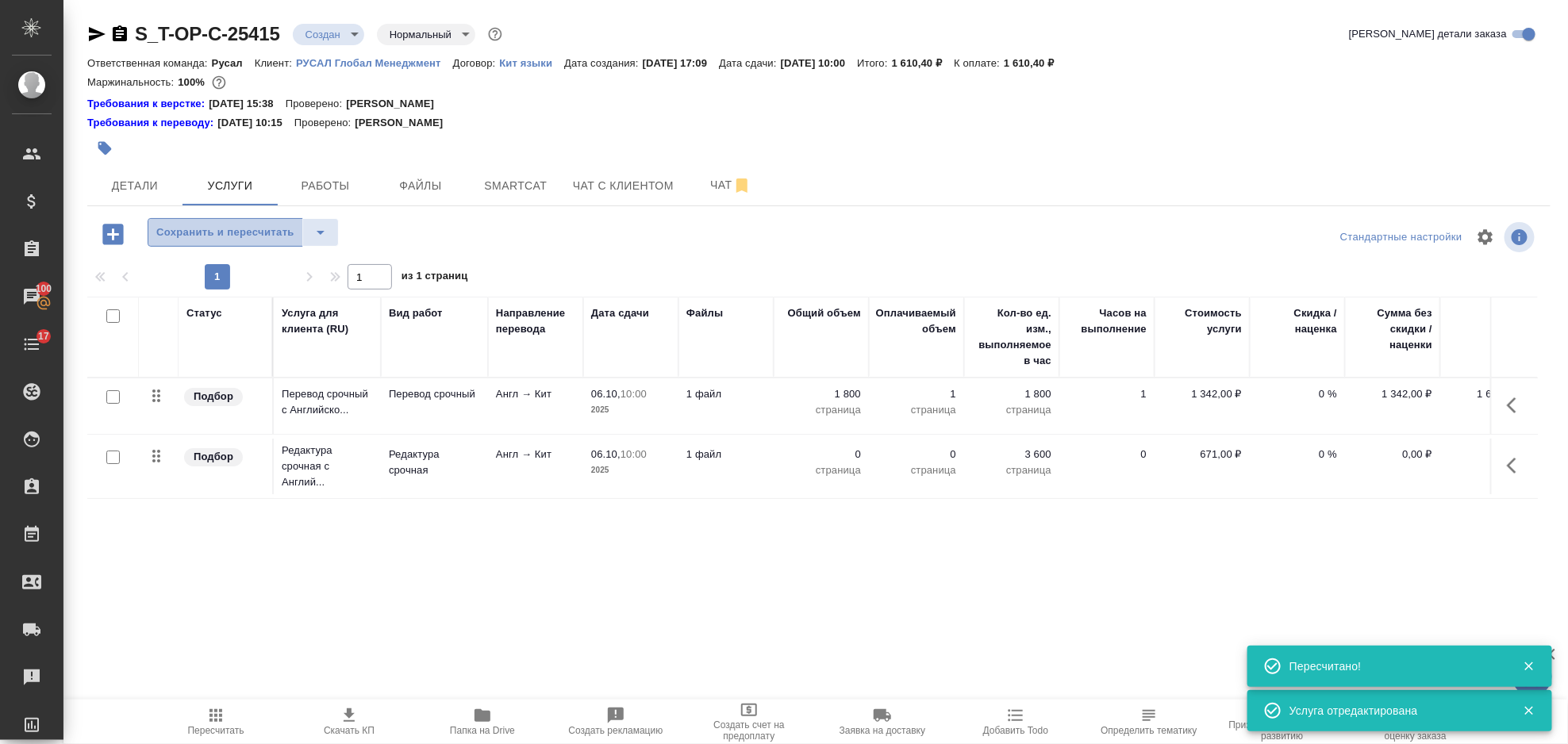
click at [223, 234] on span "Сохранить и пересчитать" at bounding box center [226, 232] width 138 height 18
click at [1513, 457] on icon "button" at bounding box center [1516, 466] width 19 height 19
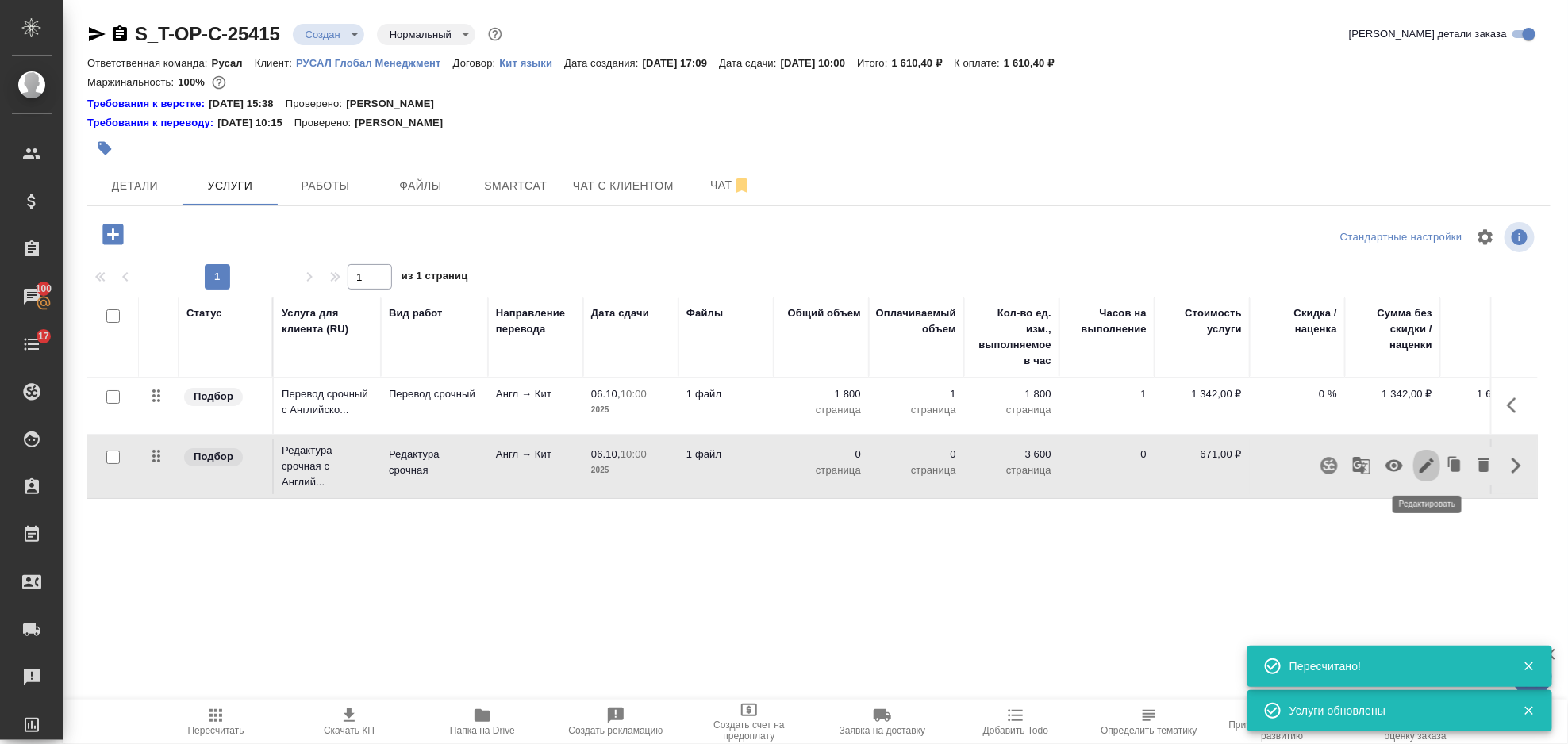
click at [1419, 463] on icon "button" at bounding box center [1426, 466] width 19 height 19
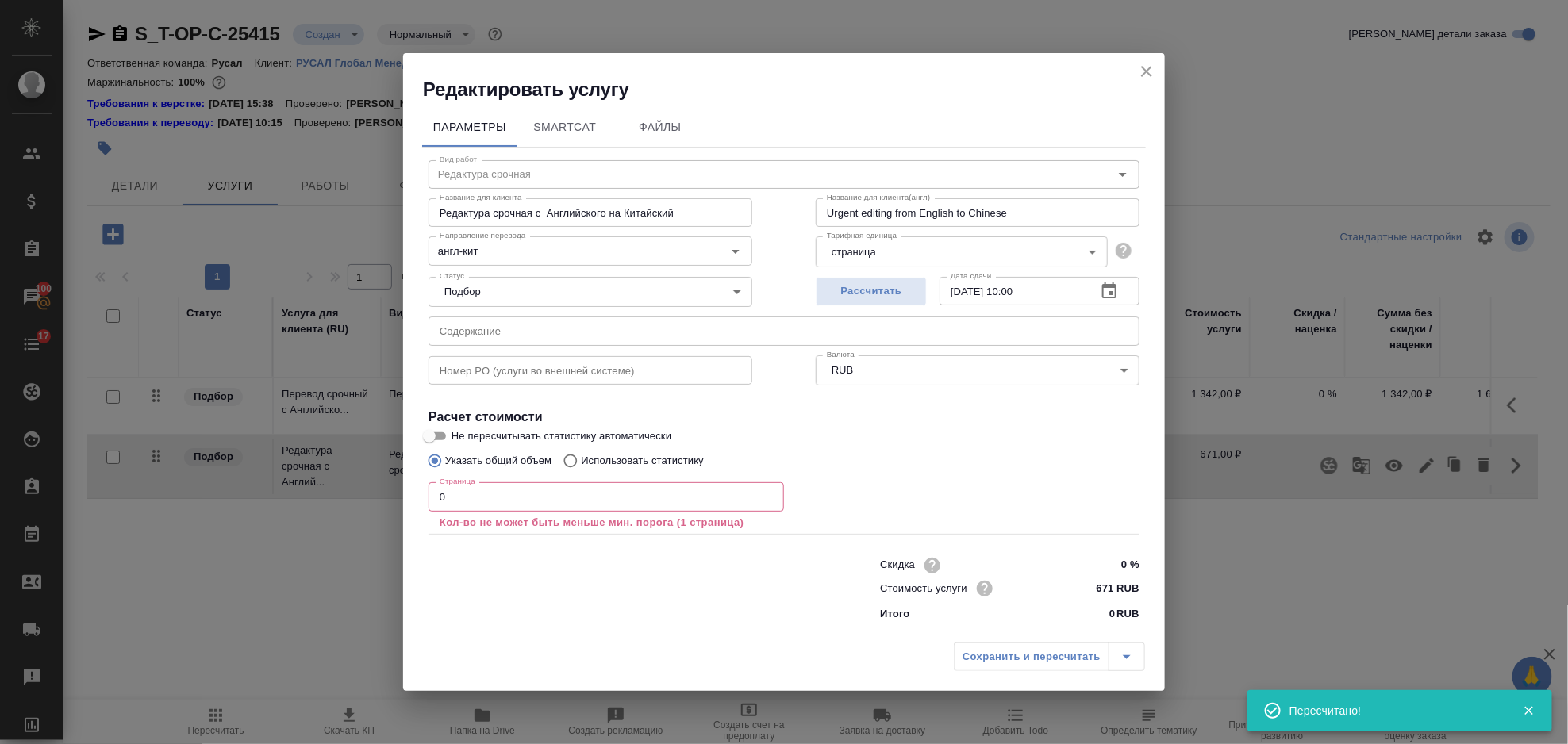
click at [616, 513] on div "Страница 0 Страница Кол-во не может быть меньше мин. порога (1 страница)" at bounding box center [606, 506] width 355 height 48
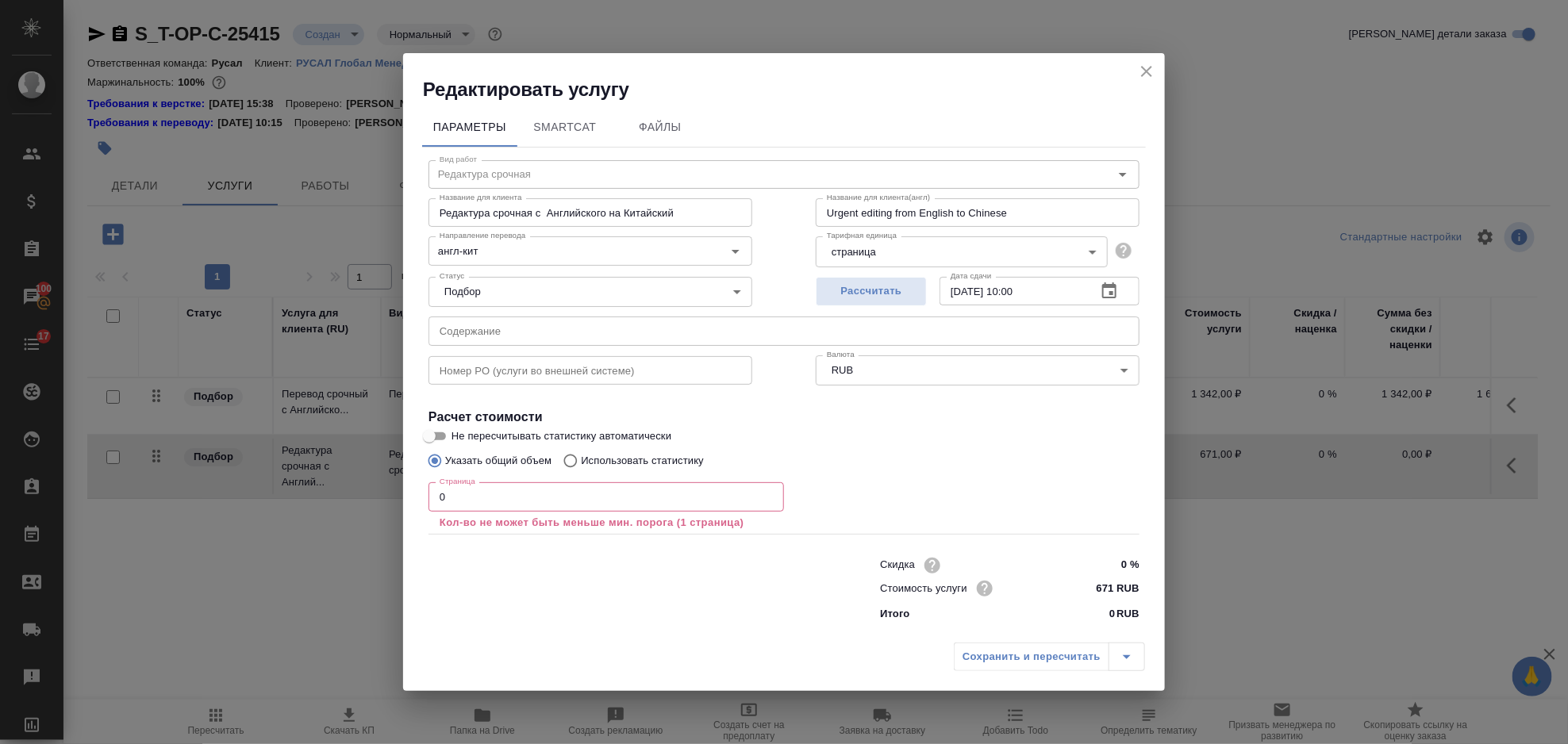
click at [601, 505] on input "0" at bounding box center [606, 496] width 355 height 29
type input "1800"
click at [998, 648] on div "Сохранить и пересчитать" at bounding box center [1049, 657] width 191 height 29
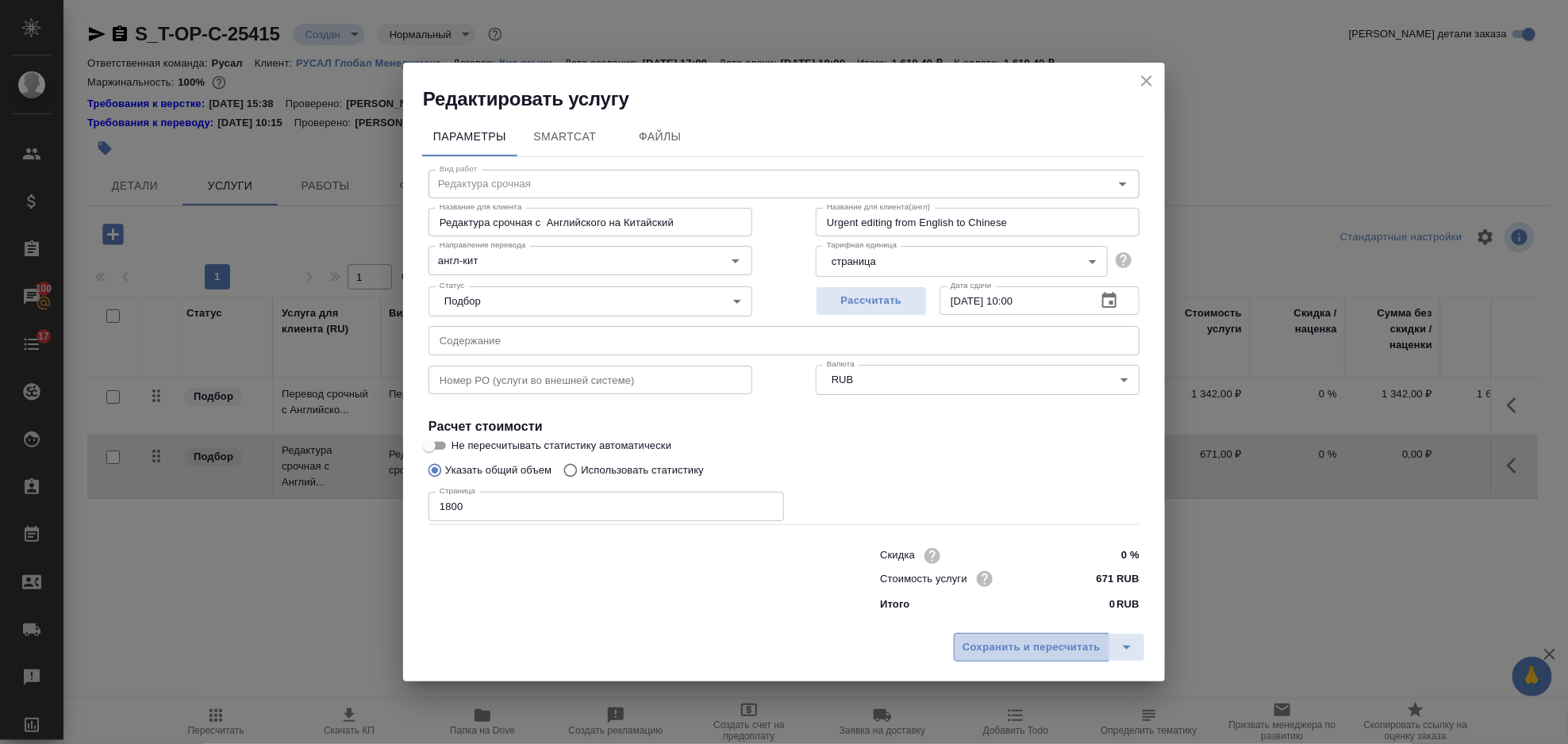
click at [1005, 654] on span "Сохранить и пересчитать" at bounding box center [1032, 648] width 138 height 18
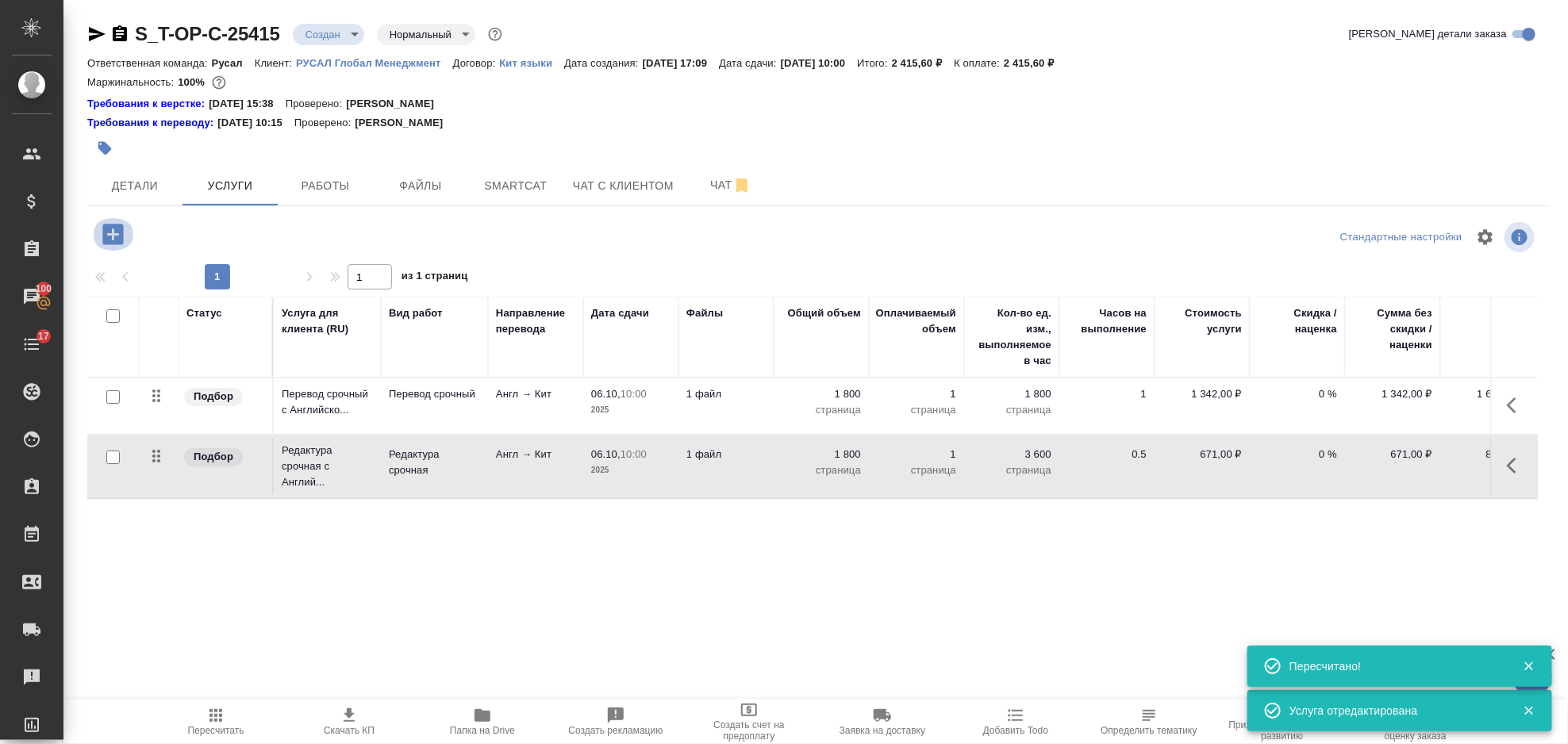
click at [123, 222] on icon "button" at bounding box center [113, 235] width 28 height 28
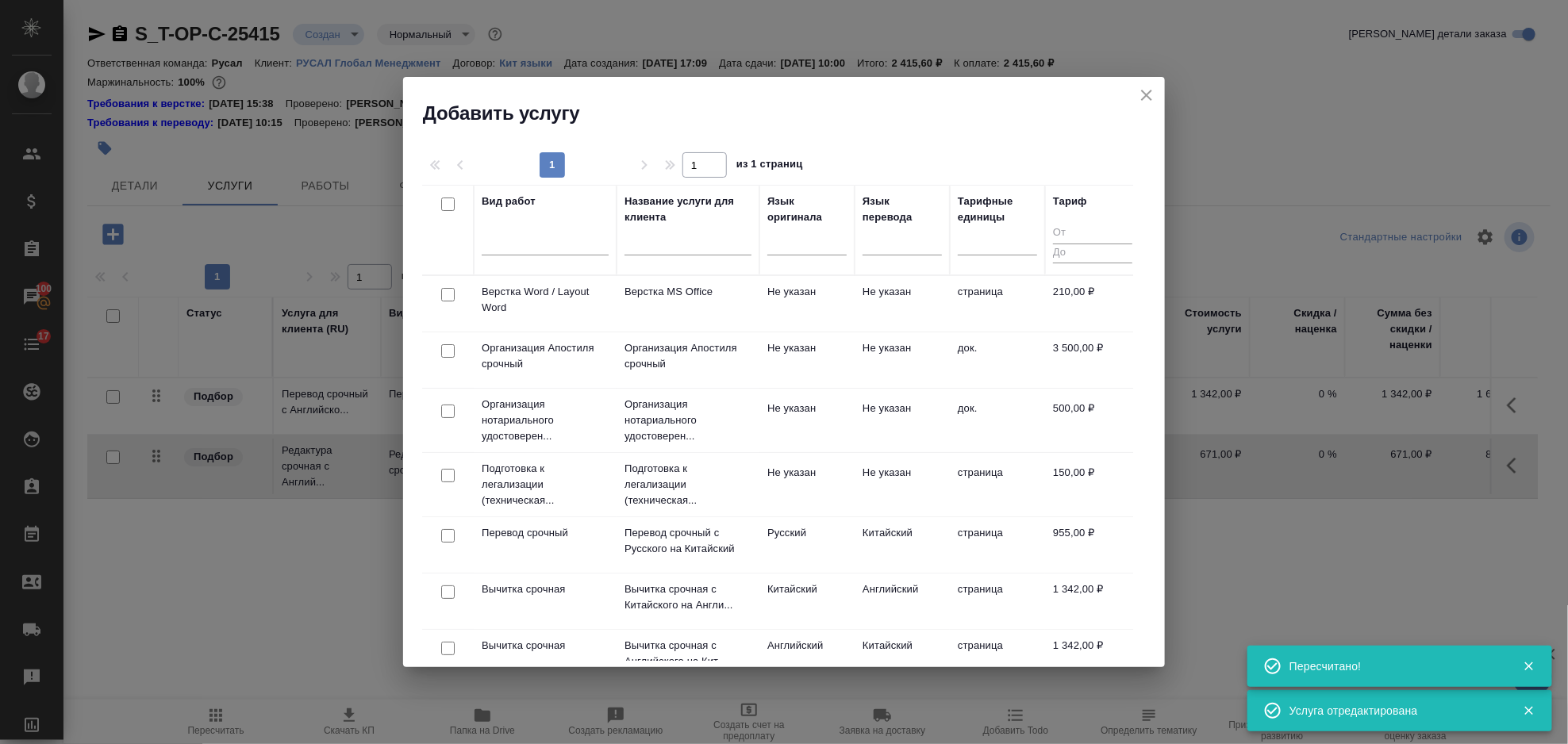
click at [448, 295] on input "checkbox" at bounding box center [448, 294] width 13 height 13
checkbox input "true"
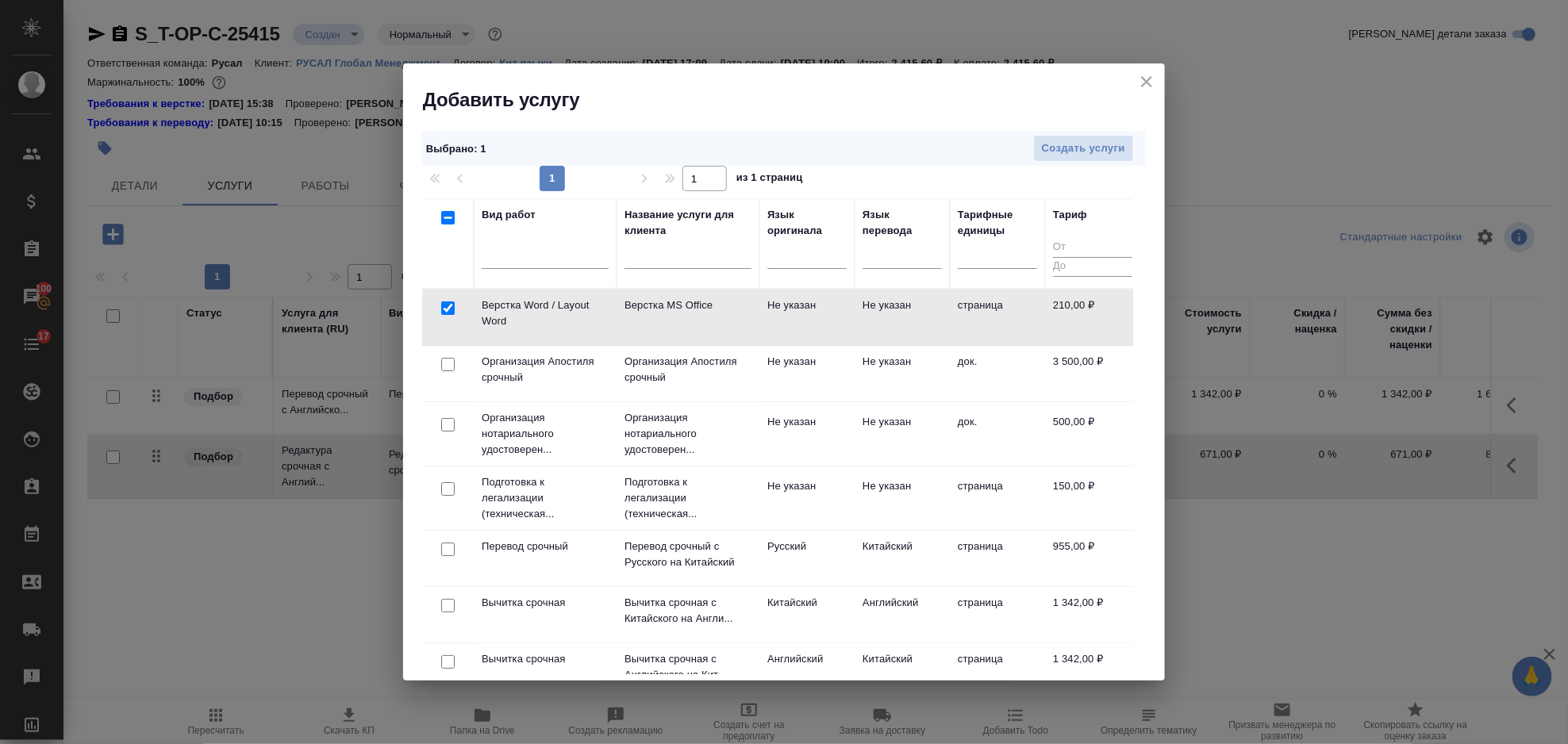
click at [1141, 86] on icon "close" at bounding box center [1147, 82] width 19 height 19
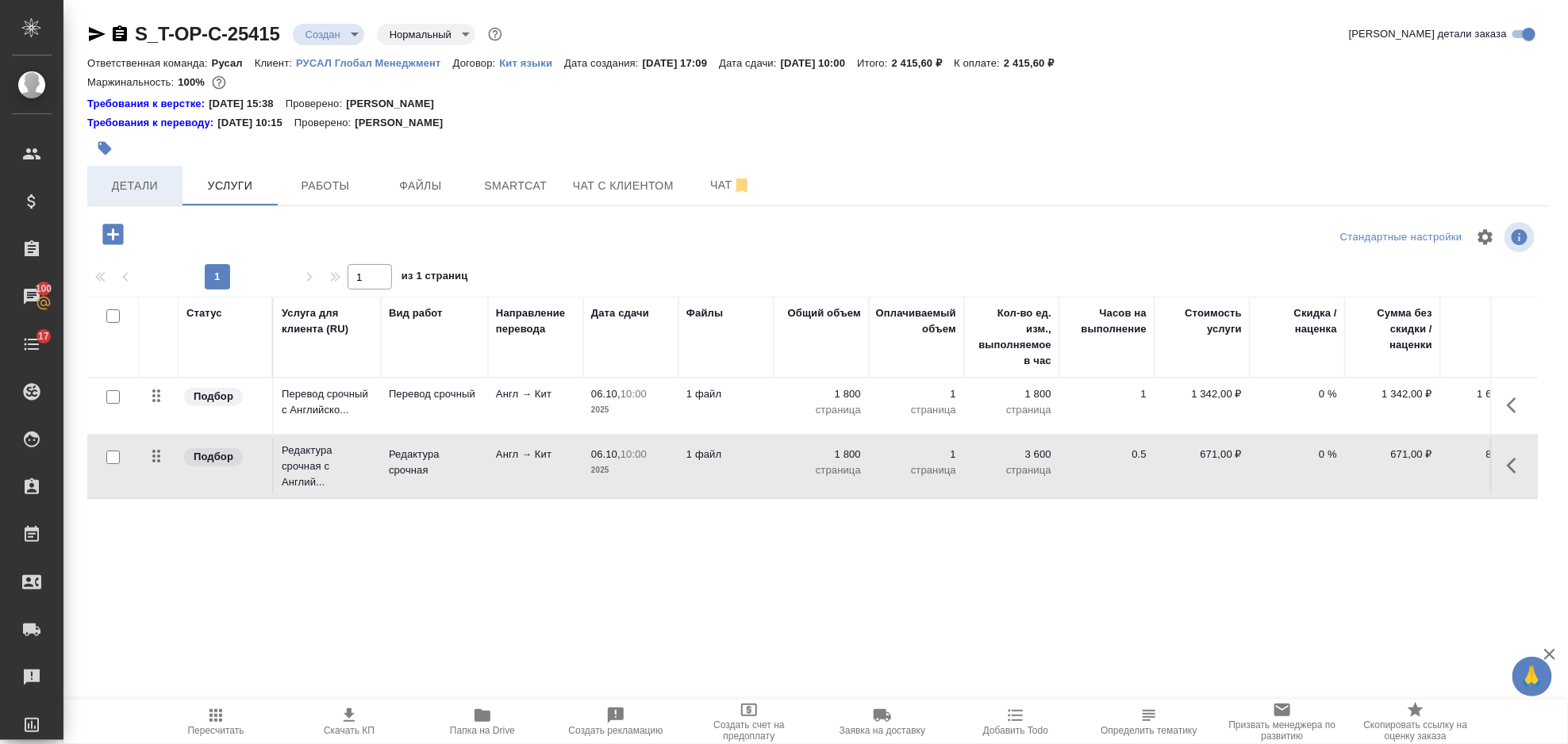
click at [126, 188] on span "Детали" at bounding box center [134, 186] width 76 height 20
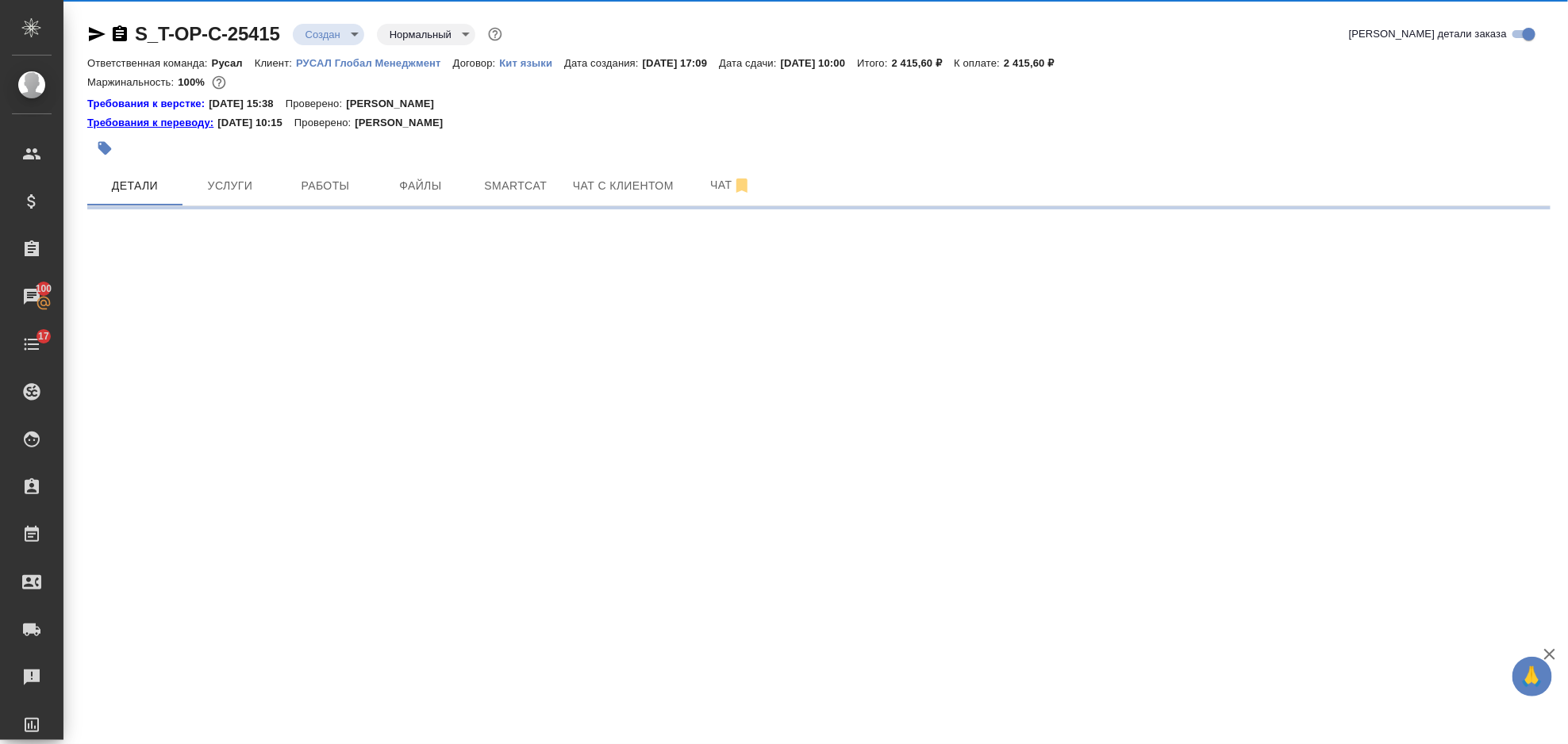
select select "RU"
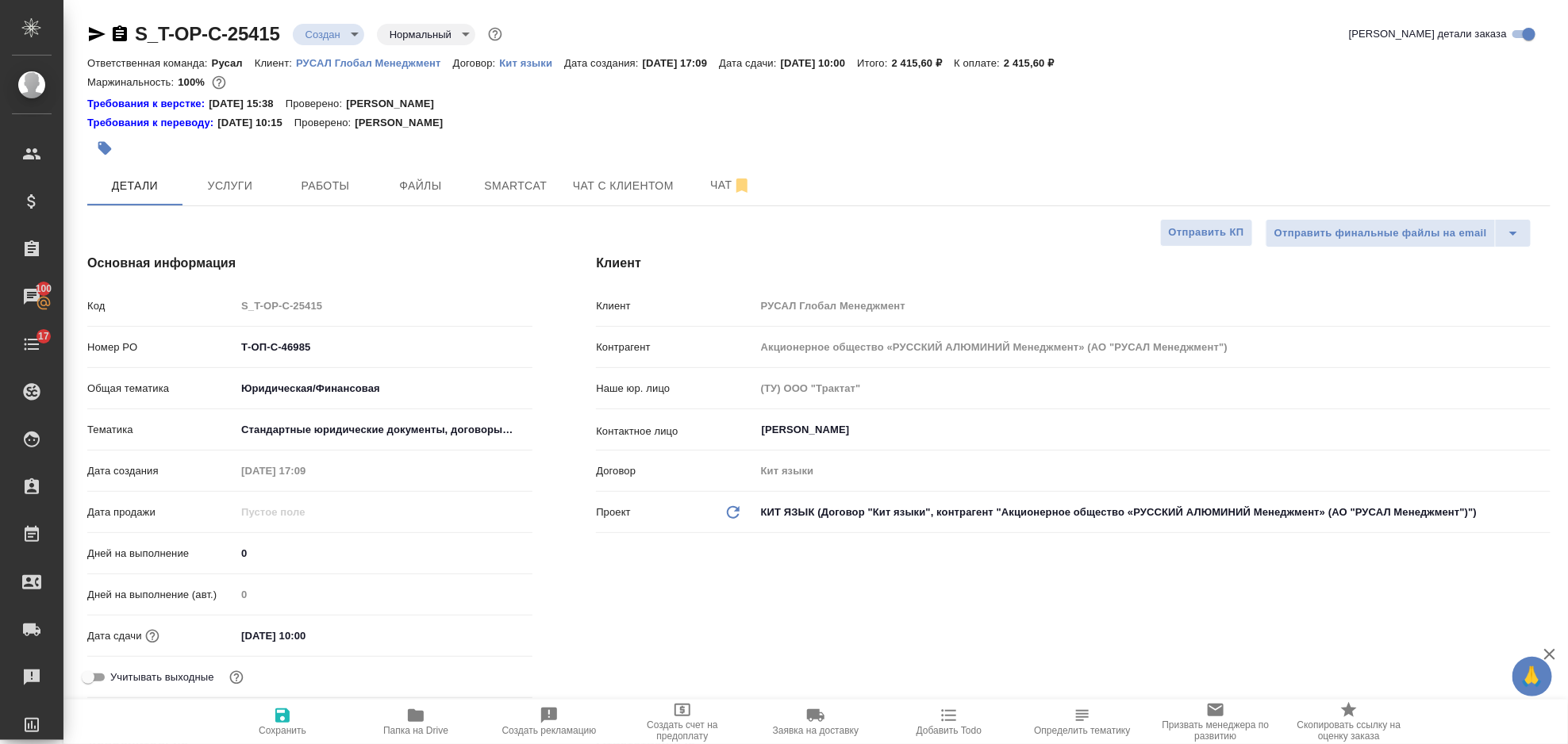
type textarea "x"
click at [114, 40] on icon "button" at bounding box center [120, 33] width 14 height 16
type textarea "x"
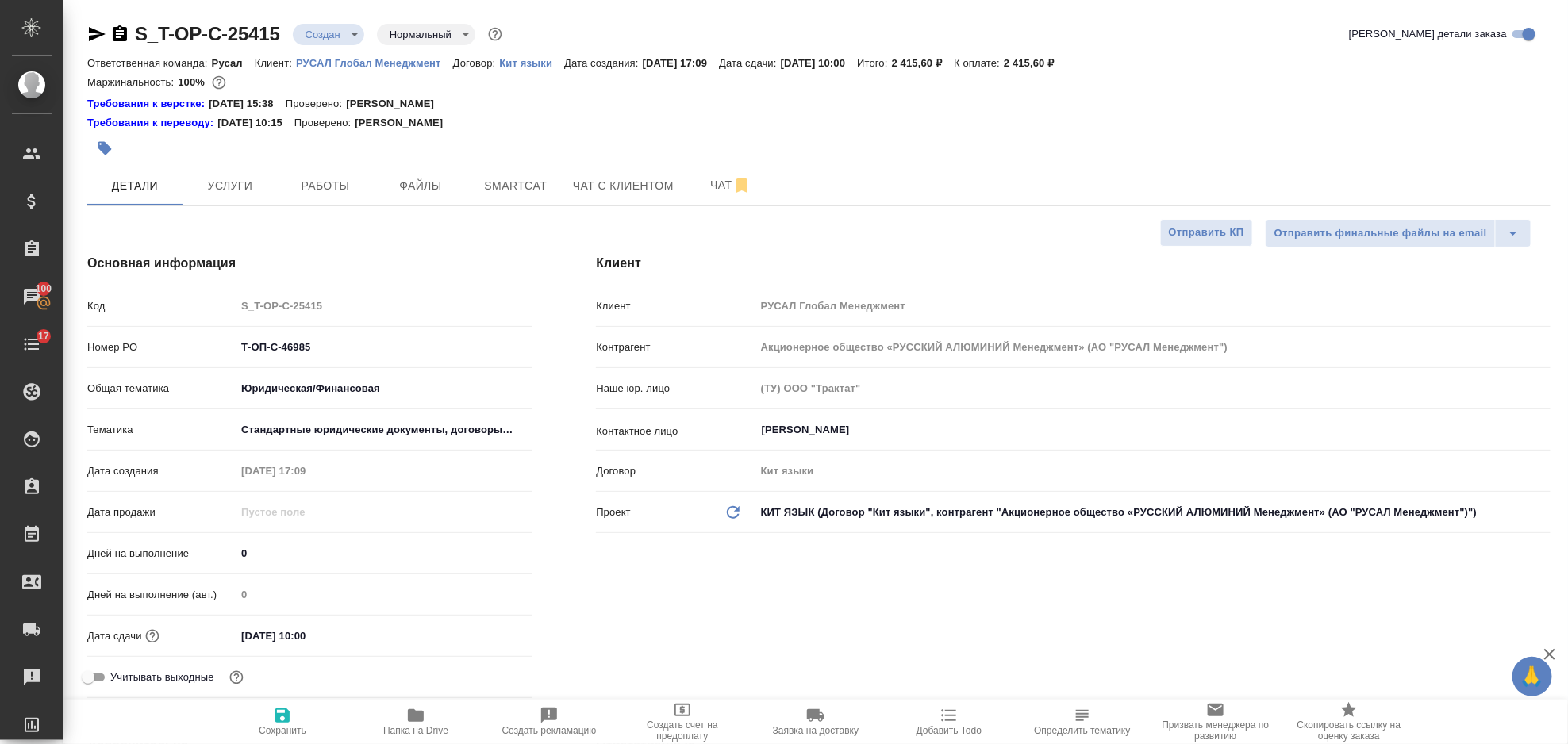
type textarea "x"
click at [89, 40] on icon "button" at bounding box center [97, 34] width 16 height 14
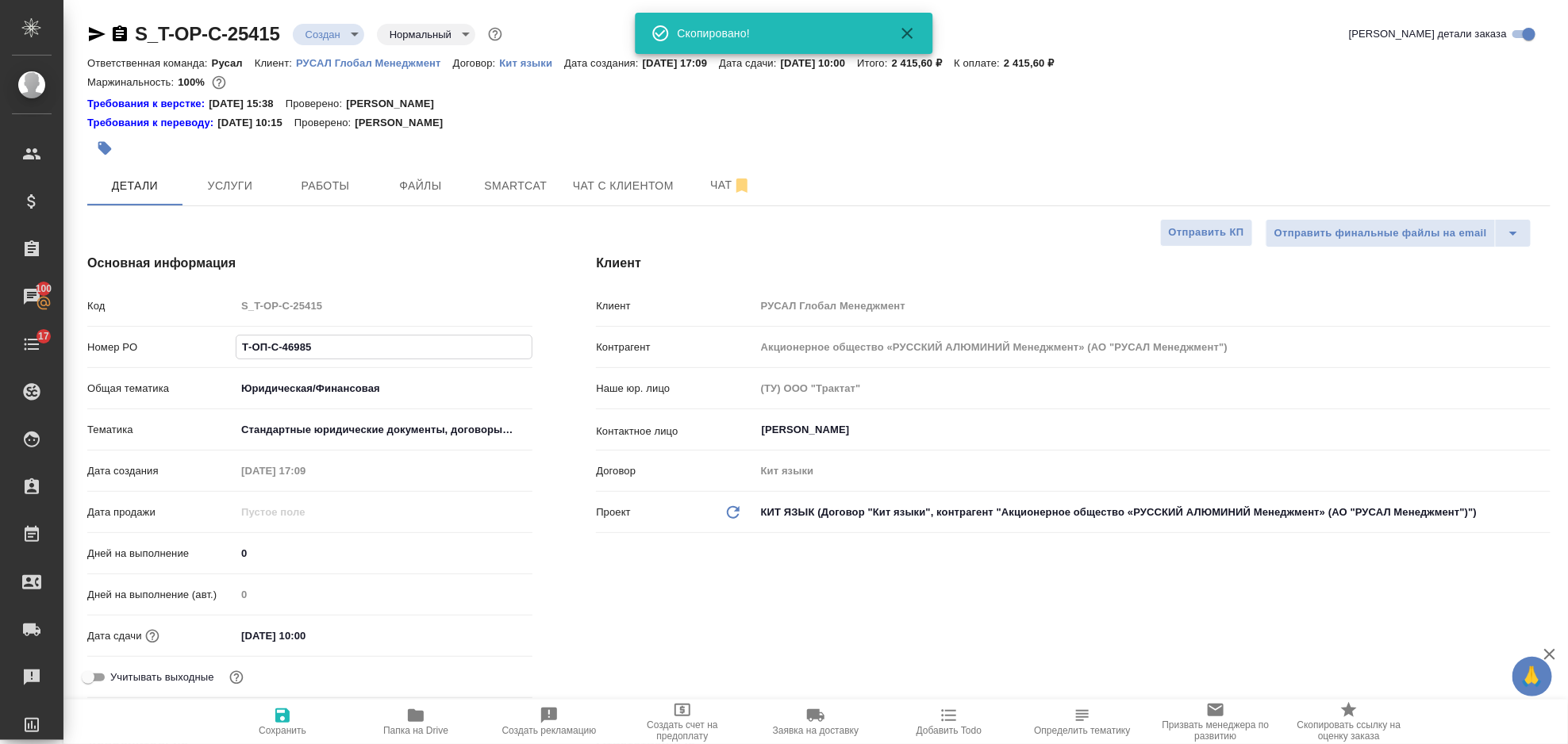
drag, startPoint x: 327, startPoint y: 350, endPoint x: 198, endPoint y: 352, distance: 129.0
click at [198, 352] on div "Номер PO Т-ОП-С-46985" at bounding box center [310, 347] width 445 height 28
